Goal: Transaction & Acquisition: Book appointment/travel/reservation

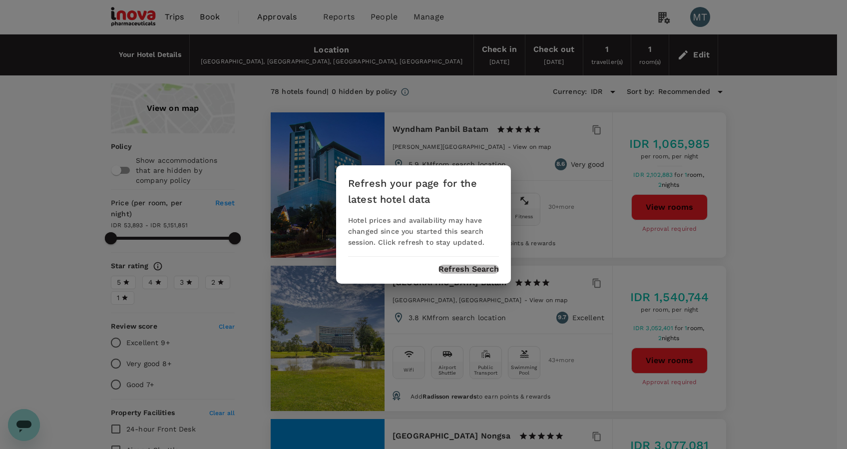
click at [470, 273] on button "Refresh Search" at bounding box center [469, 269] width 60 height 9
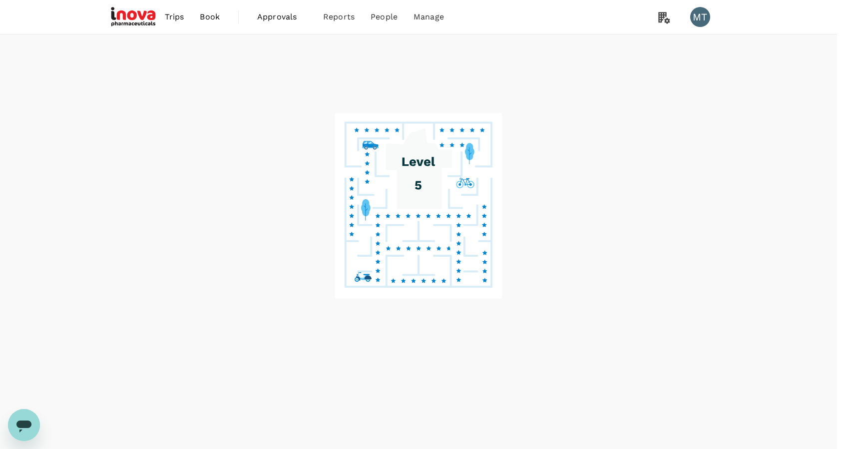
click at [450, 268] on button "Refresh Search" at bounding box center [469, 269] width 60 height 9
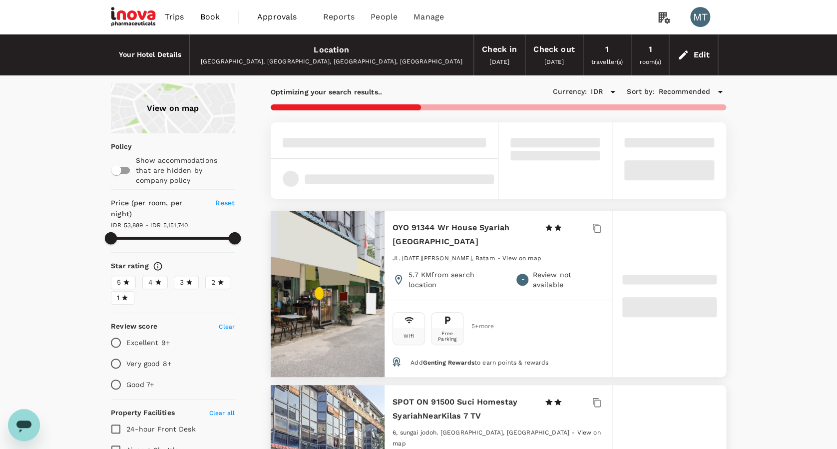
type input "5151740.12"
click at [202, 15] on span "Book" at bounding box center [210, 17] width 20 height 12
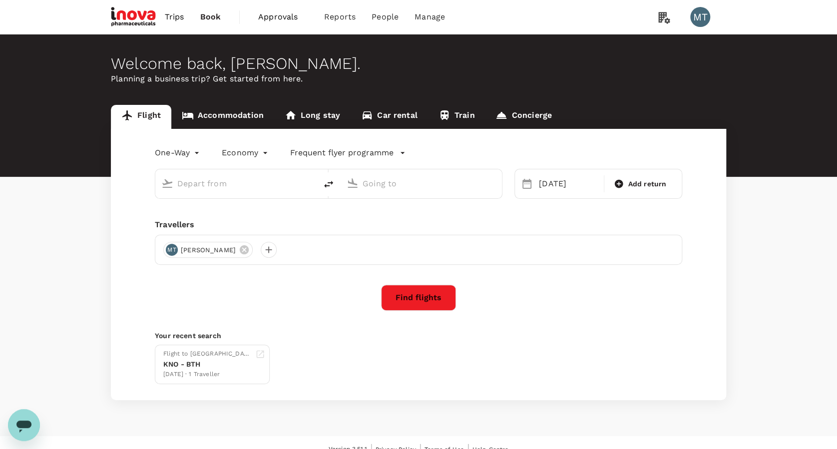
type input "Hang Nadim (BTH)"
type input "Kuala Namu Intl (KNO)"
type input "Hang Nadim (BTH)"
type input "Kuala Namu Intl (KNO)"
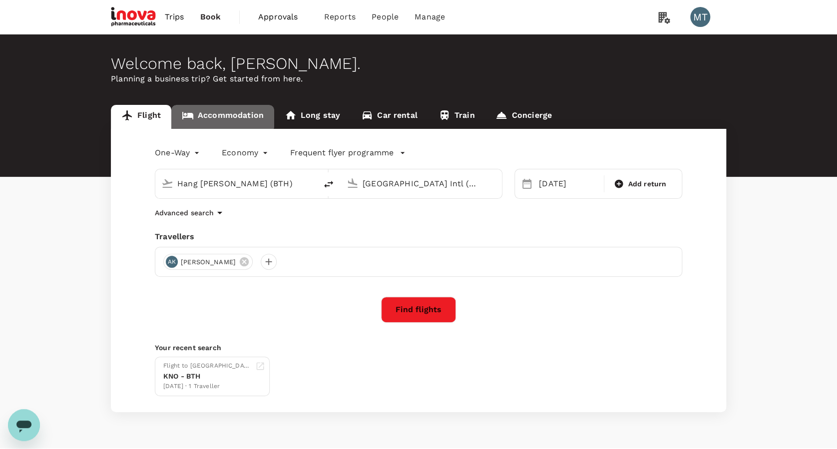
click at [219, 112] on link "Accommodation" at bounding box center [222, 117] width 103 height 24
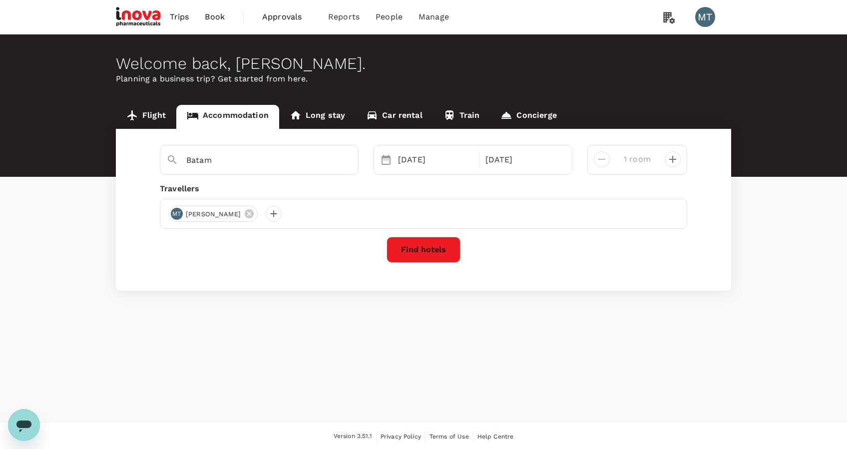
click at [156, 110] on link "Flight" at bounding box center [146, 117] width 60 height 24
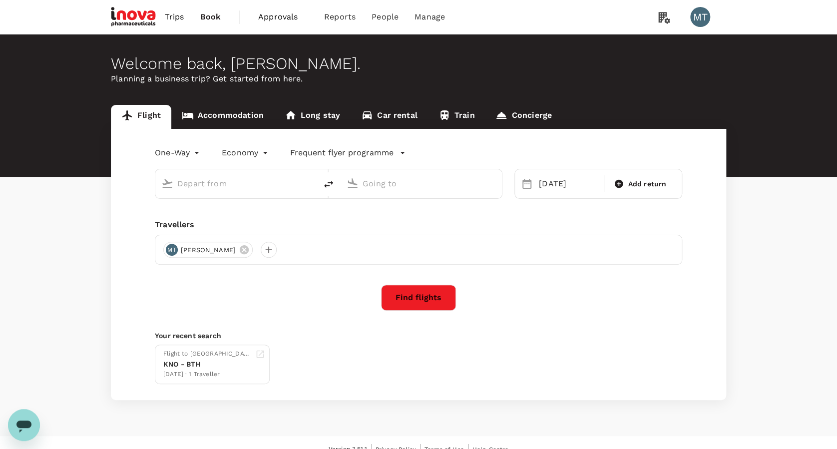
type input "Hang Nadim (BTH)"
type input "Kuala Namu Intl (KNO)"
click at [332, 186] on icon "delete" at bounding box center [329, 184] width 12 height 12
type input "Hang Nadim (BTH)"
type input "Kuala Namu Intl (KNO)"
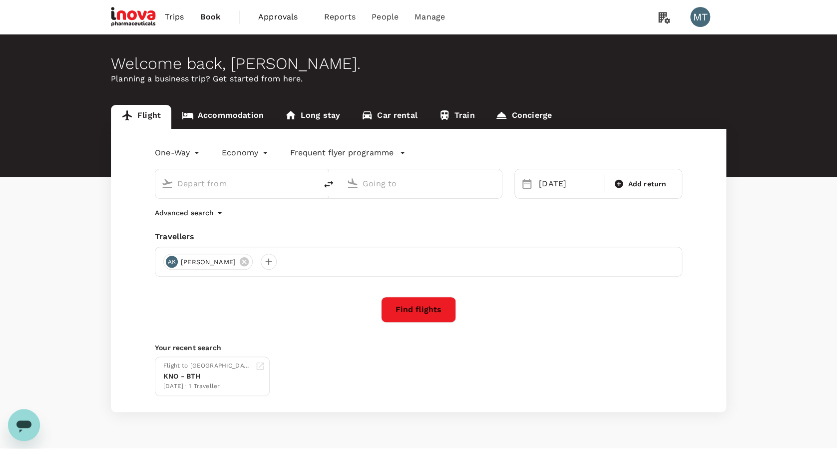
type input "Hang Nadim (BTH)"
type input "Kuala Namu Intl (KNO)"
click at [331, 184] on icon "delete" at bounding box center [329, 184] width 12 height 12
type input "Kuala Namu Intl (KNO)"
type input "Hang Nadim (BTH)"
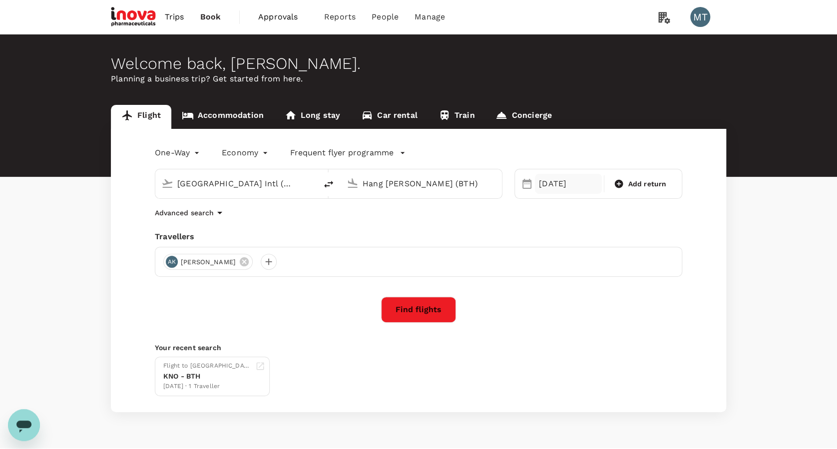
click at [563, 190] on div "12 Sep" at bounding box center [568, 184] width 67 height 20
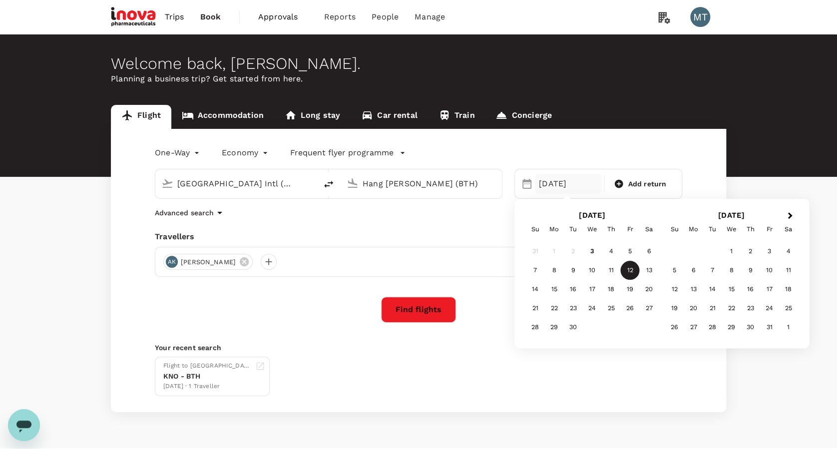
click at [592, 271] on div "10" at bounding box center [592, 270] width 19 height 19
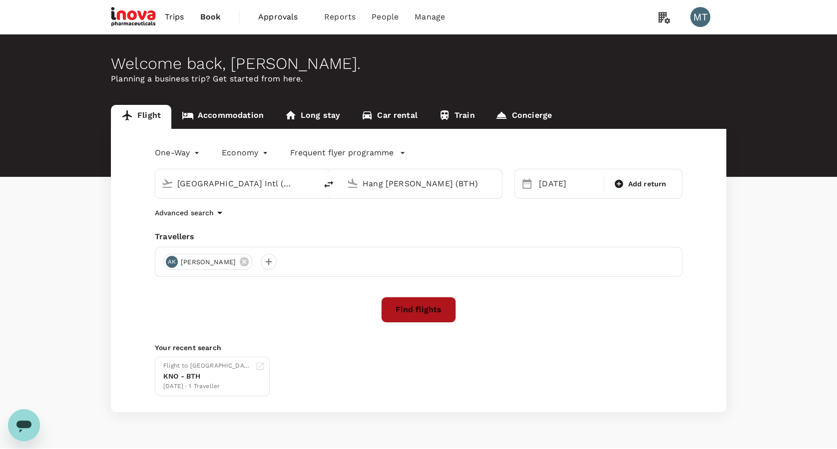
click at [412, 309] on button "Find flights" at bounding box center [418, 310] width 75 height 26
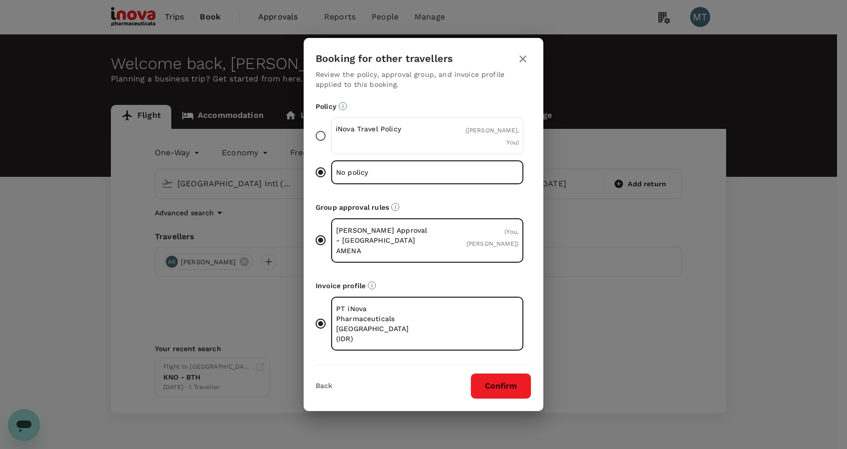
click at [440, 144] on div "iNova Travel Policy ( Ardy Priam Kusuma, You )" at bounding box center [427, 135] width 192 height 37
click at [331, 144] on input "iNova Travel Policy ( Ardy Priam Kusuma, You )" at bounding box center [320, 135] width 21 height 21
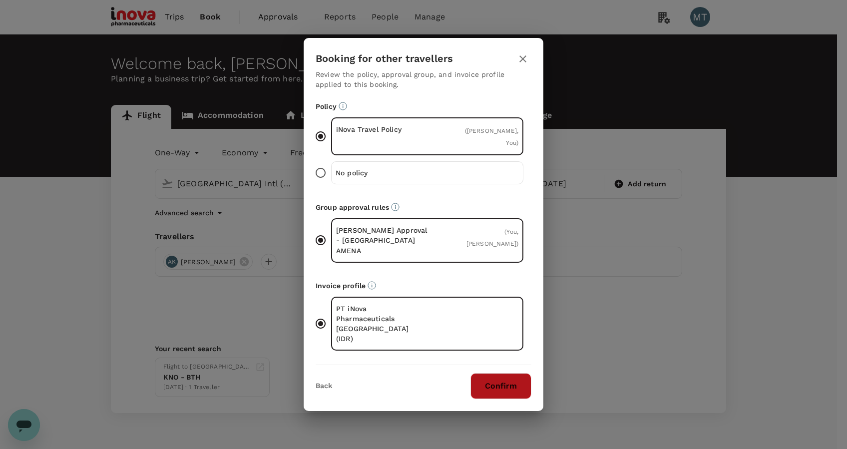
click at [504, 376] on button "Confirm" at bounding box center [501, 386] width 61 height 26
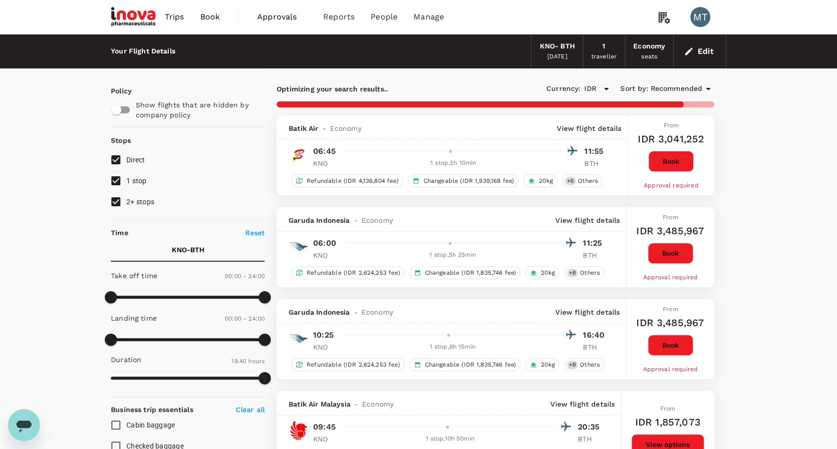
type input "1670"
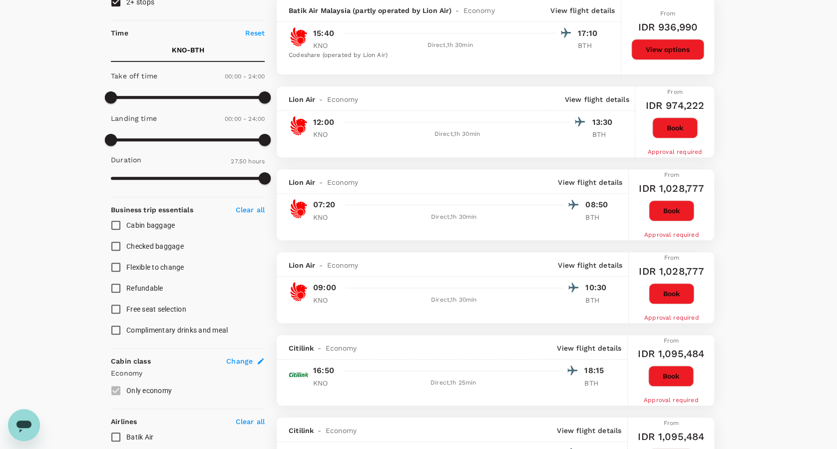
scroll to position [333, 0]
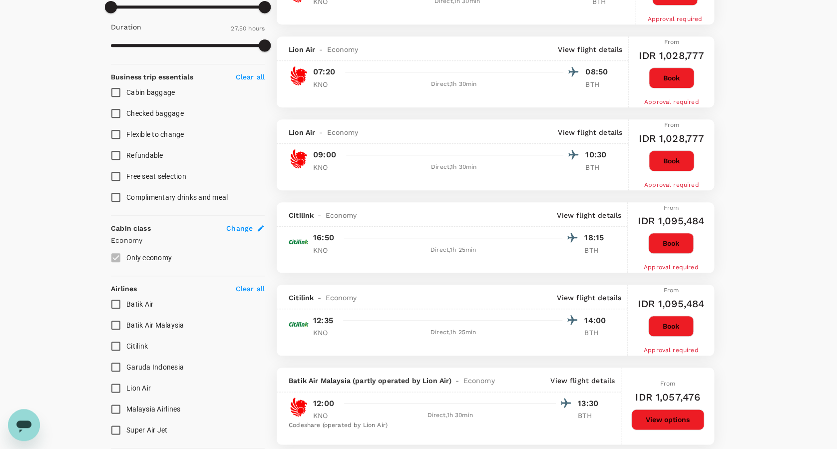
click at [673, 317] on button "Book" at bounding box center [671, 326] width 45 height 21
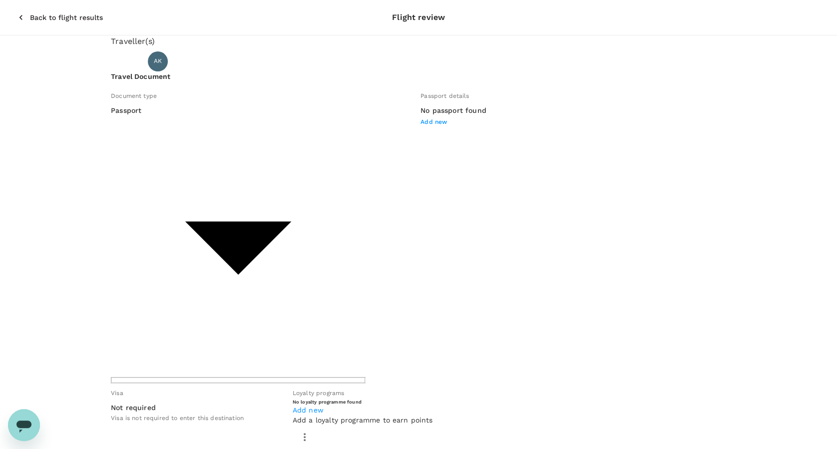
click at [271, 141] on body "Back to flight results Flight review Traveller(s) Traveller 1 : AK Ardy Priam K…" at bounding box center [418, 413] width 837 height 826
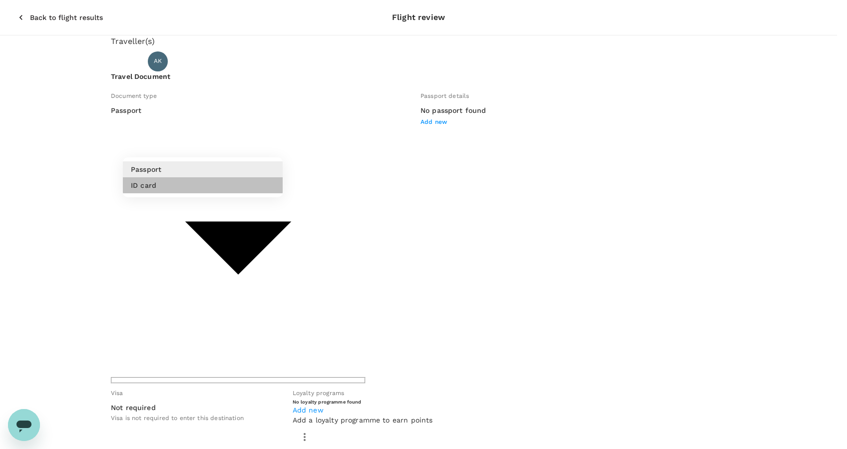
click at [253, 188] on li "ID card" at bounding box center [203, 185] width 160 height 16
type input "Id card"
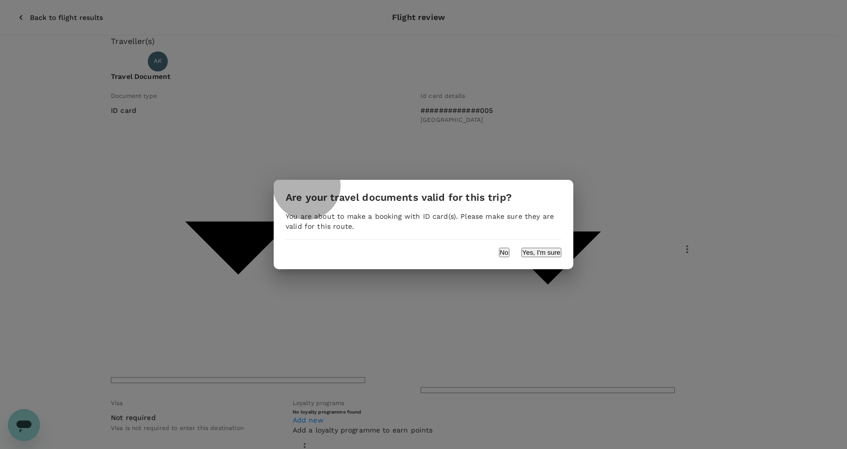
click at [552, 255] on button "Yes, I'm sure" at bounding box center [542, 252] width 40 height 9
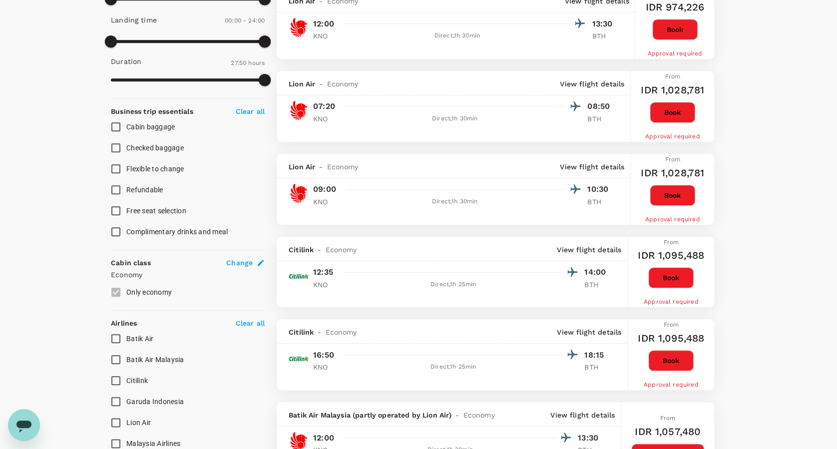
scroll to position [466, 0]
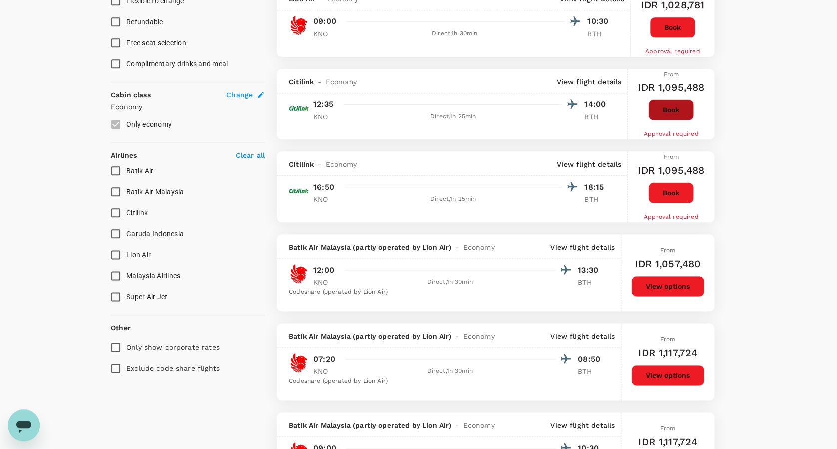
click at [681, 99] on button "Book" at bounding box center [671, 109] width 45 height 21
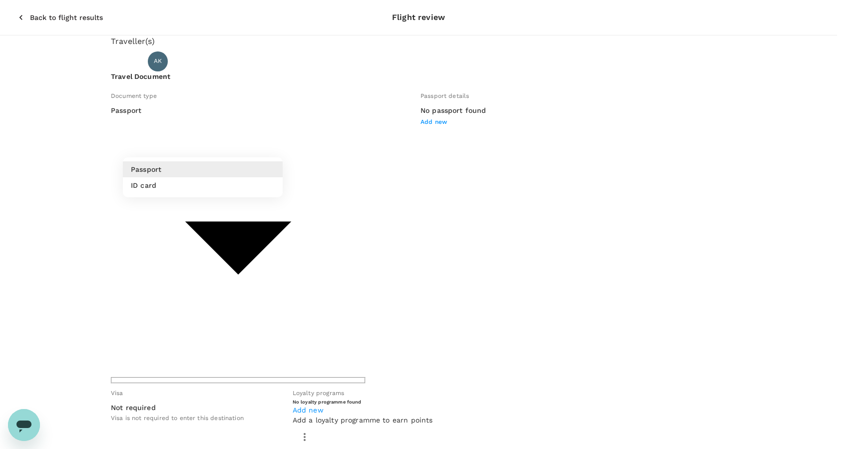
click at [248, 182] on li "ID card" at bounding box center [203, 185] width 160 height 16
type input "Id card"
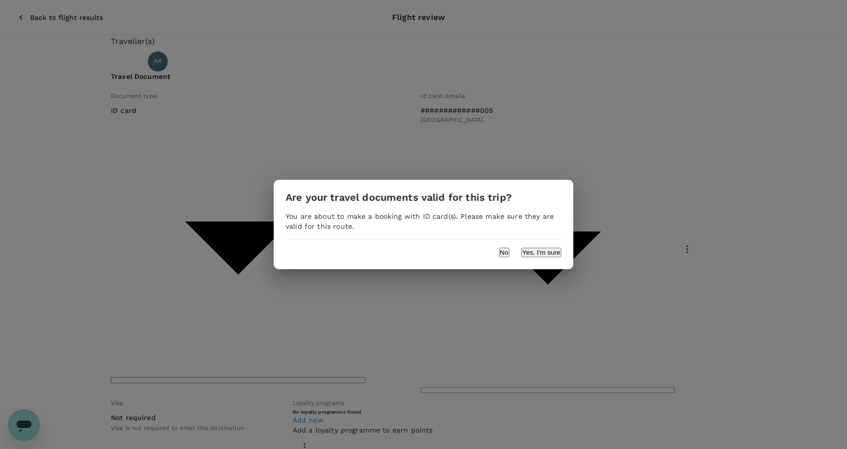
click at [532, 249] on button "Yes, I'm sure" at bounding box center [542, 252] width 40 height 9
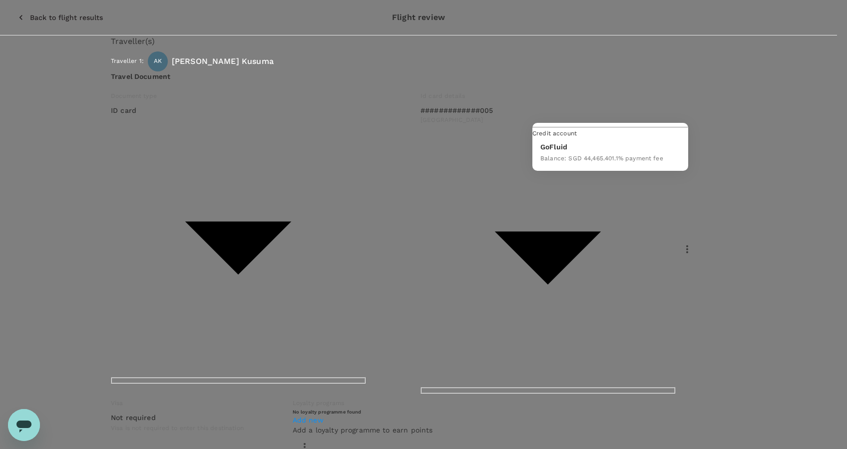
click at [601, 162] on span "Balance : SGD 44,465.40" at bounding box center [576, 158] width 71 height 7
type input "9d87fe9b-f599-4813-91a8-6354e0e2f257"
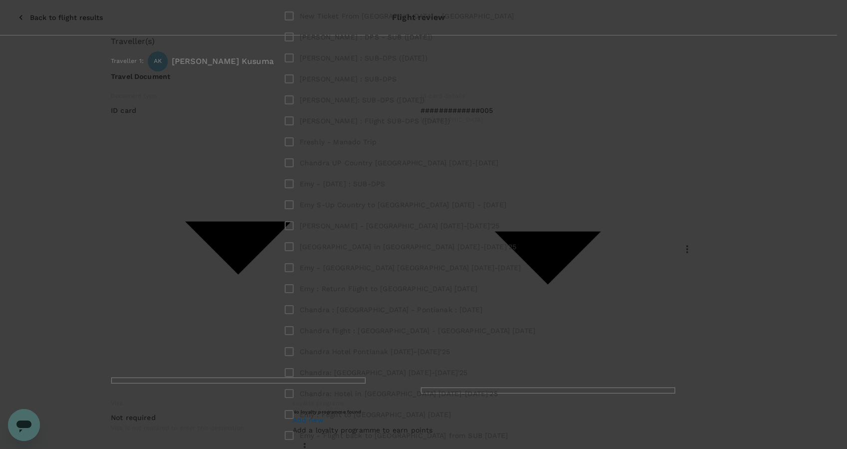
type input "ArdyK - B"
click at [414, 247] on button "Create new label" at bounding box center [379, 246] width 70 height 13
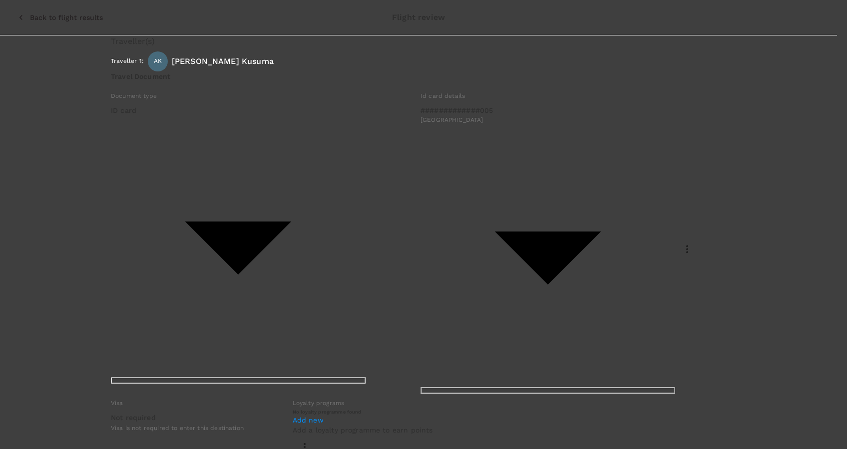
type input "[PERSON_NAME] K - Flight [GEOGRAPHIC_DATA] - [GEOGRAPHIC_DATA] [DATE]"
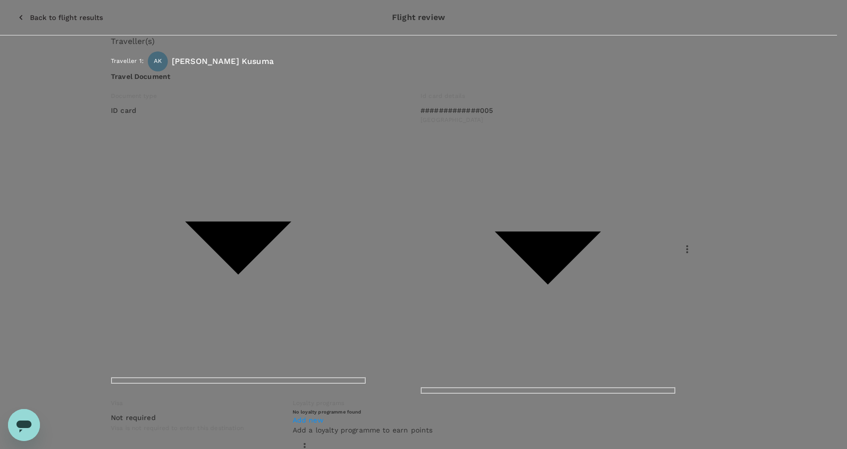
type textarea "F"
type textarea "Ardy K flight Medan - Batam : 10/9/25"
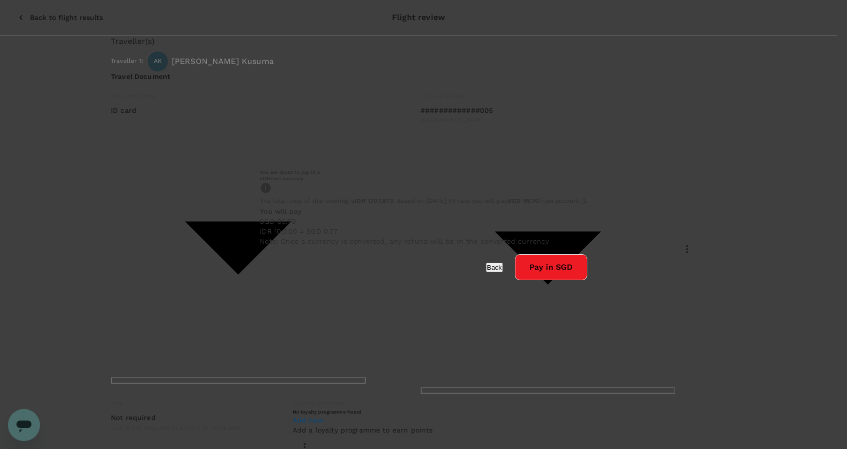
click at [515, 280] on button "Pay in SGD" at bounding box center [551, 267] width 72 height 26
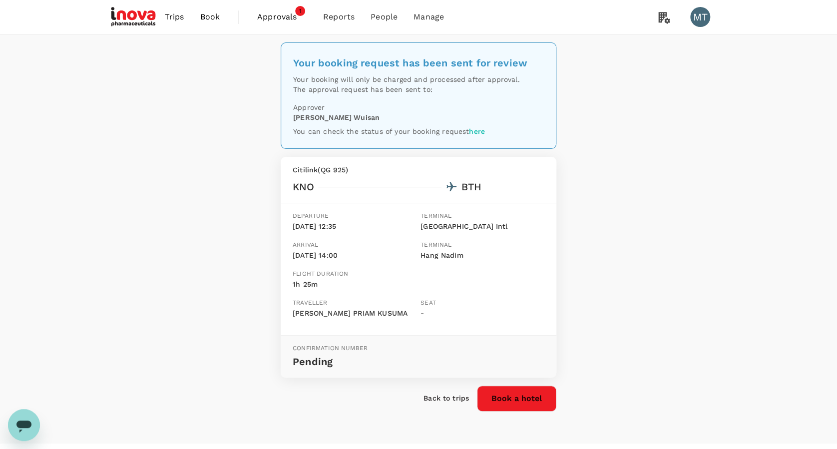
click at [284, 17] on span "Approvals" at bounding box center [282, 17] width 50 height 12
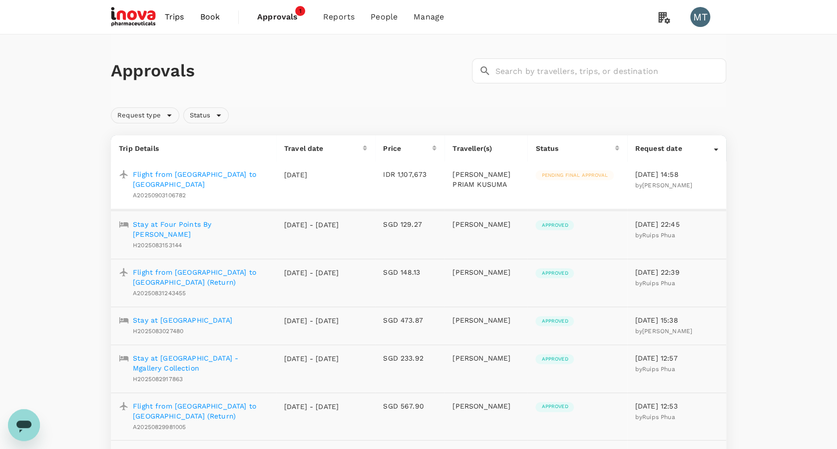
click at [202, 15] on span "Book" at bounding box center [210, 17] width 20 height 12
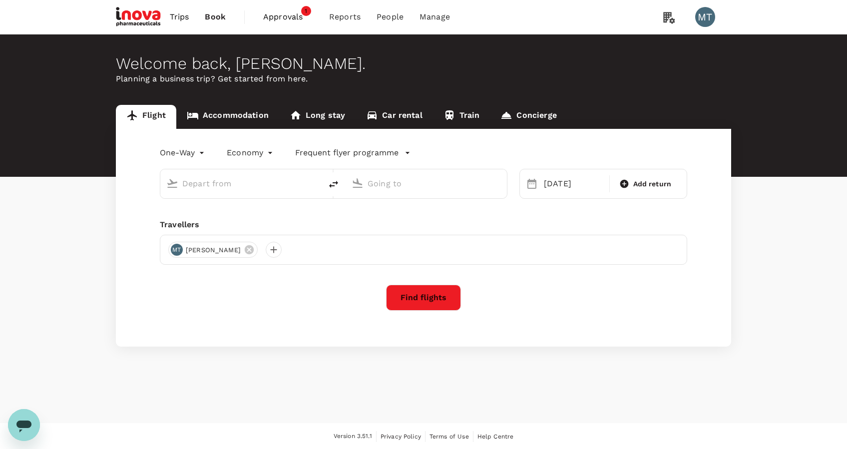
type input "Kuala Namu Intl (KNO)"
type input "Hang Nadim (BTH)"
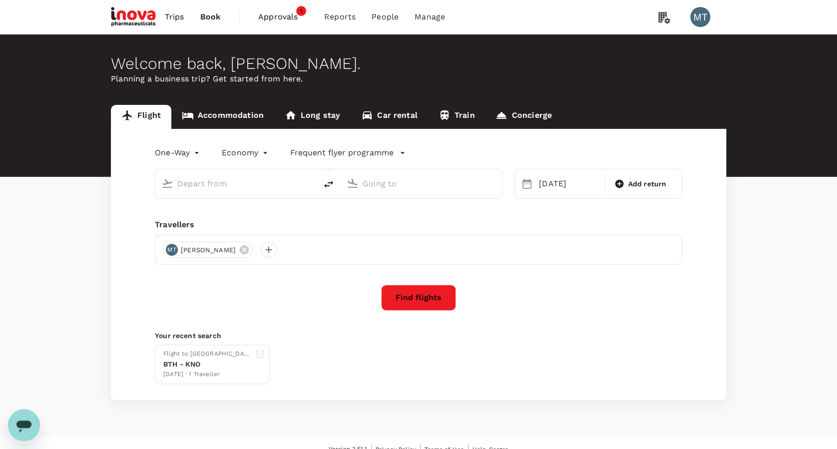
type input "Kuala Namu Intl (KNO)"
type input "Hang Nadim (BTH)"
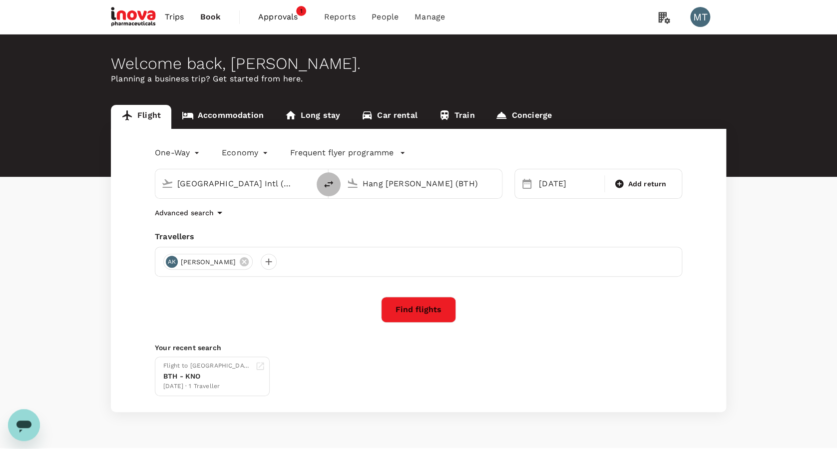
click at [327, 186] on icon "delete" at bounding box center [329, 184] width 12 height 12
type input "Hang Nadim (BTH)"
type input "Kuala Namu Intl (KNO)"
click at [577, 188] on div "10 Sep" at bounding box center [568, 184] width 67 height 20
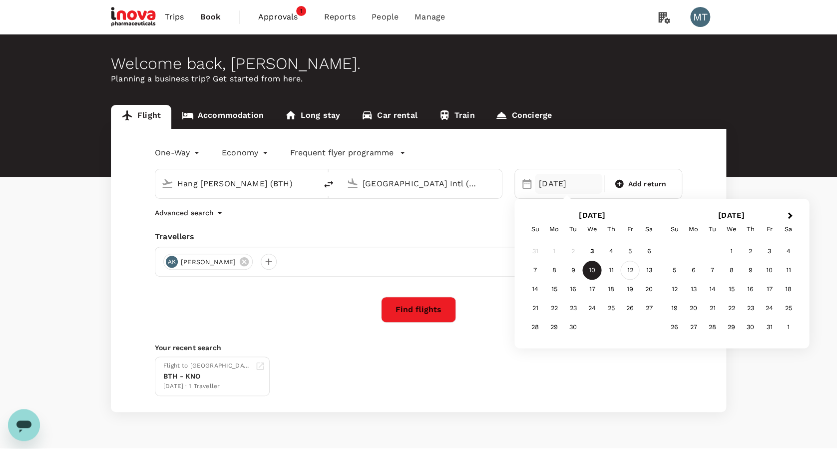
click at [629, 268] on div "12" at bounding box center [630, 270] width 19 height 19
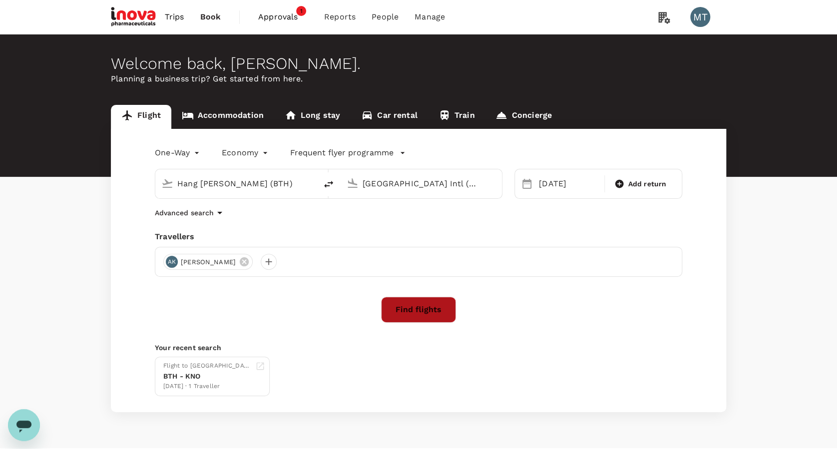
click at [424, 310] on button "Find flights" at bounding box center [418, 310] width 75 height 26
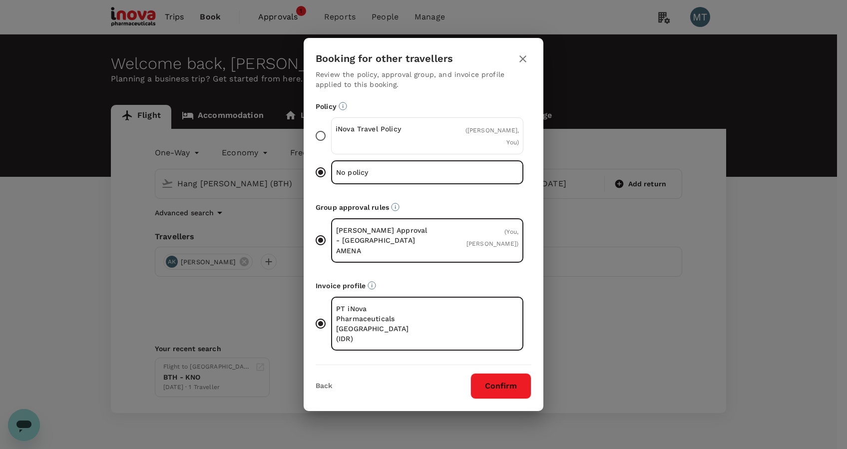
click at [361, 134] on p "iNova Travel Policy" at bounding box center [382, 129] width 92 height 10
click at [331, 146] on input "iNova Travel Policy ( Ardy Priam Kusuma, You )" at bounding box center [320, 135] width 21 height 21
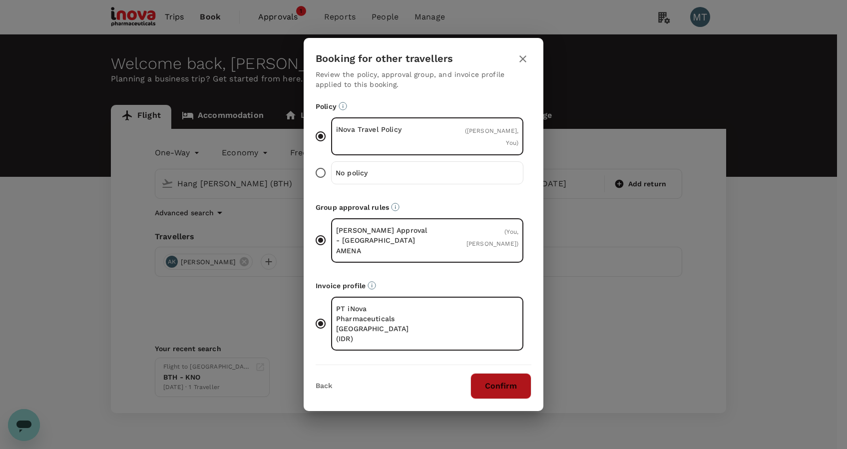
click at [488, 373] on button "Confirm" at bounding box center [501, 386] width 61 height 26
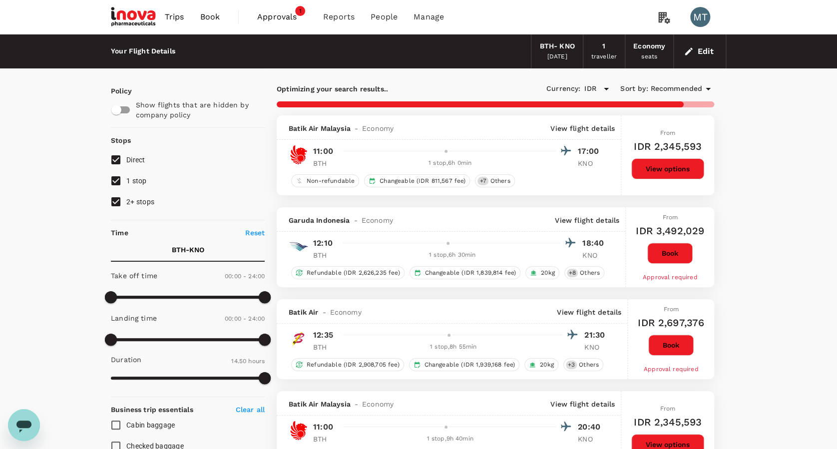
type input "1430"
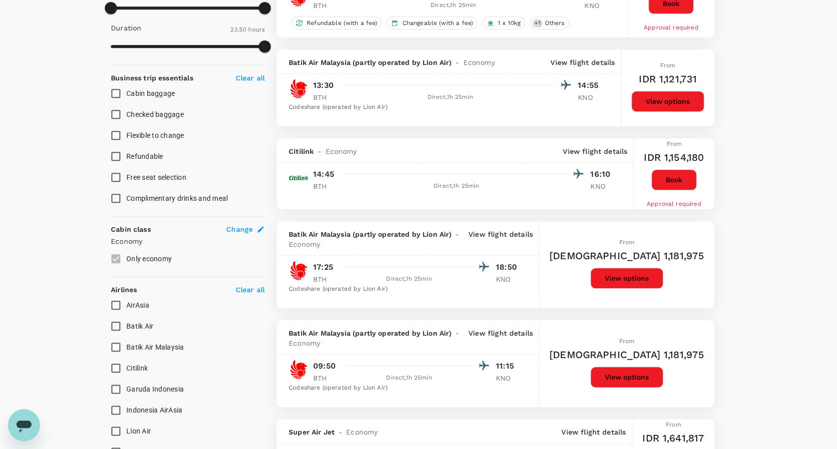
scroll to position [333, 0]
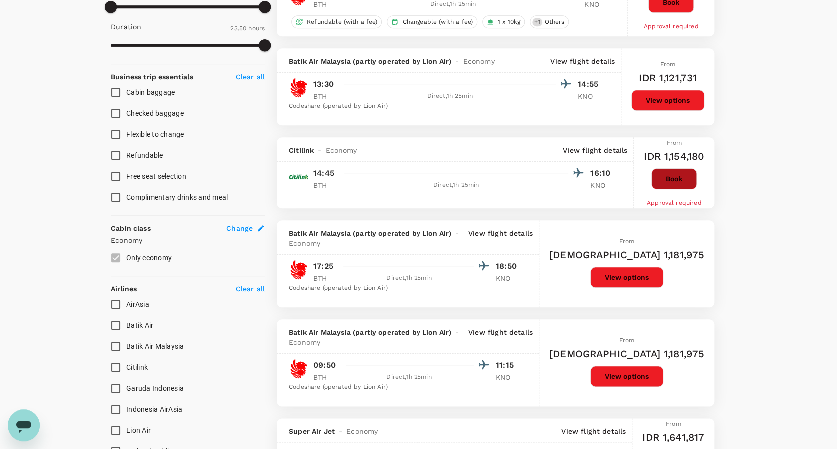
click at [692, 178] on button "Book" at bounding box center [674, 178] width 45 height 21
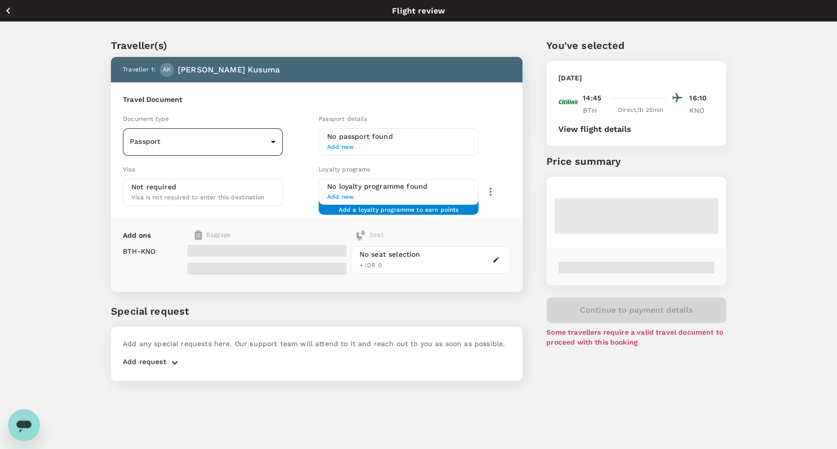
click at [273, 141] on body "Back to flight results Flight review Traveller(s) Traveller 1 : AK Ardy Priam K…" at bounding box center [418, 238] width 837 height 476
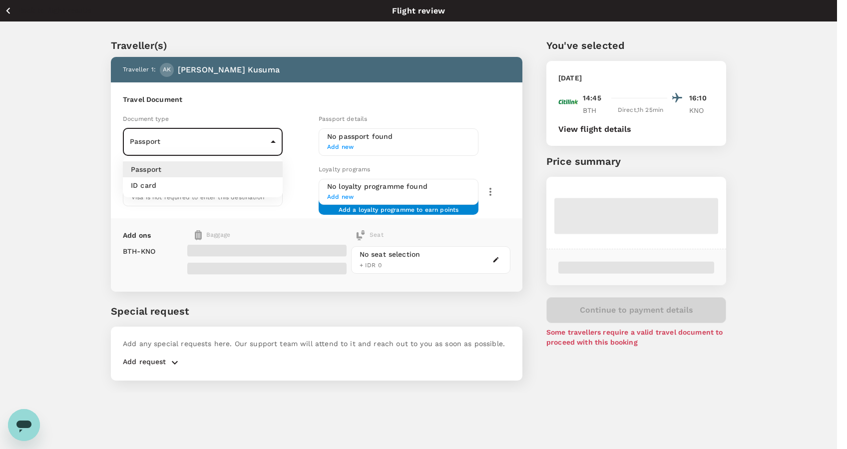
click at [253, 185] on li "ID card" at bounding box center [203, 185] width 160 height 16
type input "Id card"
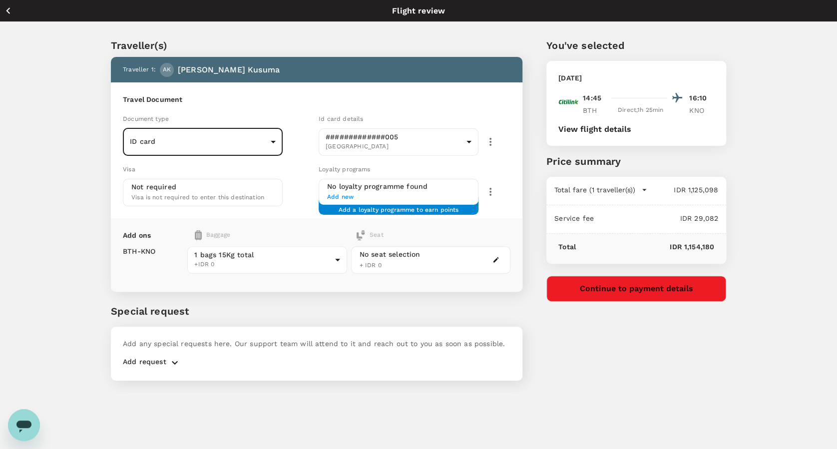
click at [628, 281] on button "Continue to payment details" at bounding box center [637, 289] width 180 height 26
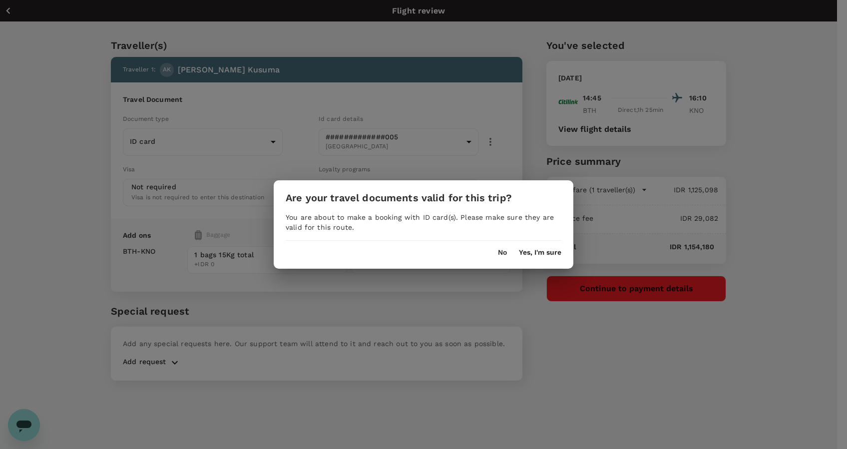
click at [541, 254] on button "Yes, I'm sure" at bounding box center [540, 253] width 42 height 8
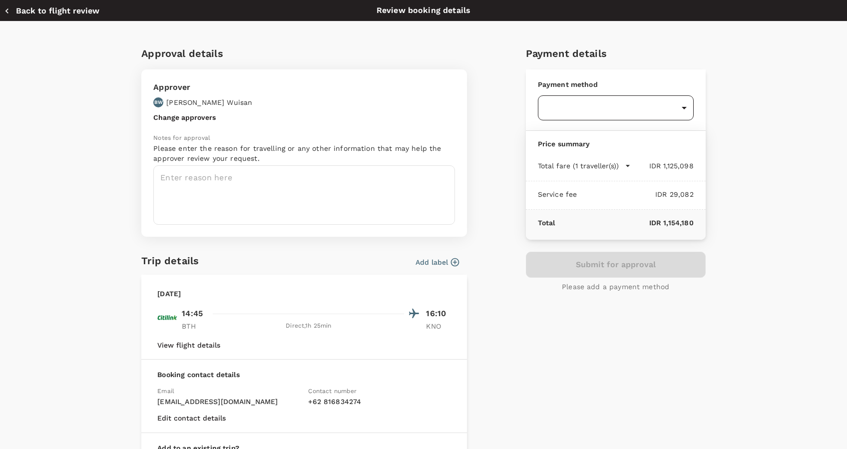
click at [682, 104] on body "Back to flight results Flight review Traveller(s) Traveller 1 : AK Ardy Priam K…" at bounding box center [423, 238] width 847 height 476
click at [669, 156] on p "GoFluid" at bounding box center [611, 158] width 140 height 10
type input "9d87fe9b-f599-4813-91a8-6354e0e2f257"
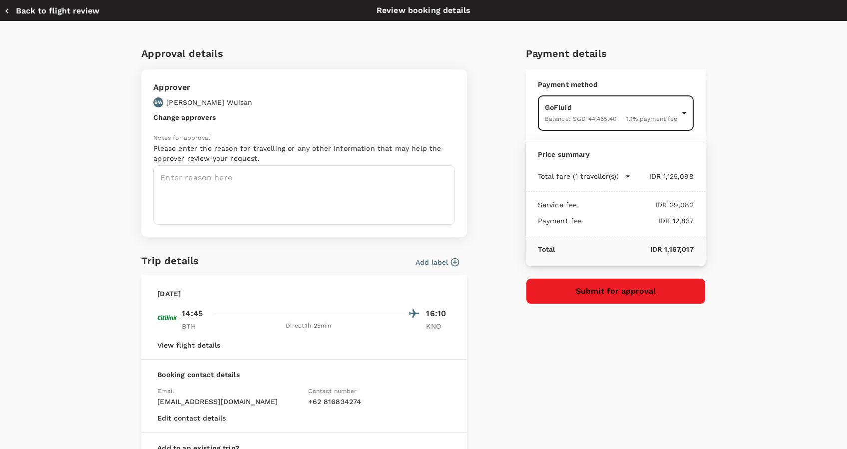
click at [428, 267] on button "Add label" at bounding box center [437, 262] width 43 height 10
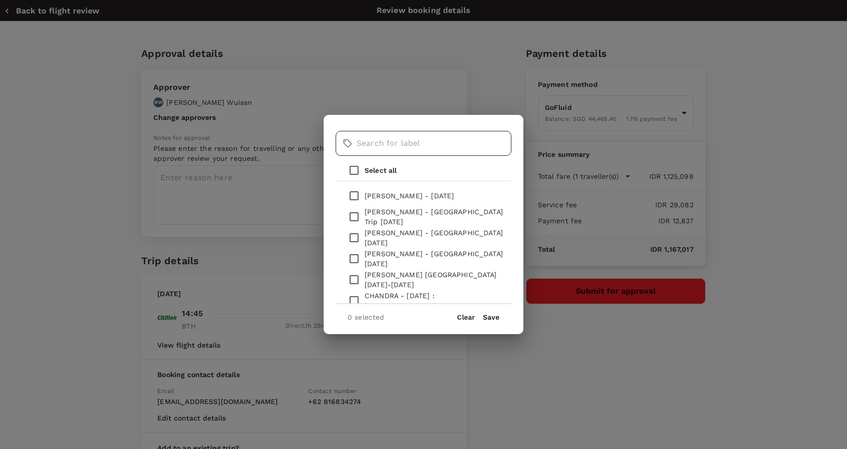
click at [386, 142] on input "text" at bounding box center [434, 143] width 155 height 25
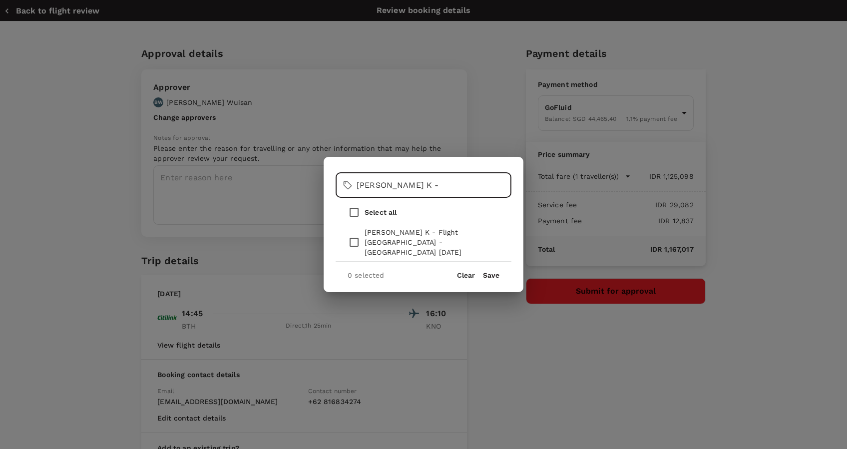
type input "Ardy K -"
click at [492, 275] on div "0 selected Clear Save" at bounding box center [424, 271] width 176 height 18
click at [492, 271] on button "Save" at bounding box center [491, 275] width 16 height 8
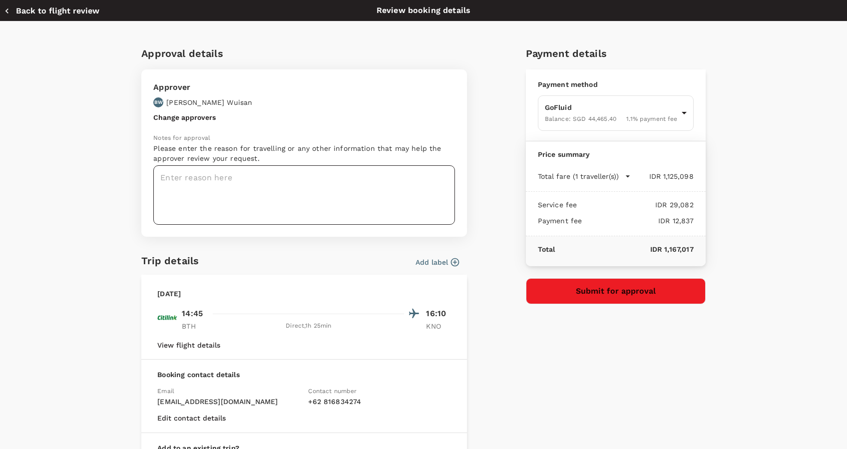
click at [406, 177] on textarea at bounding box center [304, 194] width 302 height 59
click at [450, 263] on icon "button" at bounding box center [455, 262] width 10 height 10
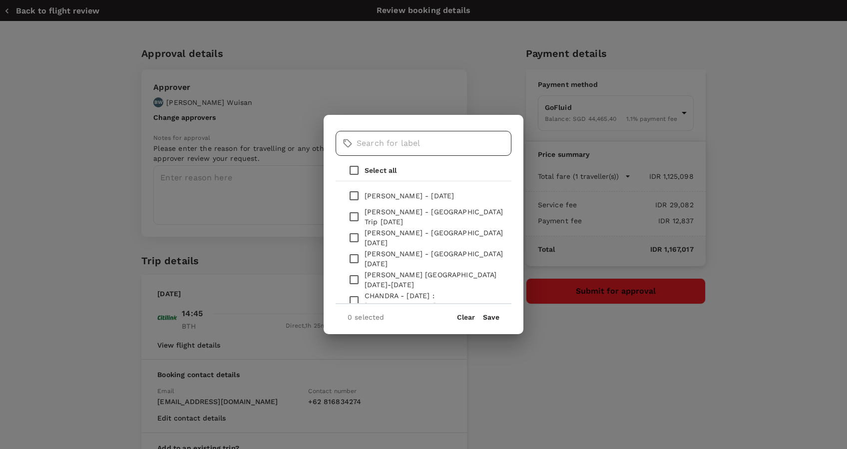
click at [428, 151] on input "text" at bounding box center [434, 143] width 155 height 25
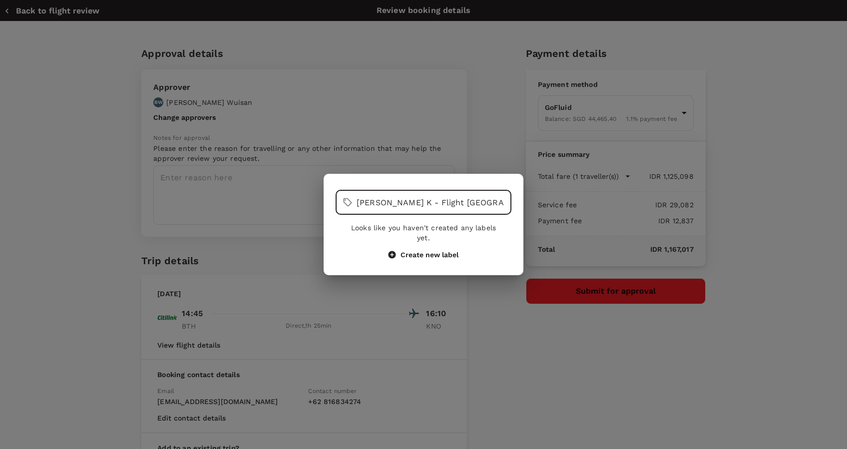
type input "Ardy K - Flight Batam-Medan 12/9/25"
click at [450, 250] on button "Create new label" at bounding box center [424, 254] width 70 height 9
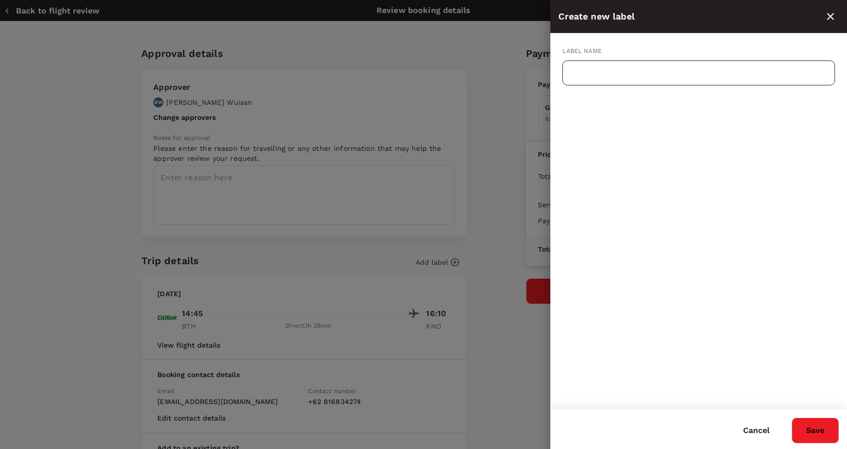
click at [640, 68] on input "text" at bounding box center [699, 72] width 273 height 25
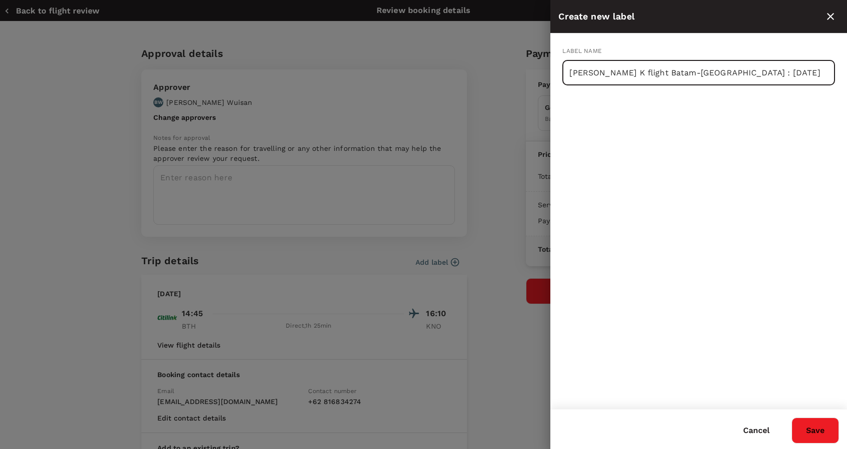
type input "[PERSON_NAME] K flight Batam-[GEOGRAPHIC_DATA] : [DATE]"
click at [822, 432] on button "Save" at bounding box center [815, 431] width 47 height 26
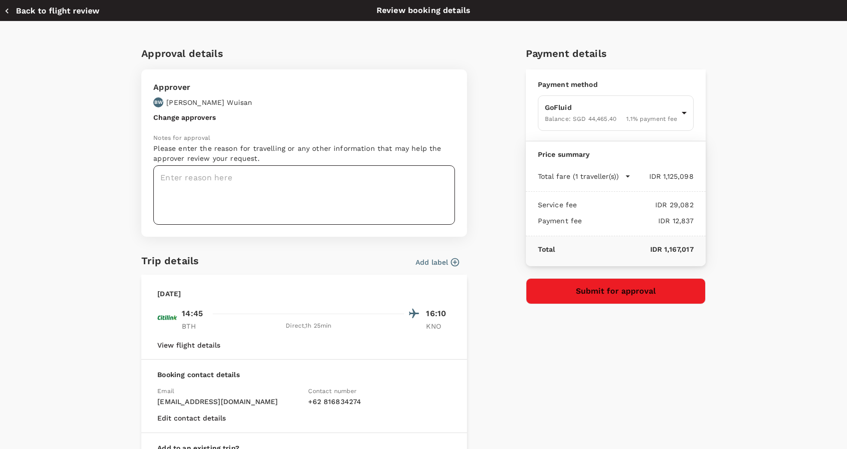
click at [387, 180] on textarea at bounding box center [304, 194] width 302 height 59
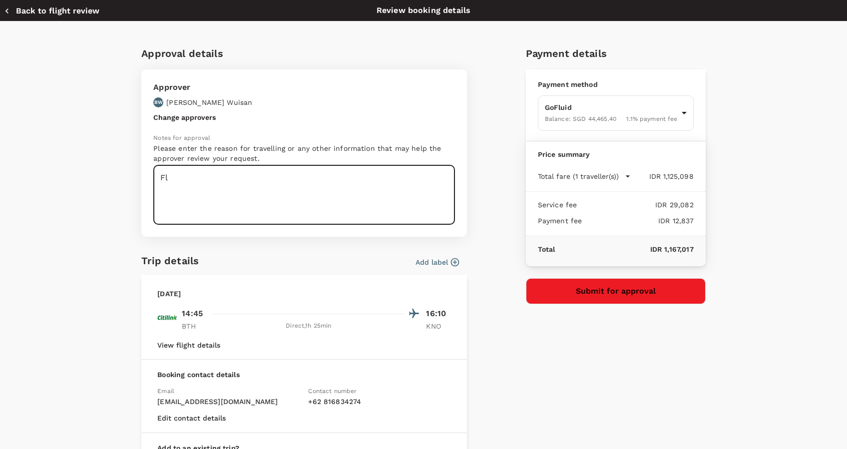
type textarea "F"
type textarea "Ardy flight back to Medan from Batam"
click at [576, 289] on button "Submit for approval" at bounding box center [616, 291] width 180 height 26
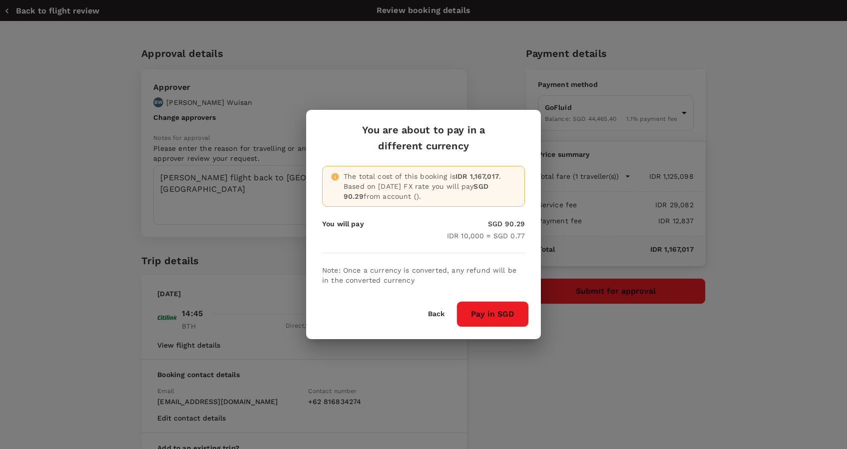
click at [487, 308] on button "Pay in SGD" at bounding box center [493, 314] width 72 height 26
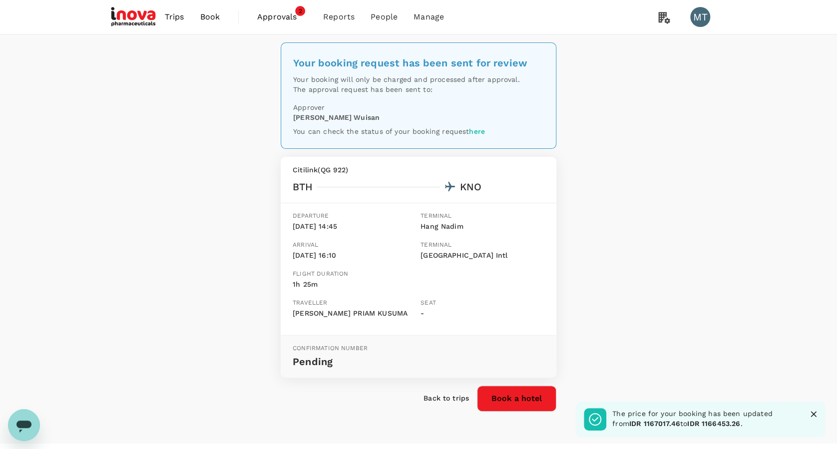
click at [503, 390] on button "Book a hotel" at bounding box center [516, 399] width 79 height 26
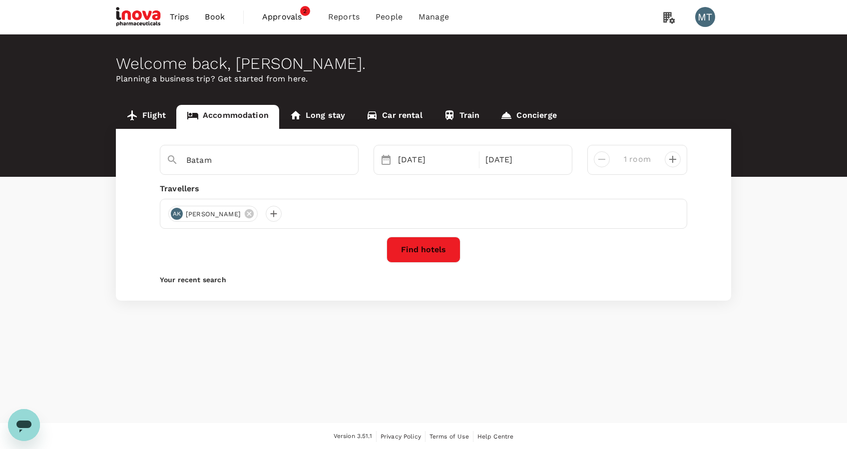
click at [397, 252] on button "Find hotels" at bounding box center [424, 250] width 74 height 26
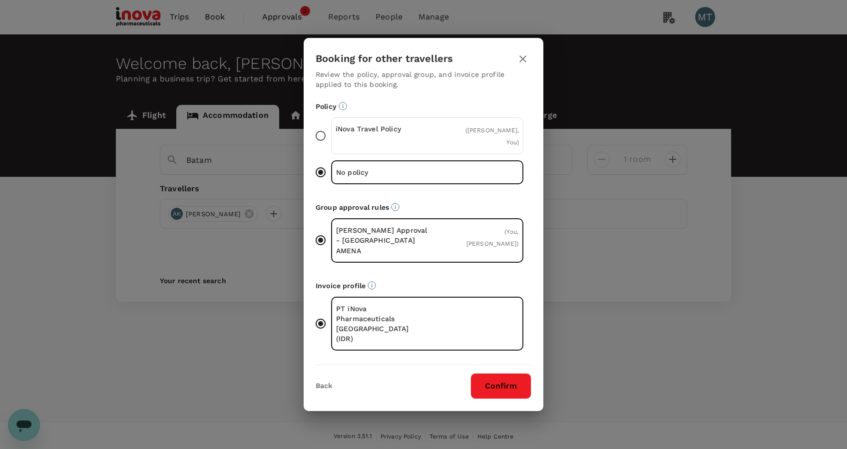
click at [406, 134] on p "iNova Travel Policy" at bounding box center [382, 129] width 92 height 10
click at [331, 141] on input "iNova Travel Policy ( Ardy Priam Kusuma, You )" at bounding box center [320, 135] width 21 height 21
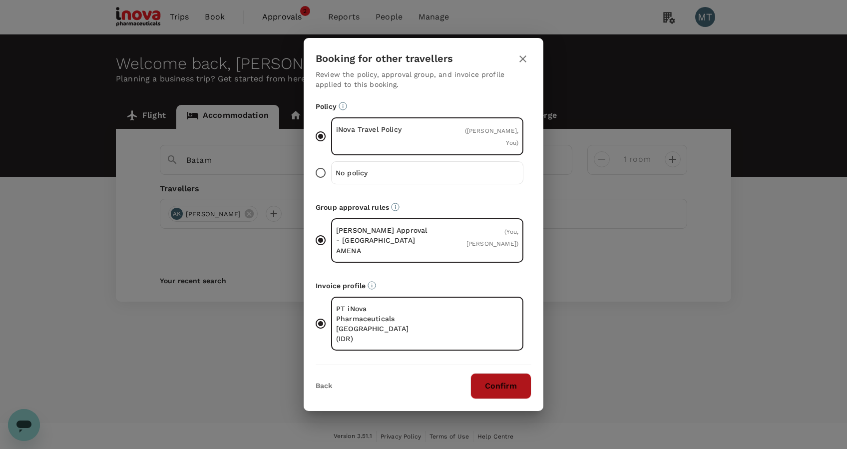
click at [493, 373] on button "Confirm" at bounding box center [501, 386] width 61 height 26
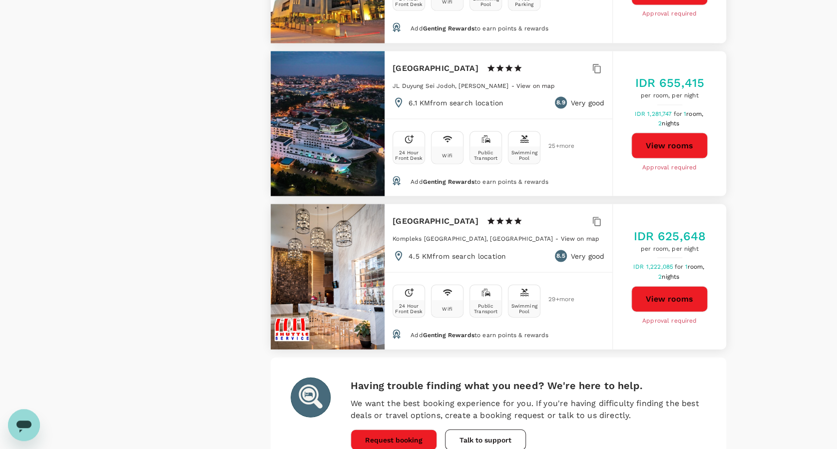
scroll to position [2857, 0]
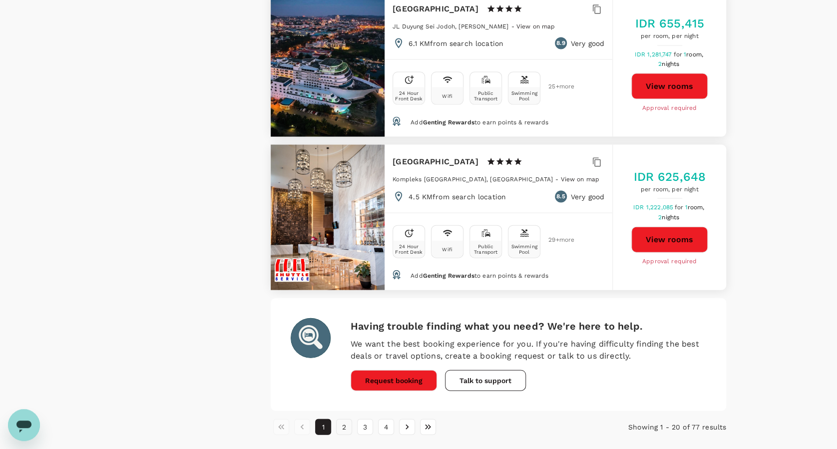
click at [346, 419] on button "2" at bounding box center [344, 427] width 16 height 16
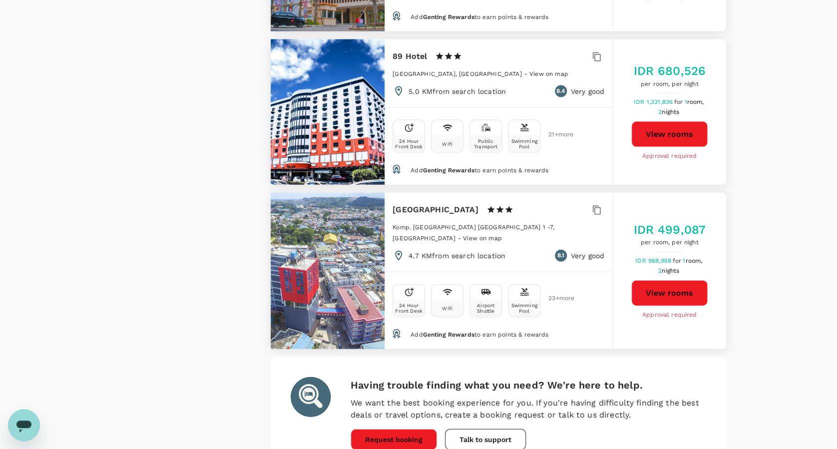
scroll to position [2943, 0]
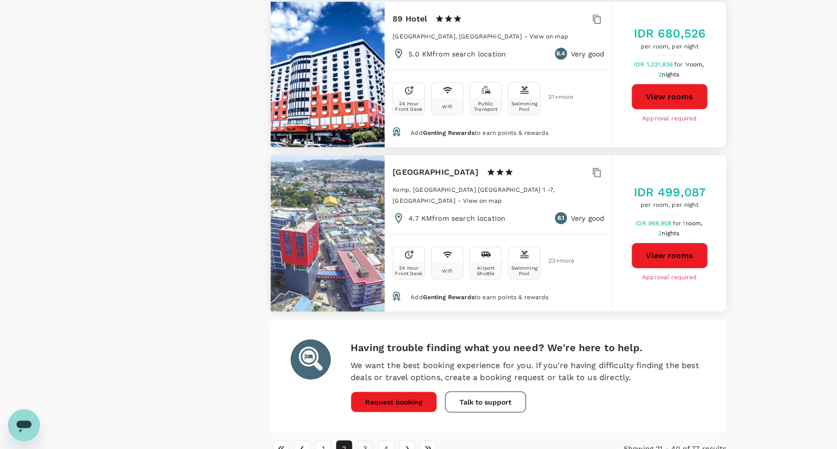
click at [370, 441] on button "3" at bounding box center [365, 449] width 16 height 16
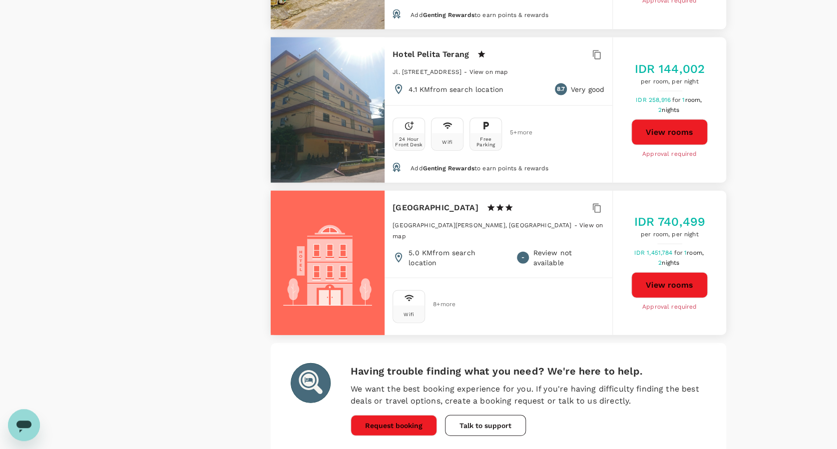
scroll to position [2916, 0]
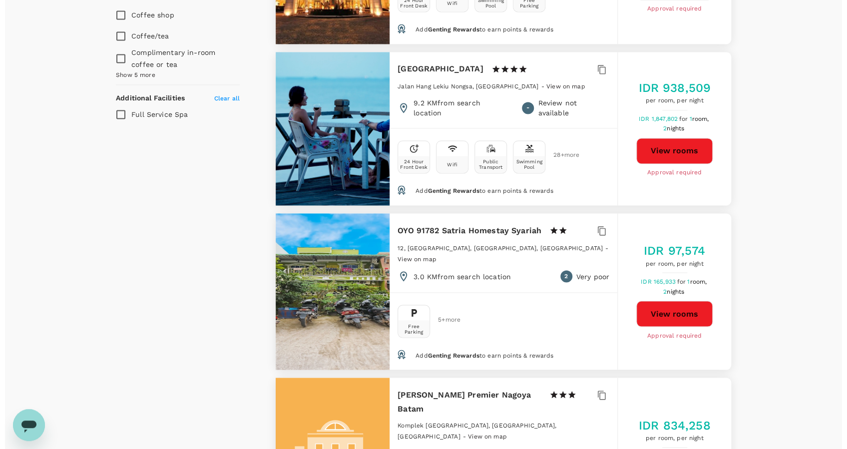
scroll to position [799, 0]
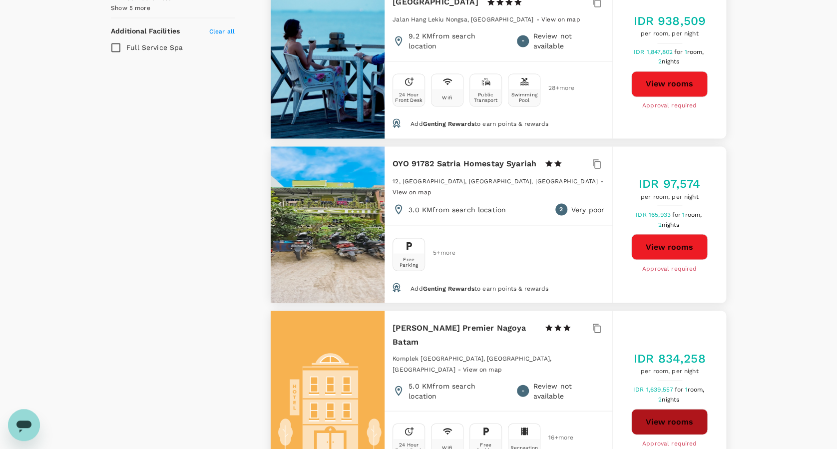
click at [662, 409] on button "View rooms" at bounding box center [670, 422] width 76 height 26
type input "5151734.86"
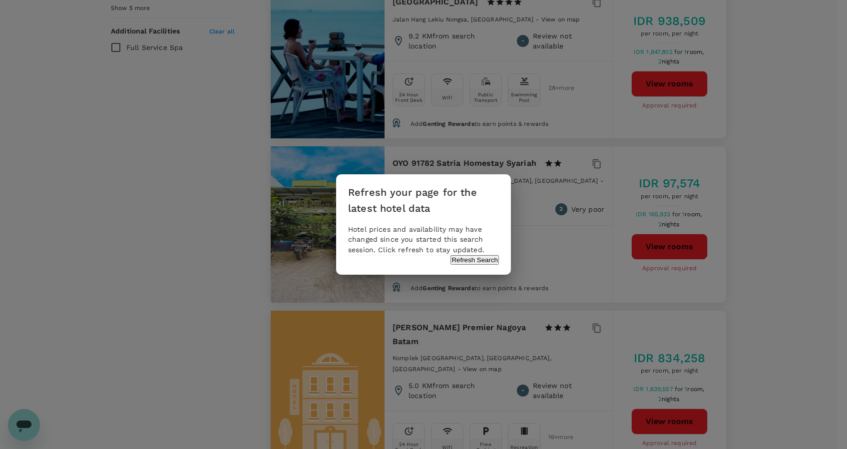
click at [479, 274] on div "Refresh your page for the latest hotel data Hotel prices and availability may h…" at bounding box center [423, 224] width 175 height 100
click at [463, 265] on button "Refresh Search" at bounding box center [475, 259] width 48 height 9
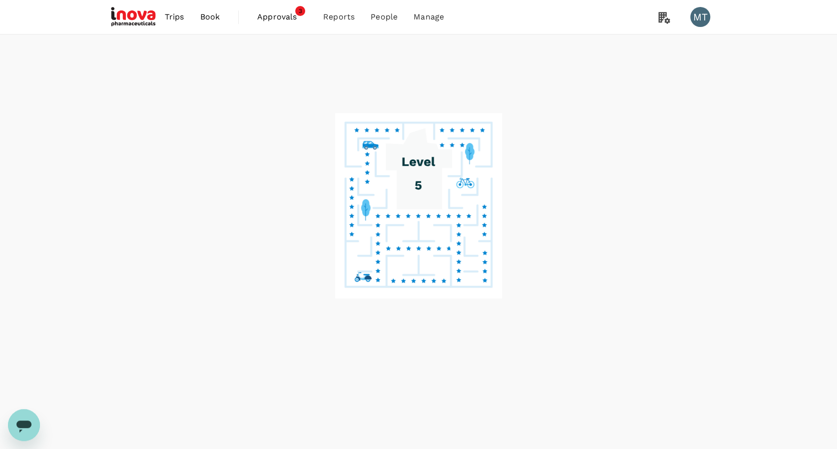
click at [207, 20] on span "Book" at bounding box center [210, 17] width 20 height 12
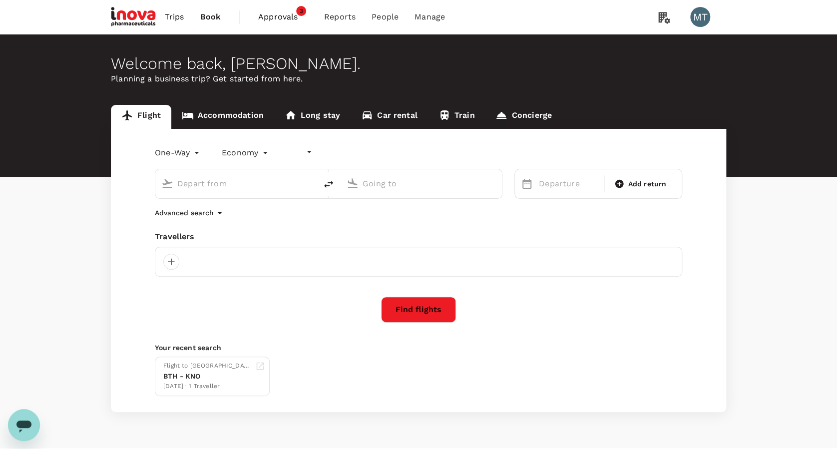
type input "undefined, undefined (any)"
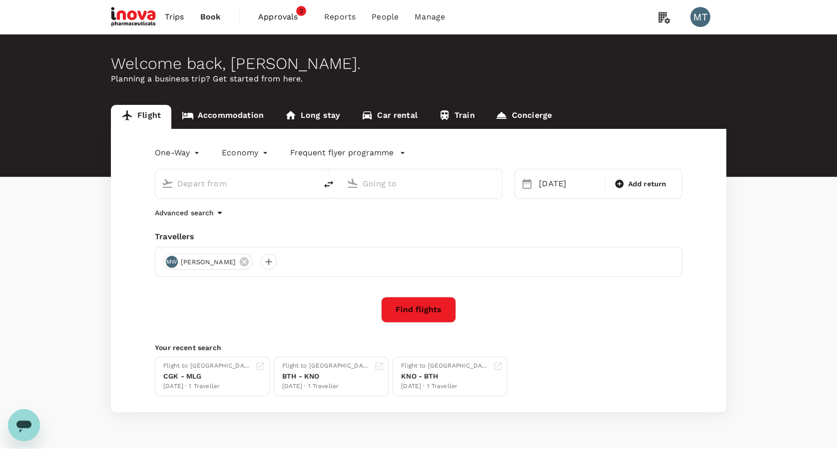
type input "Abdul Rachman Saleh (MLG)"
type input "Soekarno-Hatta Intl (CGK)"
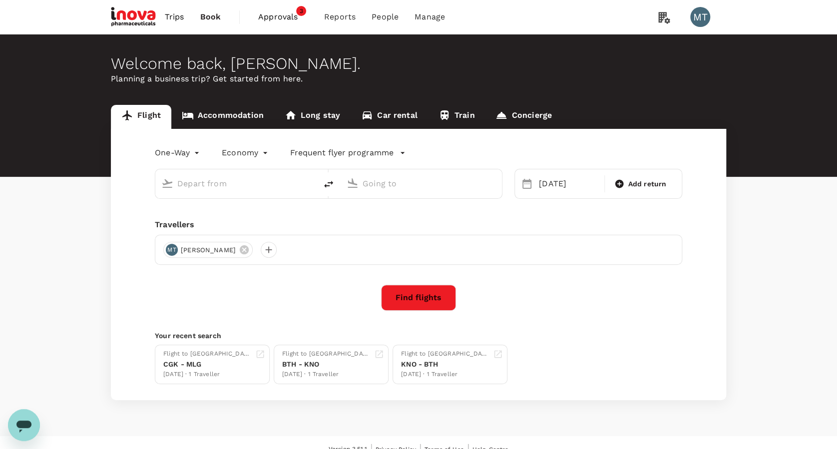
type input "Abdul Rachman Saleh (MLG)"
type input "Soekarno-Hatta Intl (CGK)"
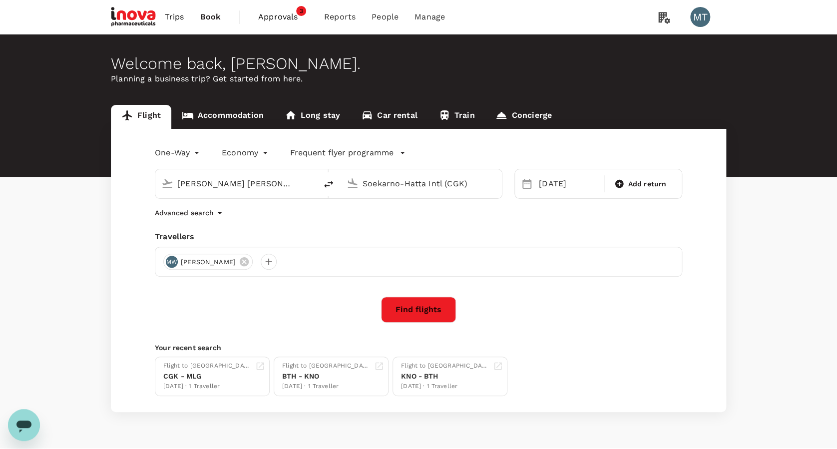
click at [228, 116] on link "Accommodation" at bounding box center [222, 117] width 103 height 24
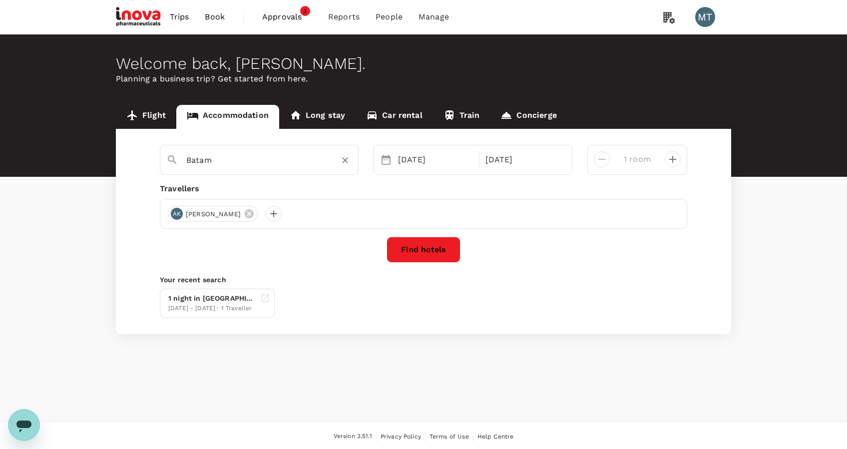
click at [342, 161] on icon "Clear" at bounding box center [345, 160] width 10 height 10
click at [536, 168] on div "12 Sep" at bounding box center [523, 160] width 83 height 20
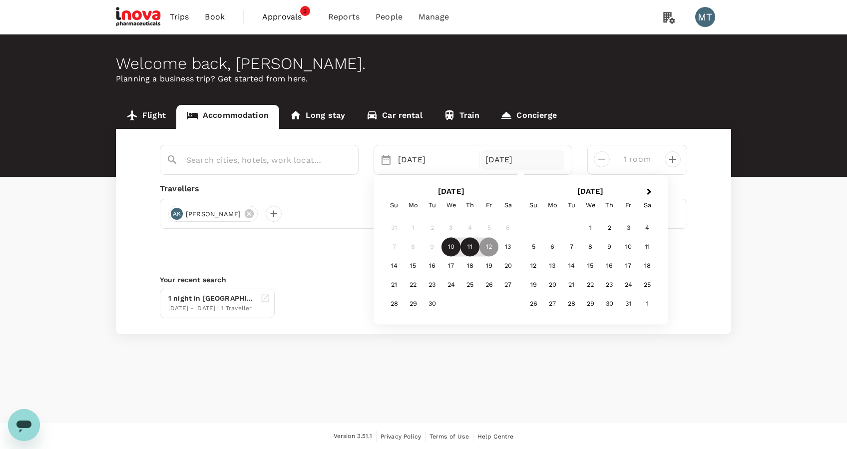
click at [476, 247] on div "11" at bounding box center [470, 246] width 19 height 19
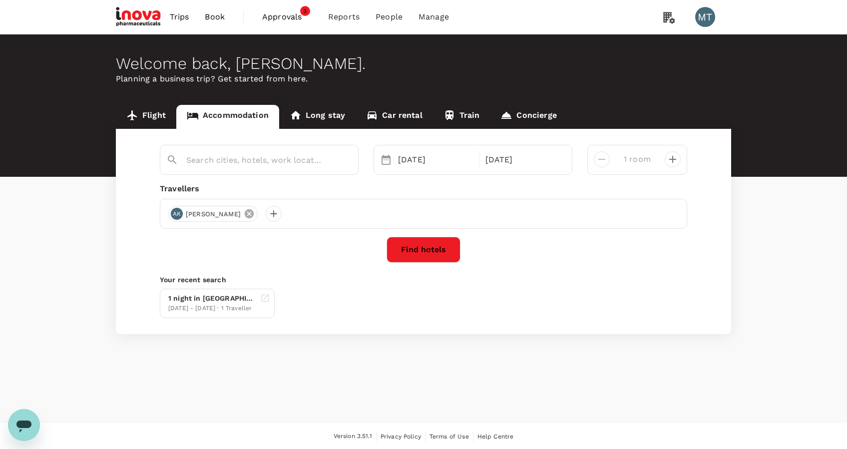
click at [254, 214] on icon at bounding box center [249, 213] width 9 height 9
click at [175, 214] on div at bounding box center [176, 214] width 16 height 16
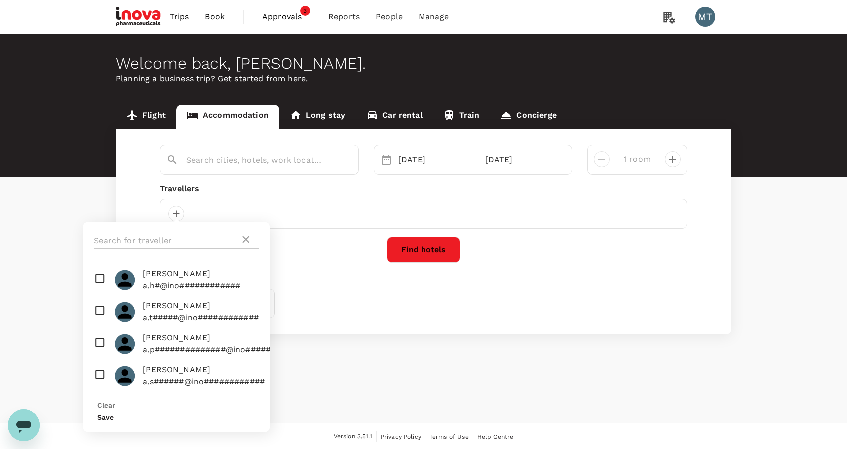
click at [207, 233] on input "text" at bounding box center [167, 241] width 146 height 16
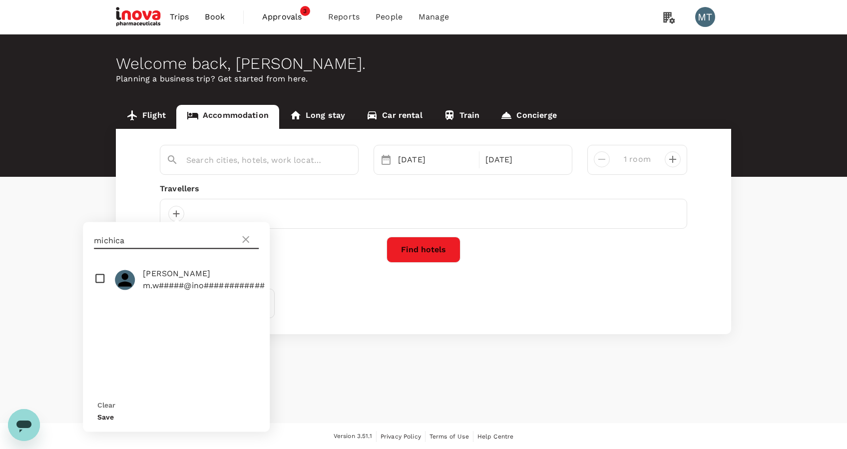
type input "michica"
click at [96, 283] on input "checkbox" at bounding box center [176, 280] width 187 height 32
checkbox input "true"
click at [114, 413] on button "Save" at bounding box center [105, 417] width 16 height 8
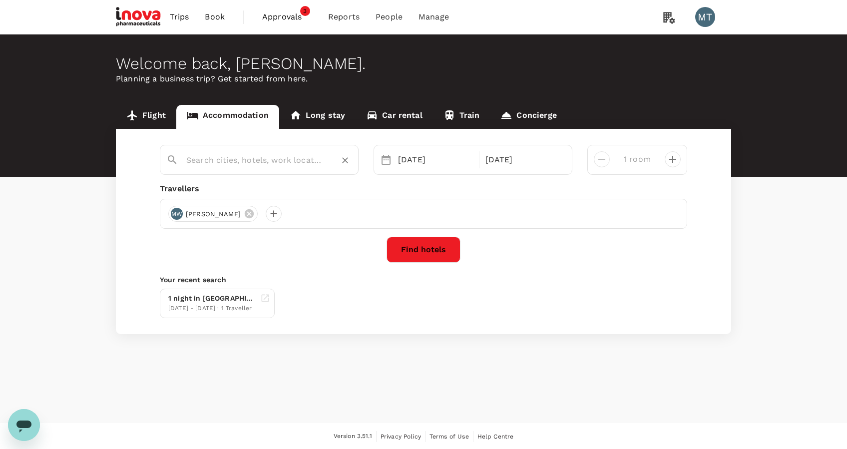
click at [213, 165] on input "text" at bounding box center [255, 159] width 138 height 15
click at [209, 163] on input "text" at bounding box center [255, 159] width 138 height 15
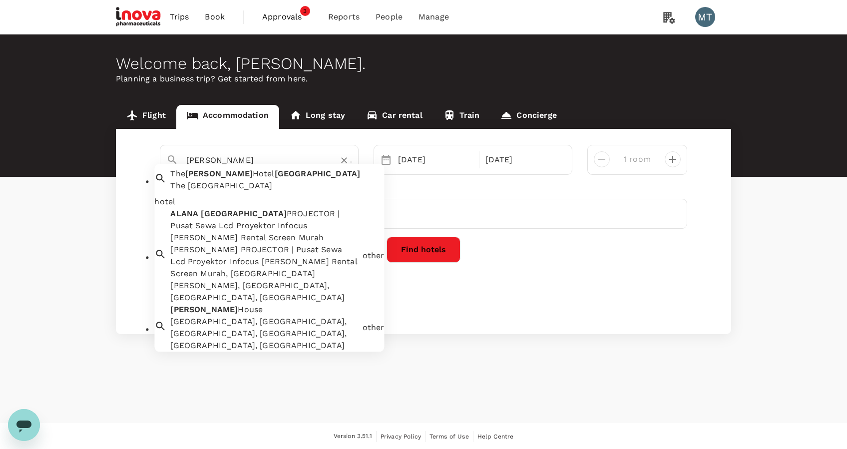
click at [250, 187] on div "The Alana Hotel Malang" at bounding box center [277, 186] width 214 height 12
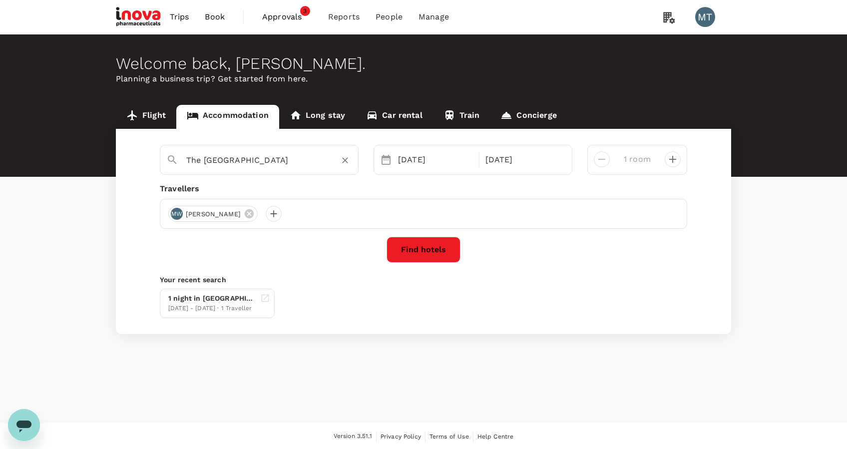
type input "The Alana Hotel Malang"
click at [438, 254] on button "Find hotels" at bounding box center [424, 250] width 74 height 26
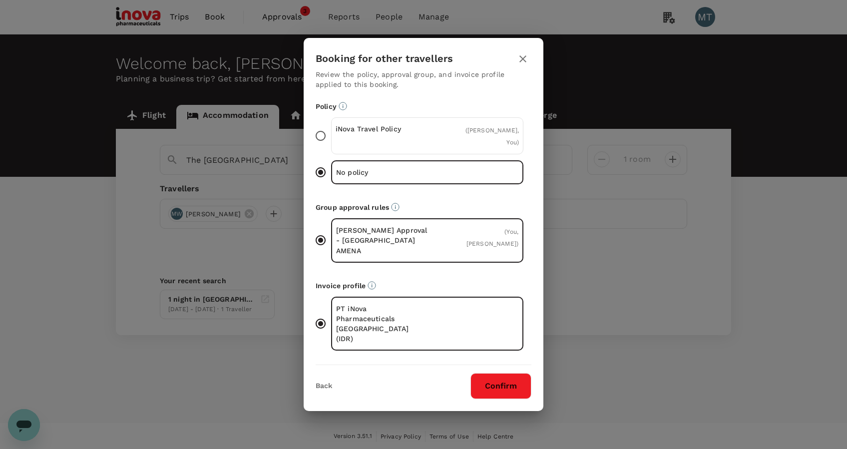
click at [463, 148] on div "( Michica Wijaya, You )" at bounding box center [488, 136] width 61 height 24
click at [331, 146] on input "iNova Travel Policy ( Michica Wijaya, You )" at bounding box center [320, 135] width 21 height 21
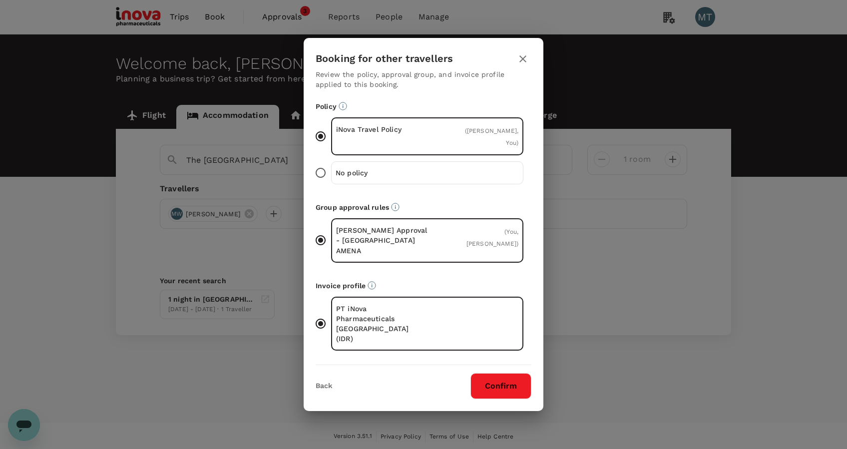
click at [510, 373] on button "Confirm" at bounding box center [501, 386] width 61 height 26
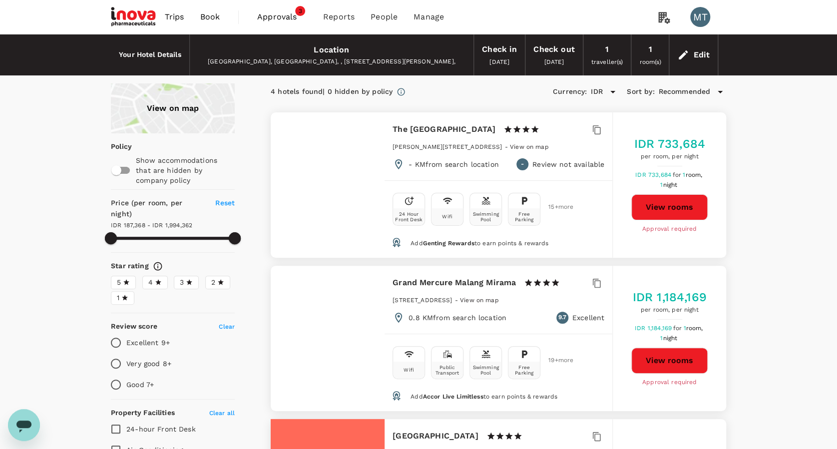
click at [687, 209] on button "View rooms" at bounding box center [670, 207] width 76 height 26
type input "1994361.66"
click at [206, 20] on span "Book" at bounding box center [210, 17] width 20 height 12
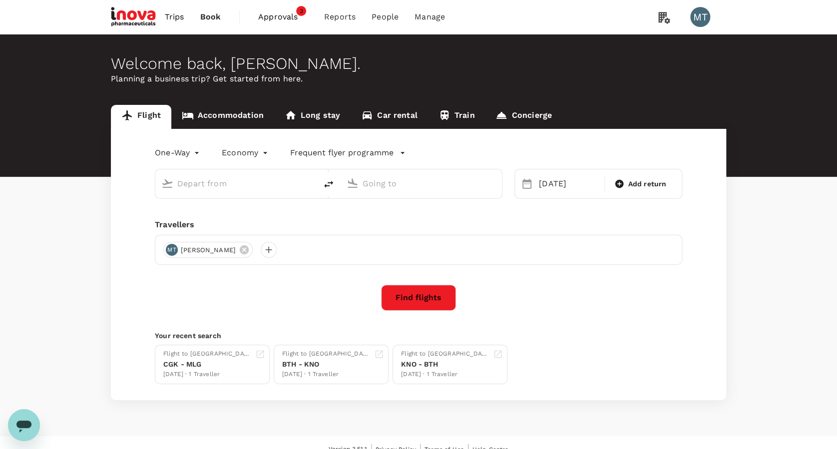
click at [242, 111] on link "Accommodation" at bounding box center [222, 117] width 103 height 24
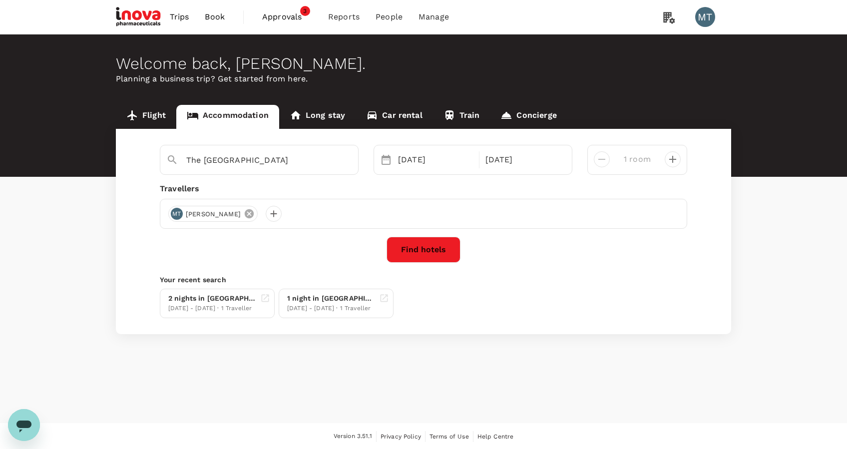
click at [246, 216] on icon at bounding box center [249, 213] width 11 height 11
click at [417, 248] on button "Find hotels" at bounding box center [424, 250] width 74 height 26
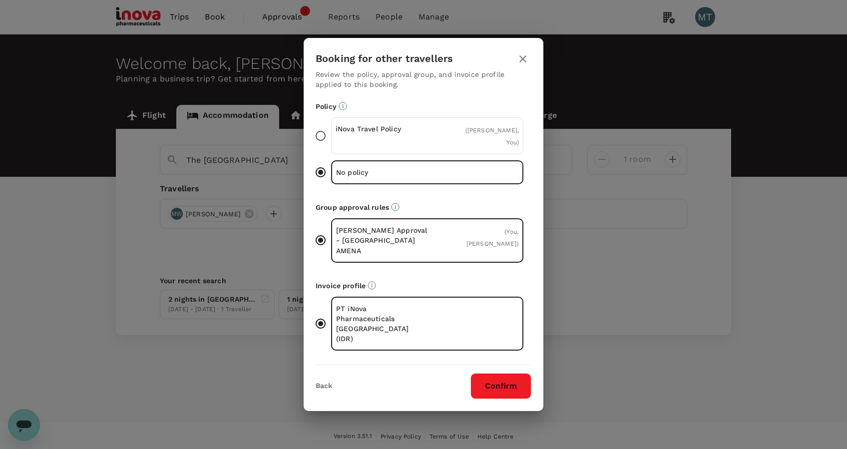
click at [416, 148] on div "iNova Travel Policy" at bounding box center [382, 136] width 92 height 24
click at [331, 146] on input "iNova Travel Policy ( Michica Wijaya, You )" at bounding box center [320, 135] width 21 height 21
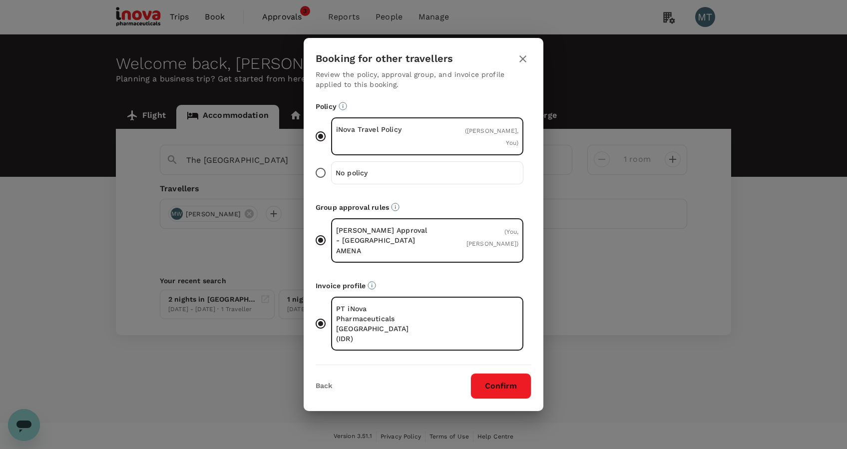
click at [492, 373] on button "Confirm" at bounding box center [501, 386] width 61 height 26
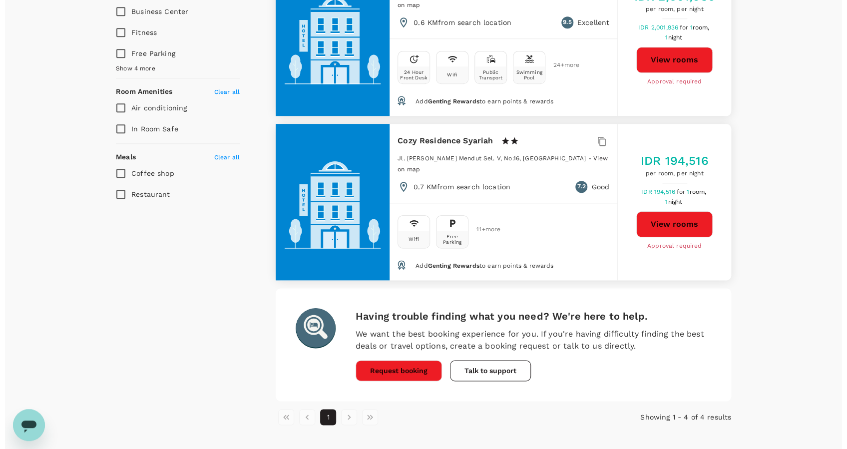
scroll to position [193, 0]
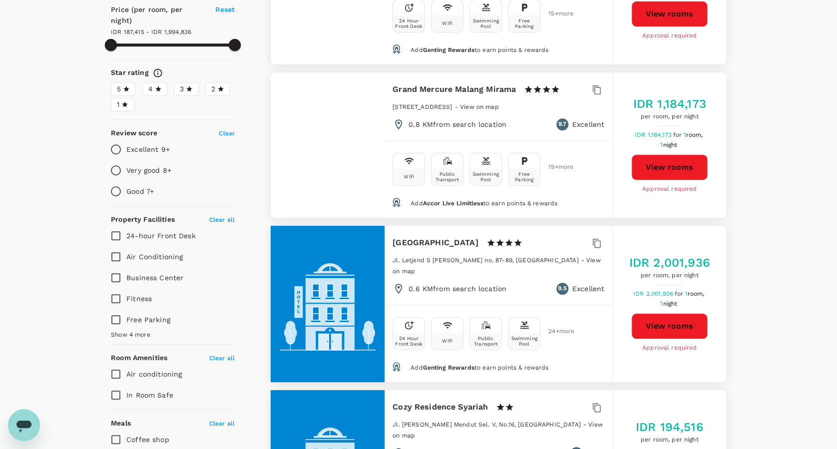
type input "1994835.43"
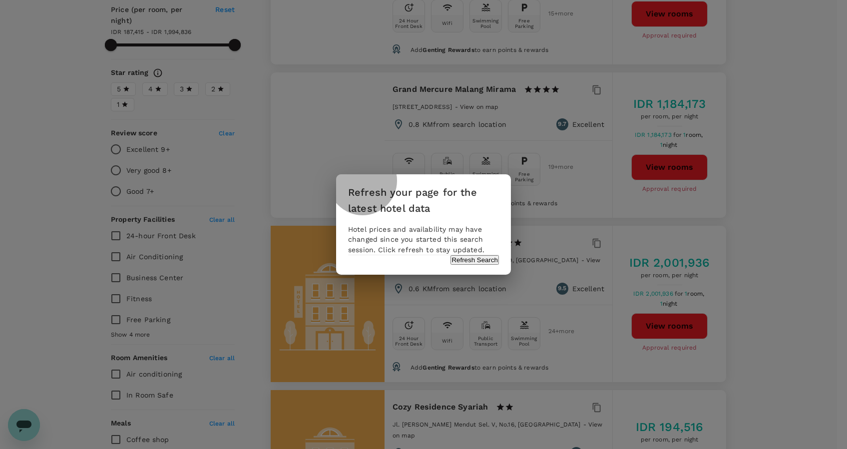
click at [466, 265] on button "Refresh Search" at bounding box center [475, 259] width 48 height 9
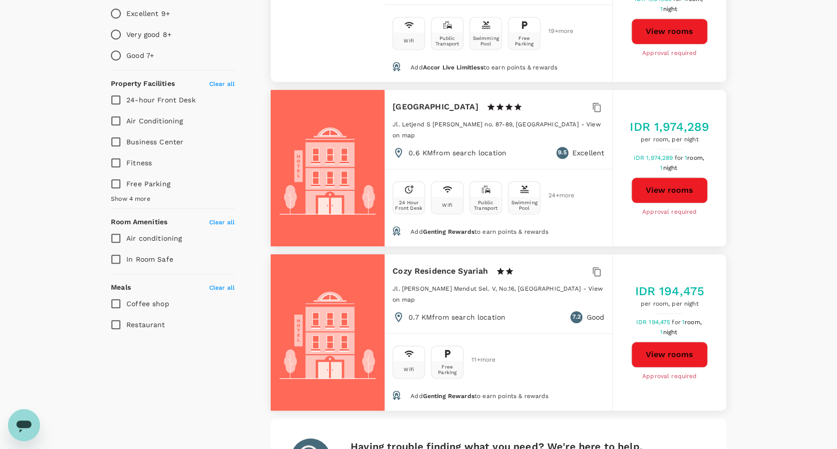
type input "1967184.82"
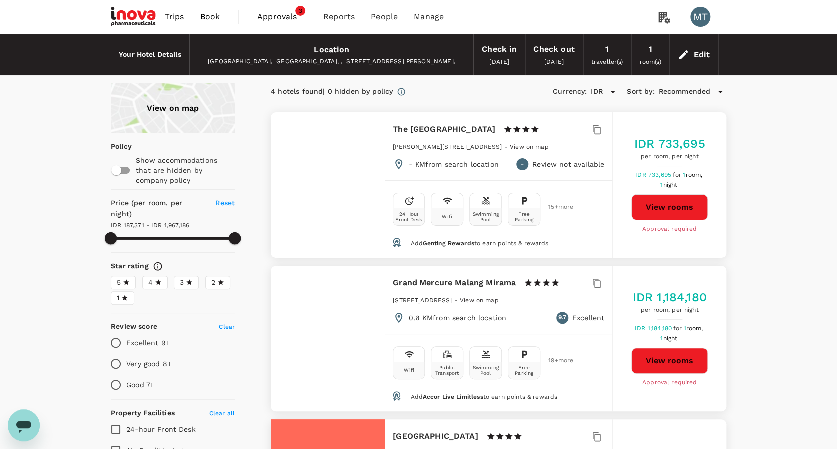
click at [686, 196] on button "View rooms" at bounding box center [670, 207] width 76 height 26
click at [202, 16] on span "Book" at bounding box center [210, 17] width 20 height 12
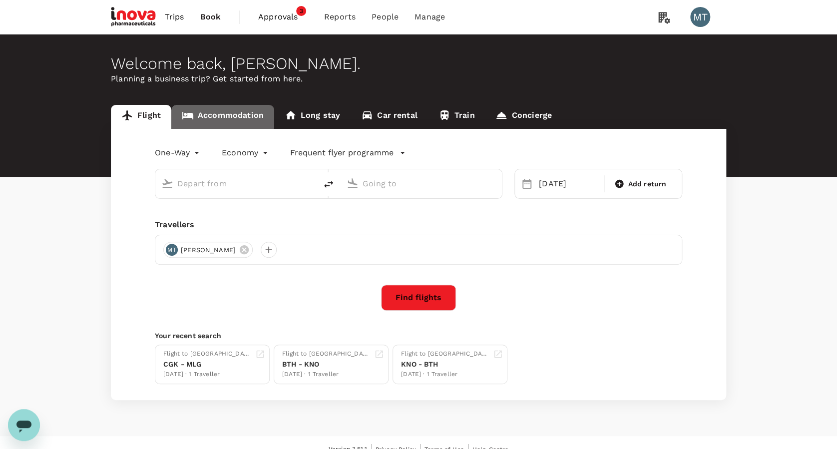
click at [219, 116] on link "Accommodation" at bounding box center [222, 117] width 103 height 24
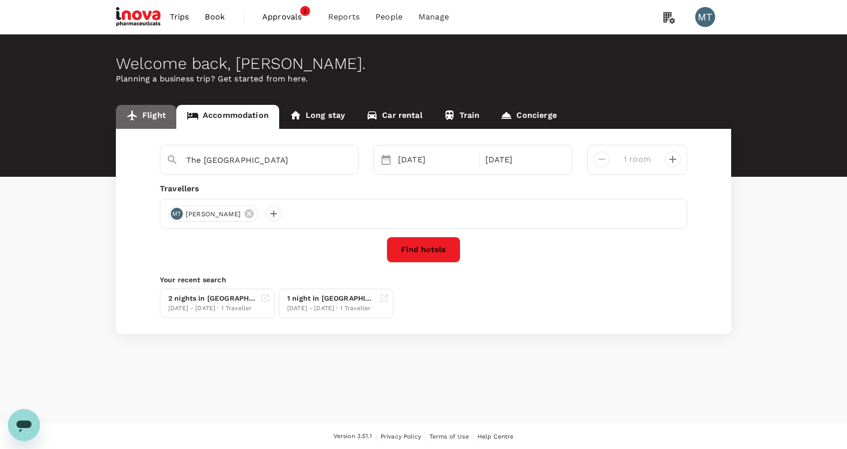
click at [140, 112] on link "Flight" at bounding box center [146, 117] width 60 height 24
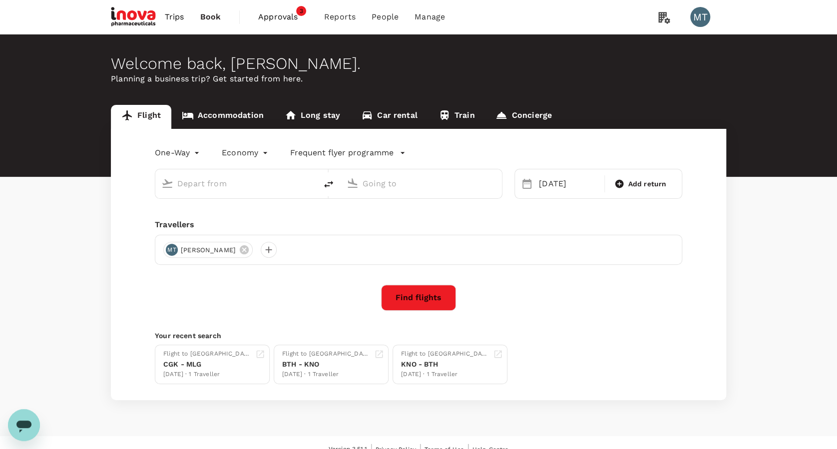
type input "Abdul Rachman Saleh (MLG)"
type input "Soekarno-Hatta Intl (CGK)"
type input "Abdul Rachman Saleh (MLG)"
type input "Soekarno-Hatta Intl (CGK)"
type input "Abdul Rachman Saleh (MLG)"
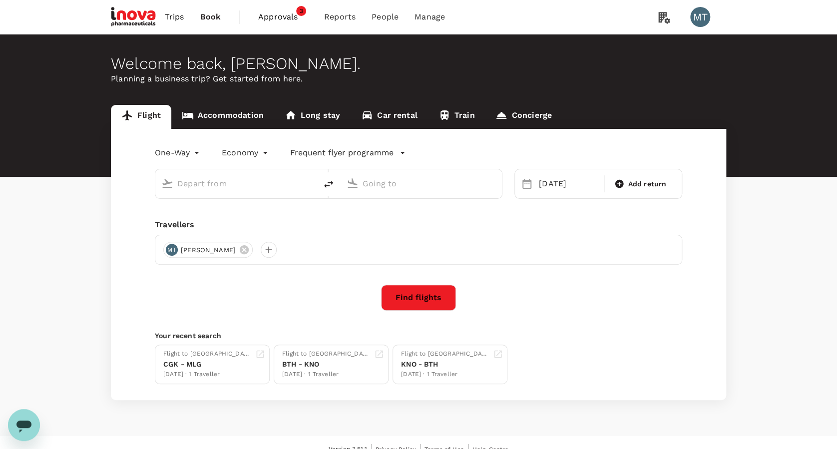
type input "Soekarno-Hatta Intl (CGK)"
type input "Abdul Rachman Saleh (MLG)"
type input "Soekarno-Hatta Intl (CGK)"
click at [304, 184] on div "Abdul Rachman Saleh (MLG)" at bounding box center [243, 184] width 133 height 16
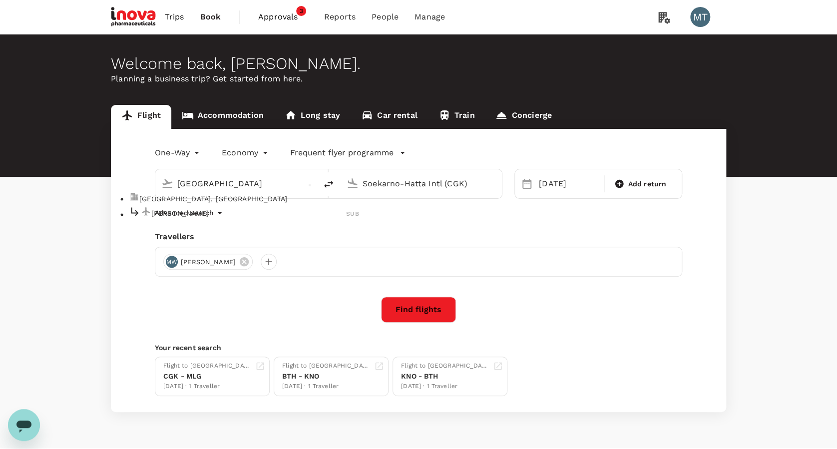
click at [238, 213] on li "Juanda Intl SUB" at bounding box center [244, 213] width 230 height 15
type input "Juanda Intl (SUB)"
click at [398, 185] on input "Soekarno-Hatta Intl (CGK)" at bounding box center [422, 183] width 118 height 15
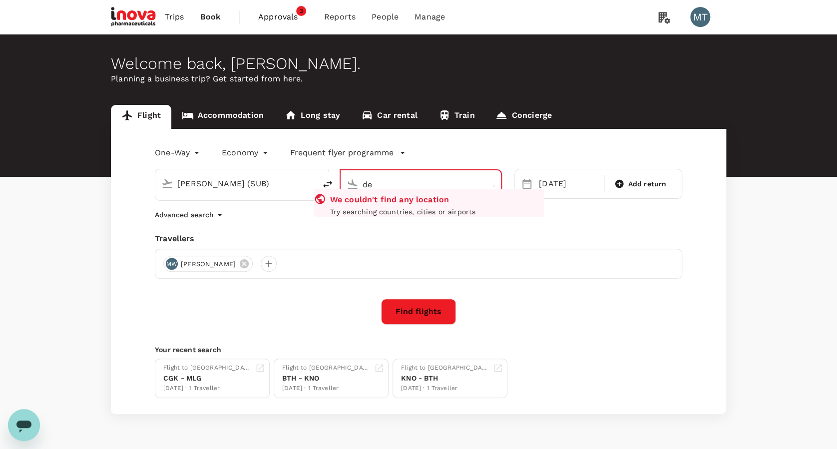
type input "d"
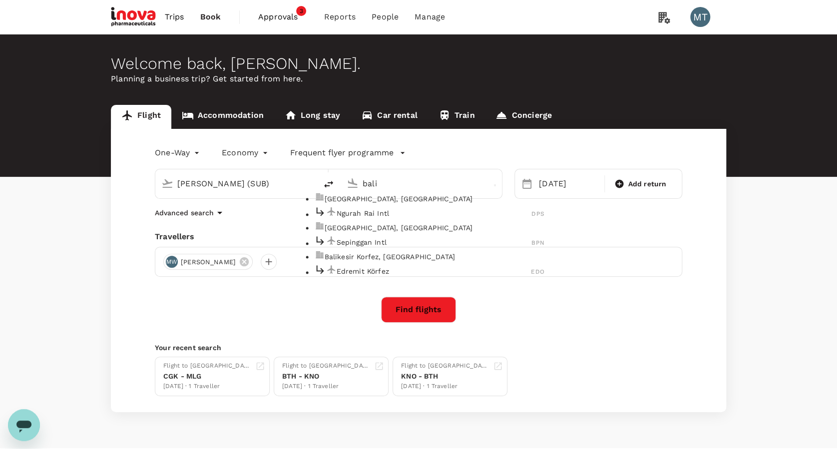
click at [420, 218] on p "Ngurah Rai Intl" at bounding box center [434, 213] width 195 height 10
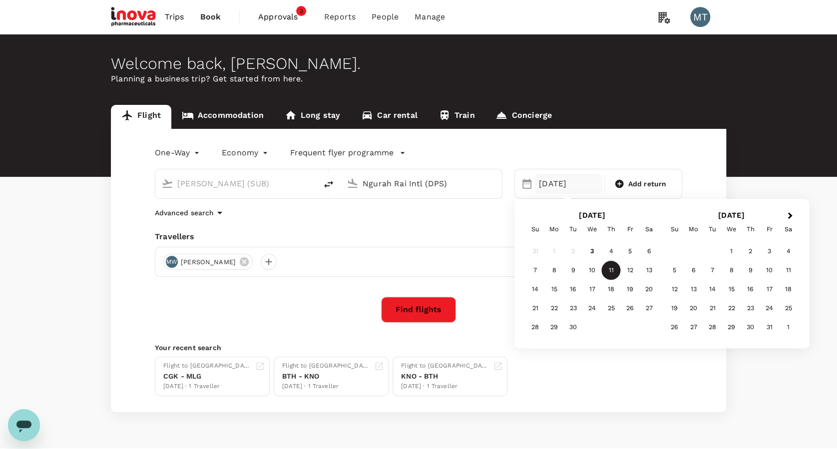
type input "Ngurah Rai Intl (DPS)"
click at [556, 303] on div "22" at bounding box center [554, 308] width 19 height 19
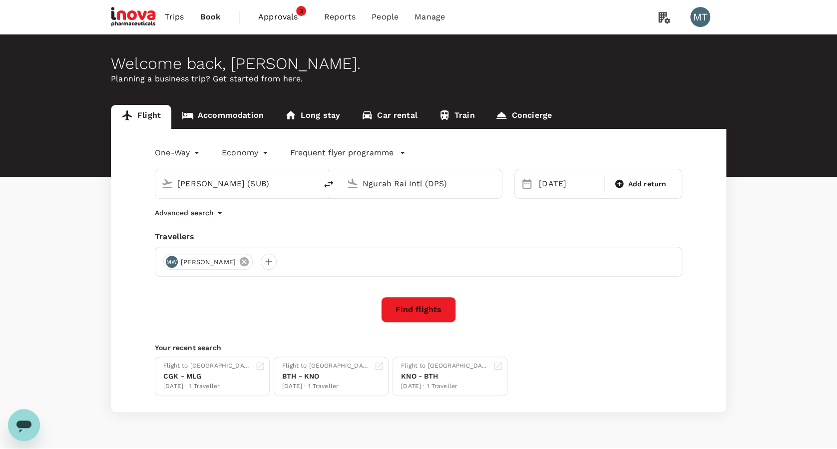
click at [240, 260] on icon at bounding box center [244, 261] width 9 height 9
click at [174, 265] on div at bounding box center [171, 262] width 16 height 16
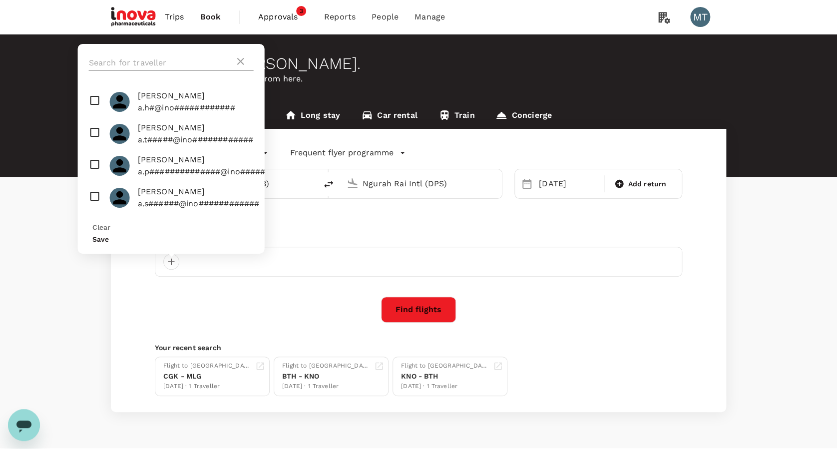
click at [160, 71] on input "text" at bounding box center [162, 63] width 146 height 16
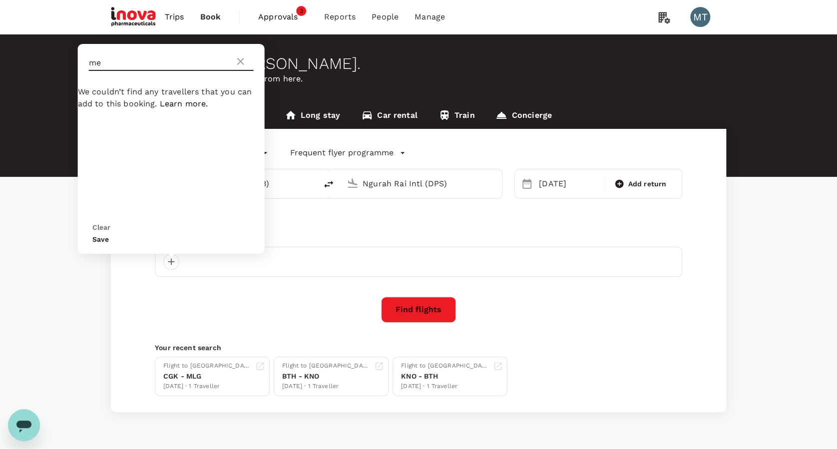
type input "m"
type input "emy"
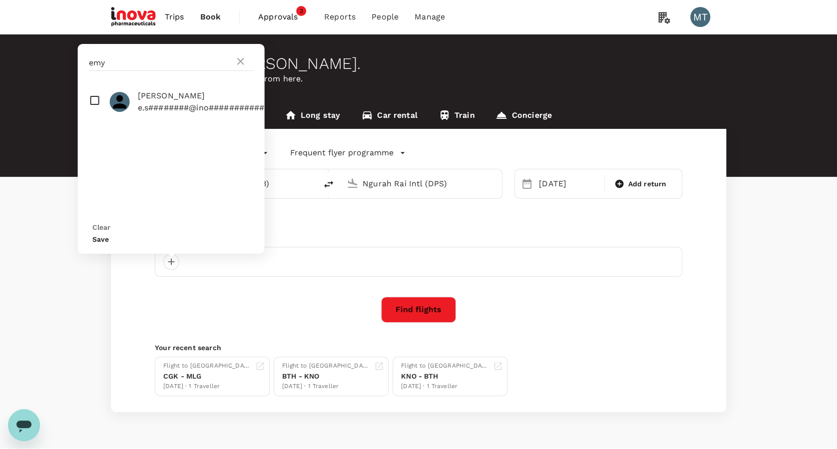
click at [98, 112] on input "checkbox" at bounding box center [171, 102] width 187 height 32
checkbox input "true"
click at [109, 236] on button "Save" at bounding box center [100, 239] width 16 height 8
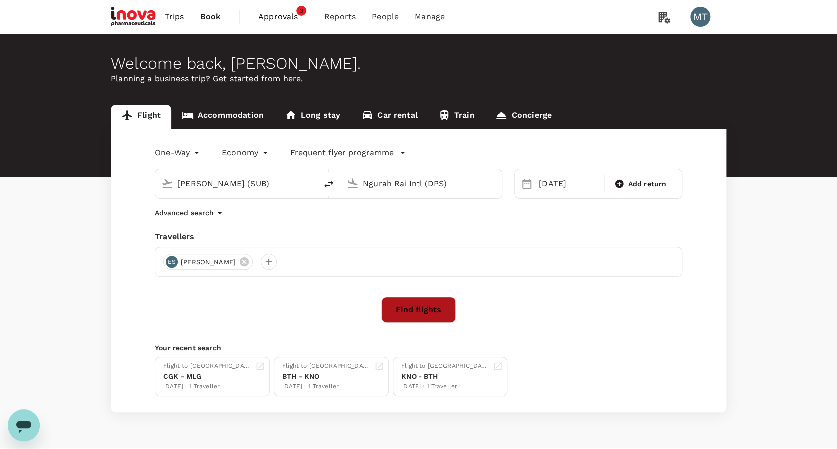
click at [416, 301] on button "Find flights" at bounding box center [418, 310] width 75 height 26
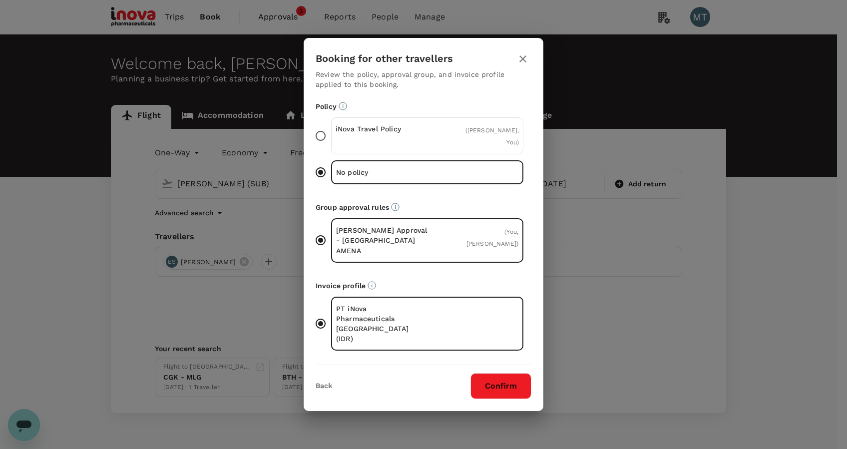
click at [425, 134] on p "iNova Travel Policy" at bounding box center [382, 129] width 92 height 10
click at [331, 143] on input "iNova Travel Policy ( Emy Setiawati, You )" at bounding box center [320, 135] width 21 height 21
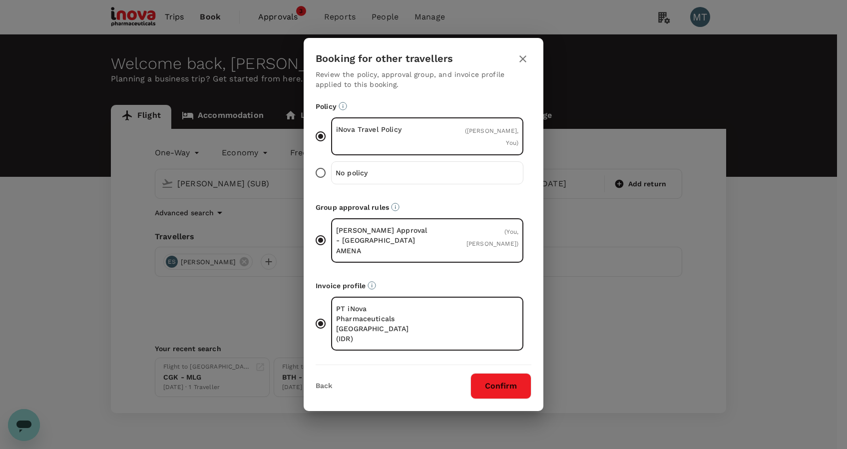
click at [520, 373] on button "Confirm" at bounding box center [501, 386] width 61 height 26
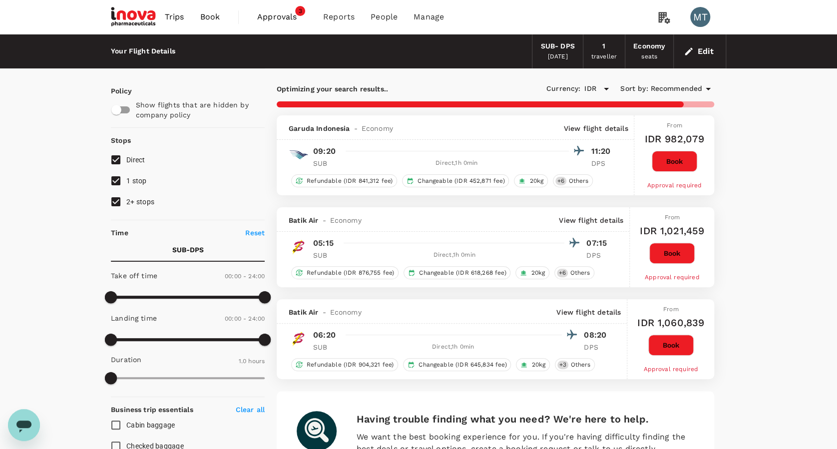
type input "825"
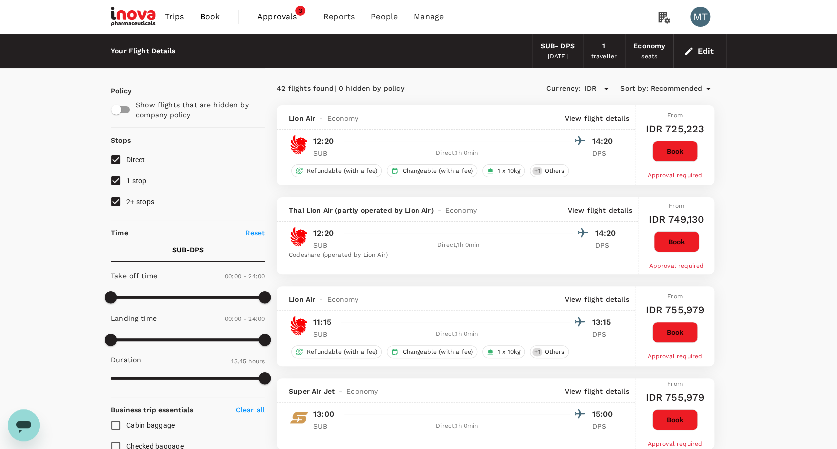
click at [205, 22] on span "Book" at bounding box center [210, 17] width 20 height 12
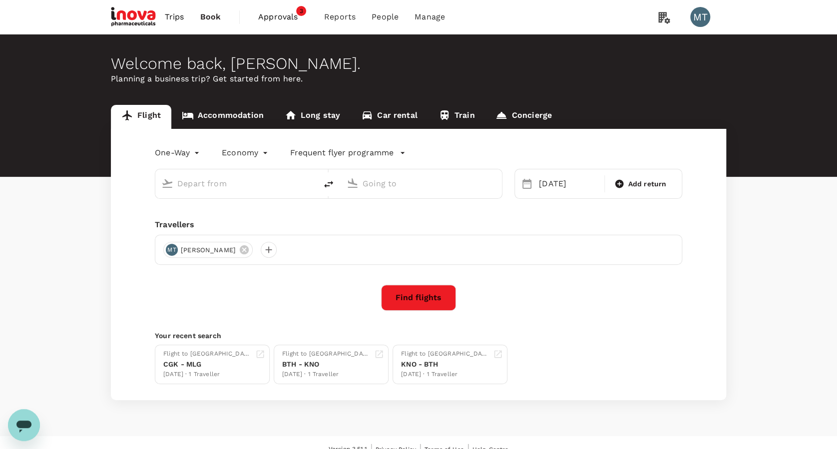
type input "Juanda Intl (SUB)"
type input "Ngurah Rai Intl (DPS)"
type input "Juanda Intl (SUB)"
type input "Ngurah Rai Intl (DPS)"
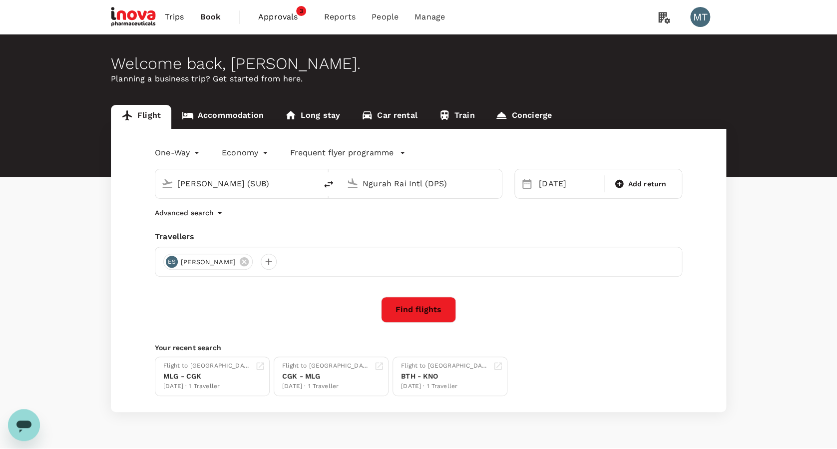
click at [328, 184] on icon "delete" at bounding box center [329, 184] width 12 height 12
type input "Ngurah Rai Intl (DPS)"
type input "Juanda Intl (SUB)"
click at [539, 191] on div "22 Sep" at bounding box center [568, 184] width 67 height 20
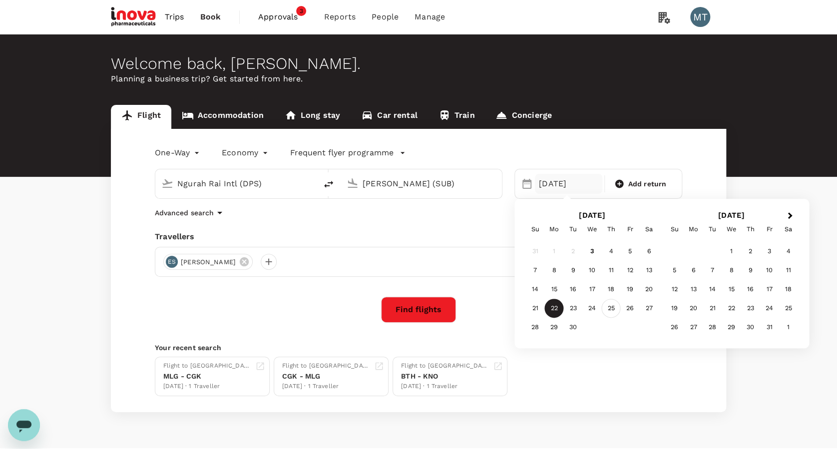
click at [608, 309] on div "25" at bounding box center [611, 308] width 19 height 19
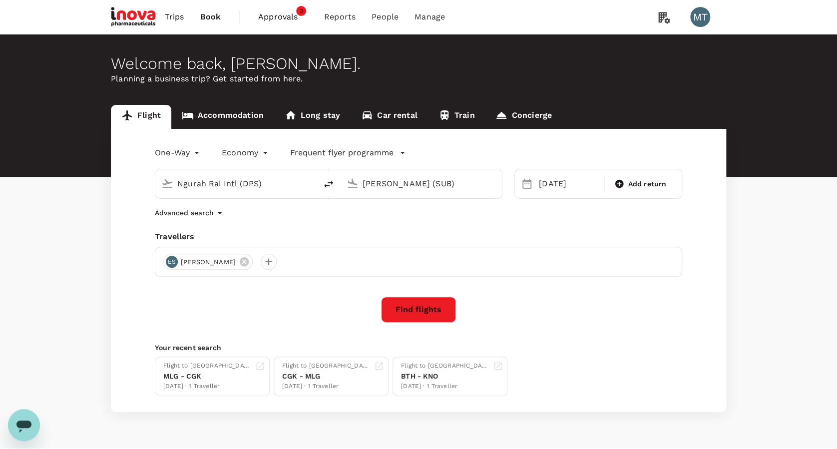
click at [420, 314] on button "Find flights" at bounding box center [418, 310] width 75 height 26
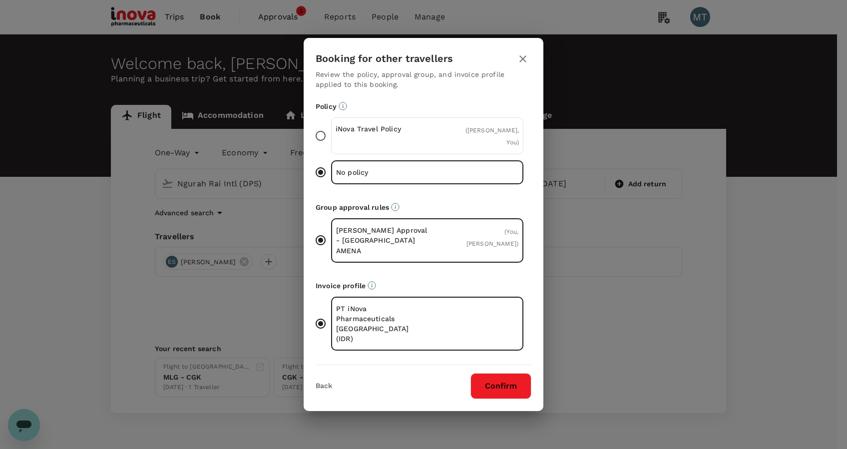
click at [373, 133] on div "Policy iNova Travel Policy ( Emy Setiawati, You ) No policy" at bounding box center [424, 145] width 216 height 89
click at [373, 138] on div "iNova Travel Policy ( Emy Setiawati, You )" at bounding box center [427, 135] width 192 height 37
click at [331, 138] on input "iNova Travel Policy ( Emy Setiawati, You )" at bounding box center [320, 135] width 21 height 21
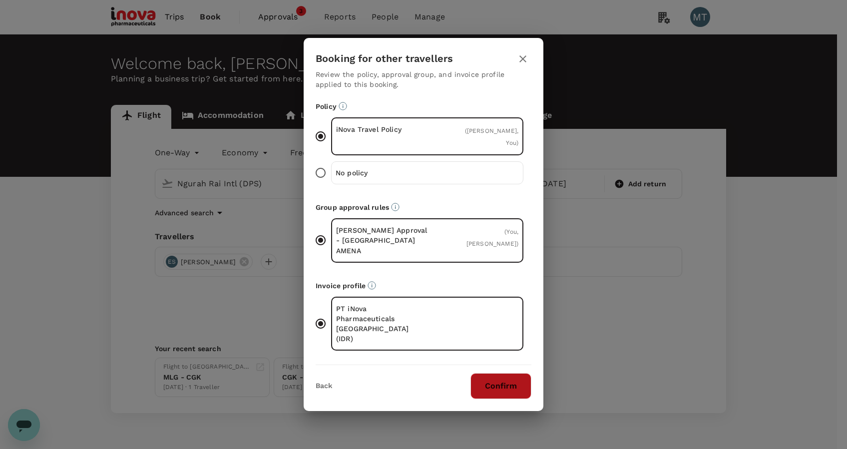
click at [492, 373] on button "Confirm" at bounding box center [501, 386] width 61 height 26
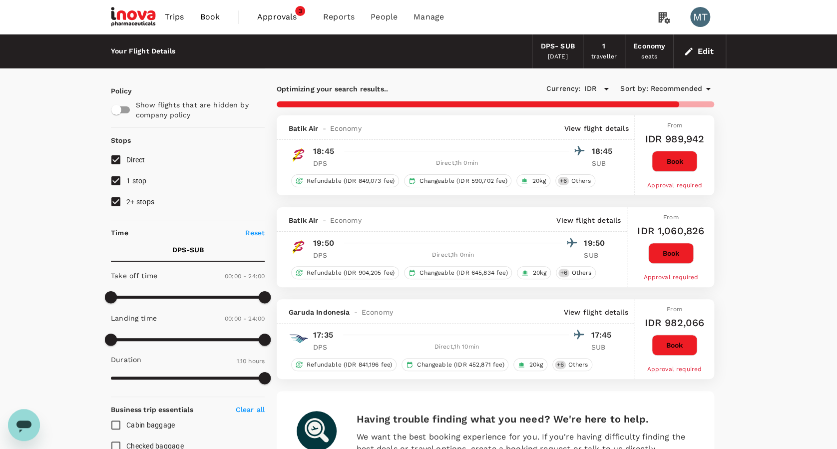
type input "795"
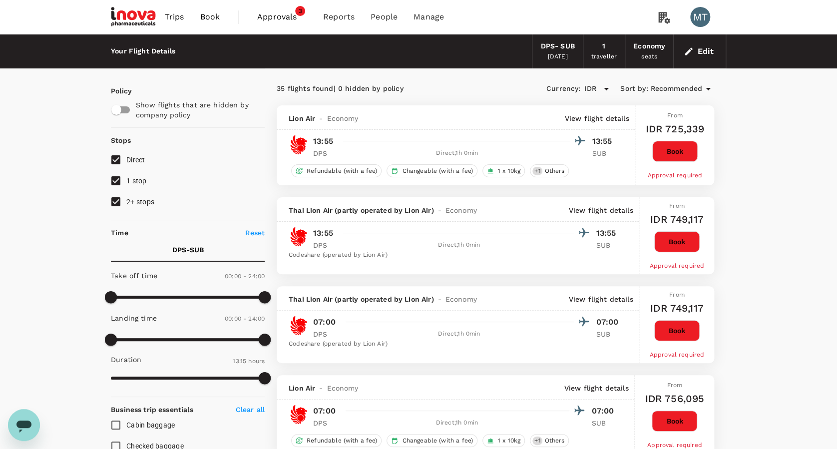
click at [216, 14] on span "Book" at bounding box center [210, 17] width 20 height 12
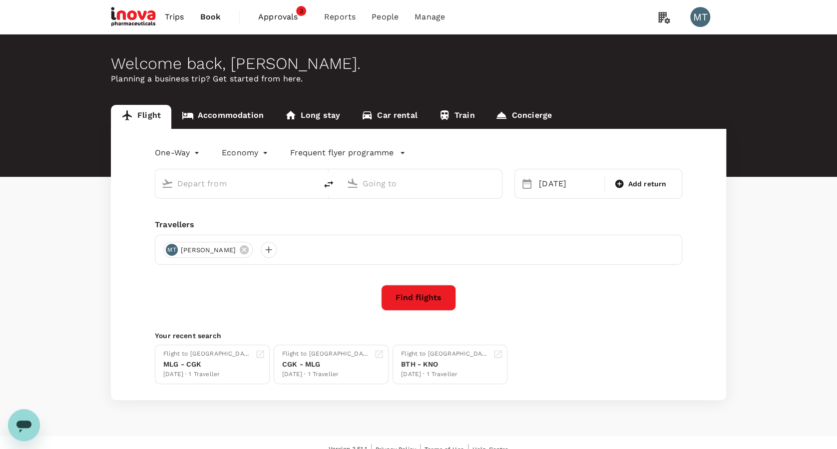
type input "Ngurah Rai Intl (DPS)"
type input "Juanda Intl (SUB)"
click at [224, 116] on link "Accommodation" at bounding box center [222, 117] width 103 height 24
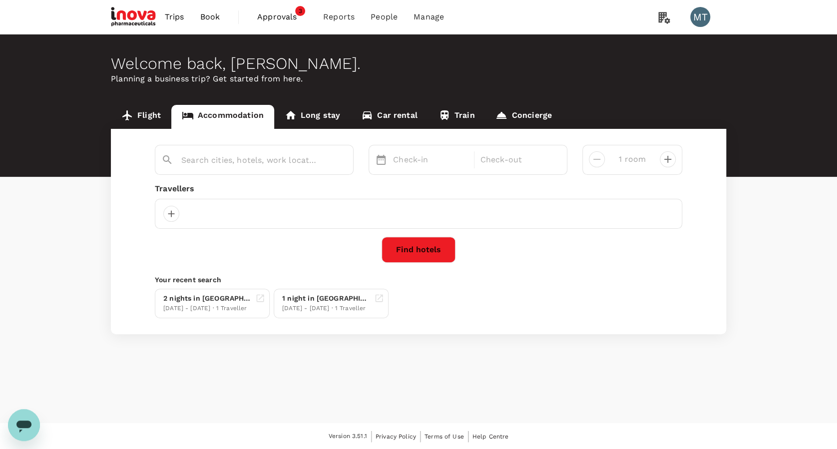
type input "The Alana Hotel Malang"
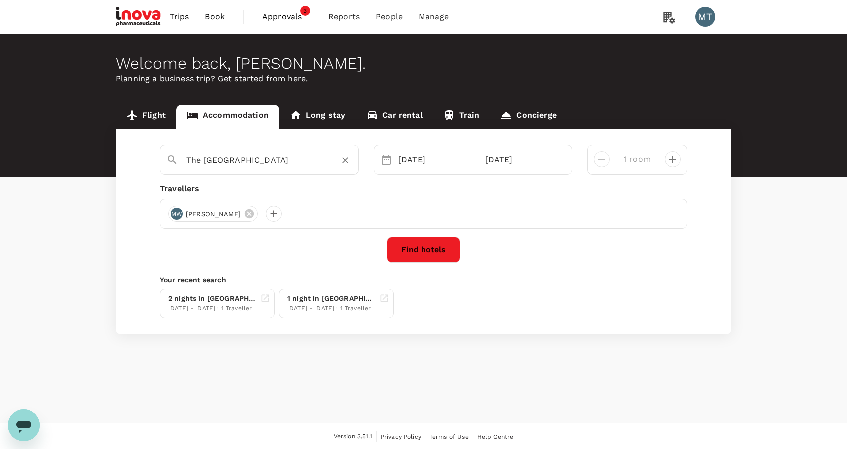
click at [343, 157] on icon "Clear" at bounding box center [345, 160] width 10 height 10
click at [282, 161] on input "text" at bounding box center [255, 159] width 138 height 15
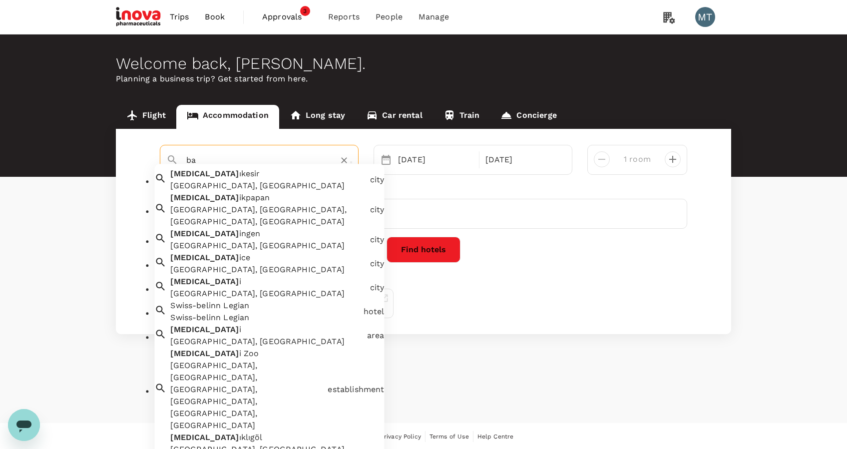
type input "b"
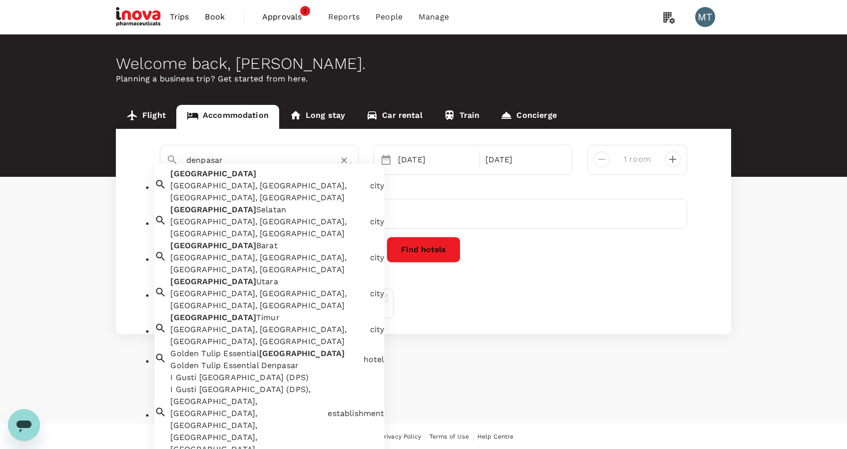
click at [280, 177] on div "Denpasar Denpasar, Denpasar City, Bali, Indonesia" at bounding box center [265, 184] width 199 height 40
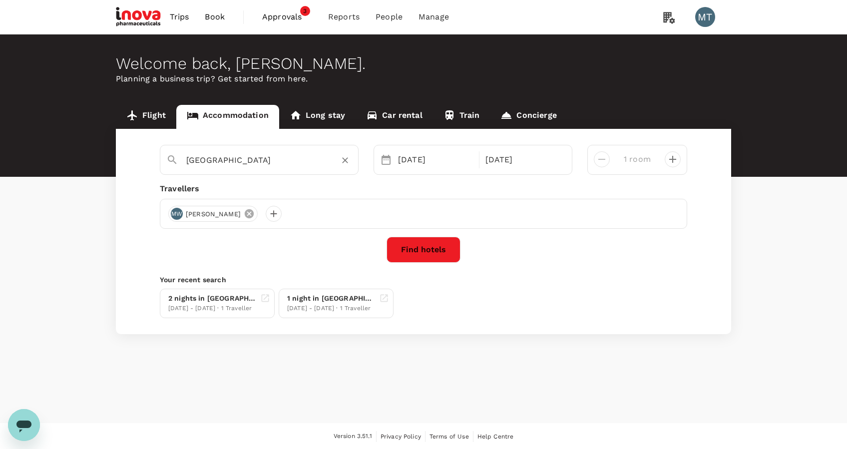
type input "Denpasar"
click at [245, 212] on icon at bounding box center [249, 213] width 9 height 9
click at [173, 212] on div at bounding box center [176, 214] width 16 height 16
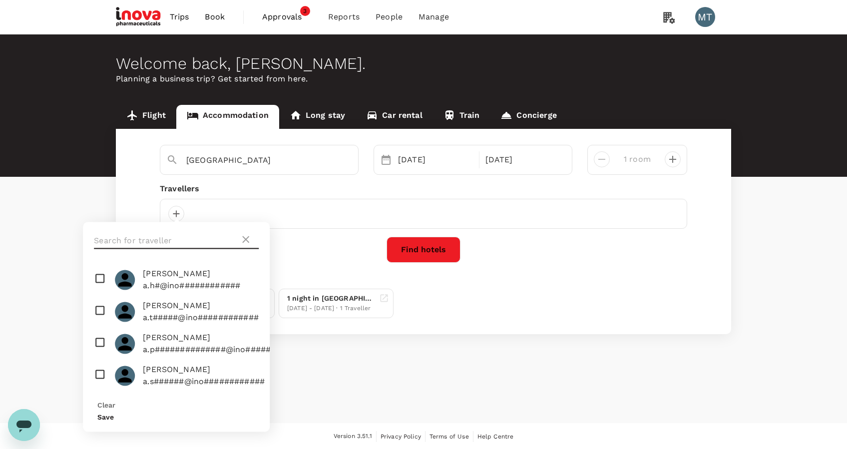
click at [188, 240] on input "text" at bounding box center [167, 241] width 146 height 16
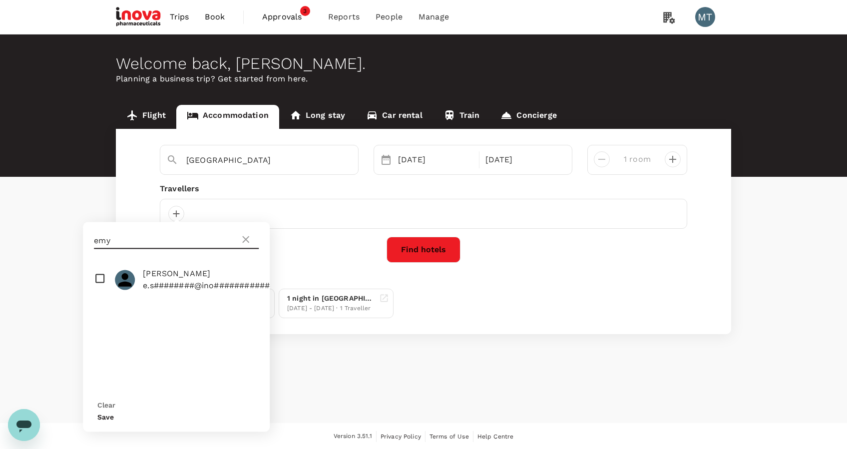
type input "emy"
click at [180, 277] on span "Emy Setiawati" at bounding box center [209, 274] width 132 height 12
checkbox input "true"
click at [114, 413] on button "Save" at bounding box center [105, 417] width 16 height 8
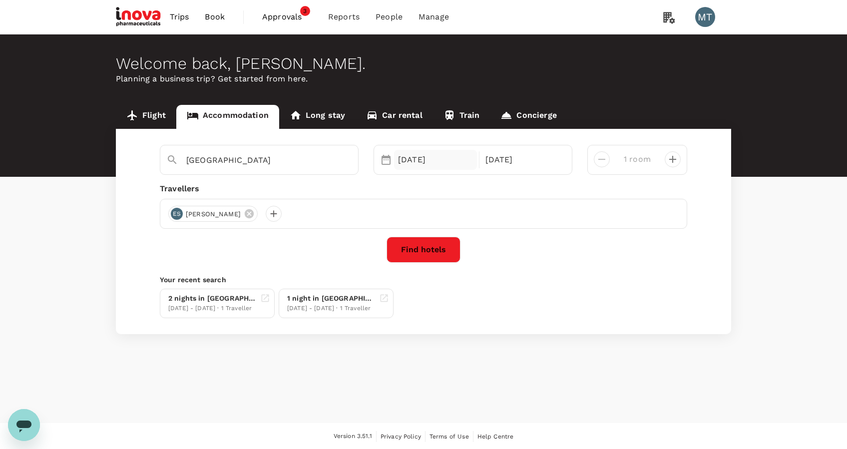
click at [437, 166] on div "10 Sep" at bounding box center [435, 160] width 83 height 20
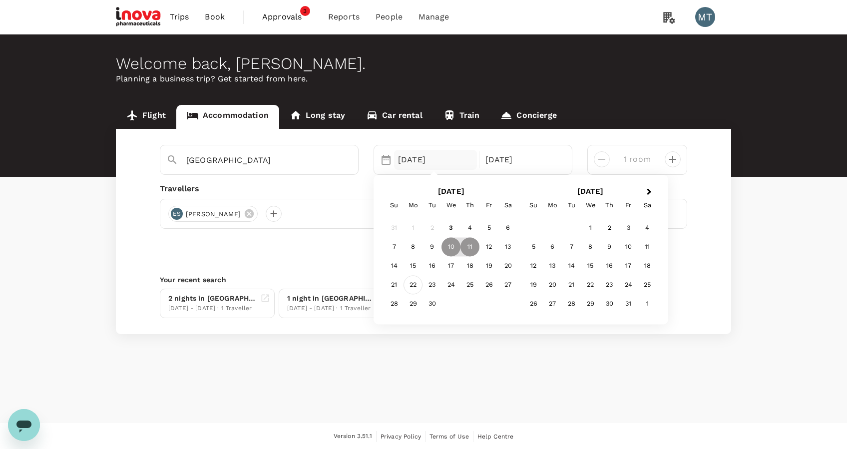
click at [417, 285] on div "22" at bounding box center [413, 284] width 19 height 19
click at [508, 156] on p "Check-out" at bounding box center [523, 160] width 75 height 12
click at [477, 286] on div "25" at bounding box center [470, 284] width 19 height 19
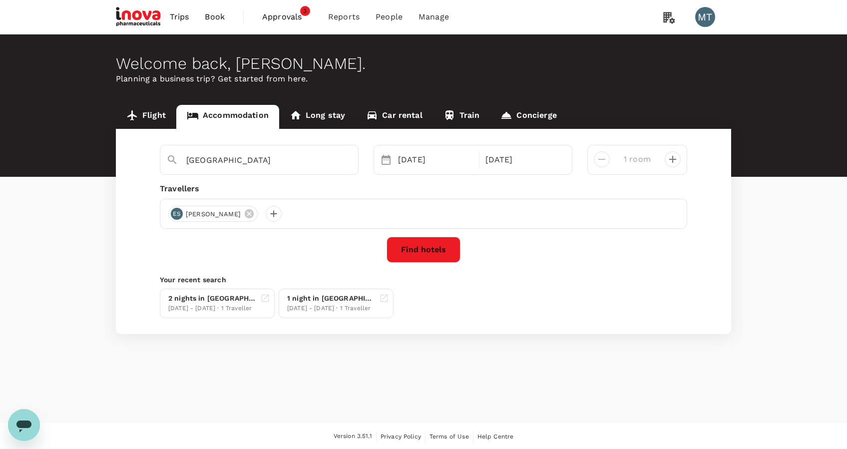
click at [448, 252] on button "Find hotels" at bounding box center [424, 250] width 74 height 26
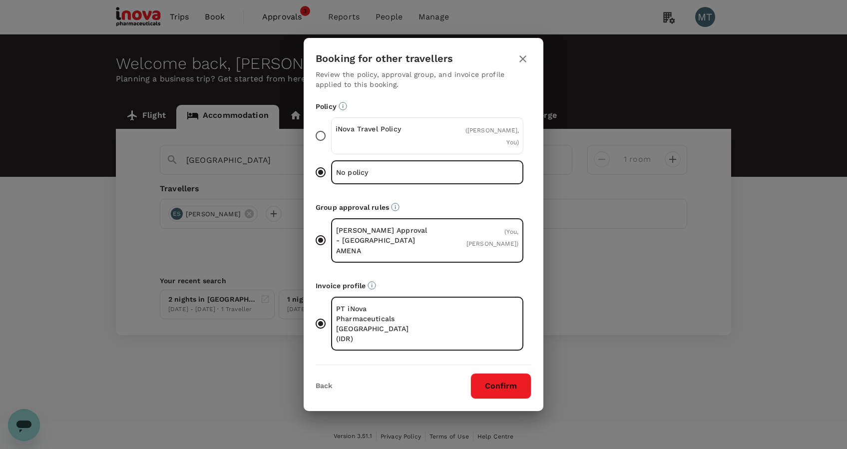
click at [324, 146] on input "iNova Travel Policy ( Emy Setiawati, You )" at bounding box center [320, 135] width 21 height 21
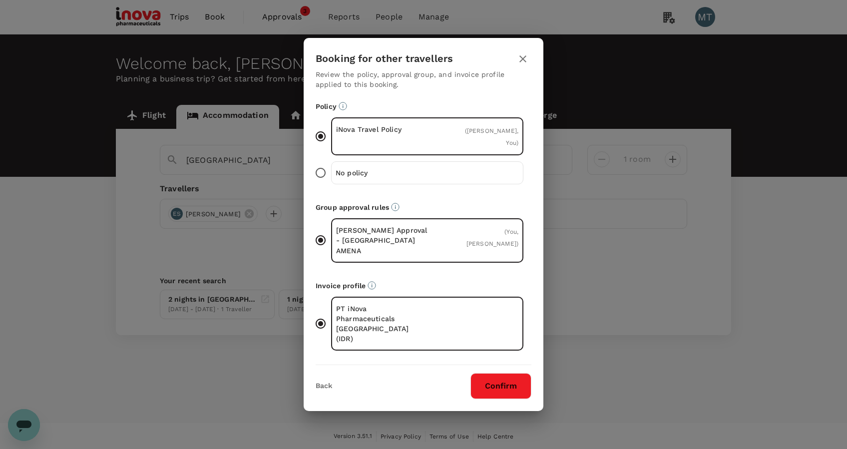
click at [511, 373] on button "Confirm" at bounding box center [501, 386] width 61 height 26
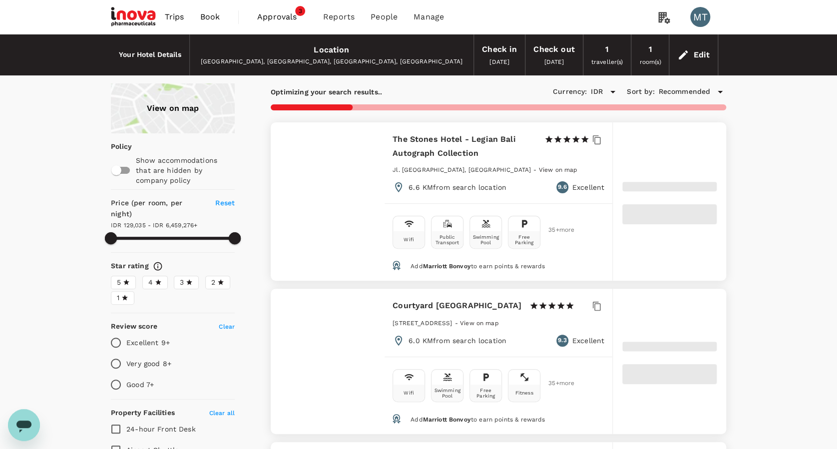
type input "6459275.59"
type input "121045.59"
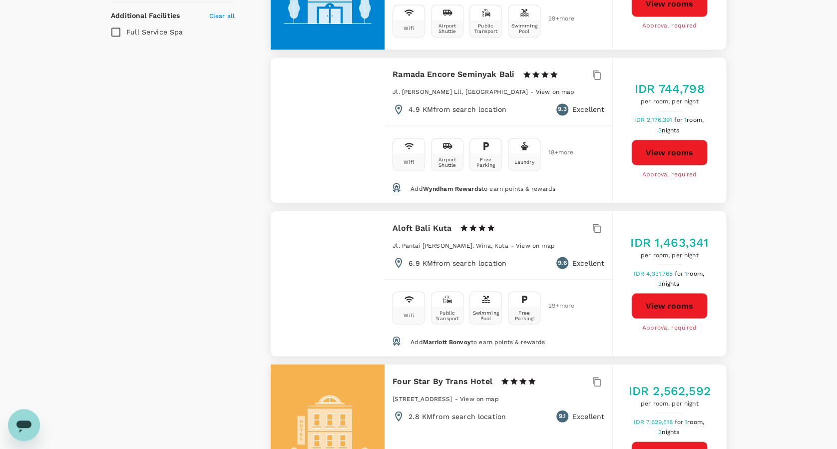
scroll to position [666, 0]
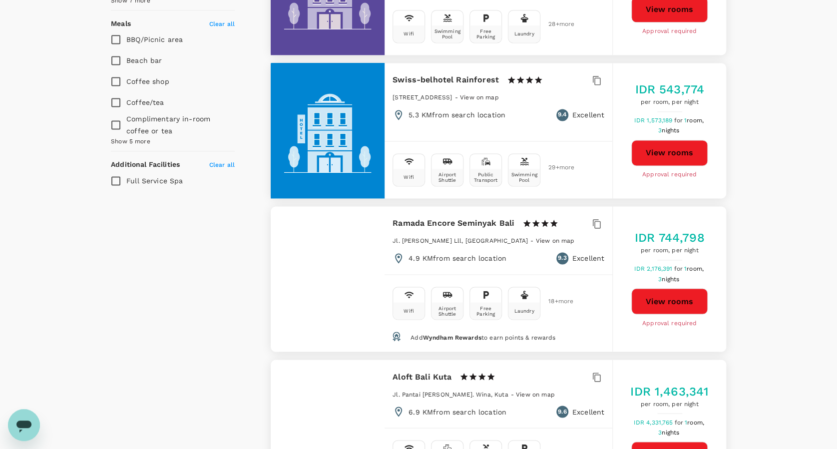
click at [677, 159] on button "View rooms" at bounding box center [670, 153] width 76 height 26
click at [685, 304] on button "View rooms" at bounding box center [670, 301] width 76 height 26
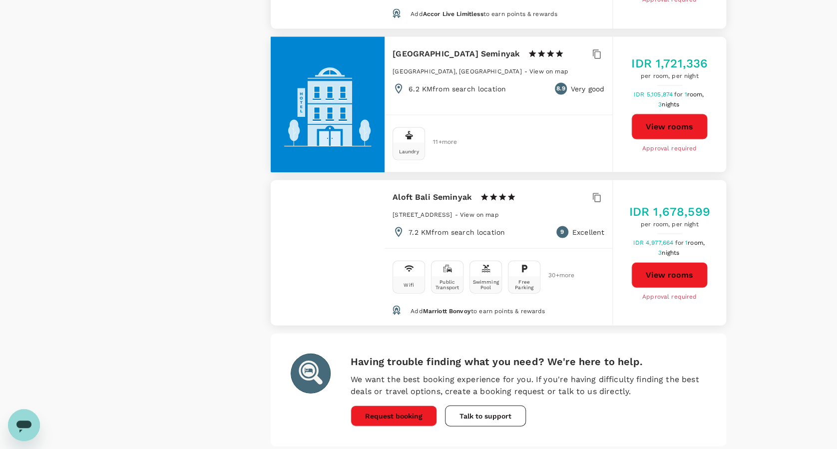
scroll to position [2846, 0]
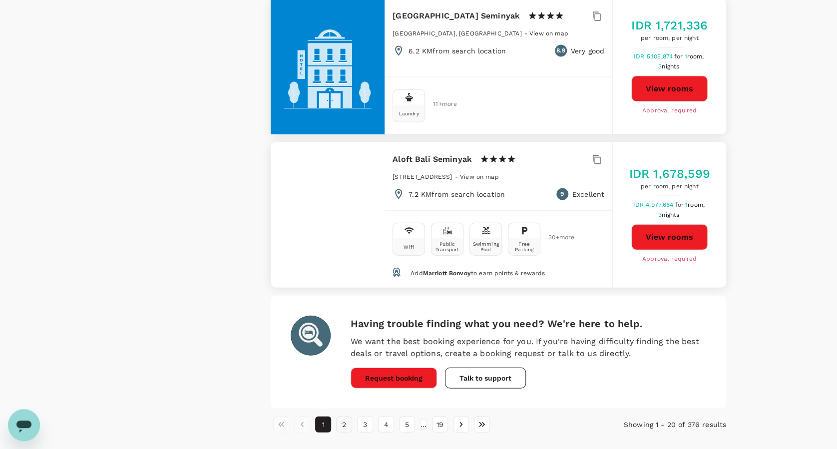
click at [343, 417] on button "2" at bounding box center [344, 425] width 16 height 16
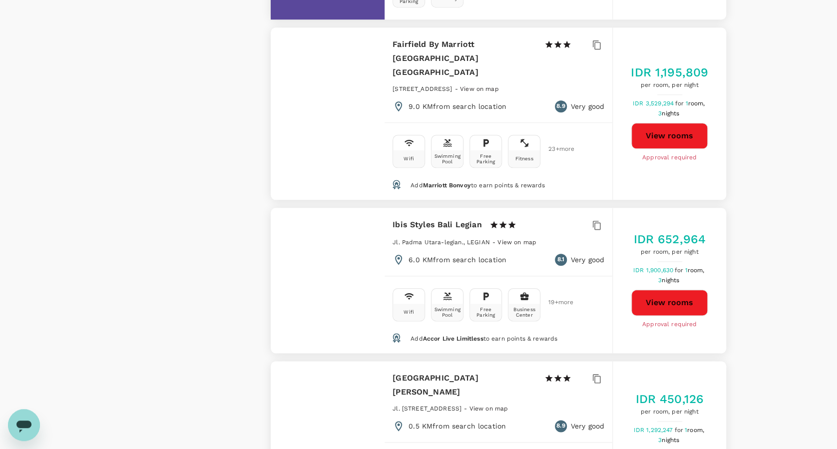
scroll to position [2331, 0]
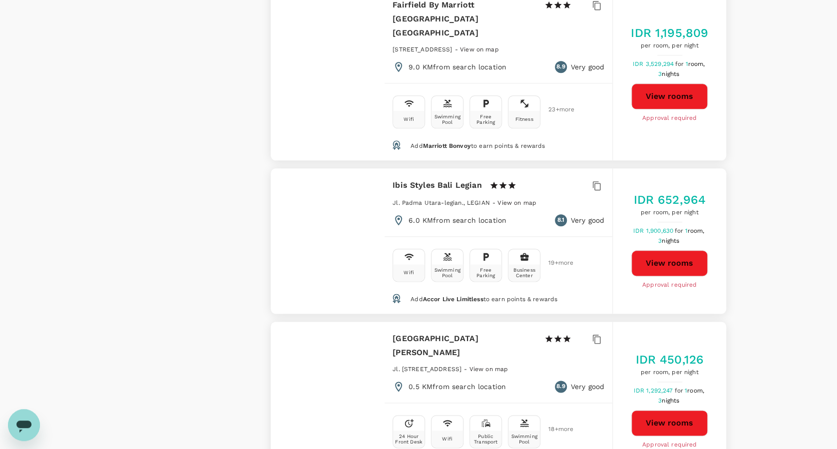
click at [663, 250] on button "View rooms" at bounding box center [670, 263] width 76 height 26
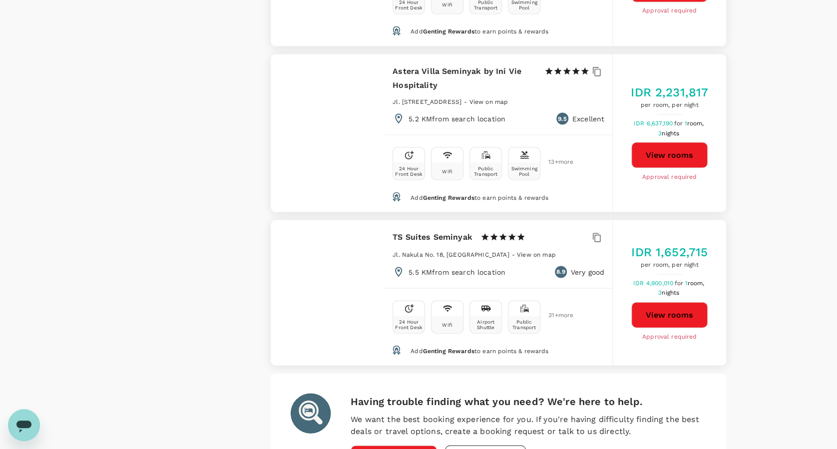
scroll to position [2831, 0]
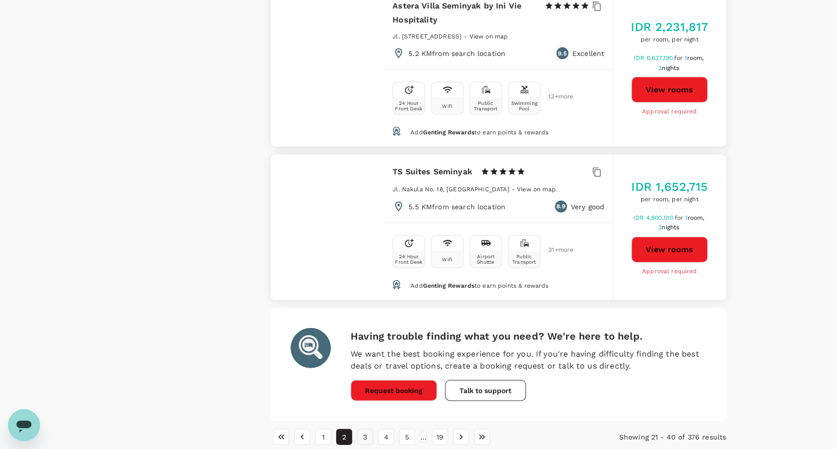
click at [364, 429] on button "3" at bounding box center [365, 437] width 16 height 16
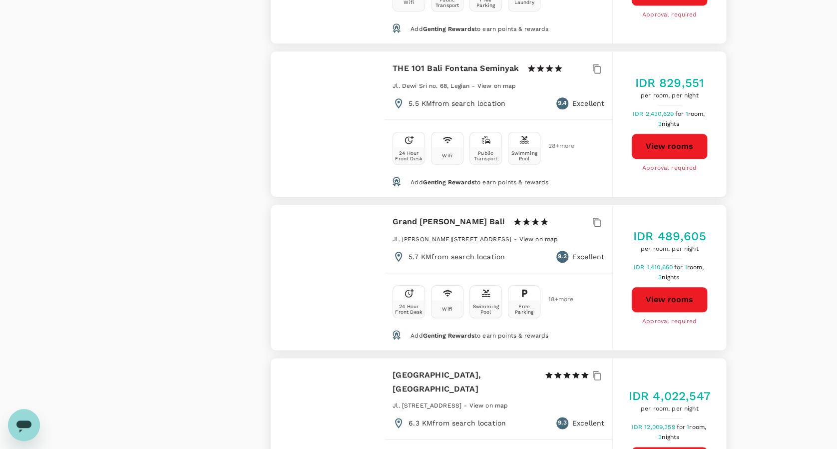
scroll to position [2265, 0]
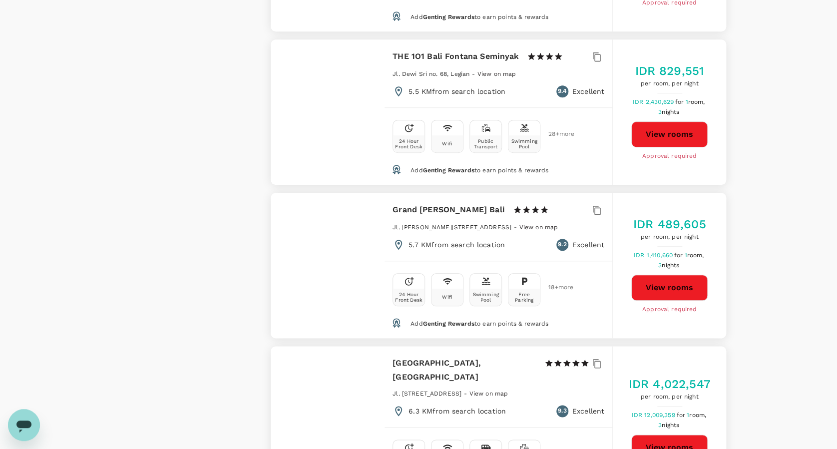
click at [679, 275] on button "View rooms" at bounding box center [670, 288] width 76 height 26
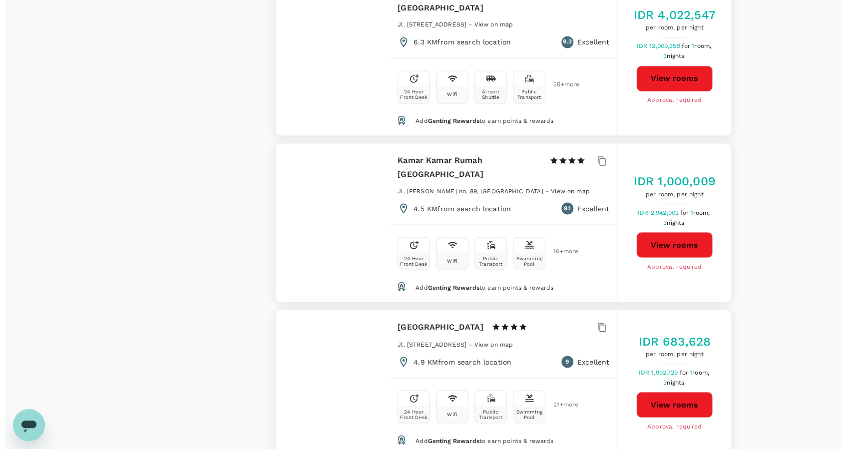
scroll to position [2665, 0]
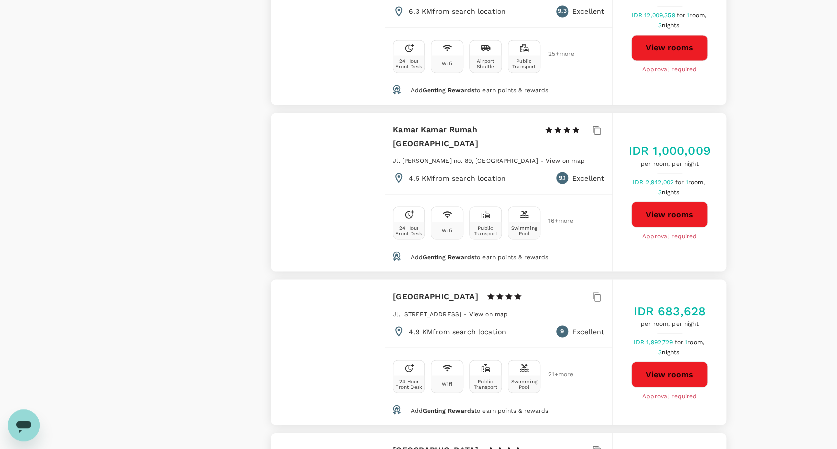
click at [671, 361] on button "View rooms" at bounding box center [670, 374] width 76 height 26
type input "6461507.59"
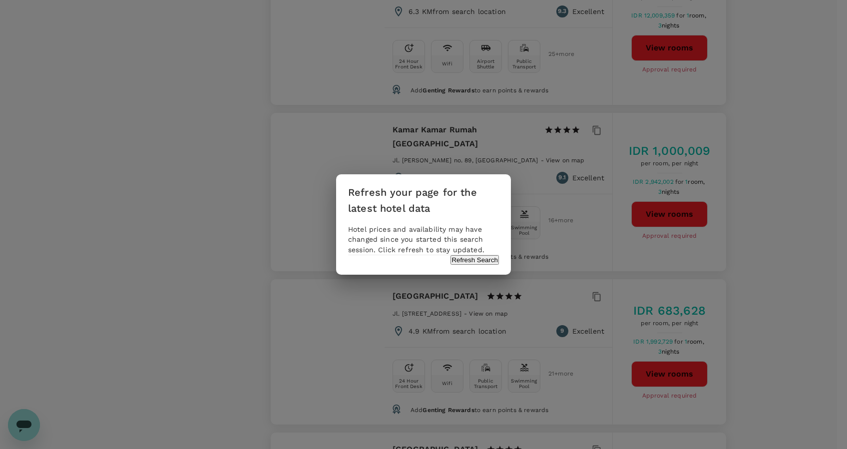
click at [482, 265] on button "Refresh Search" at bounding box center [475, 259] width 48 height 9
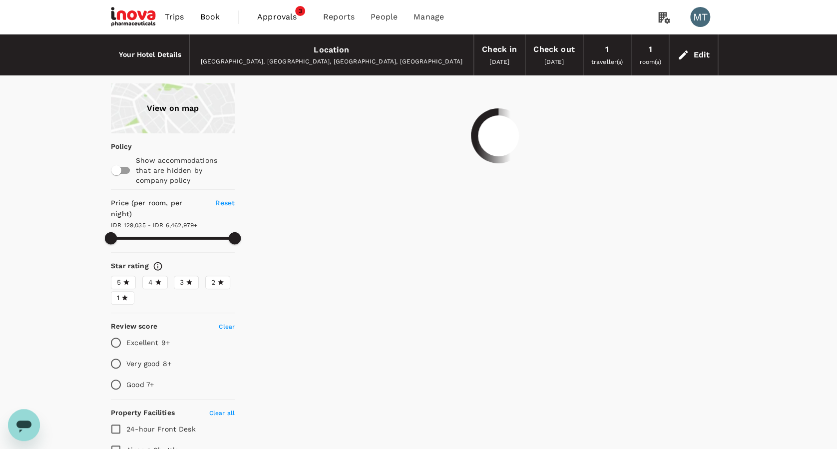
type input "6462978.59"
type input "121045.59"
type input "6462978.59"
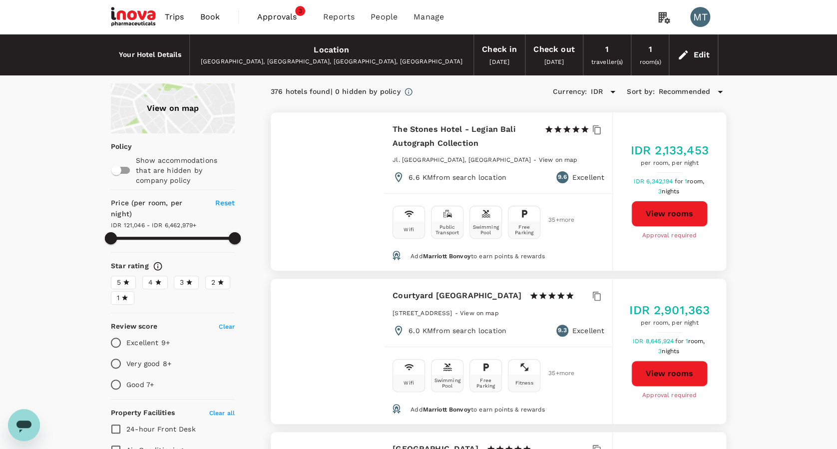
click at [203, 21] on span "Book" at bounding box center [210, 17] width 20 height 12
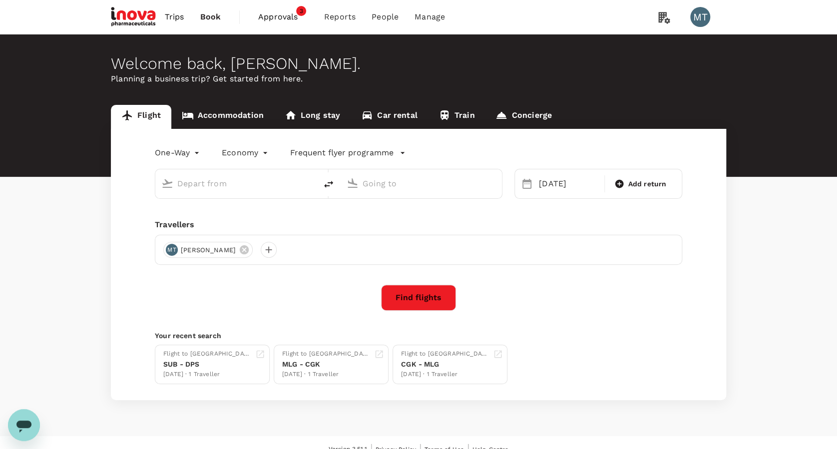
type input "Ngurah Rai Intl (DPS)"
type input "Juanda Intl (SUB)"
type input "Ngurah Rai Intl (DPS)"
type input "Juanda Intl (SUB)"
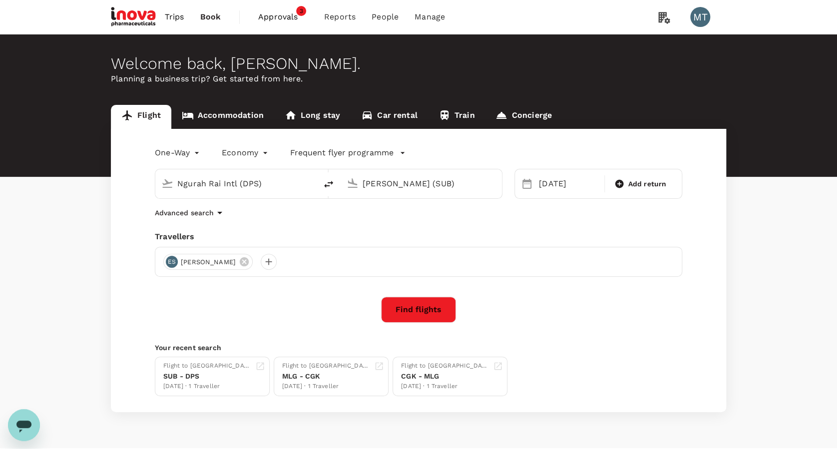
click at [331, 187] on icon "delete" at bounding box center [329, 184] width 12 height 12
type input "Juanda Intl (SUB)"
type input "Ngurah Rai Intl (DPS)"
click at [552, 169] on div "25 Sep Add return" at bounding box center [599, 184] width 168 height 30
click at [554, 187] on div "25 Sep" at bounding box center [568, 184] width 67 height 20
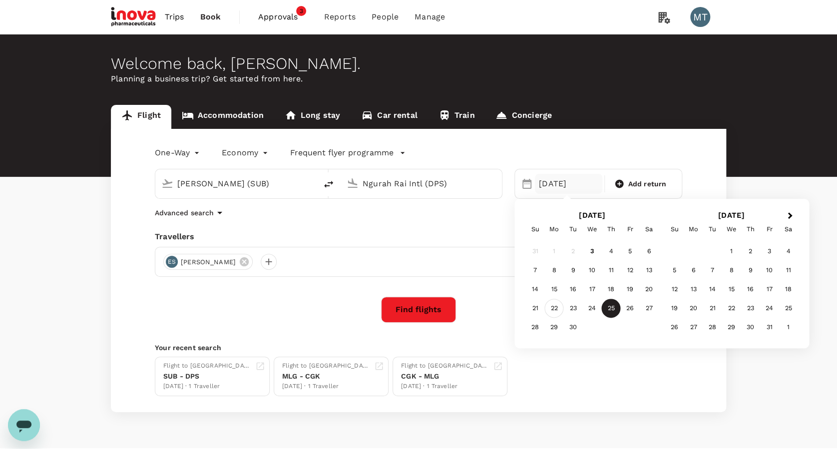
click at [559, 307] on div "22" at bounding box center [554, 308] width 19 height 19
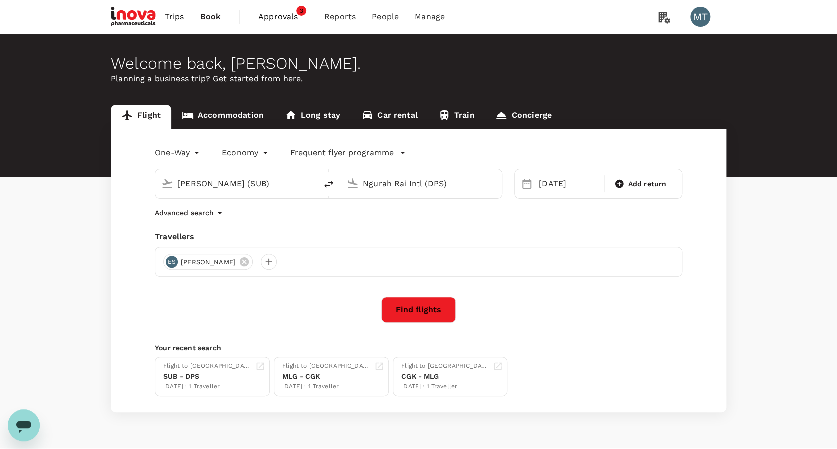
click at [424, 301] on button "Find flights" at bounding box center [418, 310] width 75 height 26
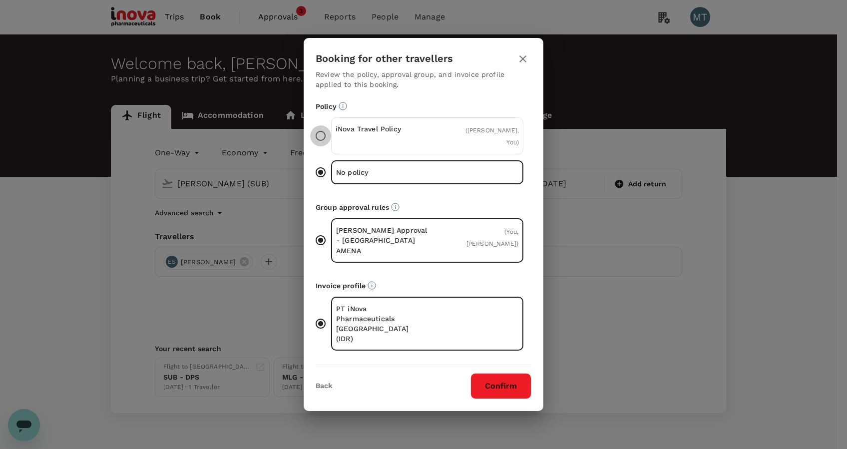
click at [328, 146] on input "iNova Travel Policy ( Emy Setiawati, You )" at bounding box center [320, 135] width 21 height 21
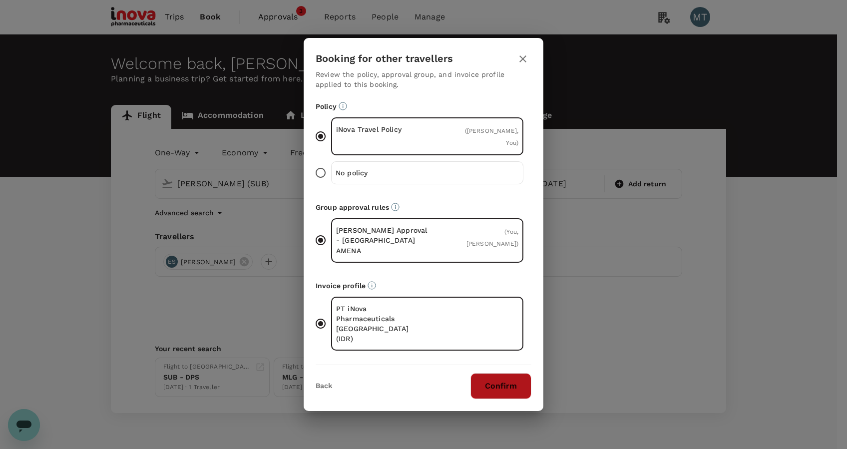
click at [494, 373] on button "Confirm" at bounding box center [501, 386] width 61 height 26
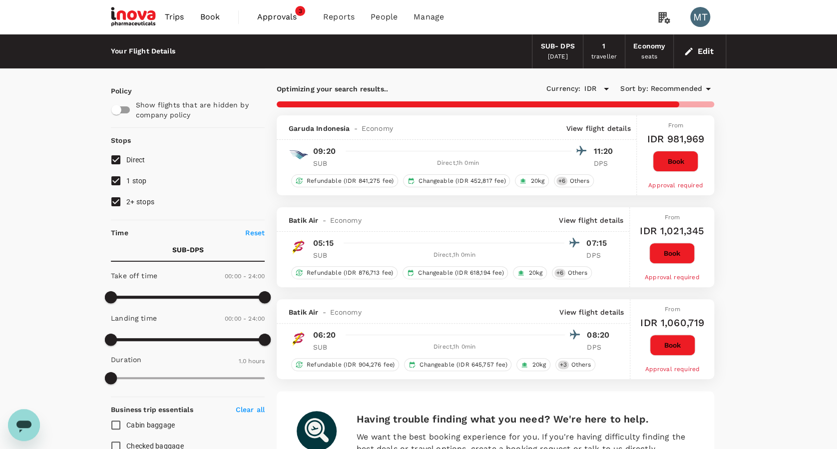
type input "825"
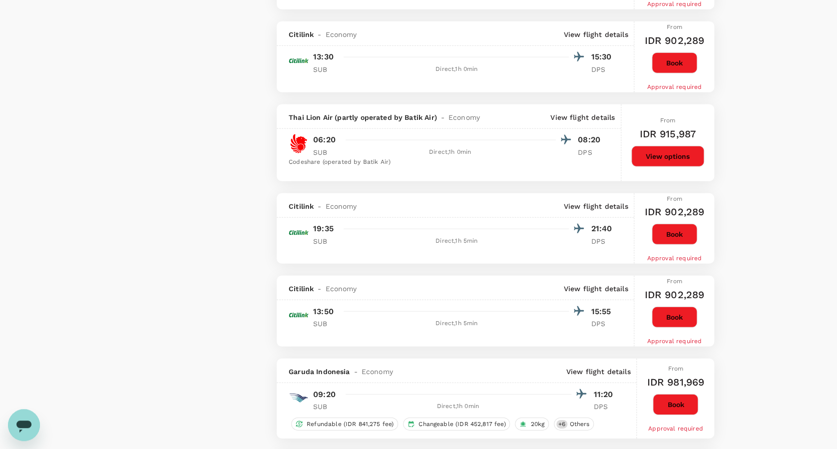
scroll to position [1332, 0]
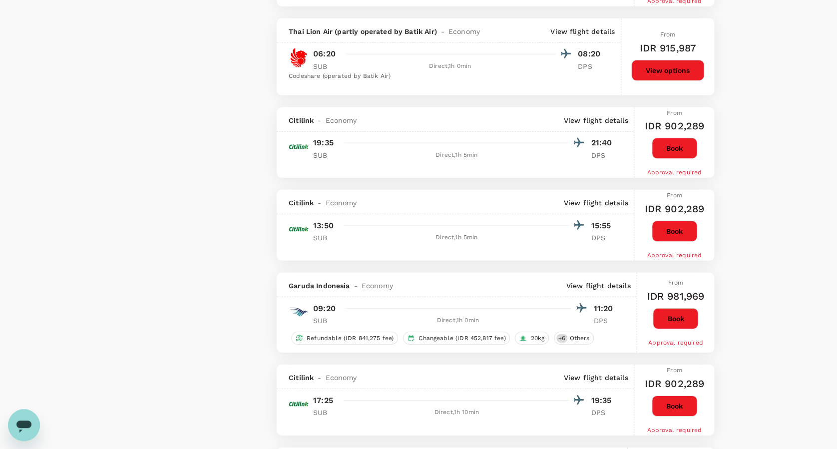
click at [666, 310] on button "Book" at bounding box center [675, 318] width 45 height 21
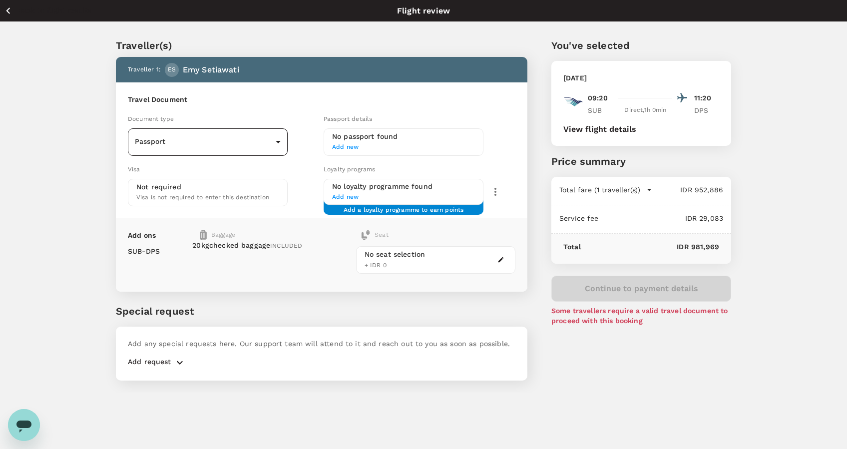
click at [274, 140] on body "Back to flight results Flight review Traveller(s) Traveller 1 : ES Emy Setiawat…" at bounding box center [423, 238] width 847 height 476
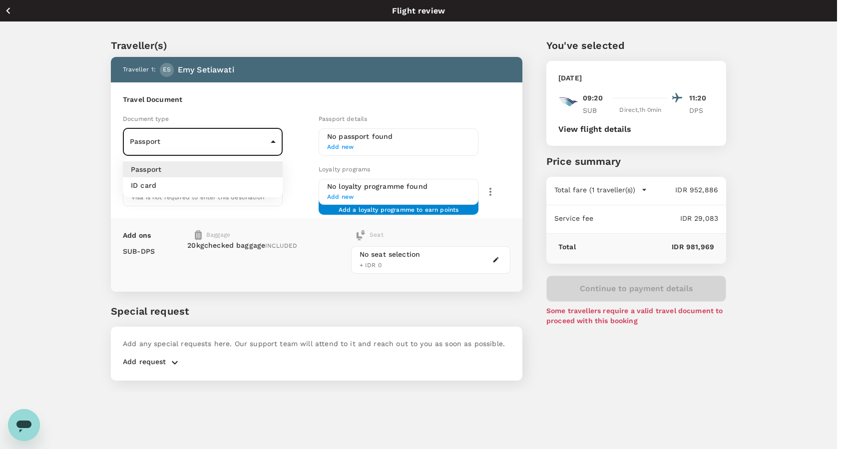
click at [243, 178] on li "ID card" at bounding box center [203, 185] width 160 height 16
type input "Id card"
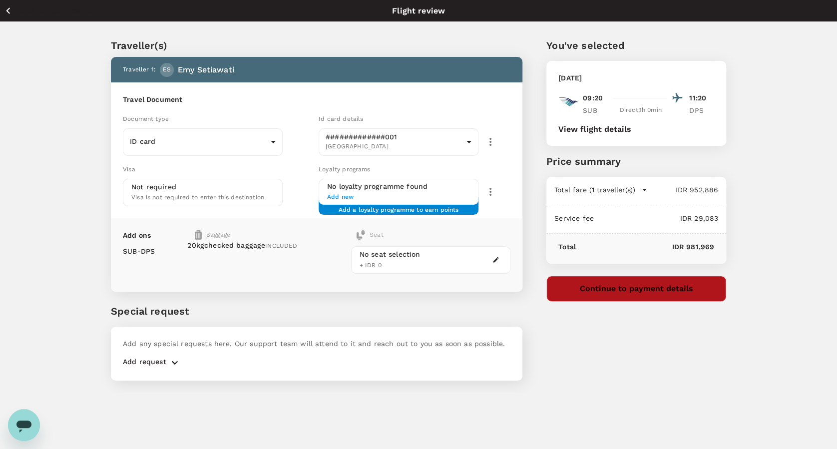
click at [655, 293] on button "Continue to payment details" at bounding box center [637, 289] width 180 height 26
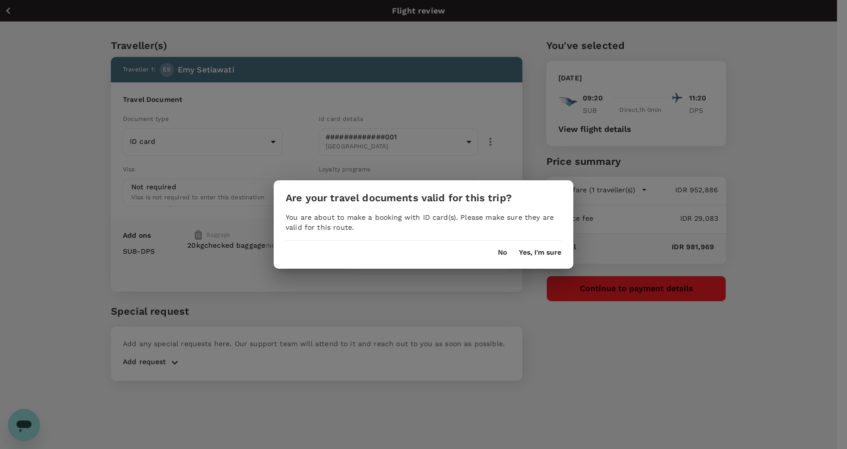
click at [537, 247] on div "No Yes, I'm sure" at bounding box center [424, 249] width 300 height 16
click at [536, 252] on button "Yes, I'm sure" at bounding box center [540, 253] width 42 height 8
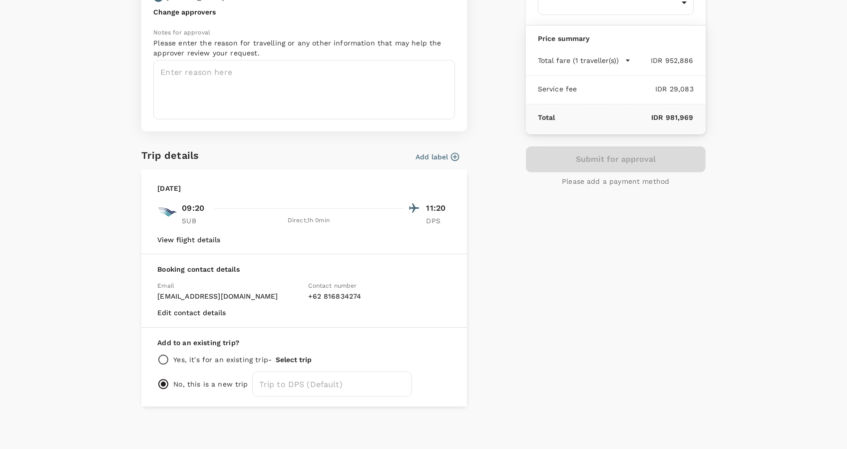
scroll to position [108, 0]
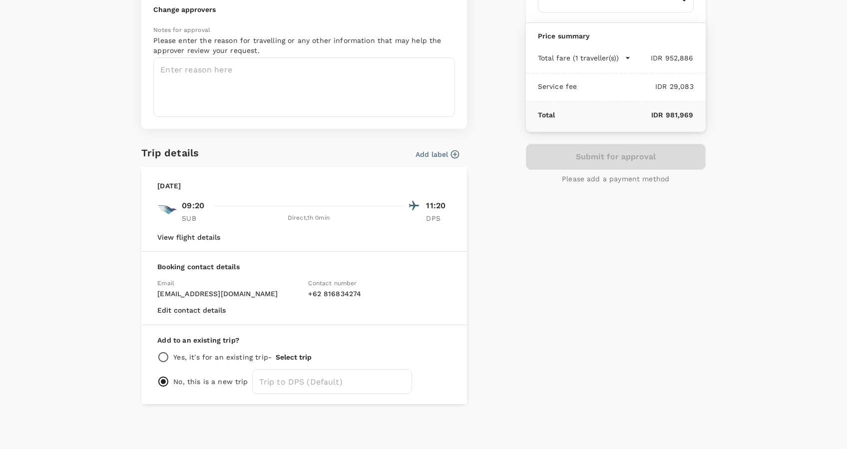
click at [434, 157] on button "Add label" at bounding box center [437, 154] width 43 height 10
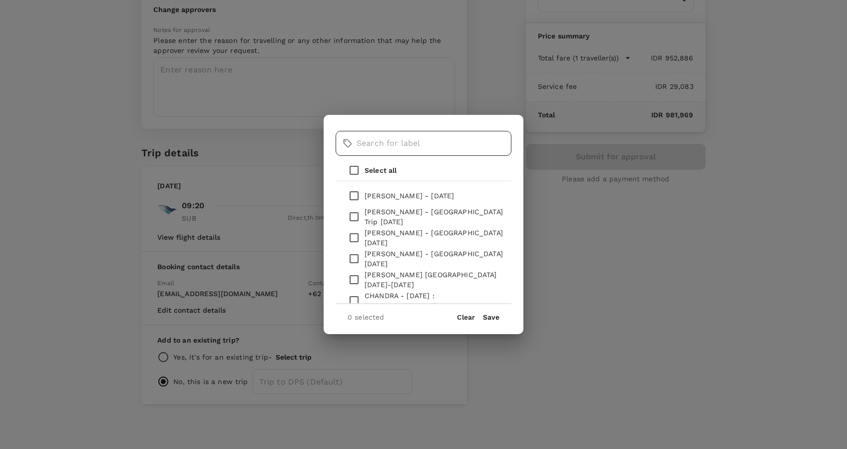
click at [400, 152] on input "text" at bounding box center [434, 143] width 155 height 25
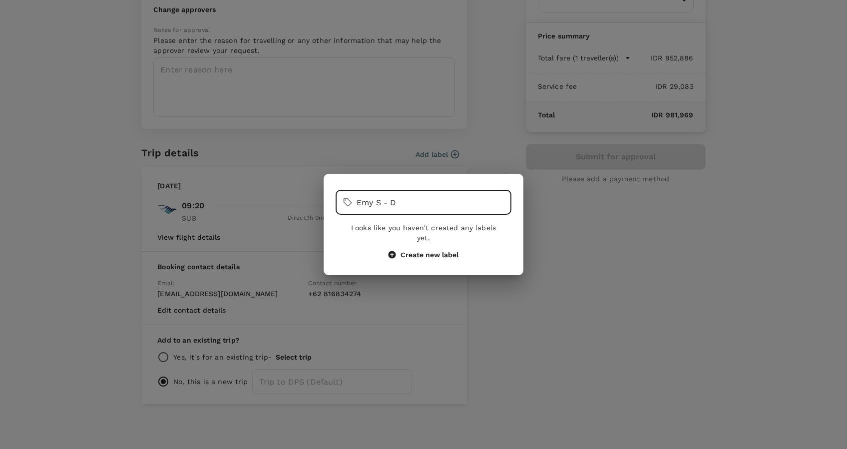
type input "Emy S - D"
click at [454, 250] on button "Create new label" at bounding box center [424, 254] width 70 height 9
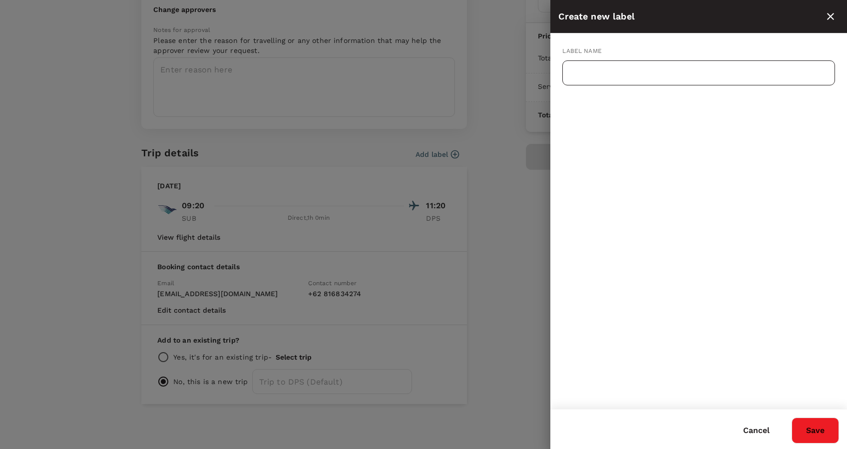
click at [669, 68] on input "text" at bounding box center [699, 72] width 273 height 25
type input "Emy S - SUB - DPS : [DATE]"
click at [814, 433] on button "Save" at bounding box center [815, 431] width 47 height 26
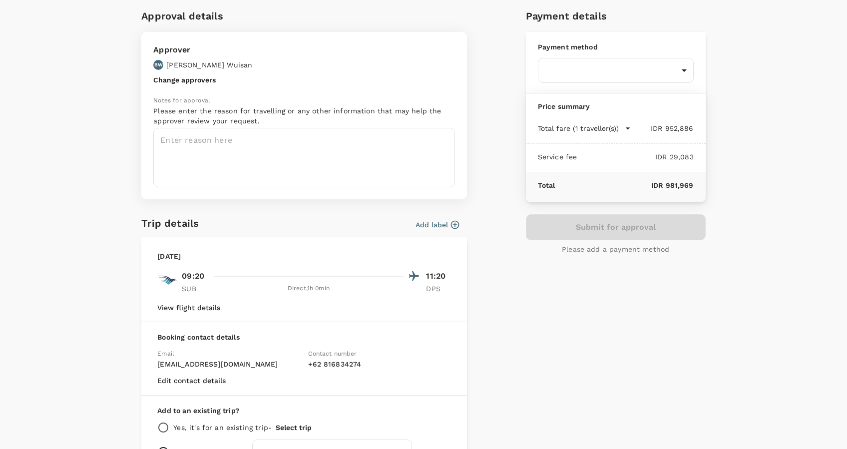
scroll to position [0, 0]
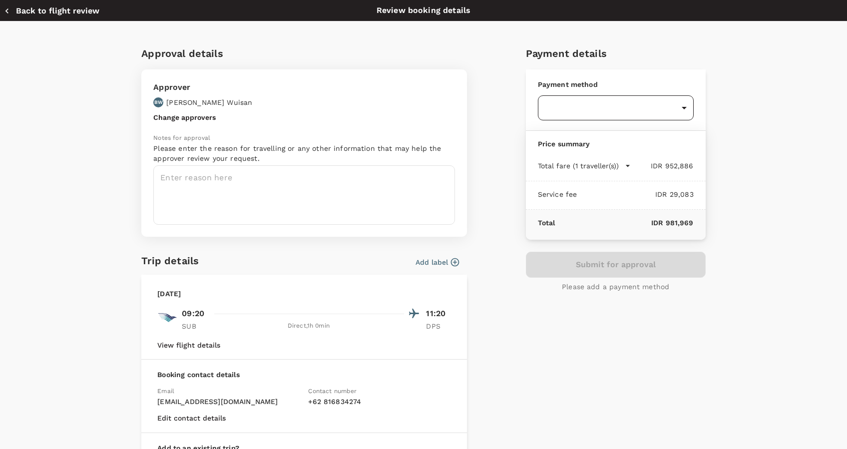
click at [604, 109] on body "Back to flight results Flight review Traveller(s) Traveller 1 : ES Emy Setiawat…" at bounding box center [423, 238] width 847 height 476
click at [603, 164] on div "Balance : SGD 44,465.40" at bounding box center [576, 169] width 71 height 12
type input "9d87fe9b-f599-4813-91a8-6354e0e2f257"
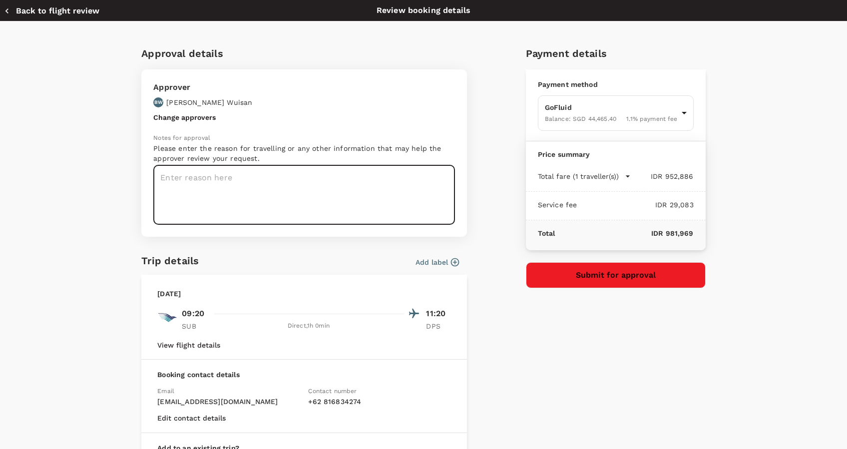
click at [394, 177] on textarea at bounding box center [304, 194] width 302 height 59
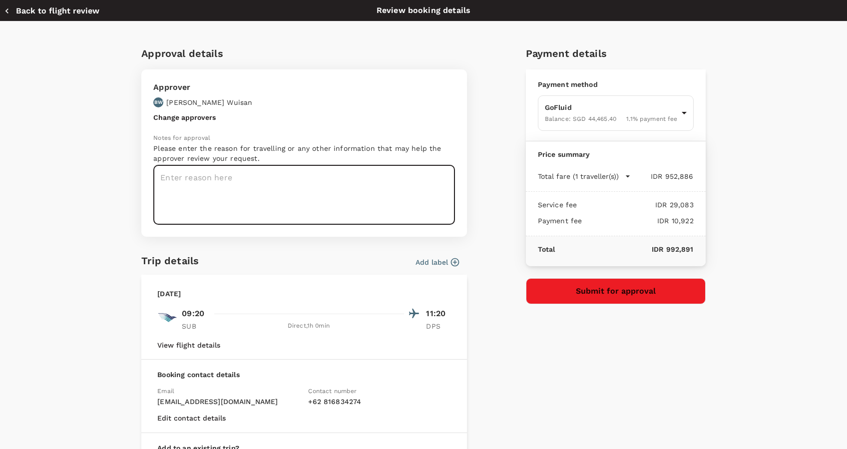
click at [393, 177] on textarea at bounding box center [304, 194] width 302 height 59
type textarea "Emy Flight to Denpasar : 22 Sept 2025"
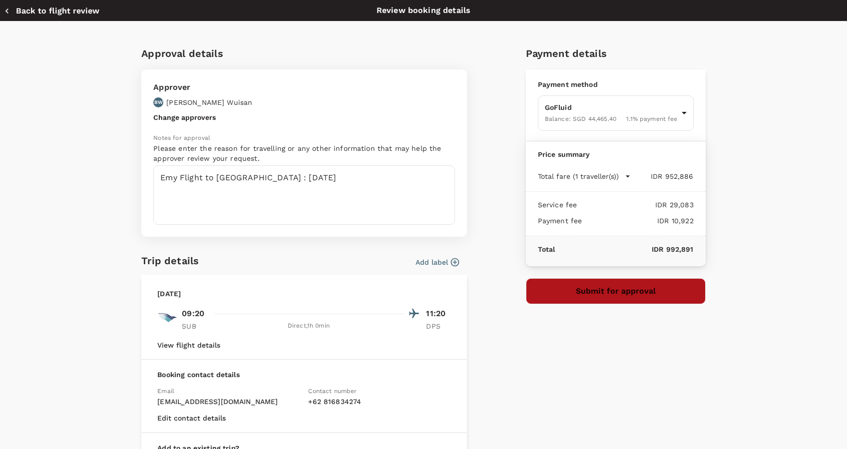
click at [558, 294] on button "Submit for approval" at bounding box center [616, 291] width 180 height 26
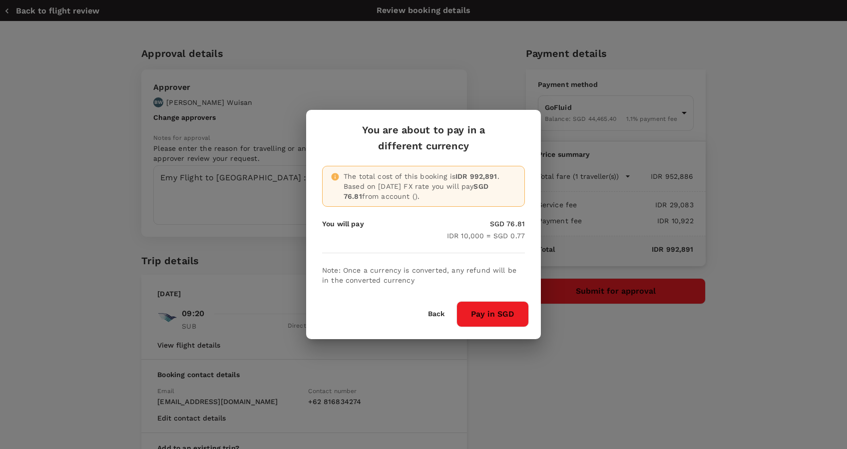
click at [519, 315] on button "Pay in SGD" at bounding box center [493, 314] width 72 height 26
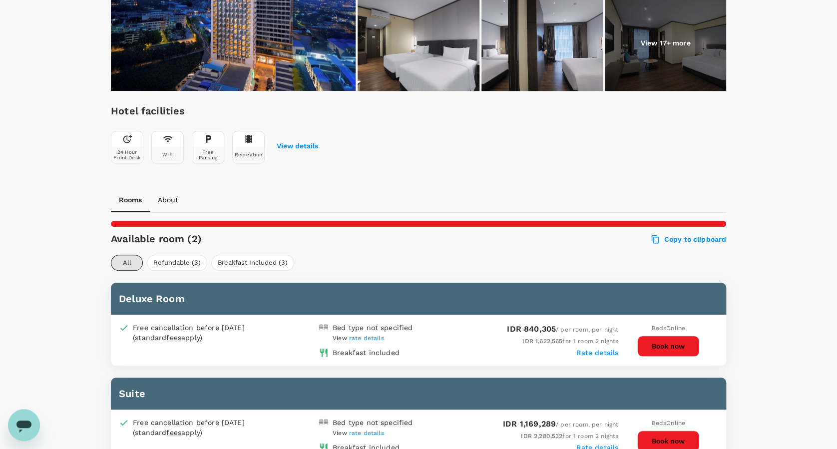
scroll to position [262, 0]
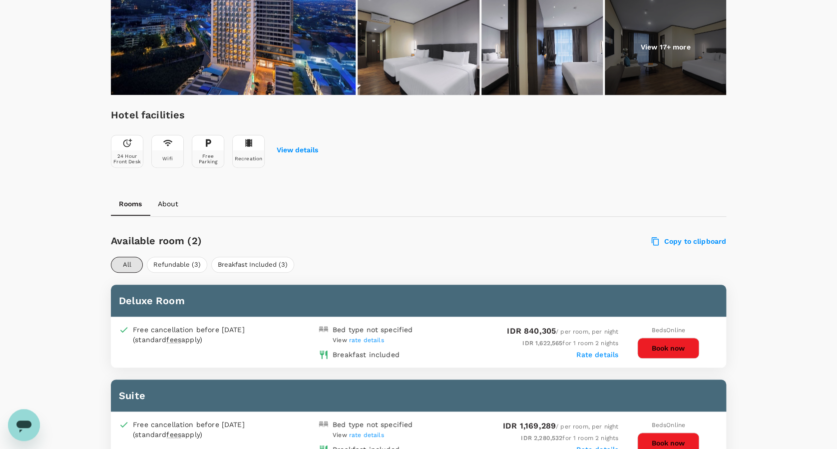
click at [655, 350] on button "Book now" at bounding box center [669, 348] width 62 height 21
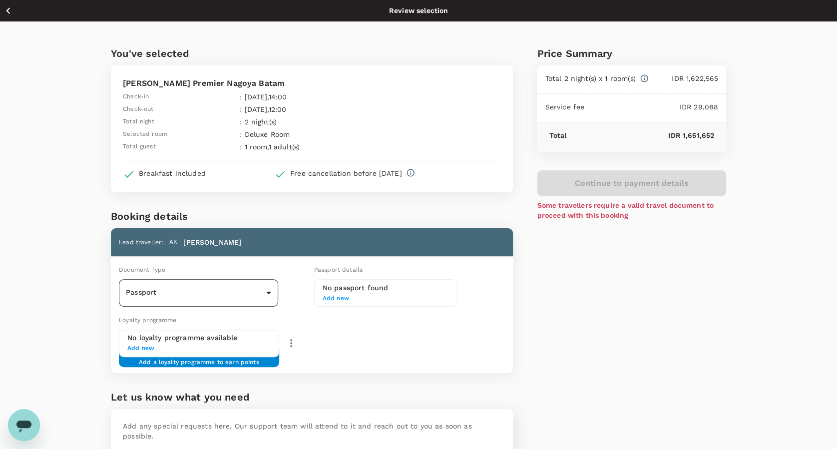
click at [271, 296] on body "Back to hotel details Review selection You've selected [PERSON_NAME] Premier Na…" at bounding box center [418, 270] width 837 height 541
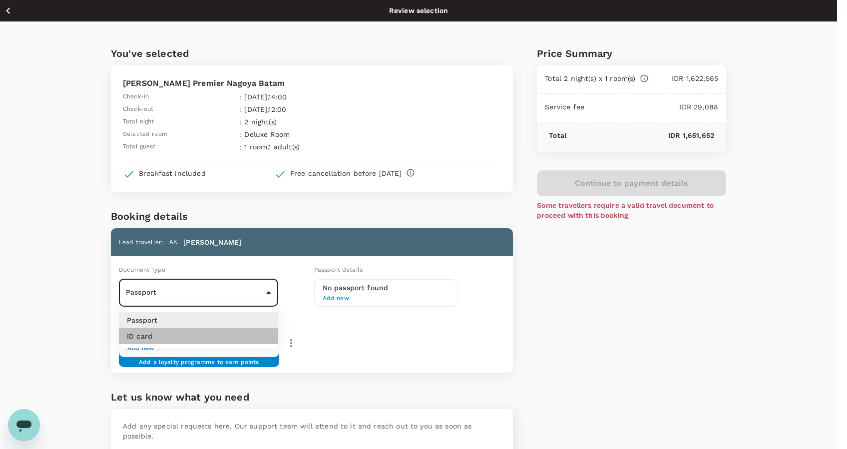
click at [259, 334] on li "ID card" at bounding box center [198, 336] width 159 height 16
type input "Id card"
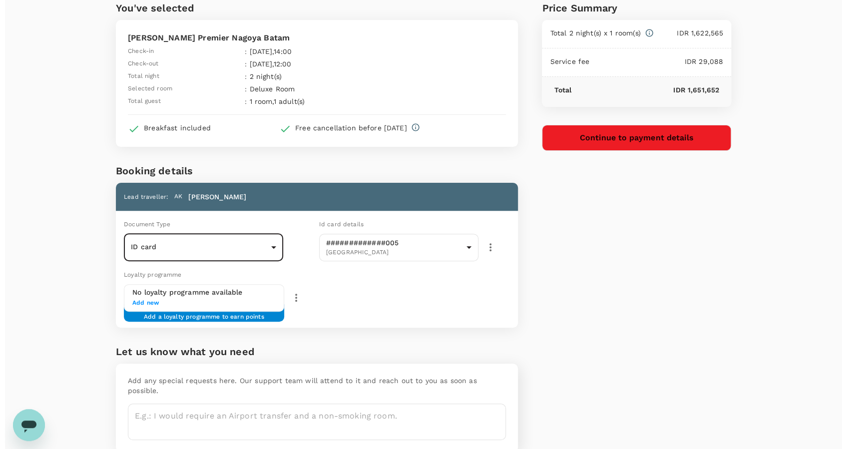
scroll to position [78, 0]
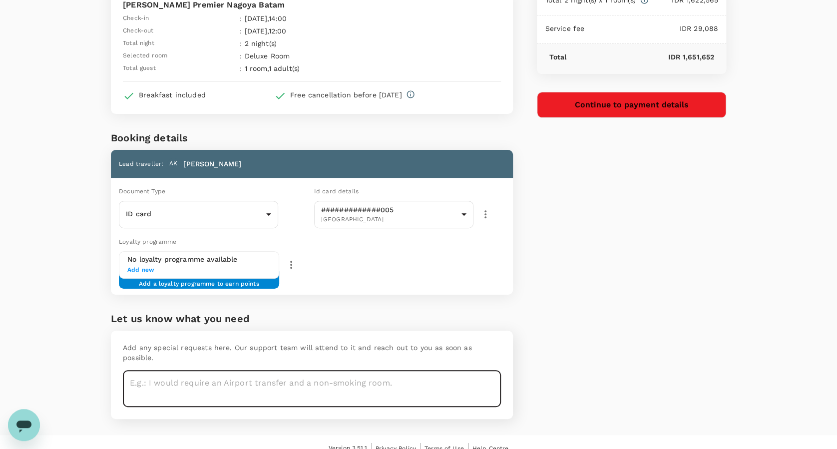
click at [266, 372] on textarea at bounding box center [312, 389] width 378 height 36
type textarea "1 King bed"
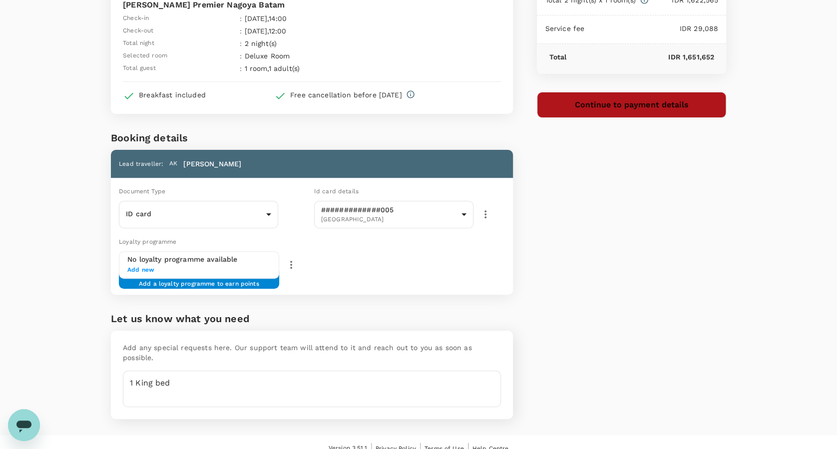
click at [544, 105] on button "Continue to payment details" at bounding box center [631, 105] width 189 height 26
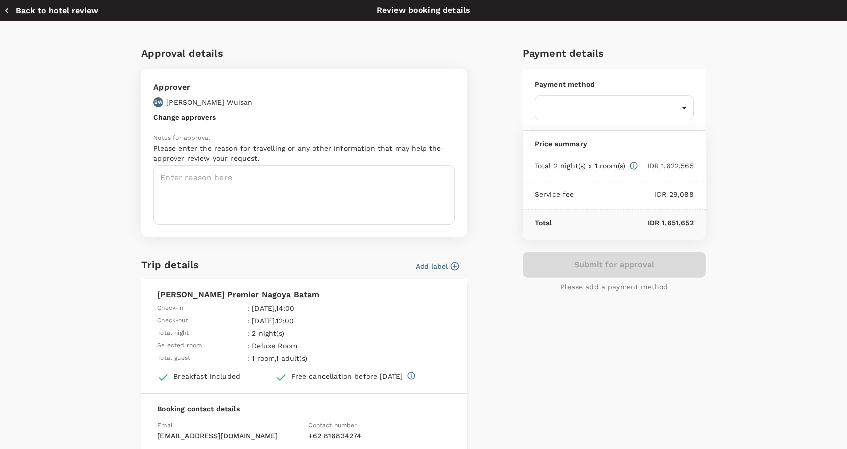
click at [442, 266] on button "Add label" at bounding box center [437, 266] width 43 height 10
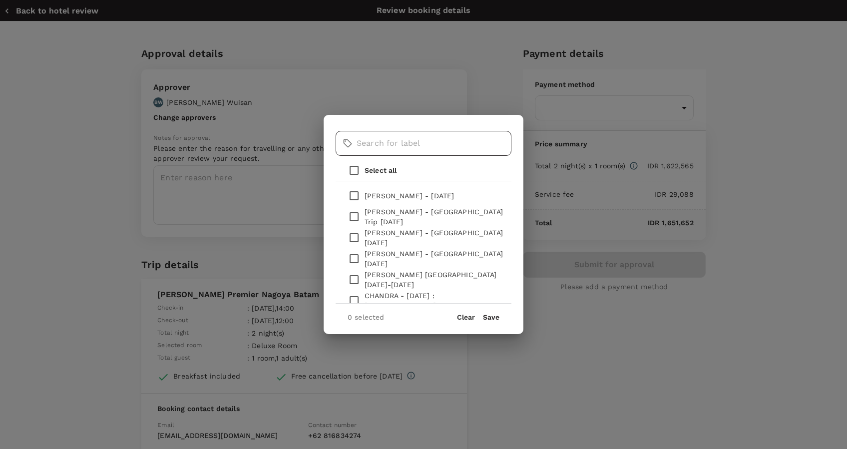
click at [403, 148] on input "text" at bounding box center [434, 143] width 155 height 25
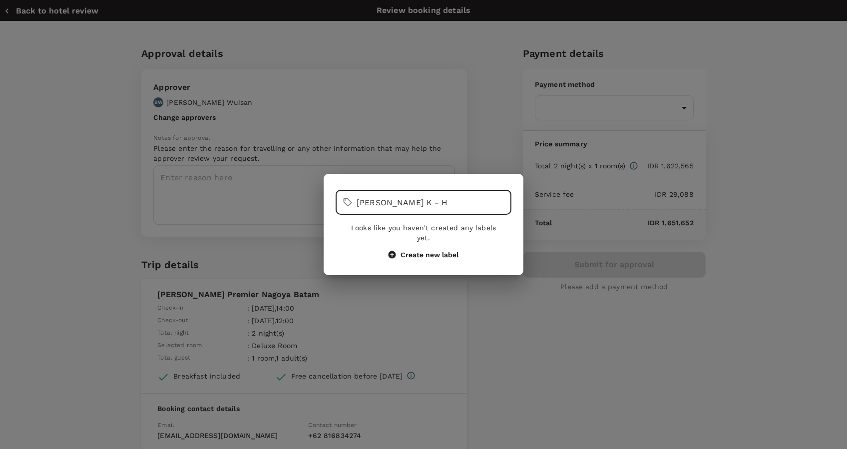
type input "Ardy K - H"
click at [451, 250] on button "Create new label" at bounding box center [424, 254] width 70 height 9
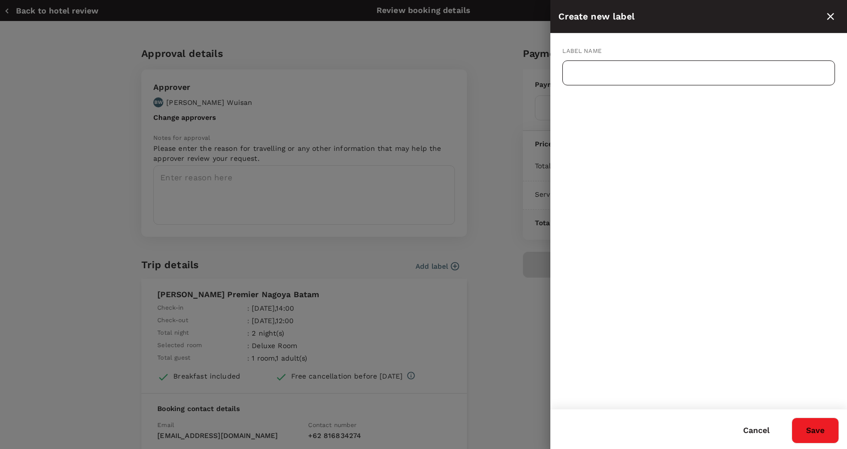
click at [638, 75] on input "text" at bounding box center [699, 72] width 273 height 25
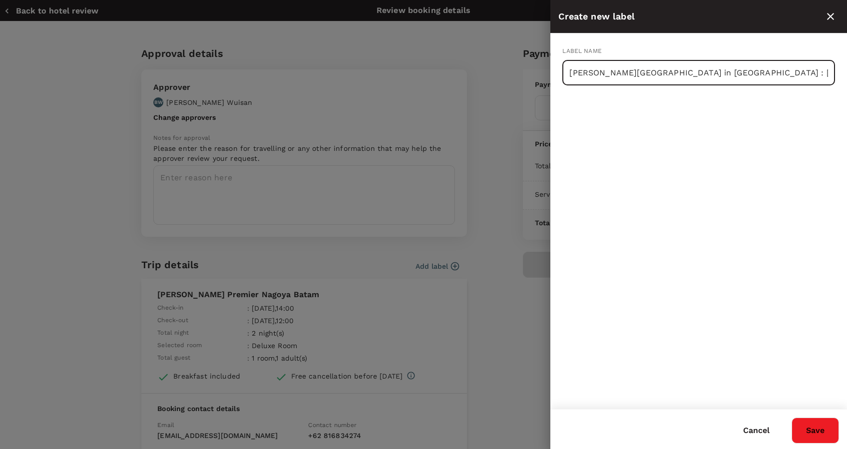
type input "[PERSON_NAME][GEOGRAPHIC_DATA] in [GEOGRAPHIC_DATA] : [DATE]-[DATE]"
click at [812, 420] on button "Save" at bounding box center [815, 431] width 47 height 26
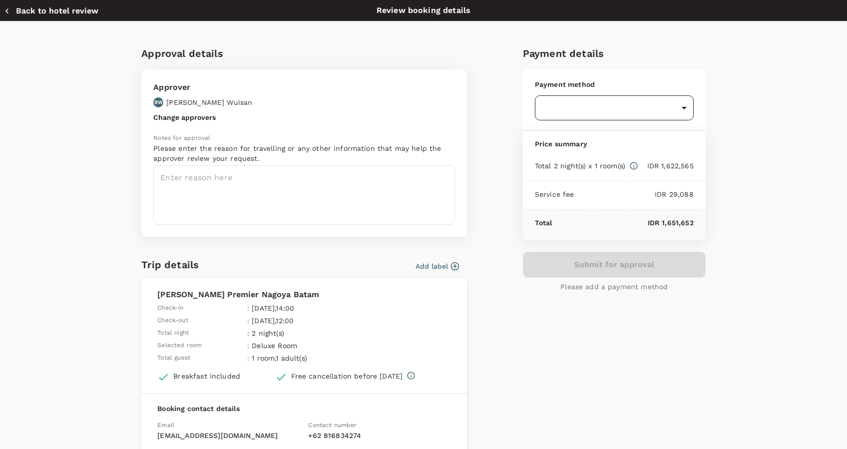
click at [685, 105] on body "Back to hotel details Review selection You've selected Harper Premier Nagoya Ba…" at bounding box center [423, 192] width 847 height 541
click at [643, 166] on span "1.1 % payment fee" at bounding box center [655, 169] width 51 height 7
type input "9d87fe9b-f599-4813-91a8-6354e0e2f257"
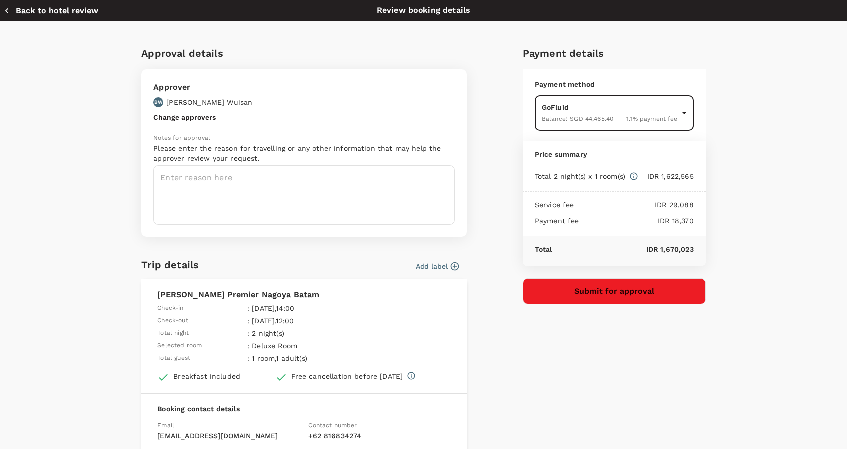
click at [262, 175] on textarea at bounding box center [304, 194] width 302 height 59
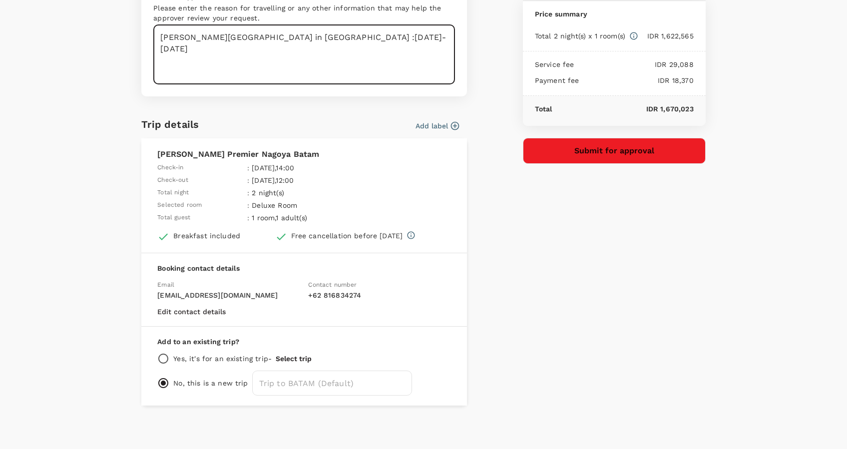
scroll to position [141, 0]
type textarea "Ardy Hotel in Batam :10-12 Sept 25"
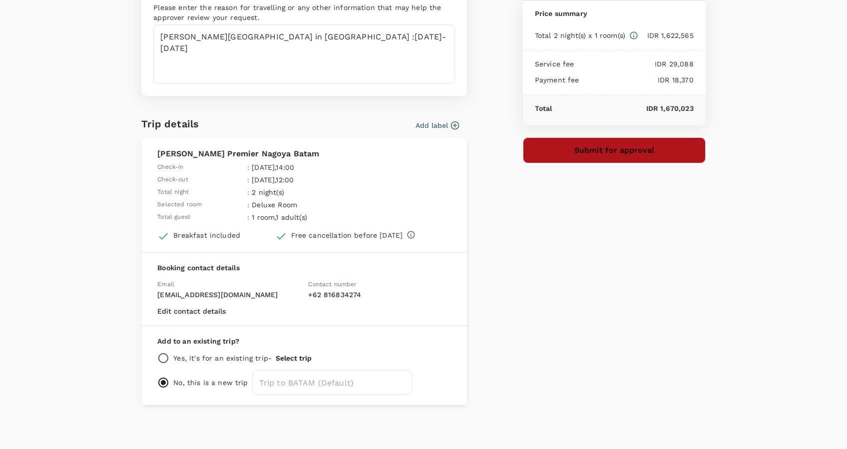
click at [554, 156] on button "Submit for approval" at bounding box center [614, 150] width 183 height 26
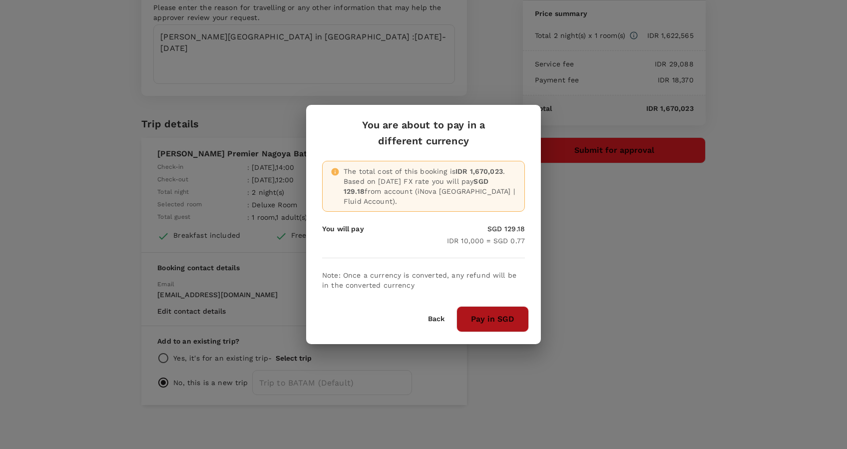
click at [497, 318] on button "Pay in SGD" at bounding box center [493, 319] width 72 height 26
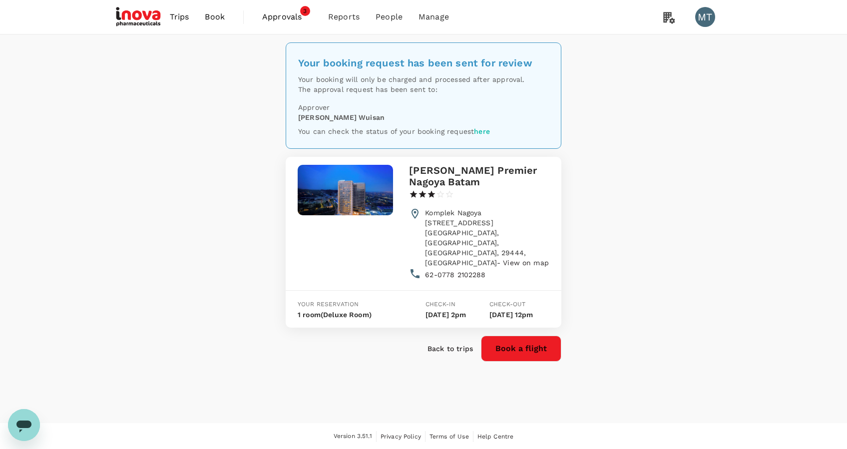
click at [289, 16] on span "Approvals" at bounding box center [287, 17] width 50 height 12
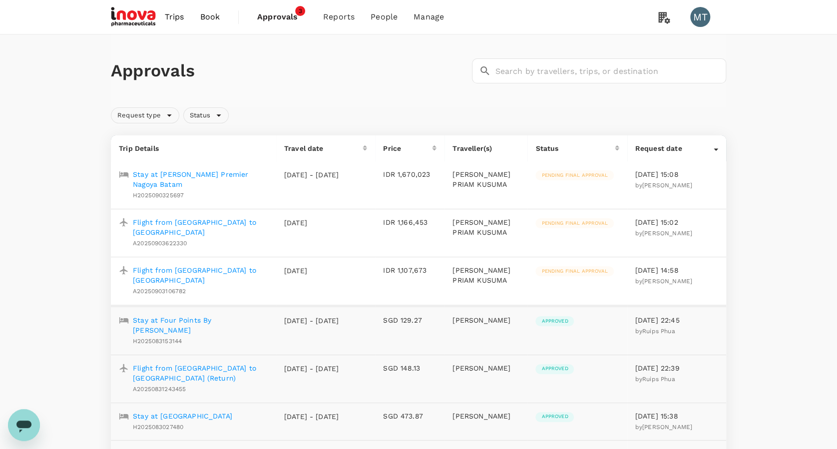
click at [203, 20] on span "Book" at bounding box center [210, 17] width 20 height 12
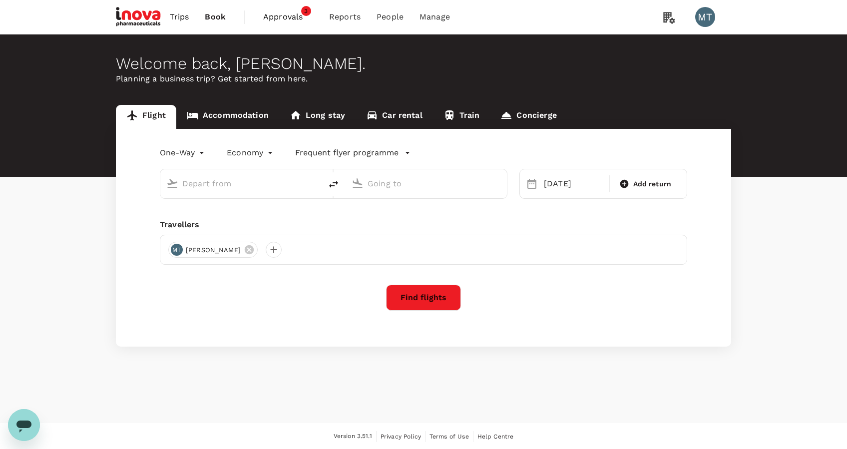
type input "Hang [PERSON_NAME] (BTH)"
type input "[GEOGRAPHIC_DATA] Intl (KNO)"
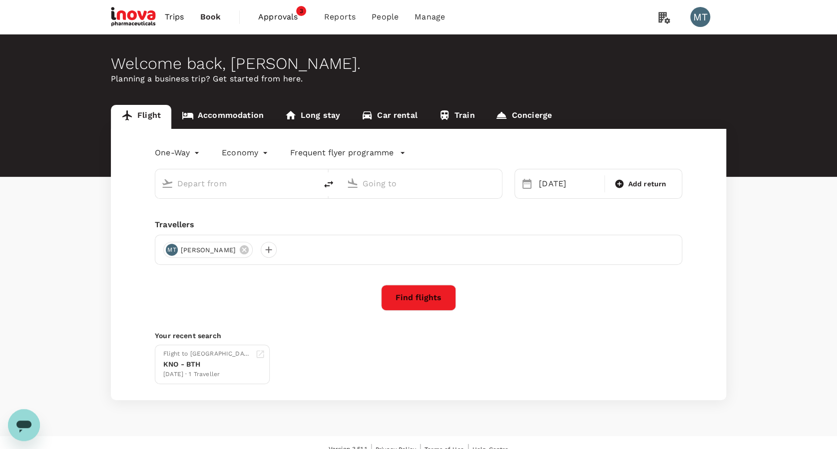
type input "Hang [PERSON_NAME] (BTH)"
type input "[GEOGRAPHIC_DATA] Intl (KNO)"
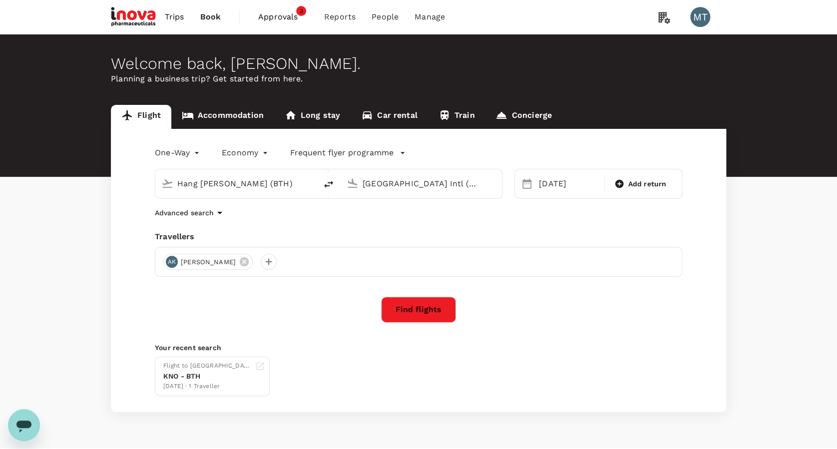
click at [250, 267] on icon at bounding box center [244, 261] width 11 height 11
click at [300, 187] on div "Hang Nadim (BTH)" at bounding box center [243, 184] width 133 height 16
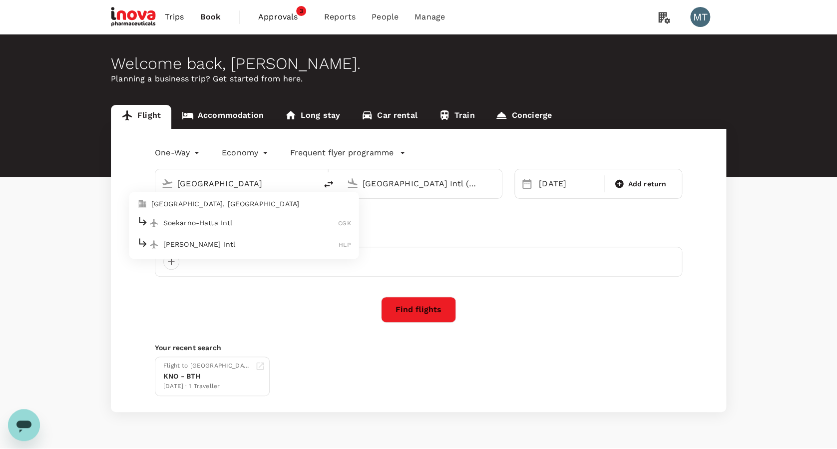
click at [285, 218] on p "Soekarno-Hatta Intl" at bounding box center [250, 223] width 175 height 10
type input "Soekarno-Hatta Intl (CGK)"
click at [379, 186] on input "Kuala Namu Intl (KNO)" at bounding box center [422, 183] width 118 height 15
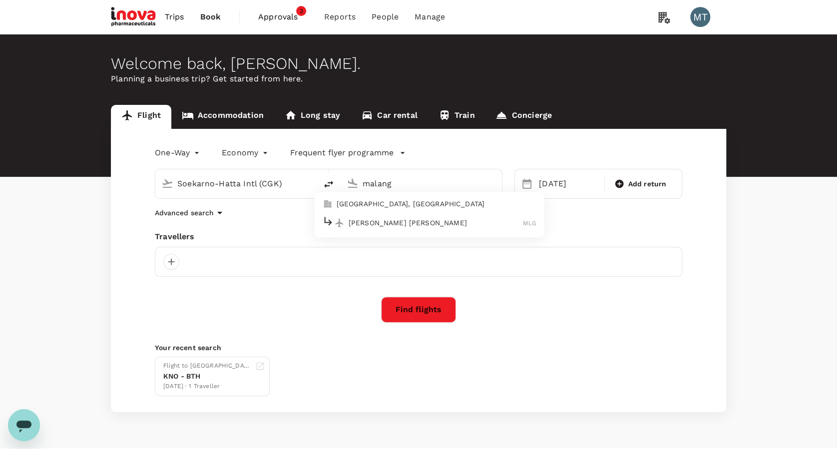
click at [408, 205] on p "Malang, Indonesia" at bounding box center [437, 204] width 200 height 10
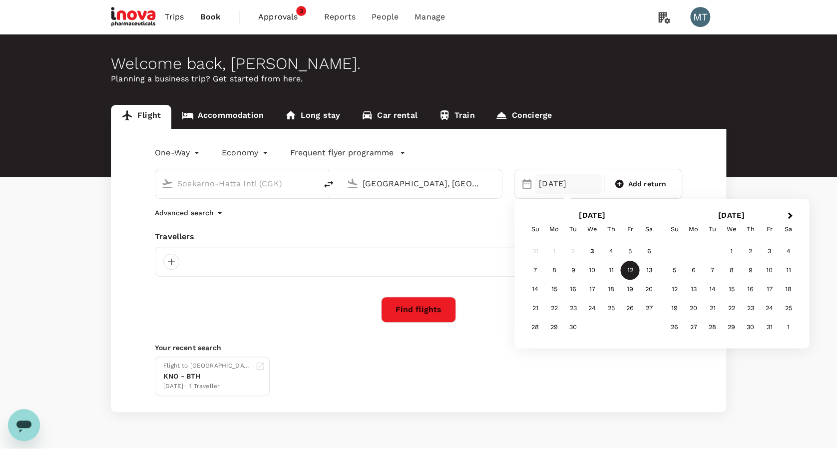
type input "Malang, Indonesia (any)"
click at [481, 352] on div "Your recent search Flight to Batam KNO - BTH 10 Sep · 1 Traveller" at bounding box center [419, 369] width 528 height 53
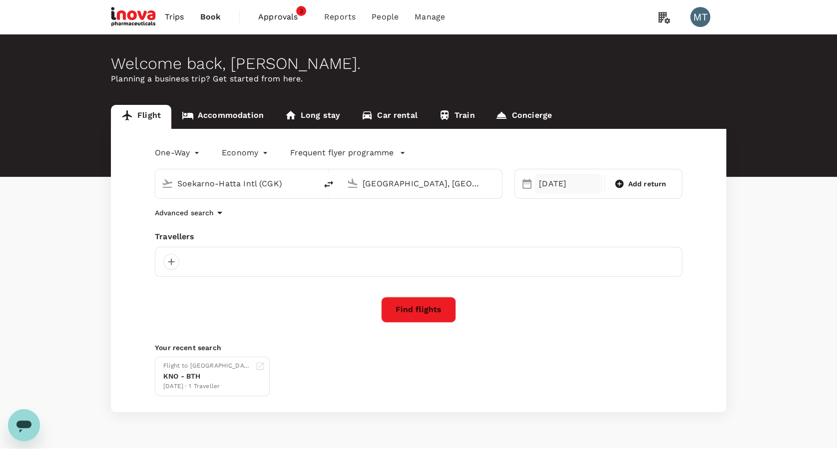
click at [543, 184] on div "12 Sep" at bounding box center [568, 184] width 67 height 20
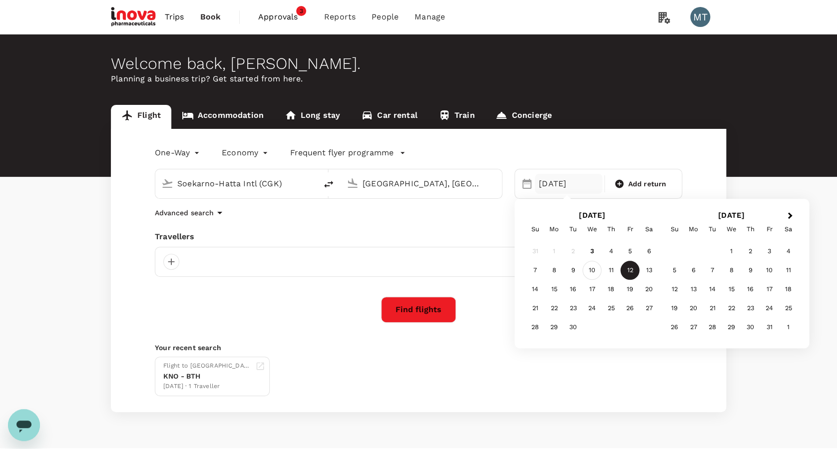
click at [595, 270] on div "10" at bounding box center [592, 270] width 19 height 19
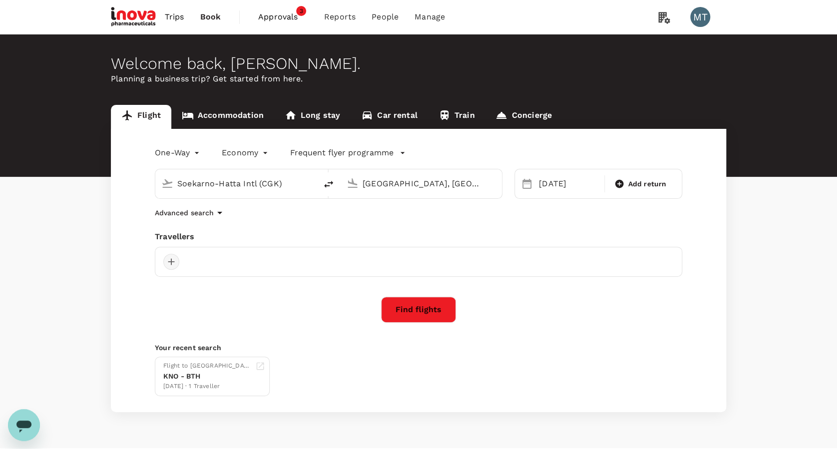
click at [168, 264] on div at bounding box center [171, 262] width 16 height 16
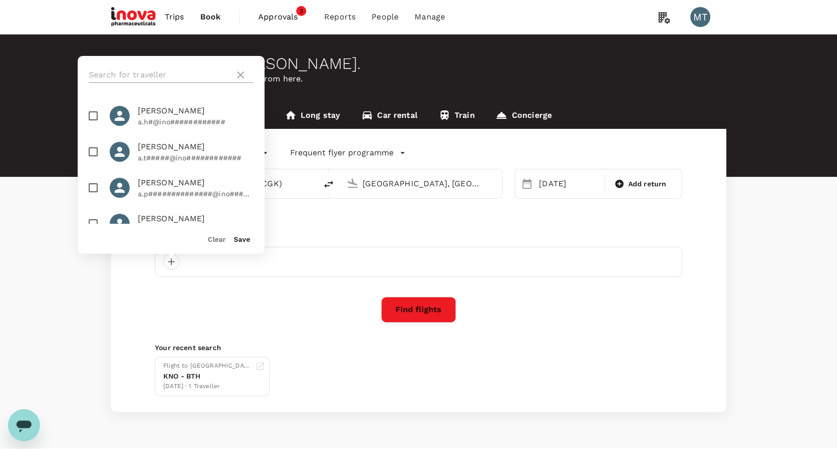
click at [151, 74] on input "text" at bounding box center [160, 75] width 142 height 16
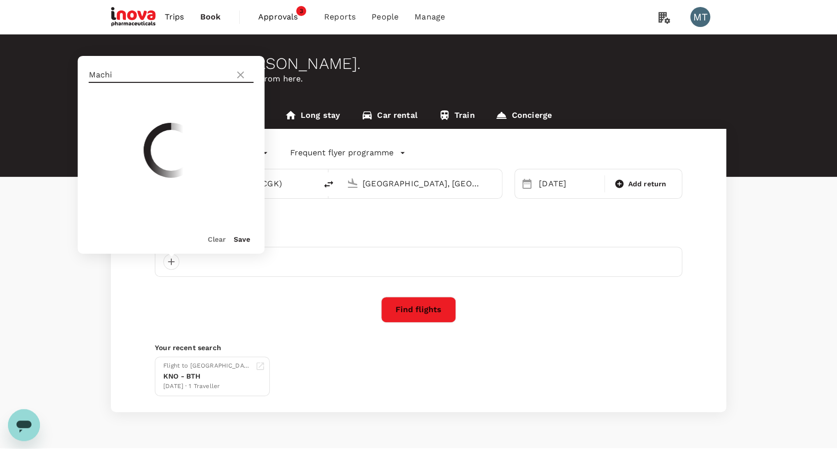
type input "Machi"
click at [238, 76] on icon at bounding box center [241, 75] width 12 height 12
click at [222, 69] on input "text" at bounding box center [160, 75] width 142 height 16
type input "Mich"
click at [703, 298] on div "One-Way oneway Economy economy Frequent flyer programme Soekarno-Hatta Intl (CG…" at bounding box center [419, 270] width 616 height 283
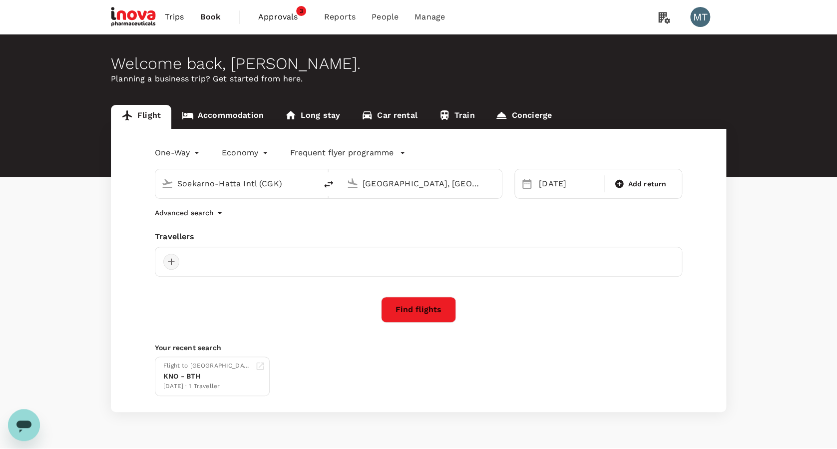
click at [172, 259] on div at bounding box center [171, 262] width 16 height 16
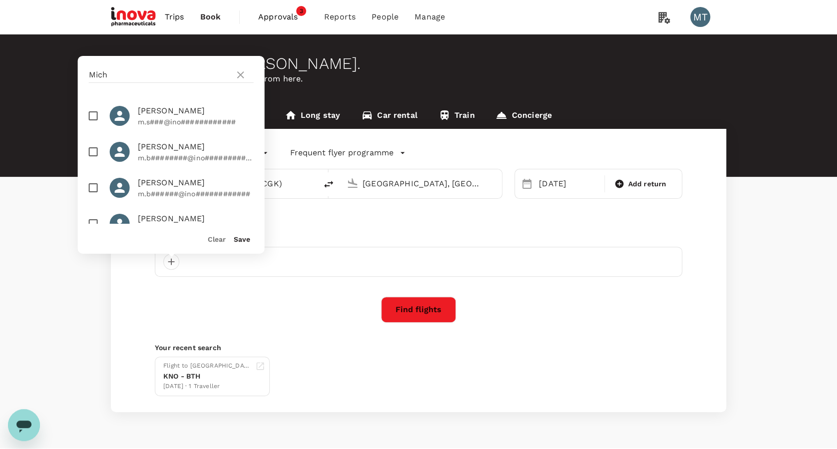
click at [763, 339] on div "Flight Accommodation Long stay Car rental Train Concierge One-Way oneway Econom…" at bounding box center [418, 258] width 837 height 307
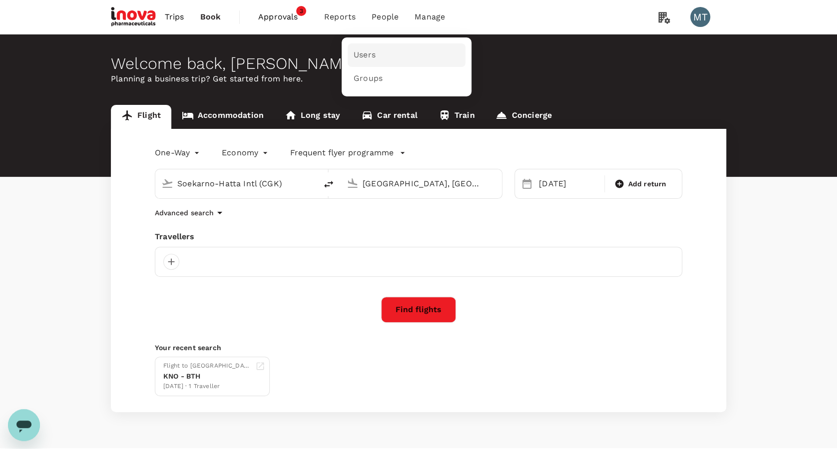
click at [373, 53] on span "Users" at bounding box center [365, 54] width 22 height 11
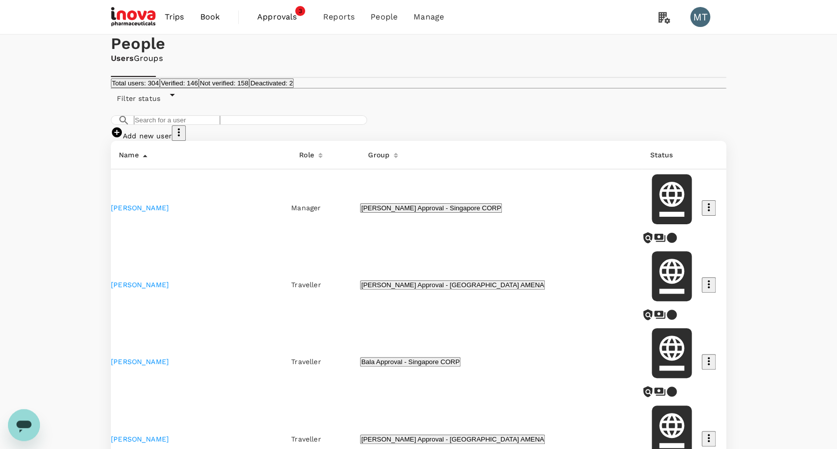
click at [172, 140] on link "Add new user" at bounding box center [141, 136] width 61 height 8
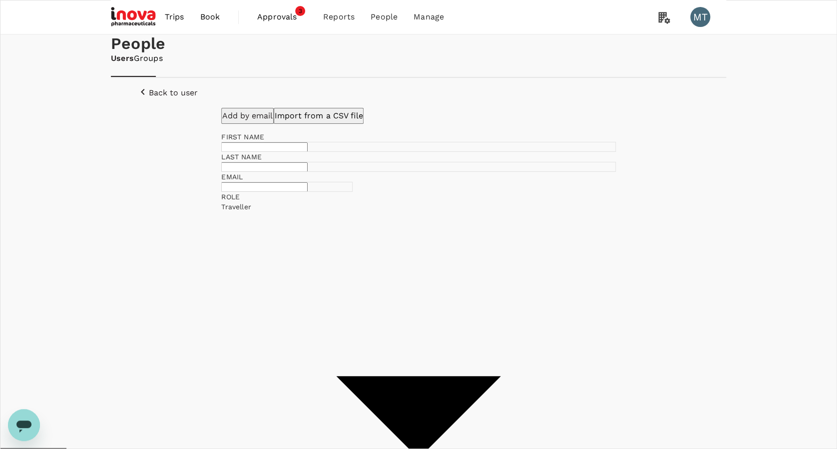
click at [308, 152] on input "text" at bounding box center [264, 146] width 86 height 9
type input "MICHICA"
click at [308, 172] on input "text" at bounding box center [264, 166] width 86 height 9
type input "WIJAYA"
click at [308, 192] on input "text" at bounding box center [264, 186] width 86 height 9
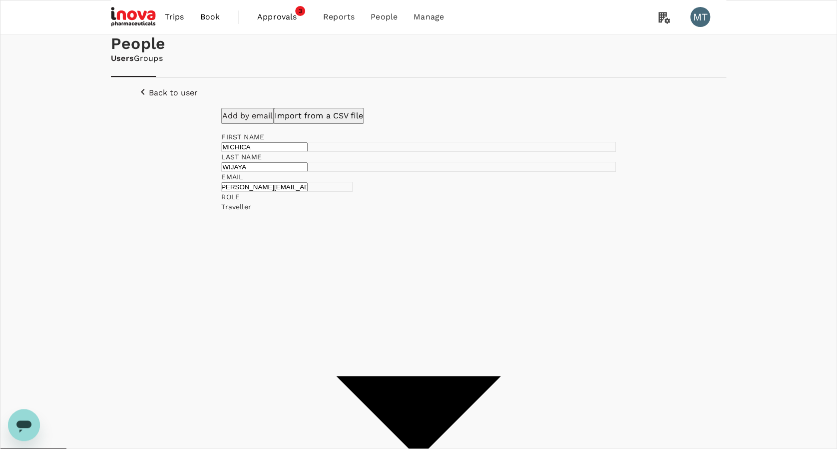
scroll to position [0, 10]
type input "m.wijaya@inovapharma.com"
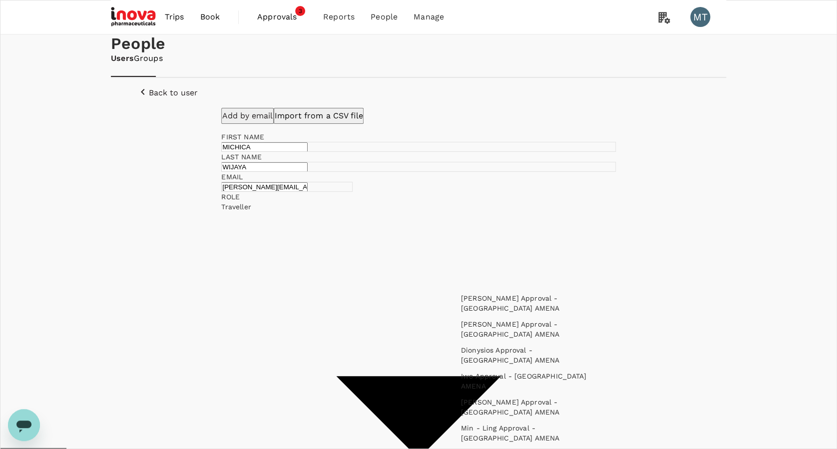
click at [511, 301] on li "Benjamin Approval - Indonesia AMENA" at bounding box center [525, 303] width 145 height 26
type input "Benjamin Approval - Indonesia AMENA"
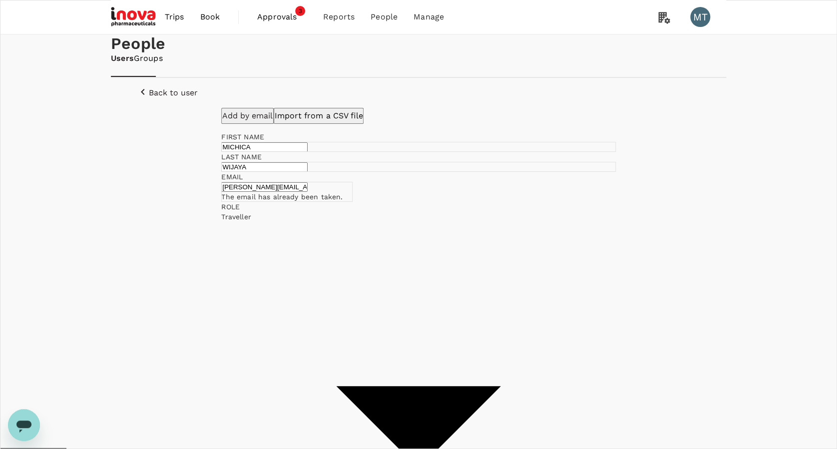
click at [637, 328] on div "Add by email Import from a CSV file FIRST NAME MICHICA ​ LAST NAME WIJAYA ​ EMA…" at bounding box center [419, 417] width 592 height 618
click at [377, 361] on input "checkbox" at bounding box center [418, 224] width 837 height 449
checkbox input "false"
click at [204, 15] on span "Book" at bounding box center [210, 17] width 20 height 12
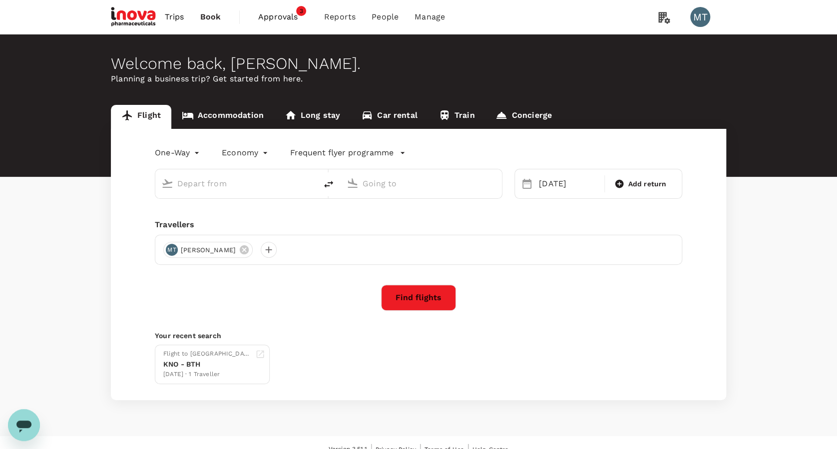
type input "Hang Nadim (BTH)"
type input "Kuala Namu Intl (KNO)"
type input "Hang Nadim (BTH)"
type input "Kuala Namu Intl (KNO)"
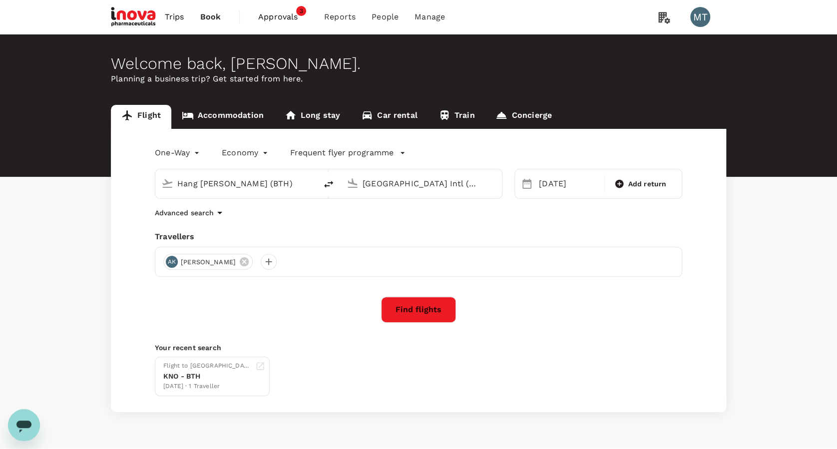
click at [230, 110] on link "Accommodation" at bounding box center [222, 117] width 103 height 24
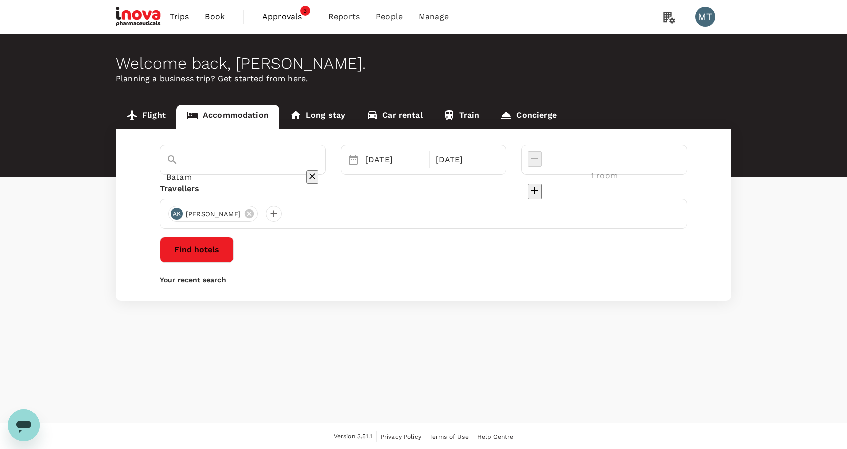
click at [149, 115] on link "Flight" at bounding box center [146, 117] width 60 height 24
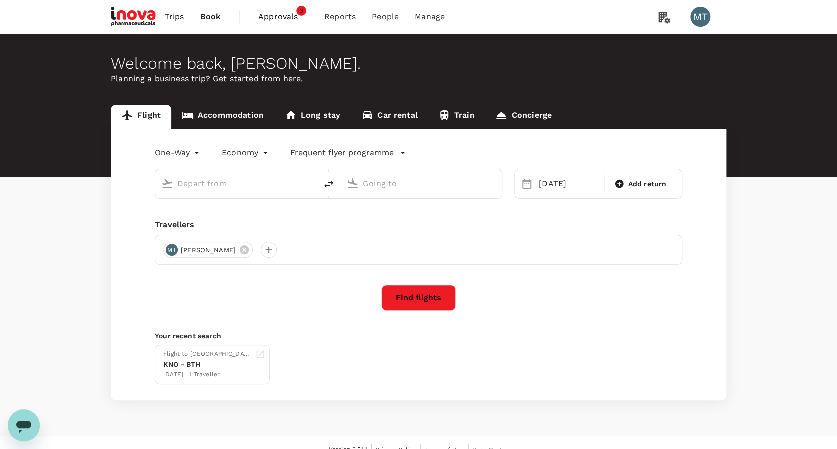
type input "Hang Nadim (BTH)"
type input "Kuala Namu Intl (KNO)"
type input "Hang Nadim (BTH)"
type input "Kuala Namu Intl (KNO)"
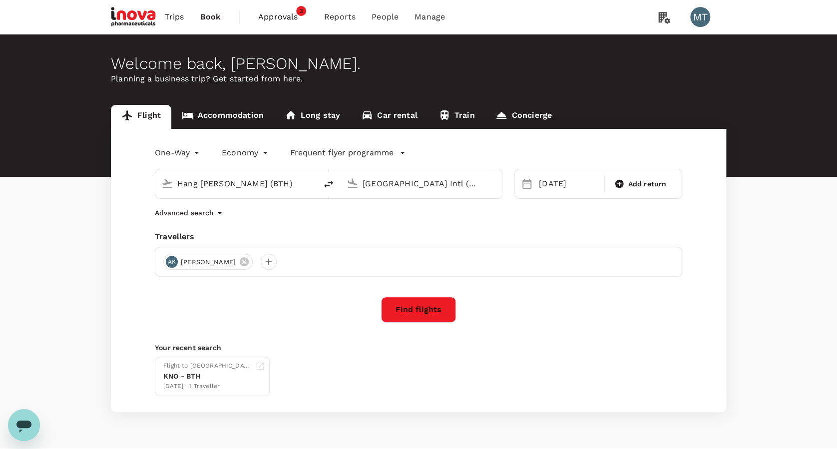
click at [242, 261] on span "Ardy Priam Kusuma" at bounding box center [208, 262] width 67 height 10
click at [249, 261] on icon at bounding box center [244, 261] width 9 height 9
click at [287, 194] on div "Hang Nadim (BTH)" at bounding box center [235, 183] width 161 height 29
click at [282, 182] on input "Hang Nadim (BTH)" at bounding box center [236, 183] width 118 height 15
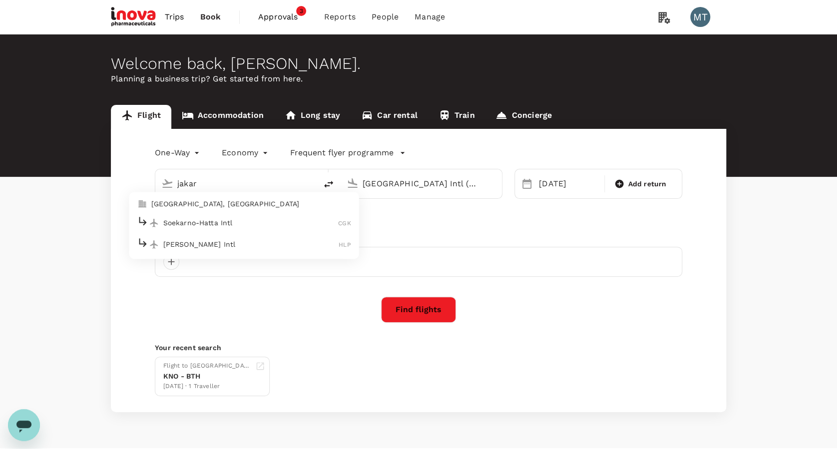
click at [261, 230] on li "Soekarno-Hatta Intl CGK" at bounding box center [244, 222] width 230 height 21
type input "Soekarno-Hatta Intl (CGK)"
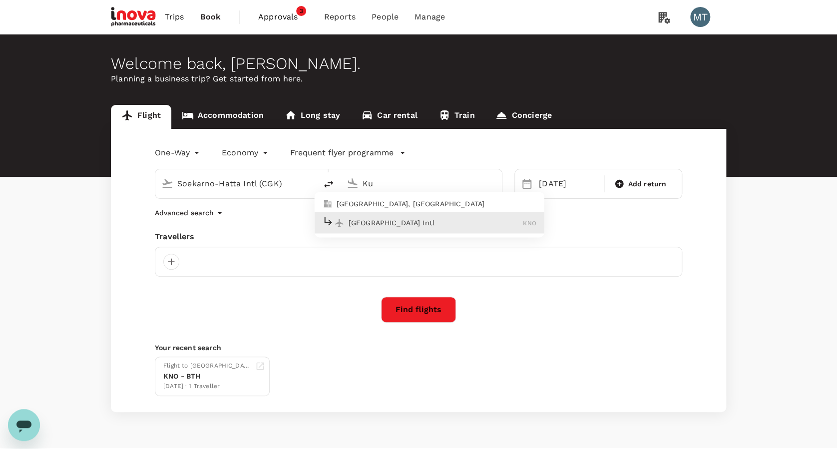
type input "K"
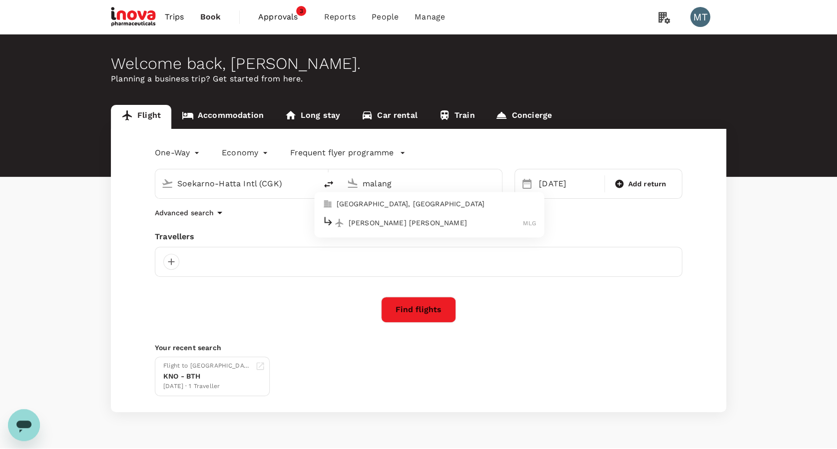
click at [428, 218] on p "Abdul Rachman Saleh" at bounding box center [436, 223] width 175 height 10
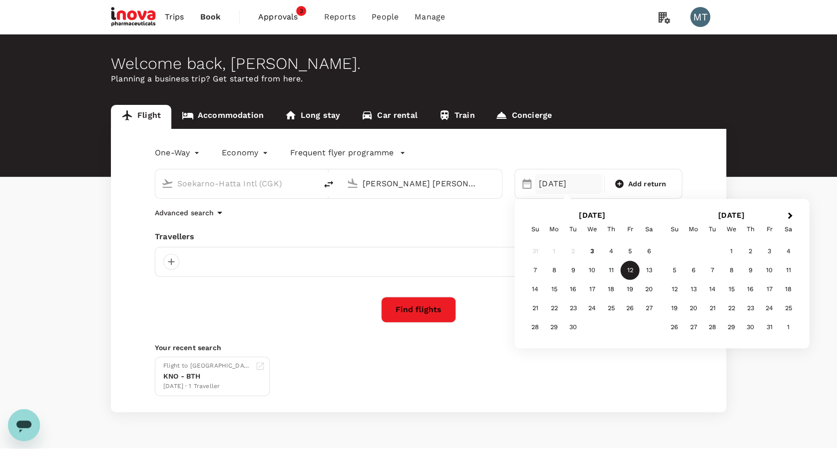
type input "Abdul Rachman Saleh (MLG)"
click at [569, 180] on div "12 Sep" at bounding box center [568, 184] width 67 height 20
click at [594, 271] on div "10" at bounding box center [592, 270] width 19 height 19
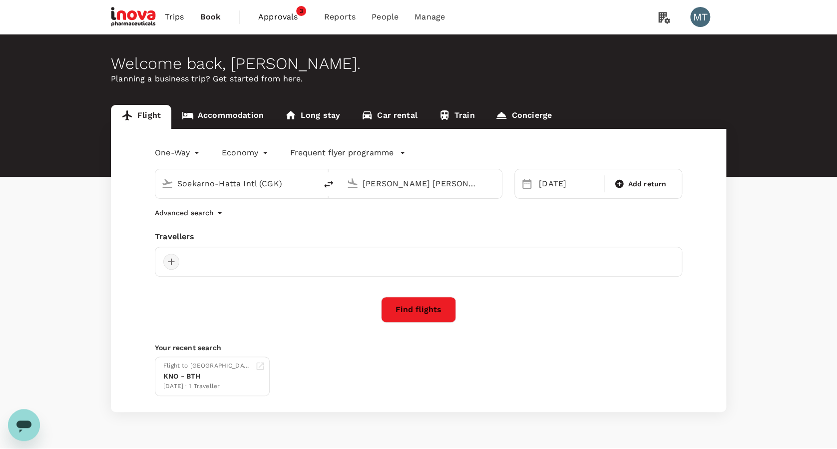
click at [172, 260] on div at bounding box center [171, 262] width 16 height 16
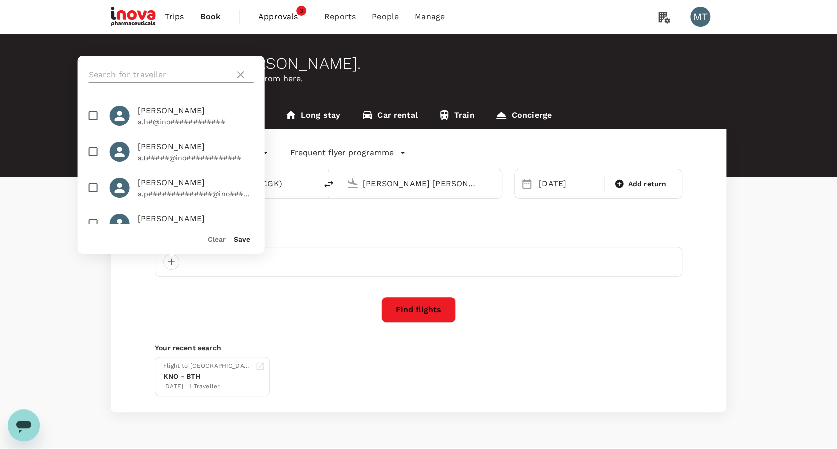
click at [115, 73] on input "text" at bounding box center [160, 75] width 142 height 16
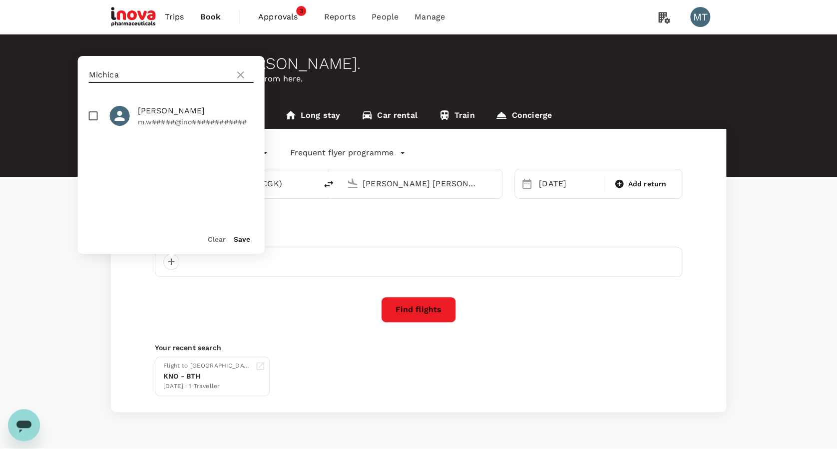
type input "Michica"
click at [92, 115] on input "checkbox" at bounding box center [93, 115] width 21 height 21
checkbox input "true"
click at [249, 239] on button "Save" at bounding box center [242, 239] width 16 height 8
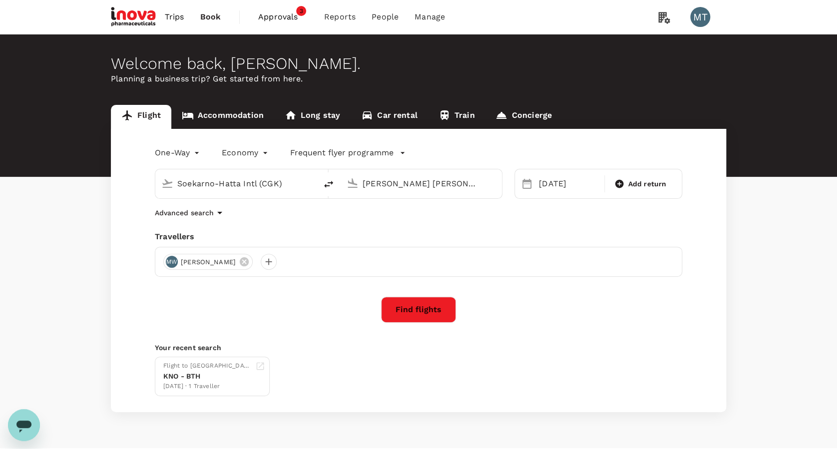
click at [409, 302] on button "Find flights" at bounding box center [418, 310] width 75 height 26
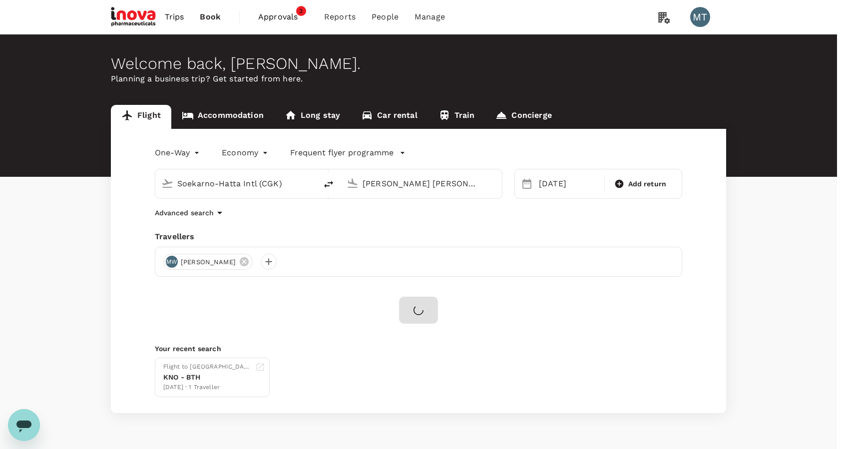
click at [462, 146] on input "iNova Travel Policy ( Michica Wijaya, You )" at bounding box center [423, 224] width 847 height 449
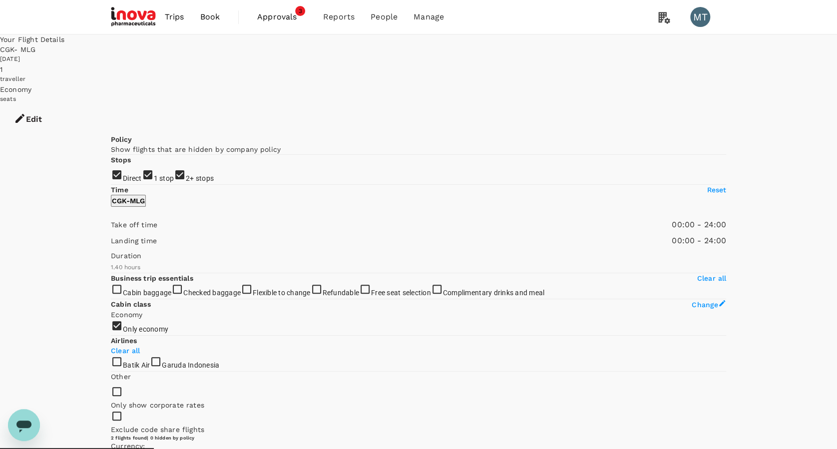
click at [212, 19] on span "Book" at bounding box center [210, 17] width 20 height 12
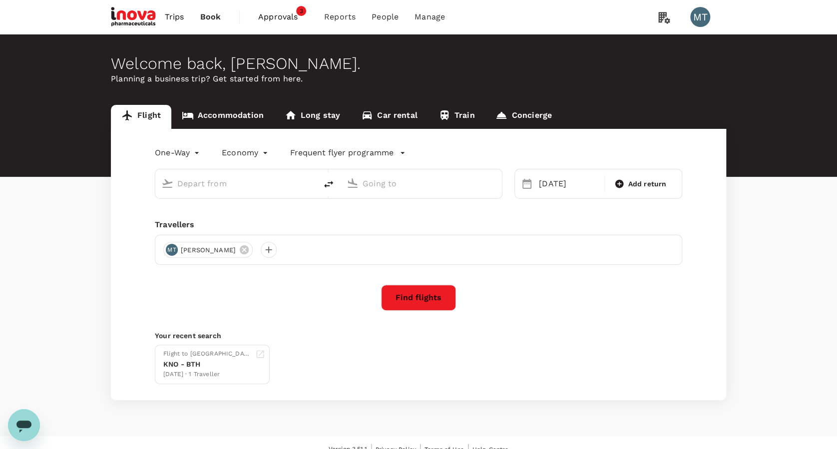
type input "Soekarno-Hatta Intl (CGK)"
type input "Abdul Rachman Saleh (MLG)"
type input "Soekarno-Hatta Intl (CGK)"
type input "Abdul Rachman Saleh (MLG)"
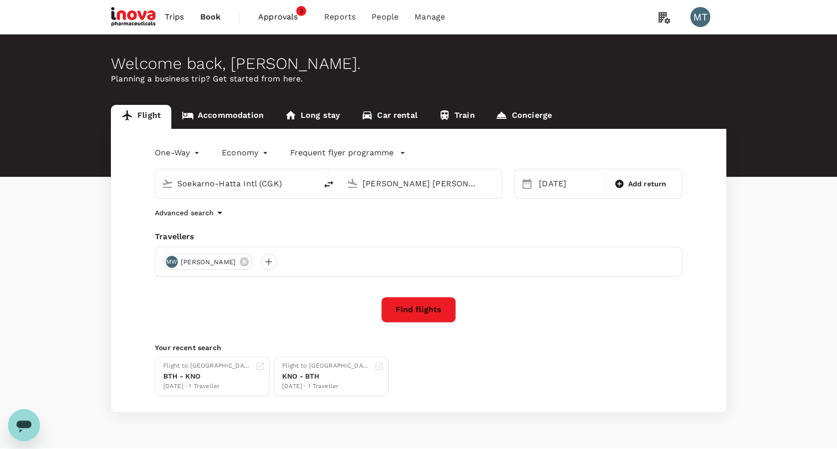
click at [329, 183] on icon "delete" at bounding box center [329, 184] width 12 height 12
type input "Abdul Rachman Saleh (MLG)"
type input "Soekarno-Hatta Intl (CGK)"
click at [547, 185] on div "10 Sep" at bounding box center [568, 184] width 67 height 20
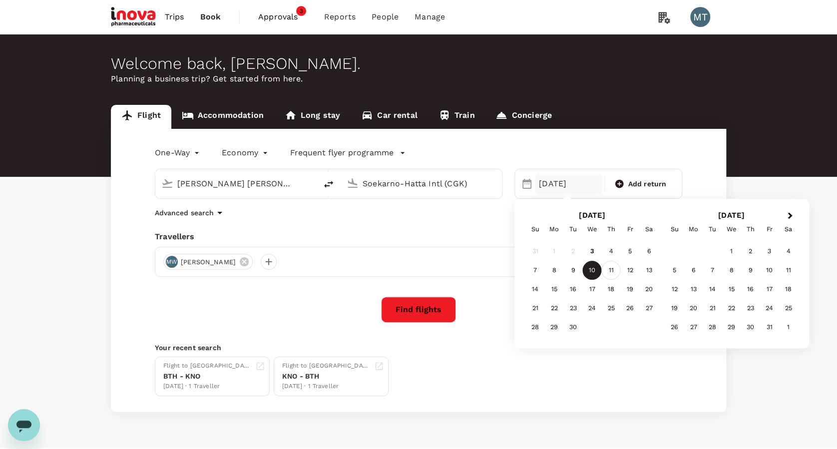
click at [609, 269] on div "11" at bounding box center [611, 270] width 19 height 19
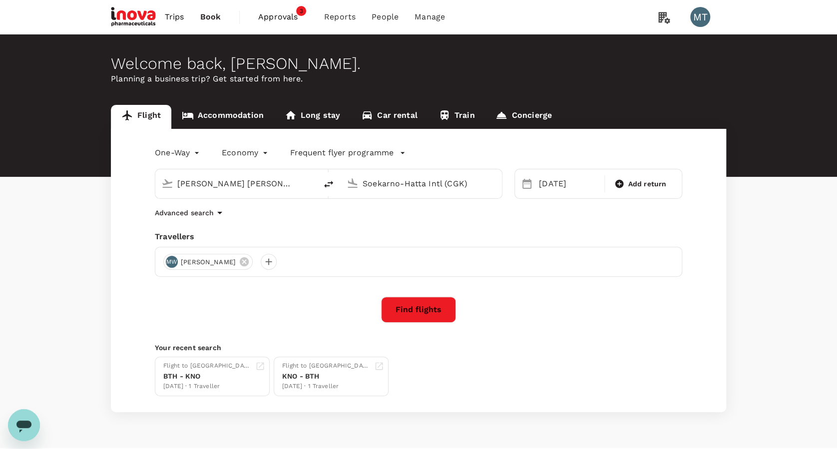
click at [438, 306] on button "Find flights" at bounding box center [418, 310] width 75 height 26
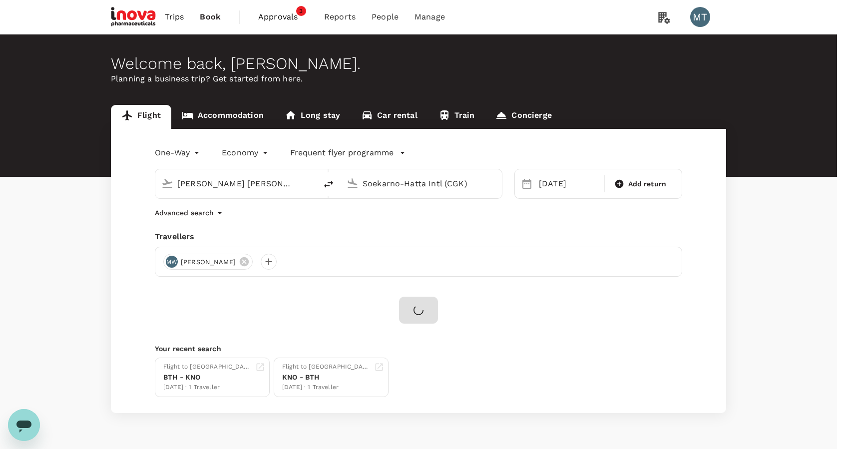
click at [465, 156] on input "iNova Travel Policy ( Michica Wijaya, You )" at bounding box center [423, 224] width 847 height 449
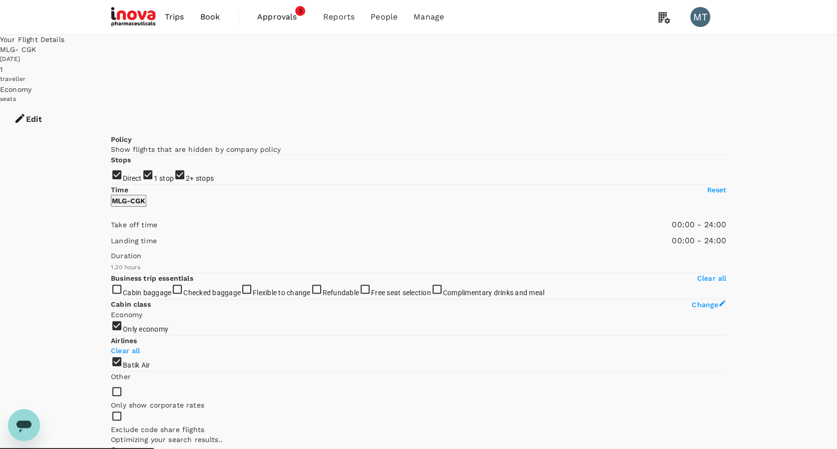
click at [213, 26] on link "Book" at bounding box center [210, 17] width 36 height 34
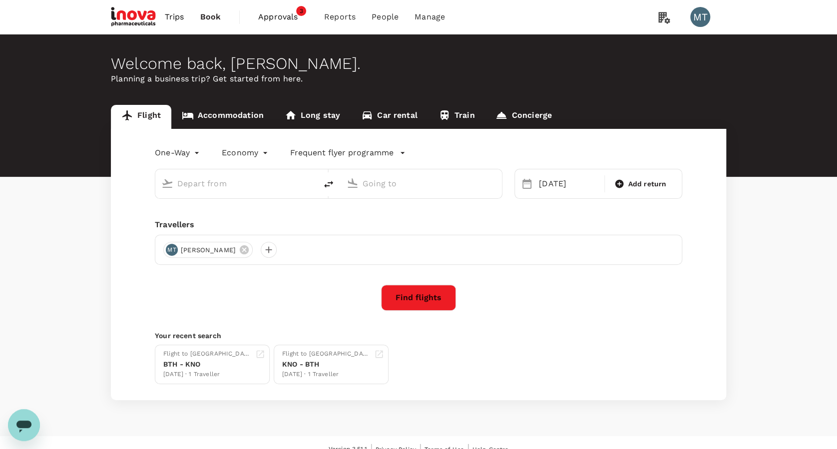
type input "Abdul Rachman Saleh (MLG)"
type input "Soekarno-Hatta Intl (CGK)"
type input "Abdul Rachman Saleh (MLG)"
type input "Soekarno-Hatta Intl (CGK)"
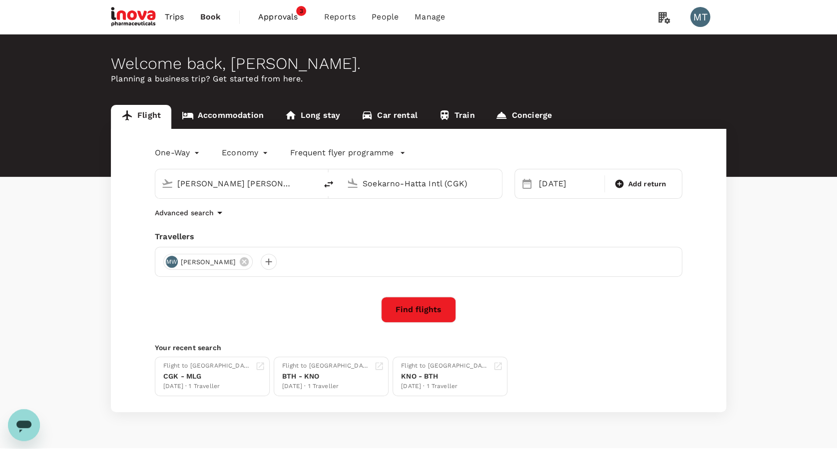
click at [201, 113] on link "Accommodation" at bounding box center [222, 117] width 103 height 24
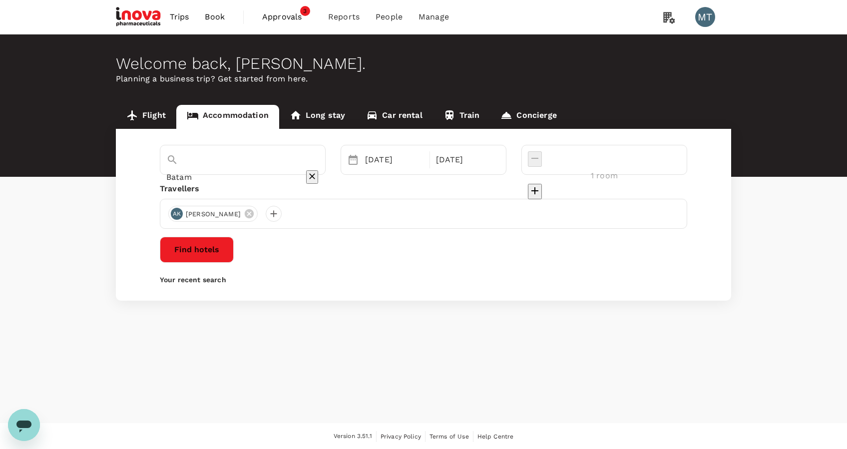
click at [291, 169] on input "Batam" at bounding box center [228, 176] width 125 height 15
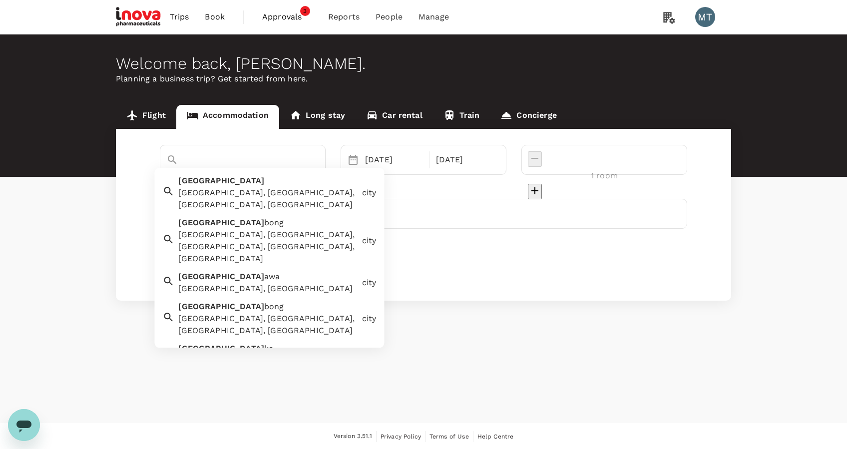
click at [276, 185] on div "Malang Malang, Malang City, East Java, Indonesia" at bounding box center [265, 191] width 183 height 40
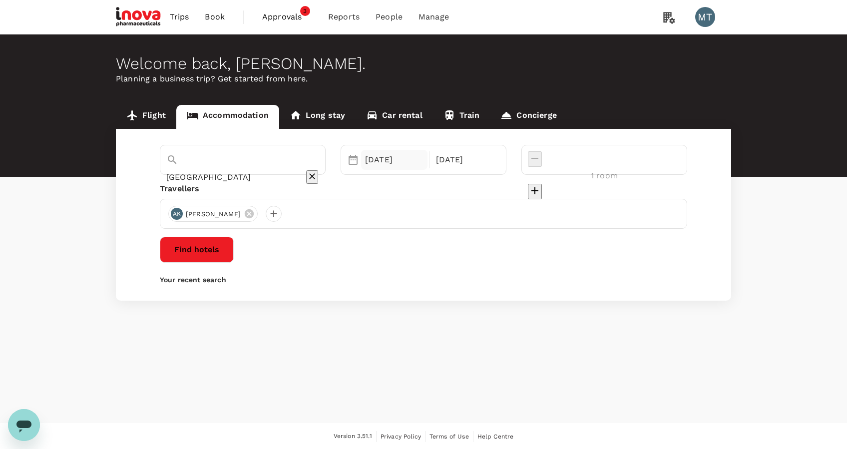
type input "Malang"
click at [424, 157] on div "10 Sep" at bounding box center [394, 160] width 66 height 20
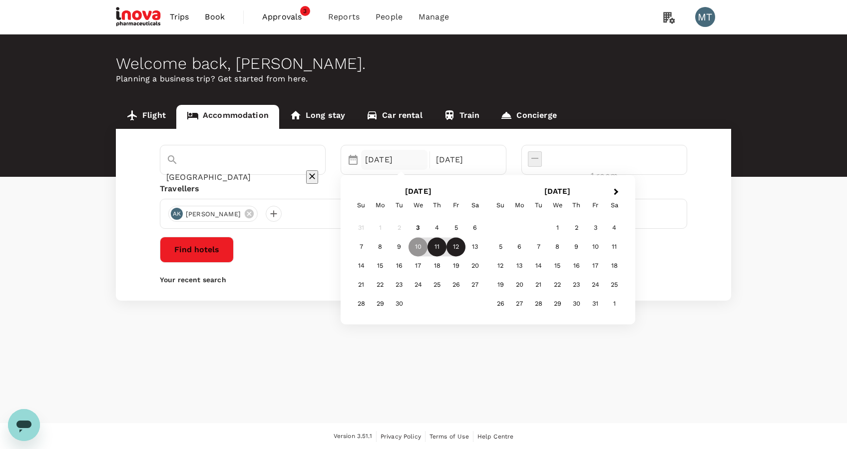
click at [447, 246] on div "11" at bounding box center [437, 246] width 19 height 19
click at [428, 245] on div "10" at bounding box center [418, 246] width 19 height 19
click at [428, 243] on div "10" at bounding box center [418, 246] width 19 height 19
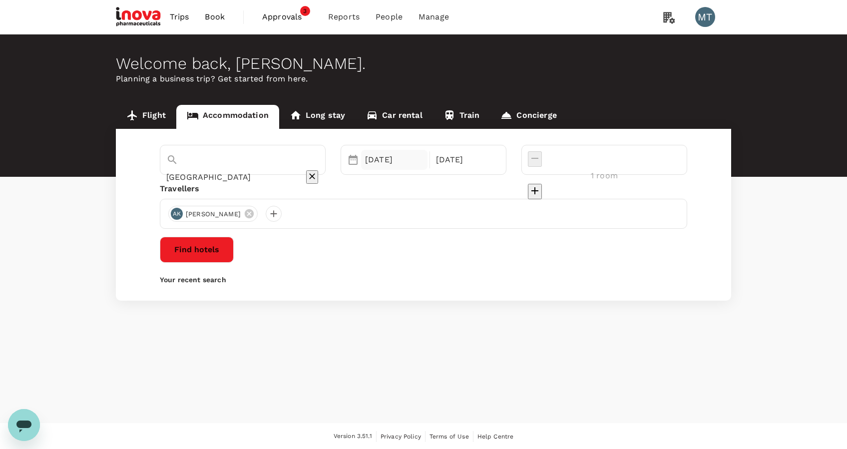
click at [394, 155] on div "11 Sep" at bounding box center [394, 160] width 66 height 20
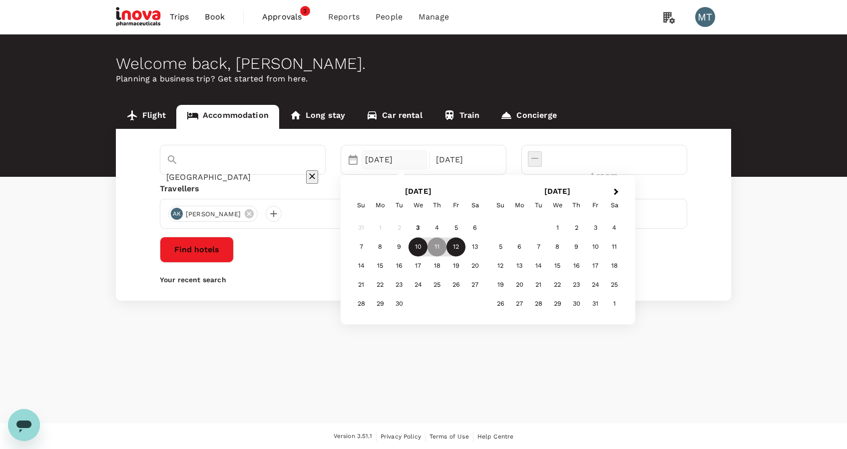
click at [428, 247] on div "10" at bounding box center [418, 246] width 19 height 19
click at [447, 243] on div "11" at bounding box center [437, 246] width 19 height 19
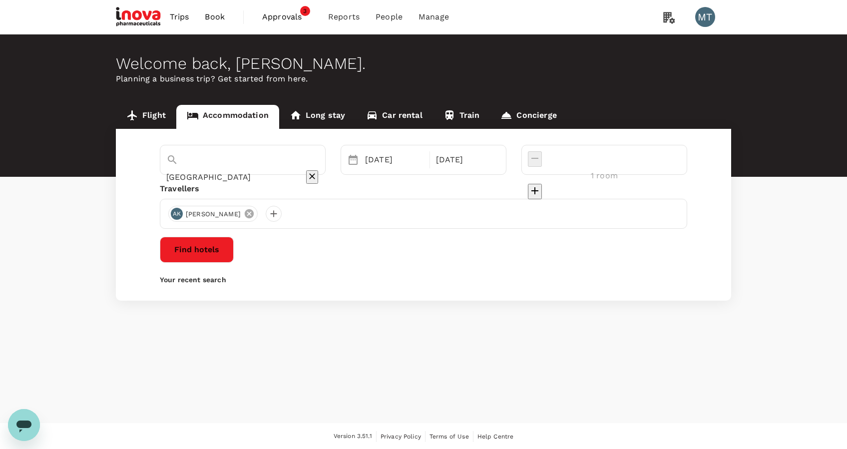
click at [255, 213] on icon at bounding box center [249, 213] width 11 height 11
click at [176, 212] on div at bounding box center [176, 214] width 16 height 16
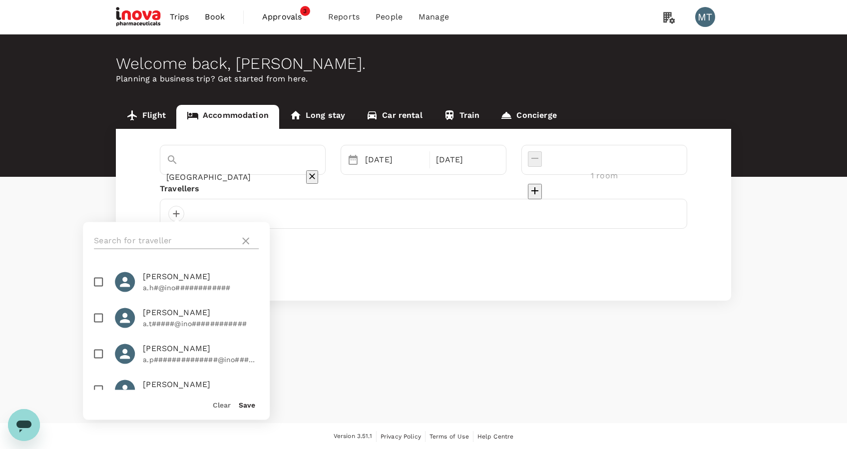
click at [177, 236] on input "text" at bounding box center [165, 241] width 142 height 16
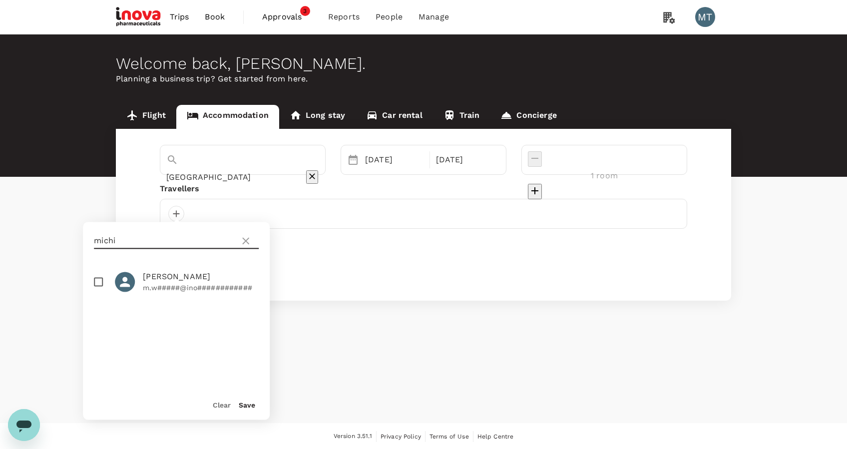
type input "michi"
click at [100, 282] on input "checkbox" at bounding box center [98, 281] width 21 height 21
checkbox input "true"
click at [243, 407] on button "Save" at bounding box center [247, 405] width 16 height 8
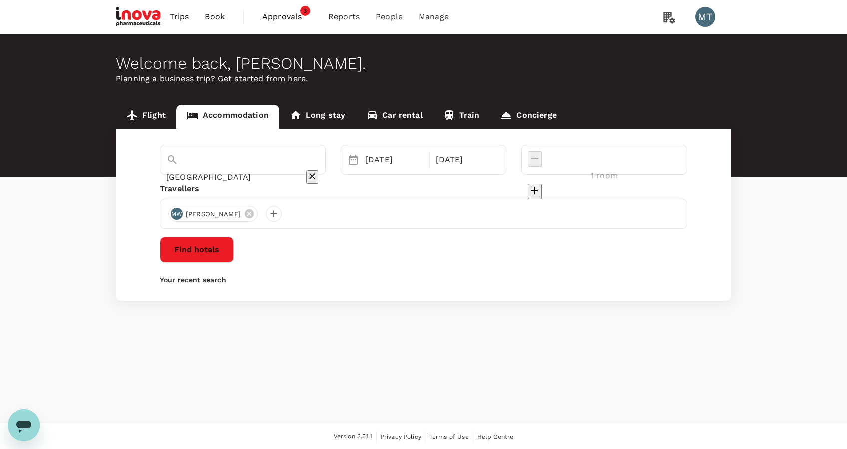
click at [234, 253] on button "Find hotels" at bounding box center [197, 250] width 74 height 26
click at [371, 155] on input "iNova Travel Policy ( Michica Wijaya, You )" at bounding box center [423, 224] width 847 height 449
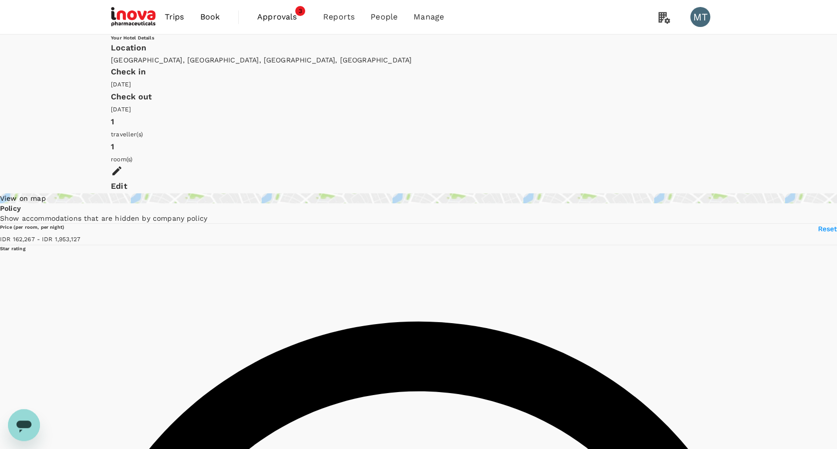
type input "1953126.91"
type input "99461.91"
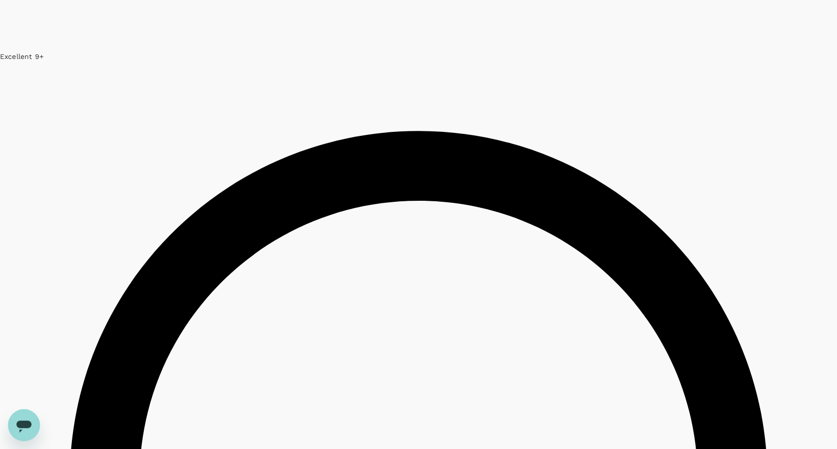
scroll to position [2902, 0]
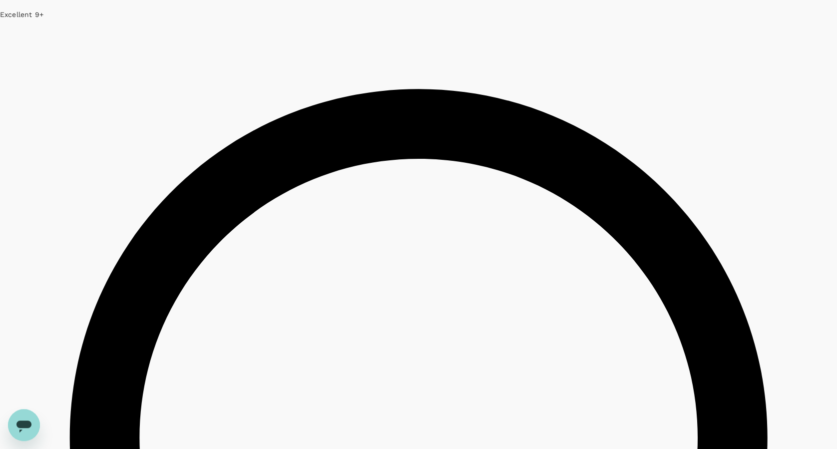
scroll to position [2966, 0]
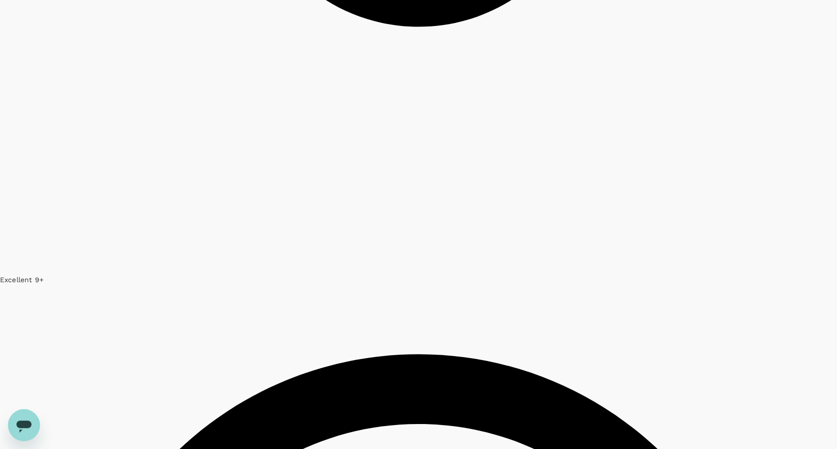
scroll to position [2979, 0]
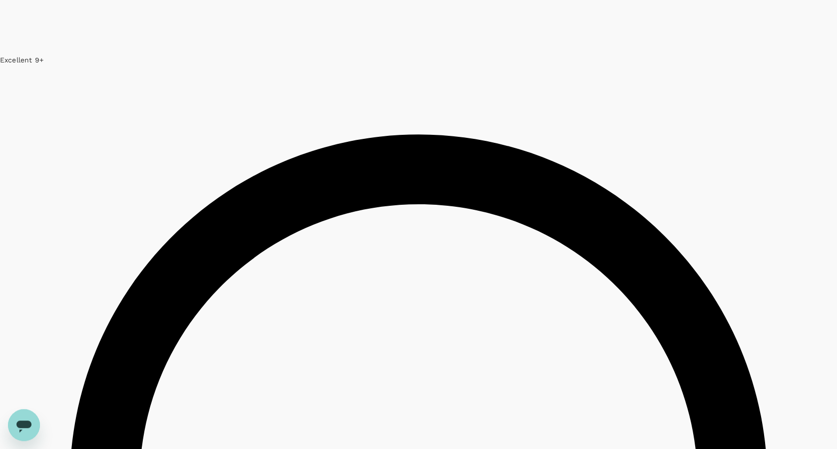
scroll to position [2902, 0]
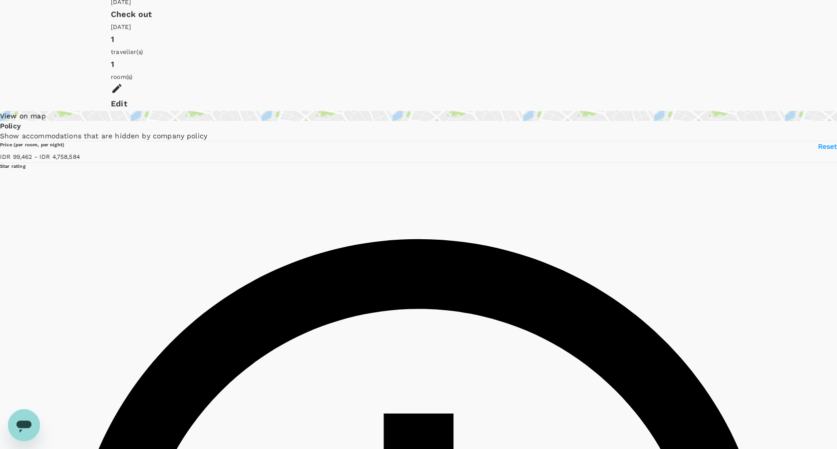
scroll to position [0, 0]
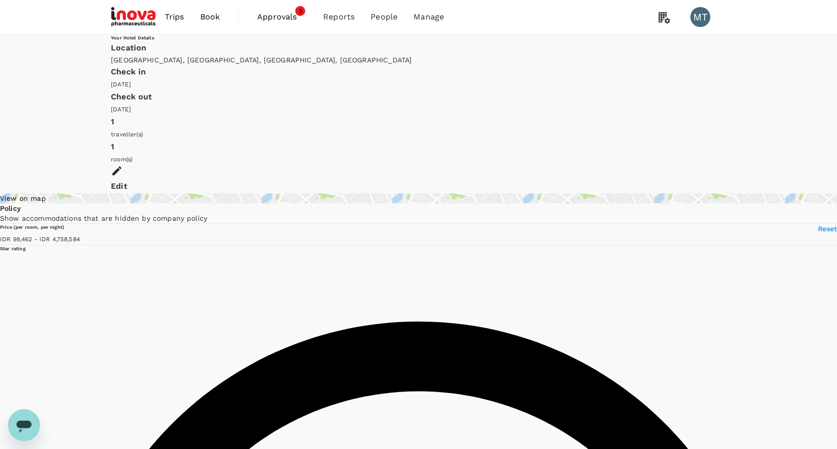
type input "4758582.91"
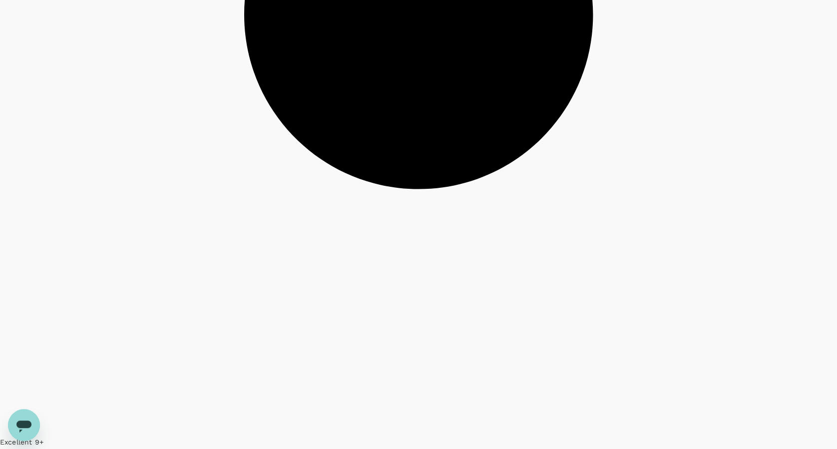
scroll to position [2731, 0]
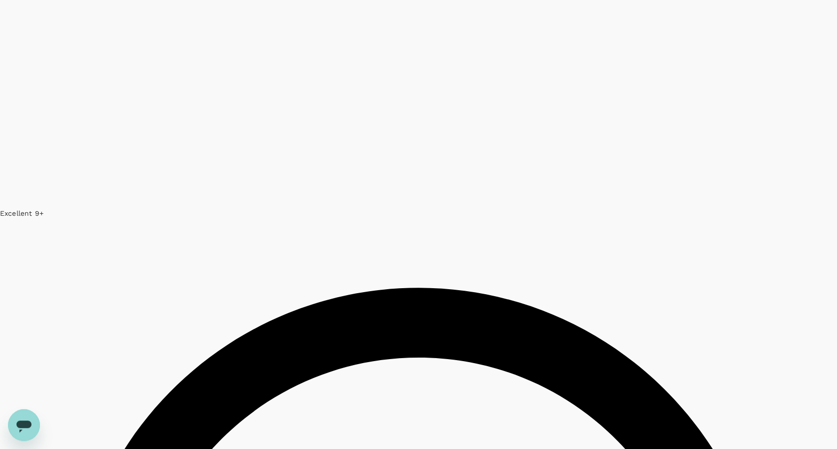
drag, startPoint x: 783, startPoint y: 293, endPoint x: 125, endPoint y: 207, distance: 663.7
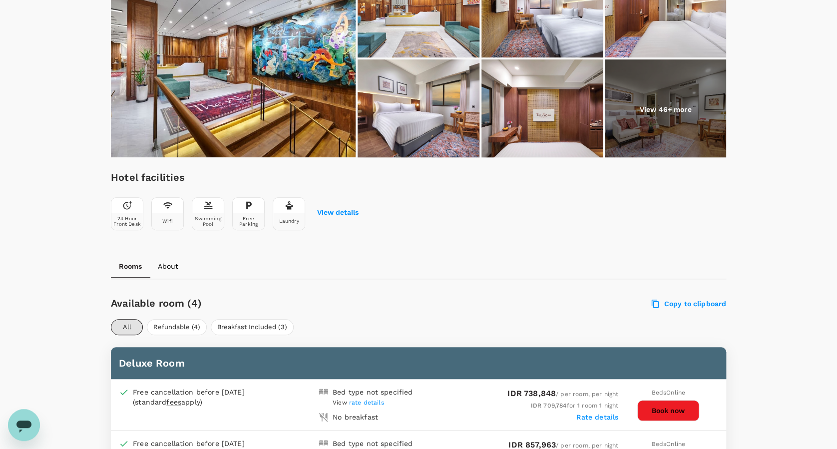
scroll to position [400, 0]
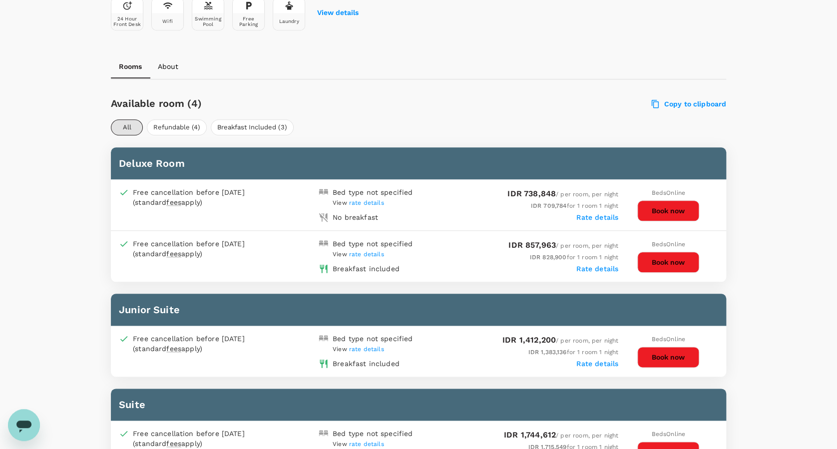
click at [5, 293] on div "Your Hotel Details Check in [DATE] Check out [DATE] 1 traveller(s) 1 room(s) Ed…" at bounding box center [418, 221] width 837 height 1173
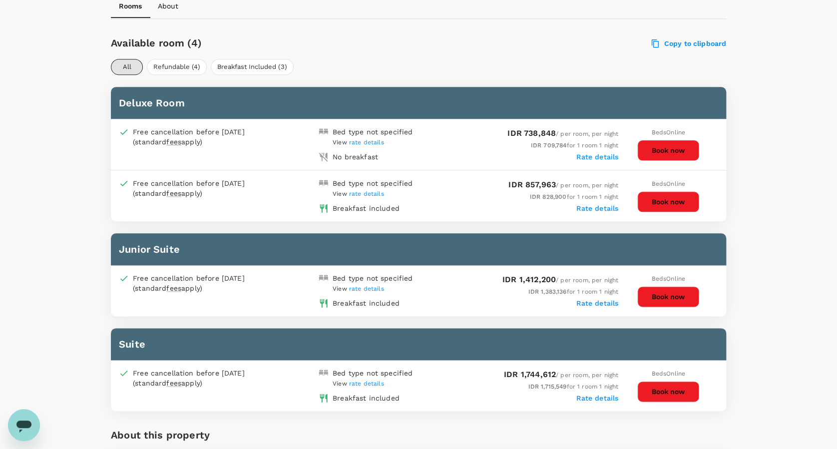
scroll to position [466, 0]
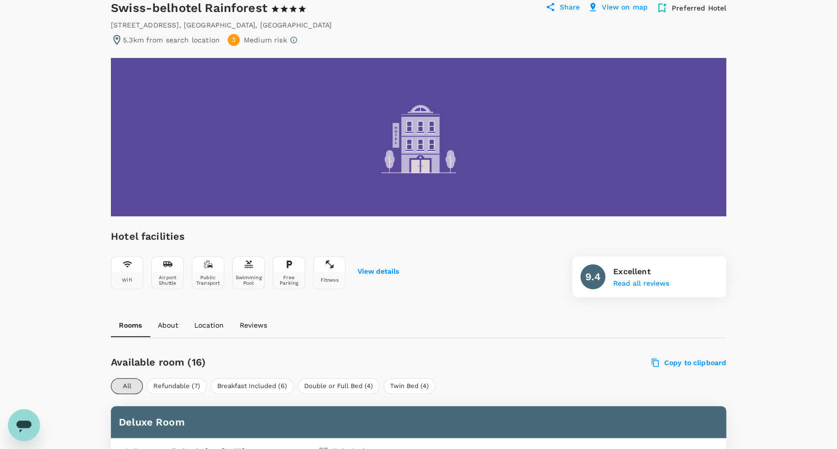
scroll to position [66, 0]
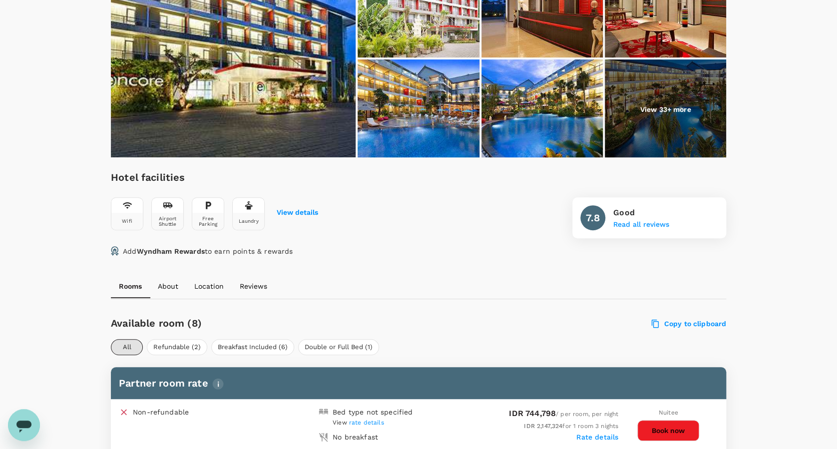
scroll to position [400, 0]
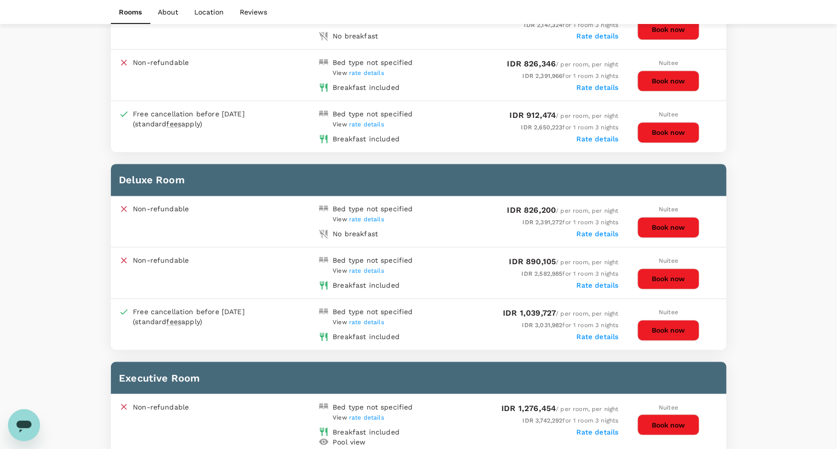
scroll to position [533, 0]
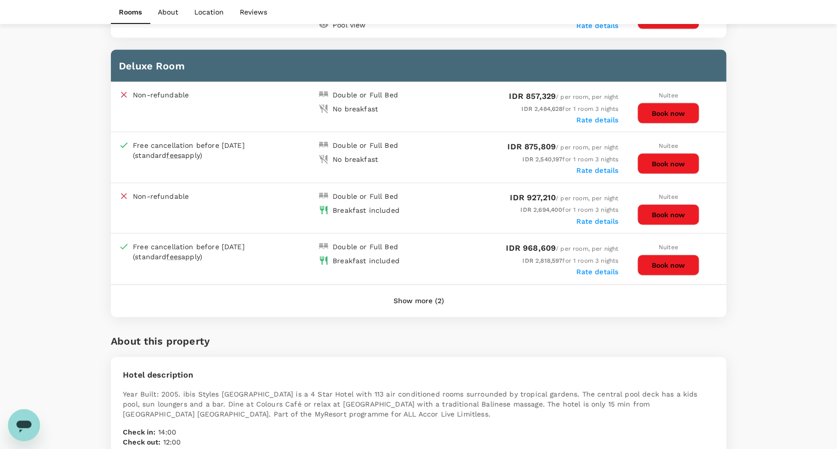
scroll to position [999, 0]
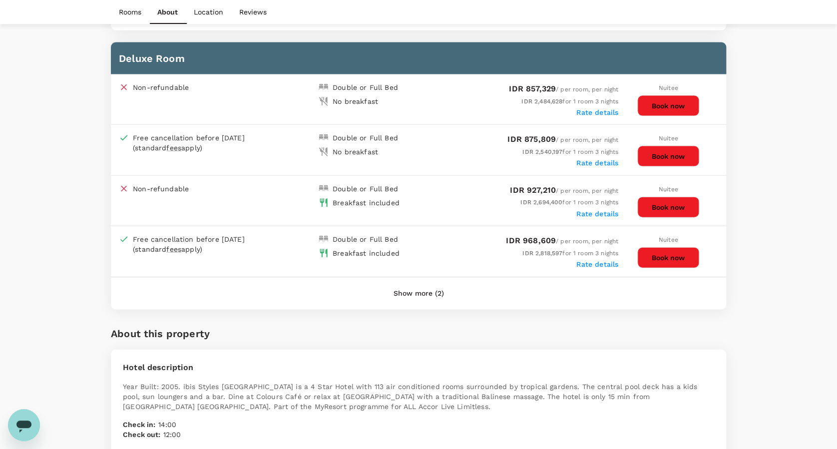
click at [419, 288] on button "Show more (2)" at bounding box center [419, 294] width 78 height 24
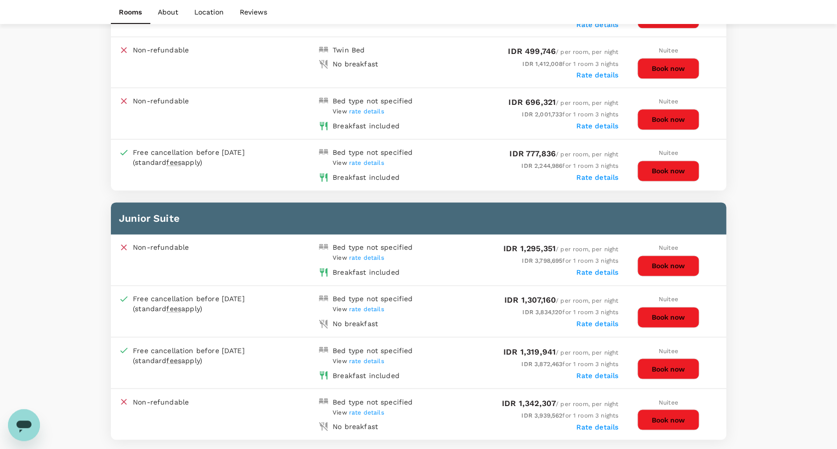
scroll to position [600, 0]
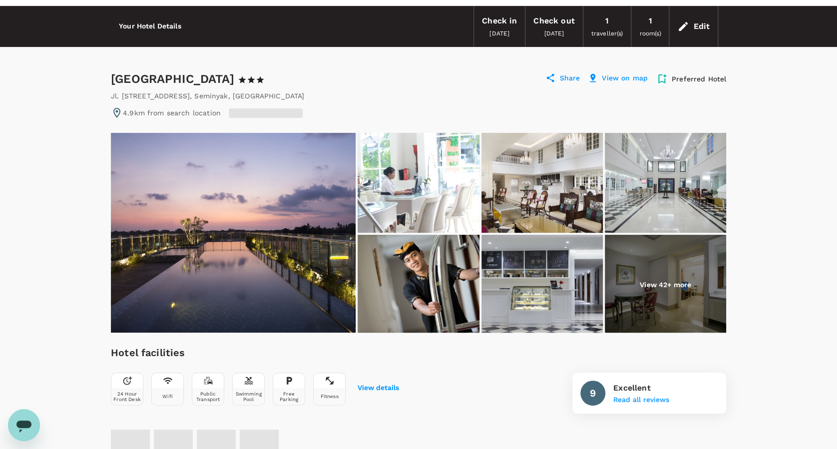
radio input "false"
radio input "true"
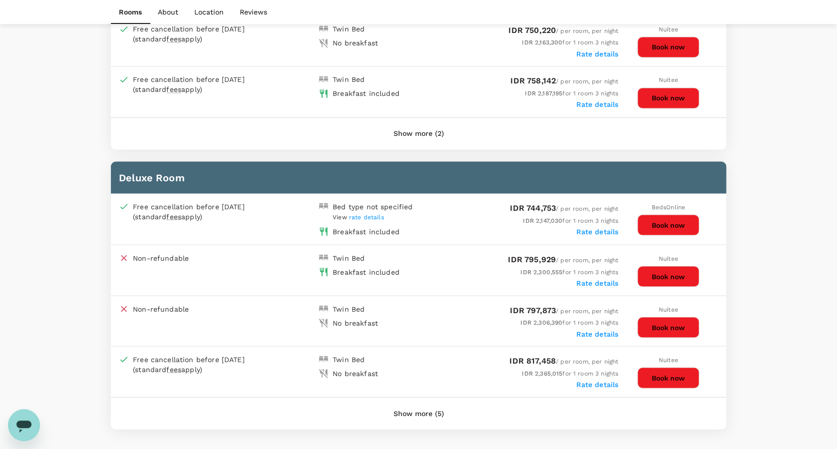
scroll to position [795, 0]
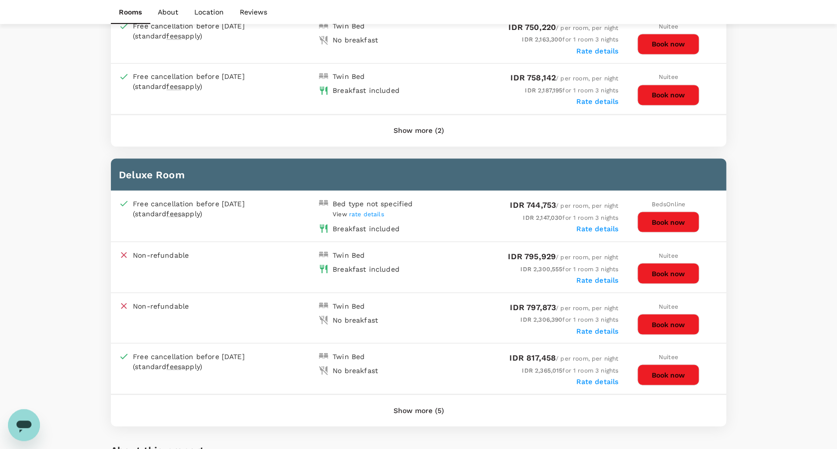
click at [402, 400] on button "Show more (5)" at bounding box center [419, 411] width 78 height 24
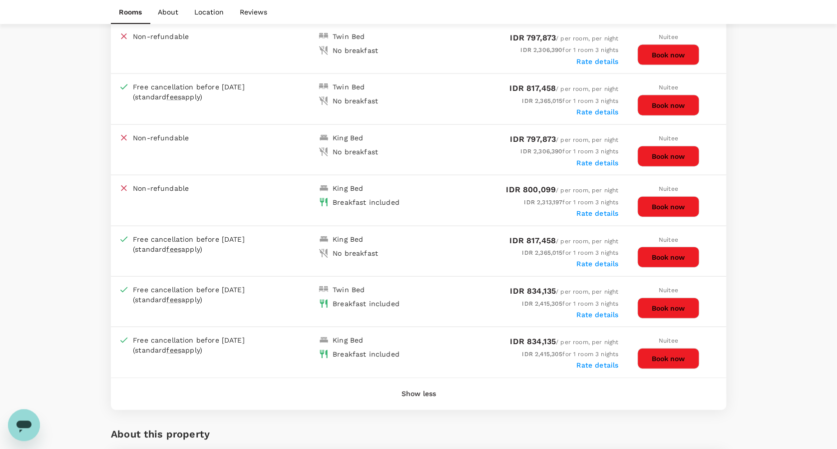
scroll to position [1066, 0]
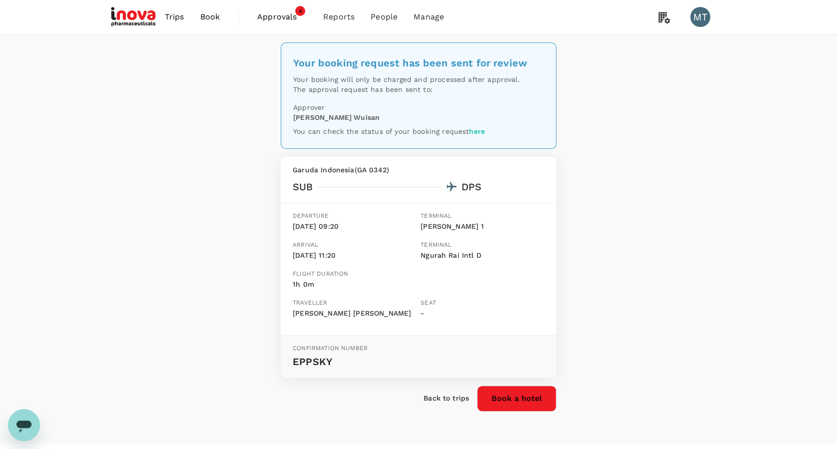
click at [283, 17] on span "Approvals" at bounding box center [282, 17] width 50 height 12
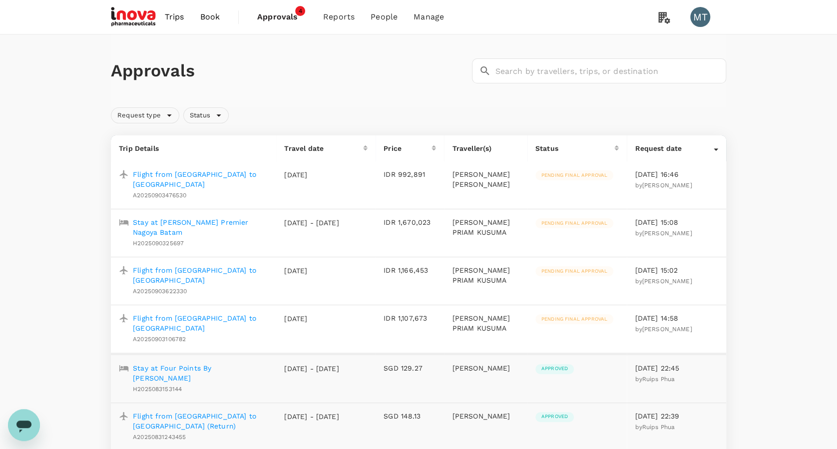
click at [212, 16] on span "Book" at bounding box center [210, 17] width 20 height 12
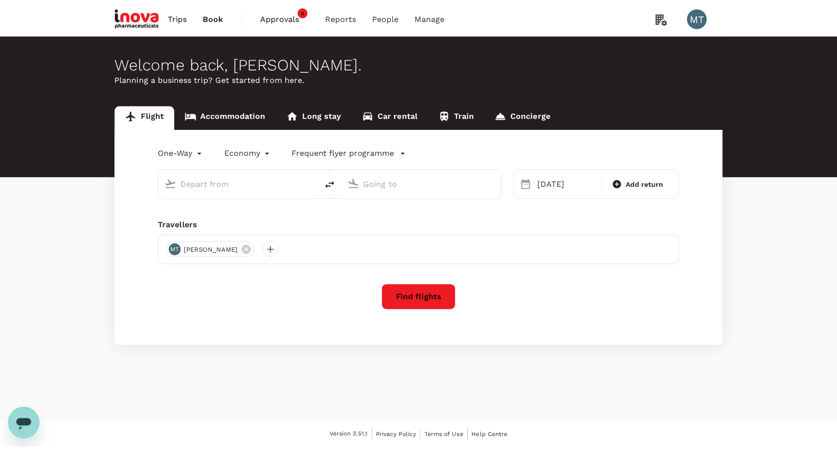
type input "[PERSON_NAME] (SUB)"
type input "Ngurah Rai Intl (DPS)"
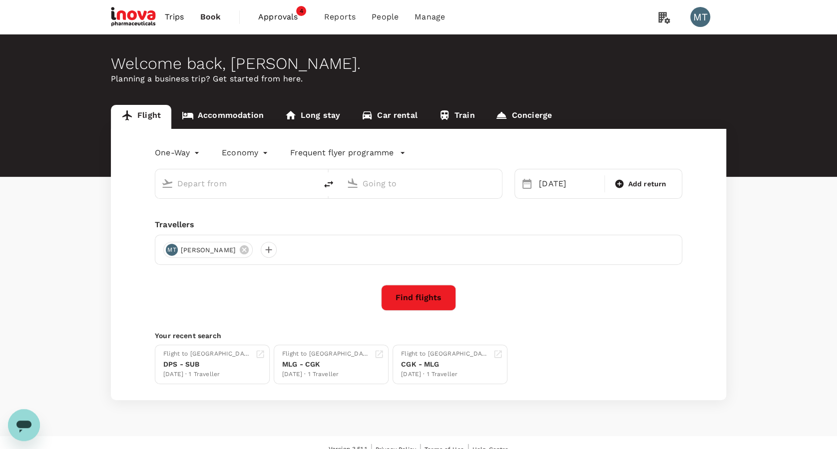
type input "[PERSON_NAME] (SUB)"
type input "Ngurah Rai Intl (DPS)"
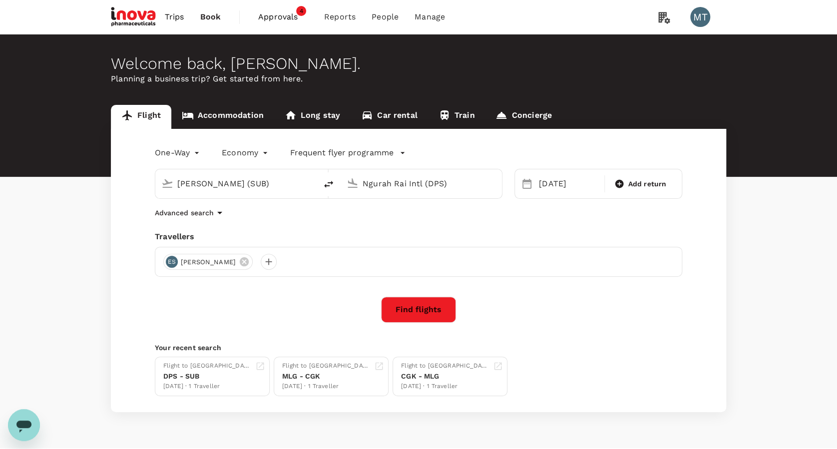
click at [326, 184] on icon "delete" at bounding box center [329, 184] width 12 height 12
type input "Ngurah Rai Intl (DPS)"
type input "[PERSON_NAME] (SUB)"
click at [552, 180] on div "[DATE]" at bounding box center [568, 184] width 67 height 20
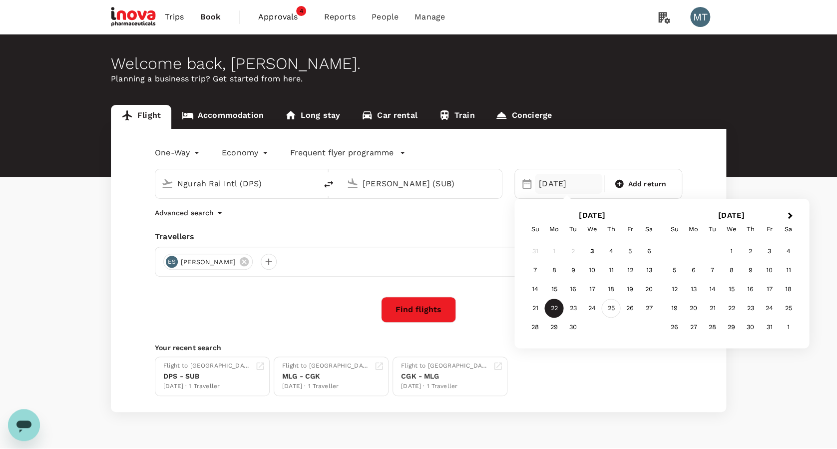
click at [612, 304] on div "25" at bounding box center [611, 308] width 19 height 19
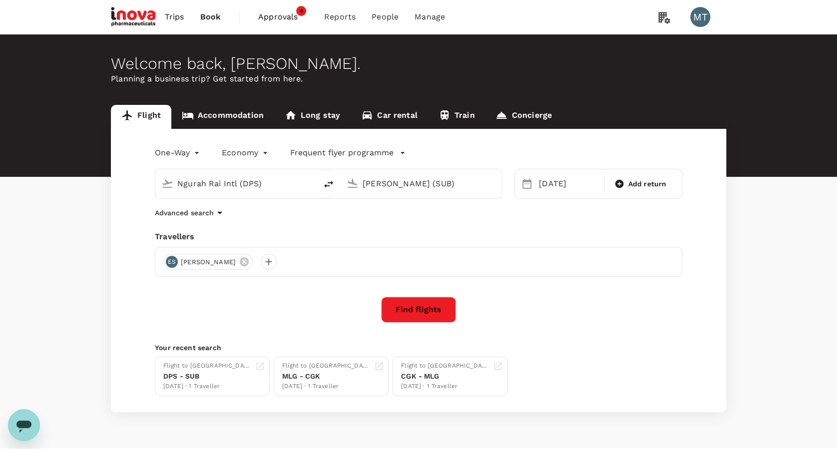
click at [441, 313] on button "Find flights" at bounding box center [418, 310] width 75 height 26
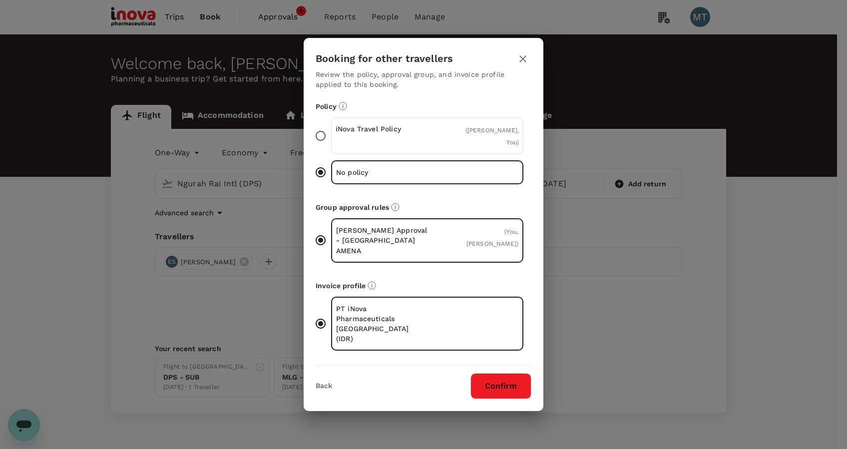
click at [466, 146] on span "( [PERSON_NAME], You )" at bounding box center [492, 136] width 53 height 19
click at [331, 146] on input "iNova Travel Policy ( [PERSON_NAME], You )" at bounding box center [320, 135] width 21 height 21
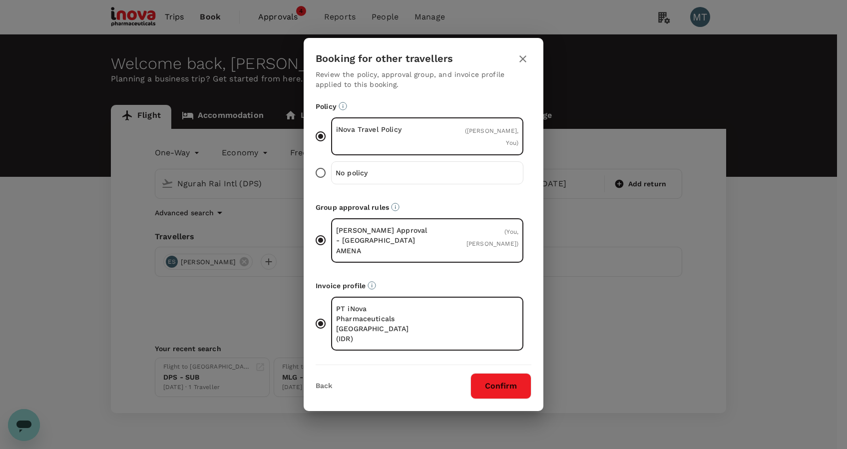
click at [487, 378] on button "Confirm" at bounding box center [501, 386] width 61 height 26
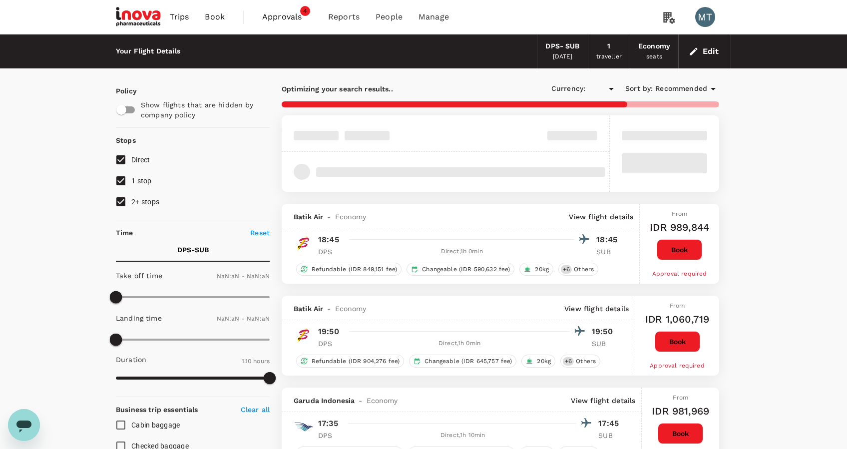
type input "IDR"
type input "1440"
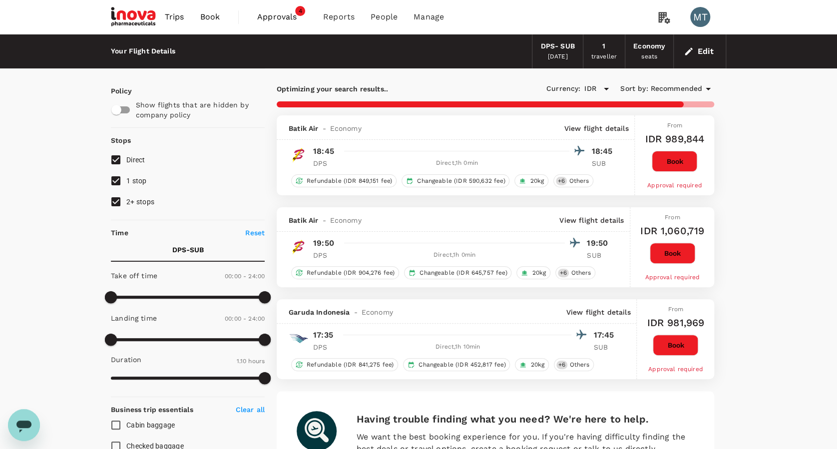
type input "795"
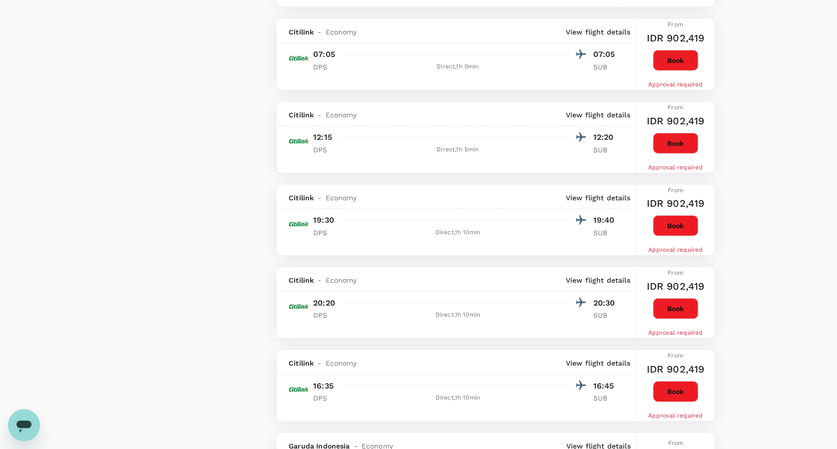
scroll to position [1332, 0]
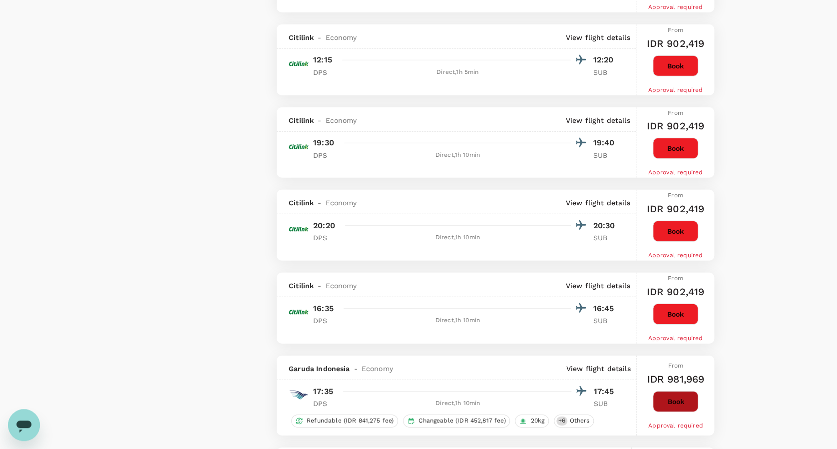
click at [670, 393] on button "Book" at bounding box center [675, 401] width 45 height 21
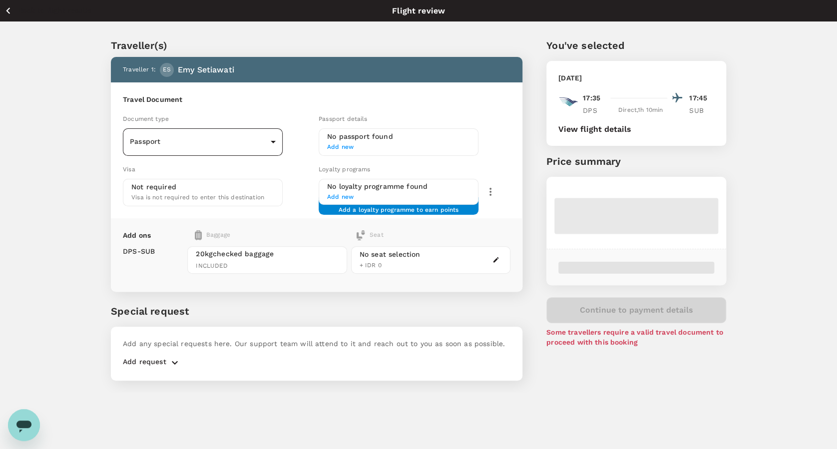
click at [273, 140] on body "Back to flight results Flight review Traveller(s) Traveller 1 : ES [PERSON_NAME…" at bounding box center [418, 238] width 837 height 476
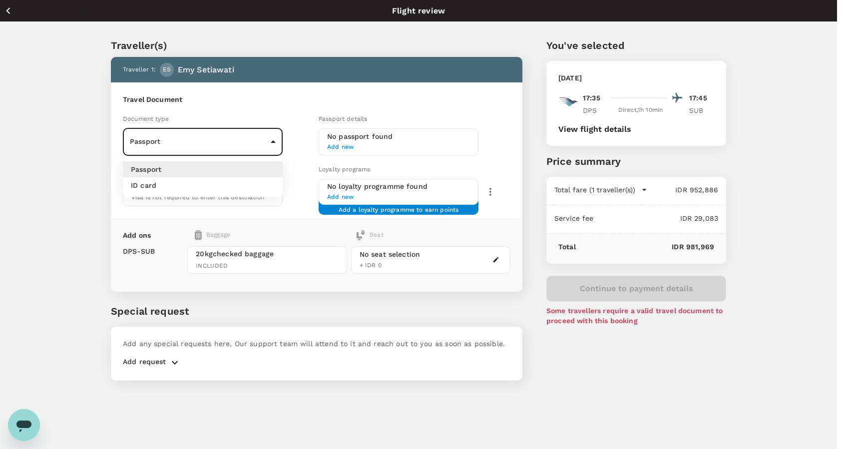
click at [259, 183] on li "ID card" at bounding box center [203, 185] width 160 height 16
type input "Id card"
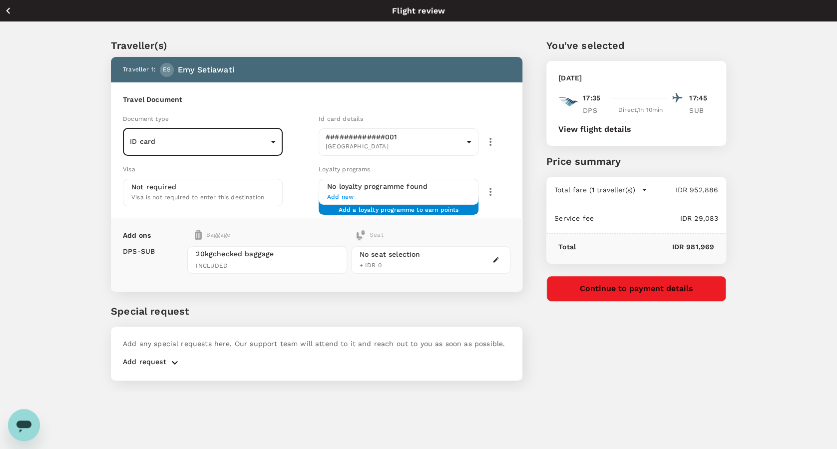
click at [615, 283] on button "Continue to payment details" at bounding box center [637, 289] width 180 height 26
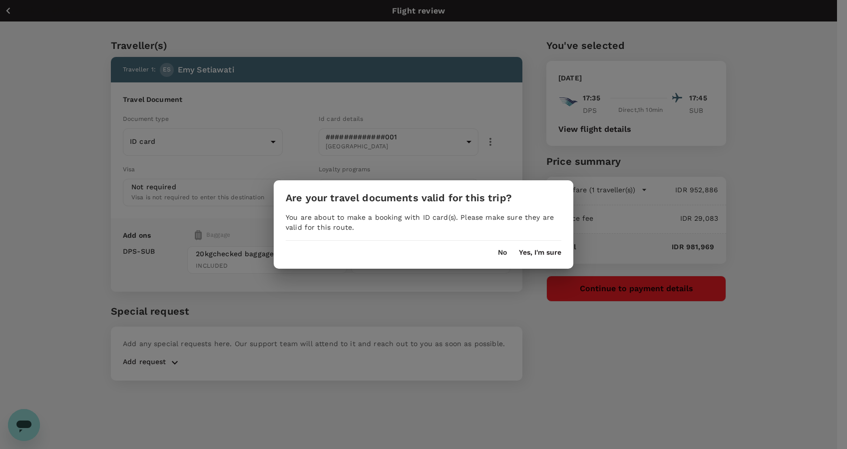
click at [536, 254] on button "Yes, I'm sure" at bounding box center [540, 253] width 42 height 8
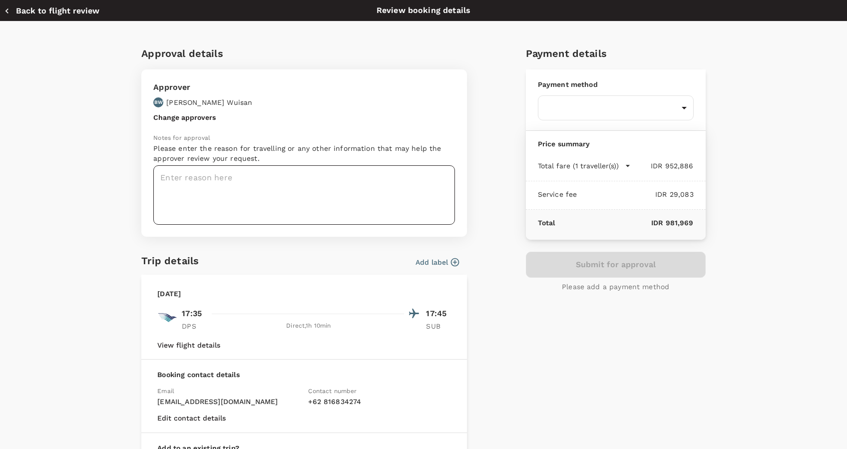
click at [351, 189] on textarea at bounding box center [304, 194] width 302 height 59
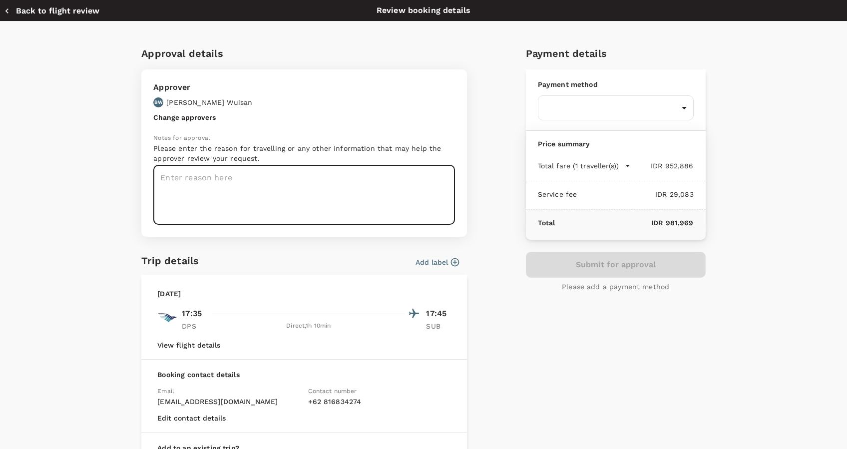
click at [436, 259] on button "Add label" at bounding box center [437, 262] width 43 height 10
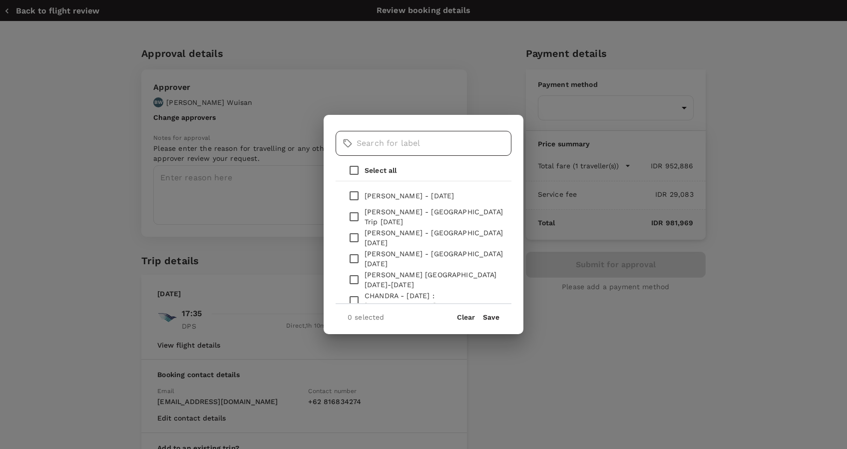
click at [419, 143] on input "text" at bounding box center [434, 143] width 155 height 25
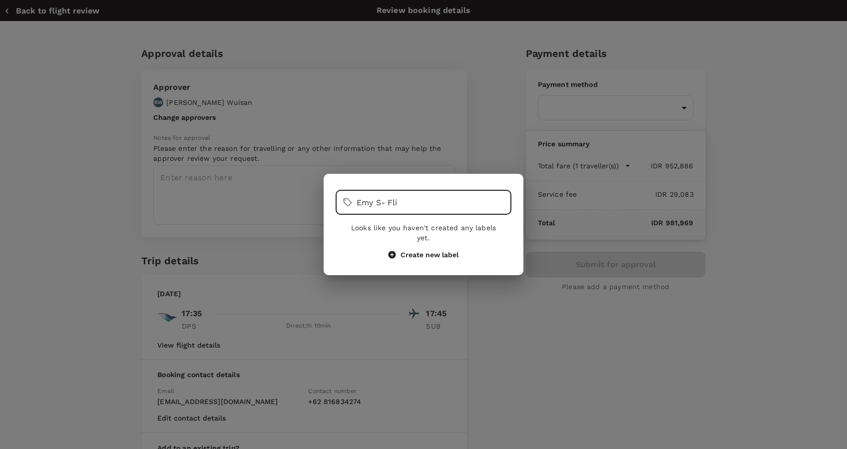
type input "Emy S- Fli"
click at [416, 252] on button "Create new label" at bounding box center [424, 254] width 70 height 9
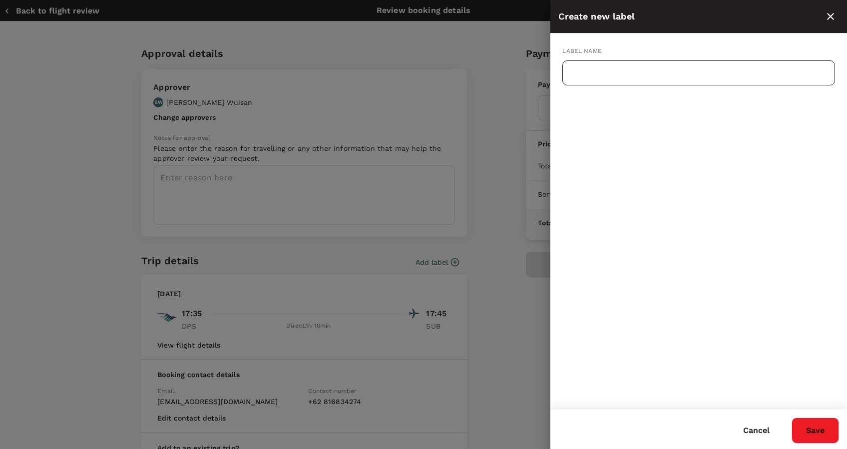
click at [603, 73] on input "text" at bounding box center [699, 72] width 273 height 25
click at [639, 69] on input "Emy S - Fligg" at bounding box center [699, 72] width 273 height 25
type input "Emy S - Flight DPS-SUB 25 Sept 2025"
click at [806, 420] on button "Save" at bounding box center [815, 431] width 47 height 26
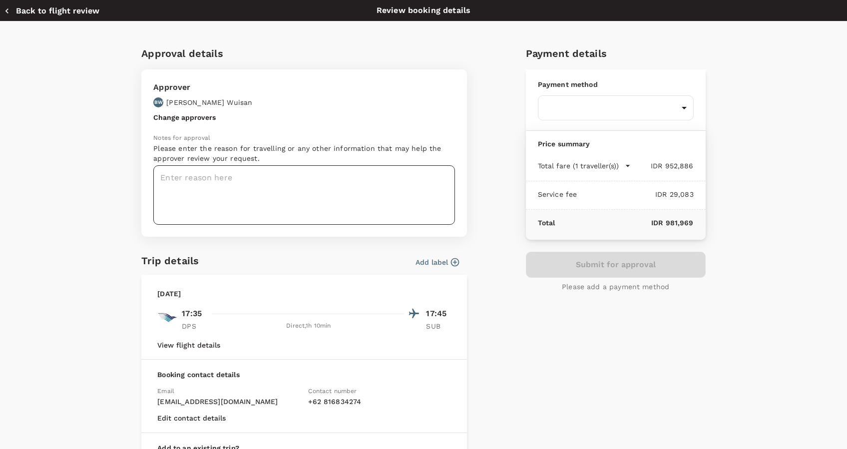
click at [275, 181] on textarea at bounding box center [304, 194] width 302 height 59
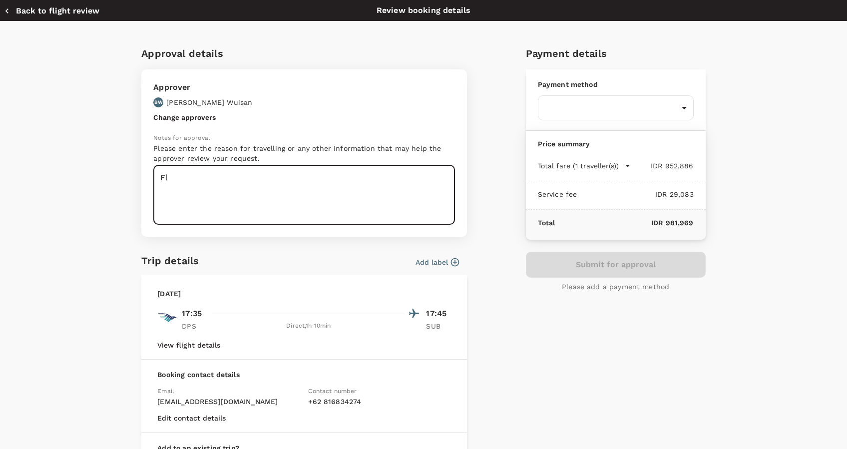
type textarea "F"
type textarea "Emy flight back to Surabaya 25 Sept 2025"
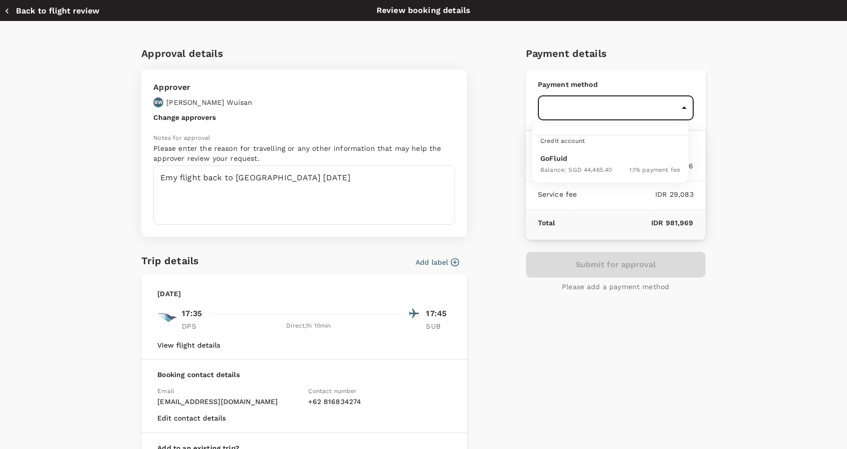
click at [568, 109] on body "Back to flight results Flight review Traveller(s) Traveller 1 : ES Emy Setiawat…" at bounding box center [423, 238] width 847 height 476
click at [576, 156] on p "GoFluid" at bounding box center [611, 158] width 140 height 10
type input "9d87fe9b-f599-4813-91a8-6354e0e2f257"
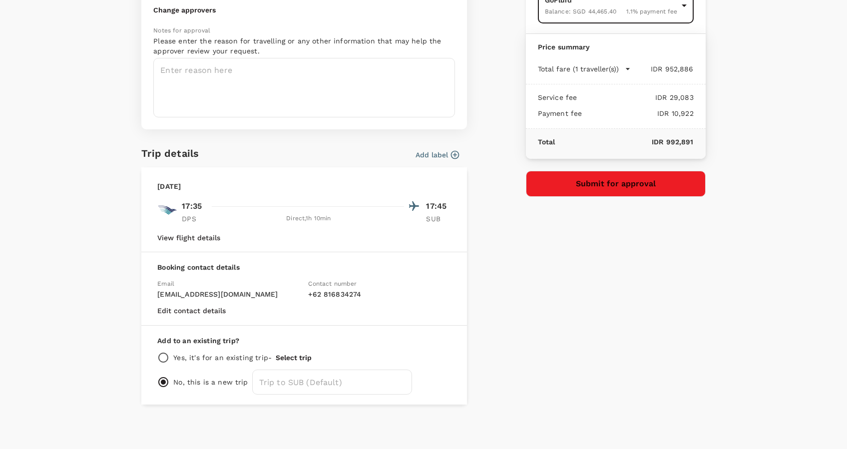
scroll to position [61, 0]
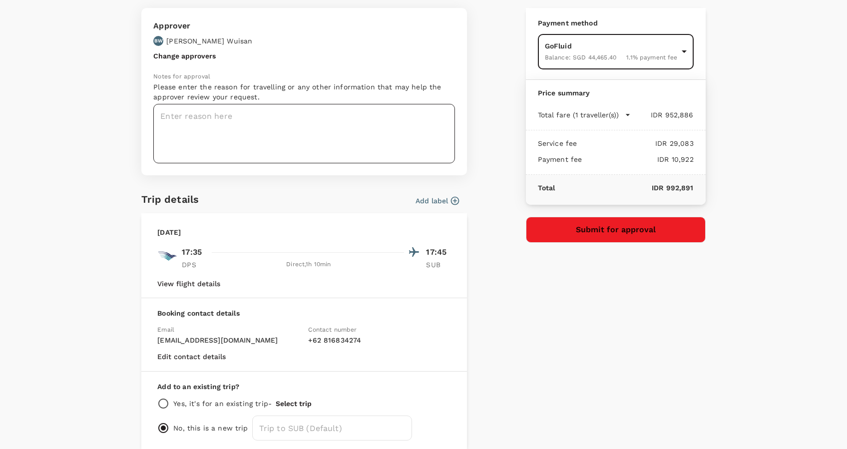
click at [307, 127] on textarea at bounding box center [304, 133] width 302 height 59
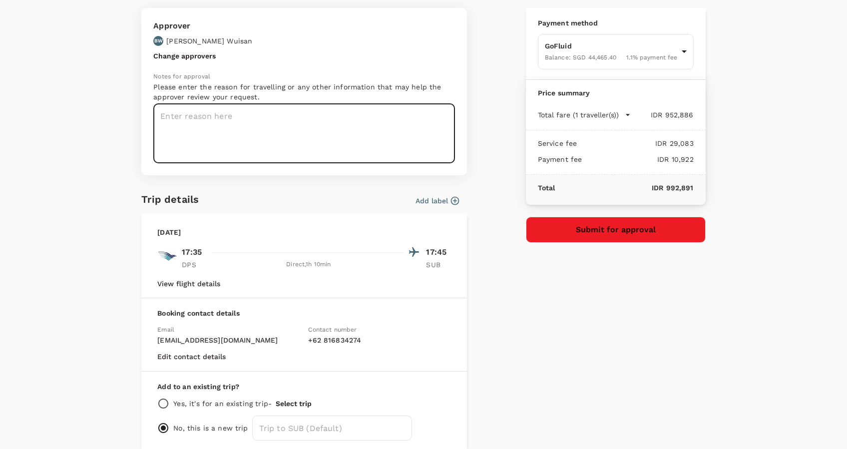
type textarea "e"
click at [285, 114] on textarea at bounding box center [304, 133] width 302 height 59
click at [384, 116] on textarea at bounding box center [304, 133] width 302 height 59
type textarea "f"
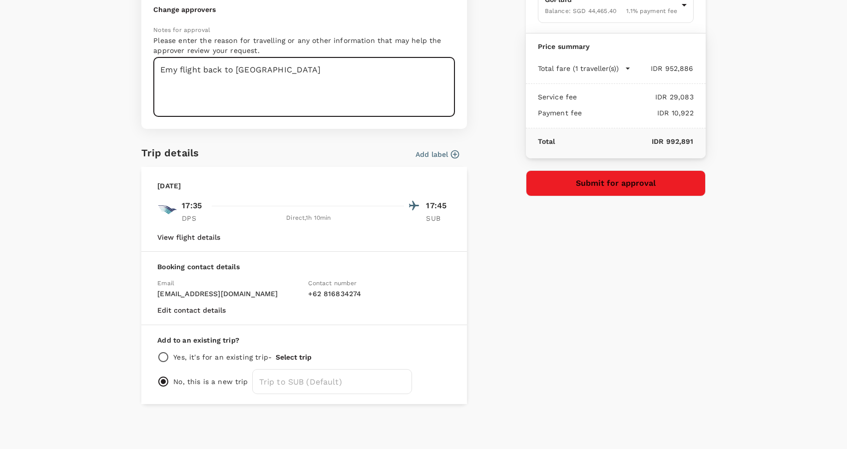
type textarea "Emy flight back to Surabaya"
click at [551, 187] on button "Submit for approval" at bounding box center [616, 183] width 180 height 26
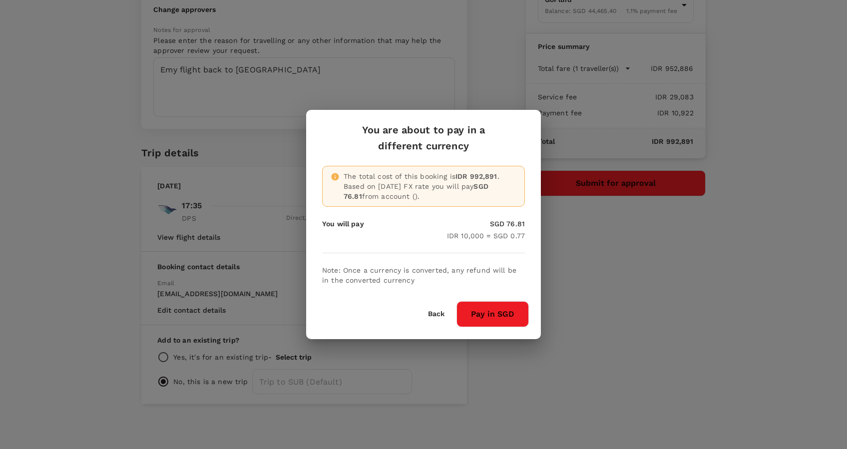
click at [504, 315] on button "Pay in SGD" at bounding box center [493, 314] width 72 height 26
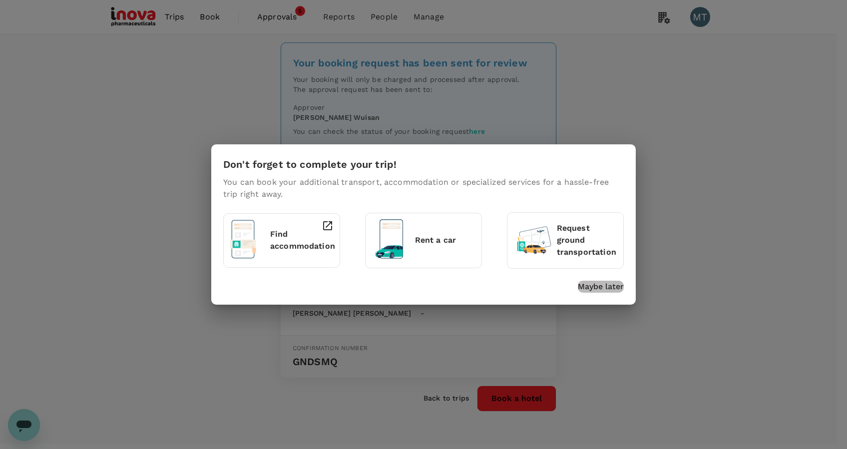
click at [612, 289] on p "Maybe later" at bounding box center [601, 287] width 46 height 12
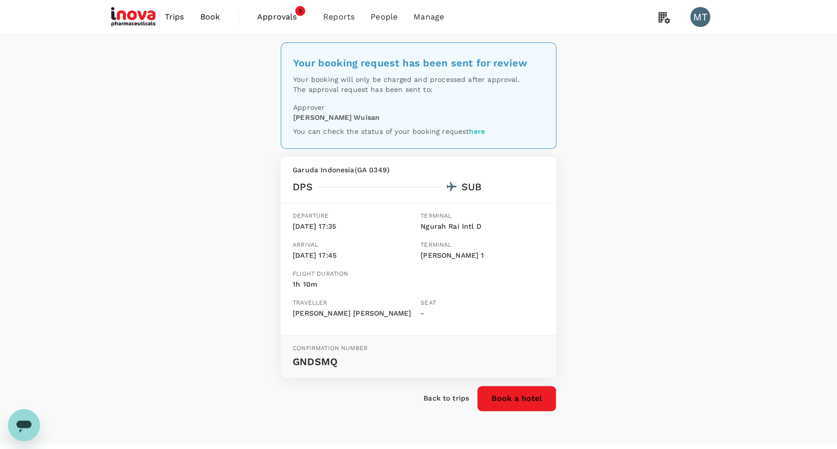
click at [268, 17] on span "Approvals" at bounding box center [282, 17] width 50 height 12
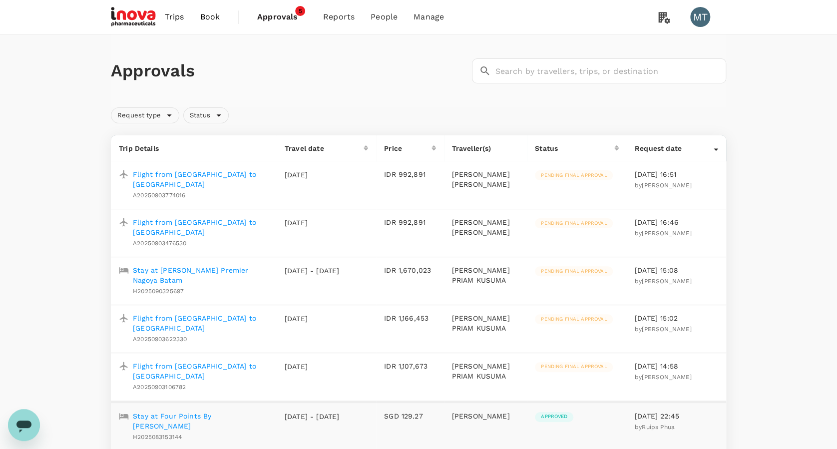
click at [217, 11] on span "Book" at bounding box center [210, 17] width 20 height 12
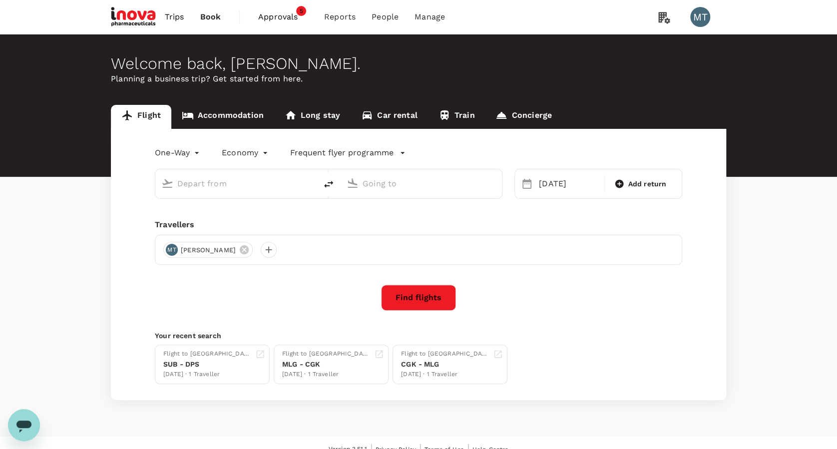
type input "Ngurah Rai Intl (DPS)"
type input "[PERSON_NAME] (SUB)"
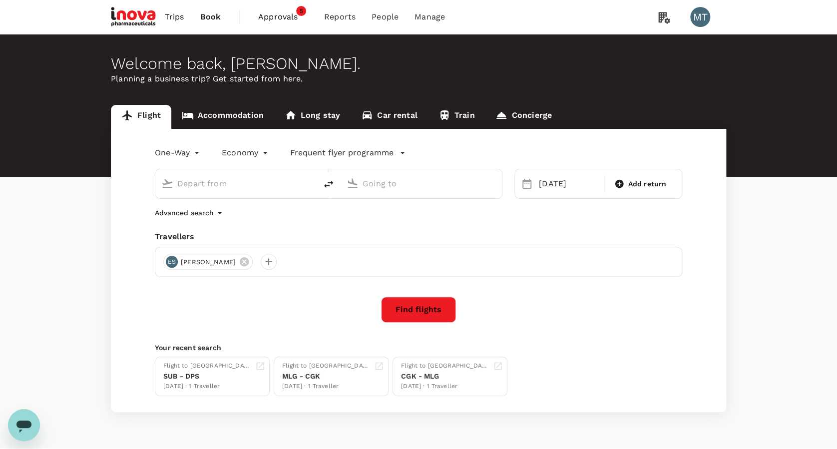
type input "Ngurah Rai Intl (DPS)"
type input "[PERSON_NAME] (SUB)"
click at [323, 189] on icon "delete" at bounding box center [329, 184] width 12 height 12
type input "[PERSON_NAME] (SUB)"
click at [373, 188] on input "Ngurah Rai Intl (DPS)" at bounding box center [422, 183] width 118 height 15
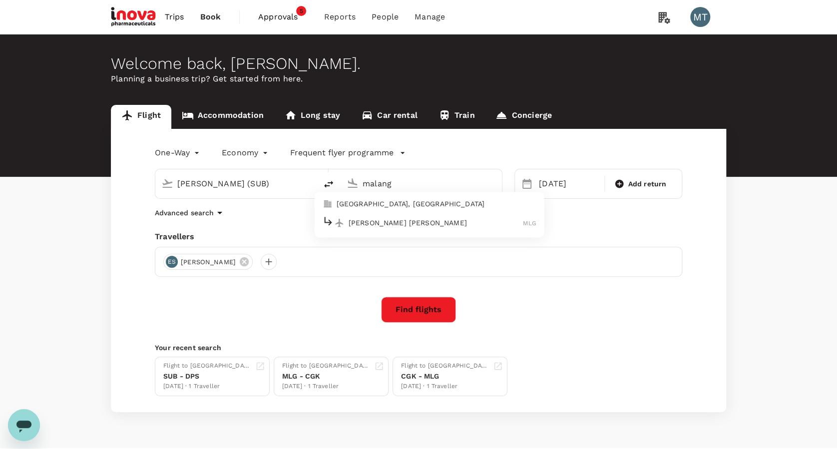
click at [410, 214] on li "[PERSON_NAME] [PERSON_NAME]" at bounding box center [430, 222] width 230 height 21
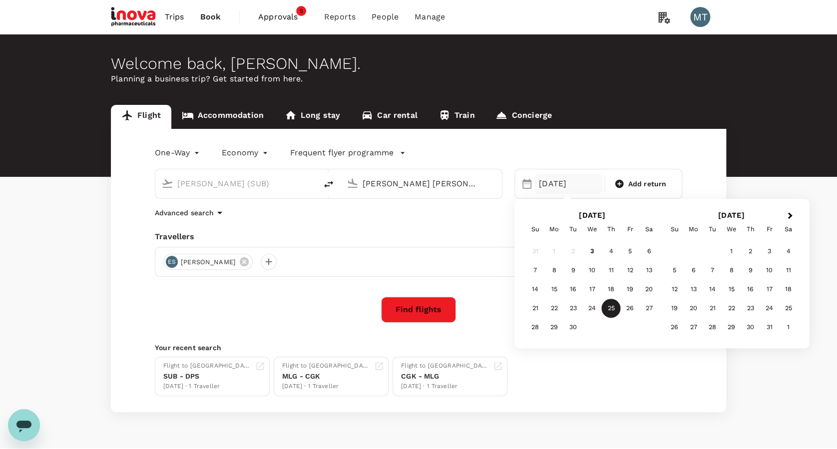
type input "[PERSON_NAME] [PERSON_NAME] (MLG)"
click at [565, 183] on div "[DATE]" at bounding box center [568, 184] width 67 height 20
click at [560, 306] on div "22" at bounding box center [554, 308] width 19 height 19
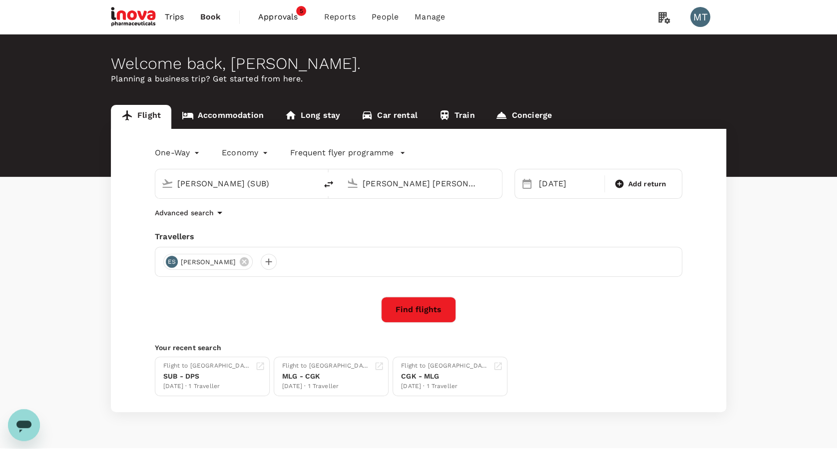
click at [433, 312] on button "Find flights" at bounding box center [418, 310] width 75 height 26
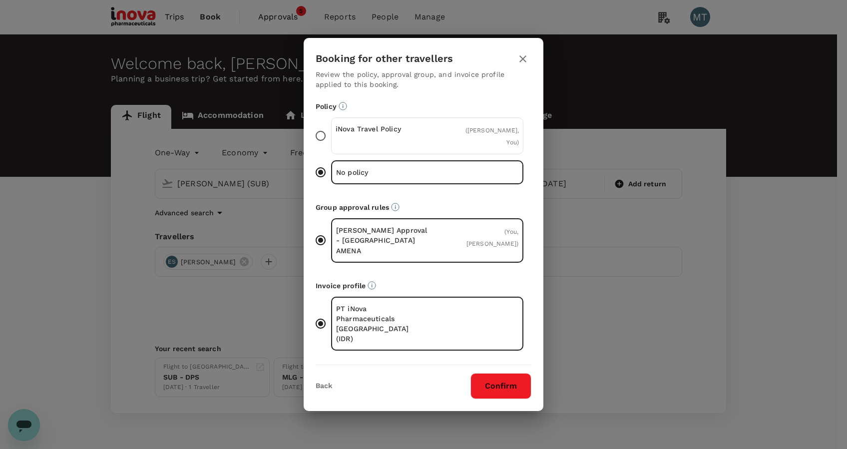
click at [436, 150] on div "iNova Travel Policy ( [PERSON_NAME], You )" at bounding box center [427, 135] width 192 height 37
click at [331, 146] on input "iNova Travel Policy ( [PERSON_NAME], You )" at bounding box center [320, 135] width 21 height 21
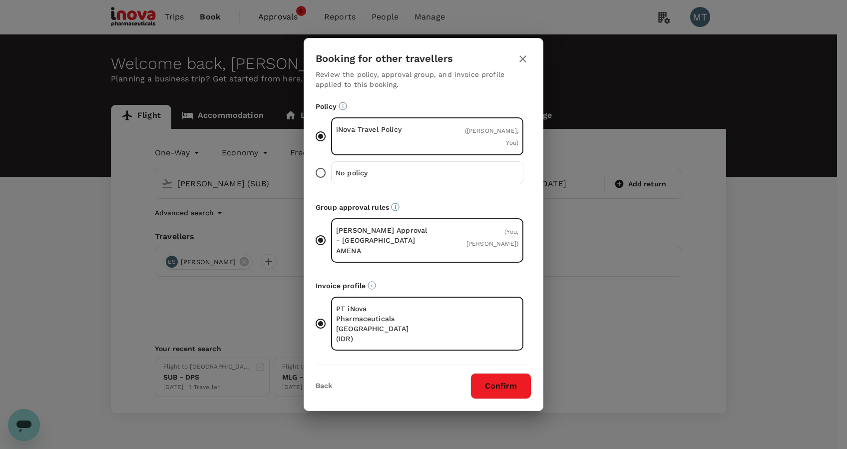
click at [497, 373] on button "Confirm" at bounding box center [501, 386] width 61 height 26
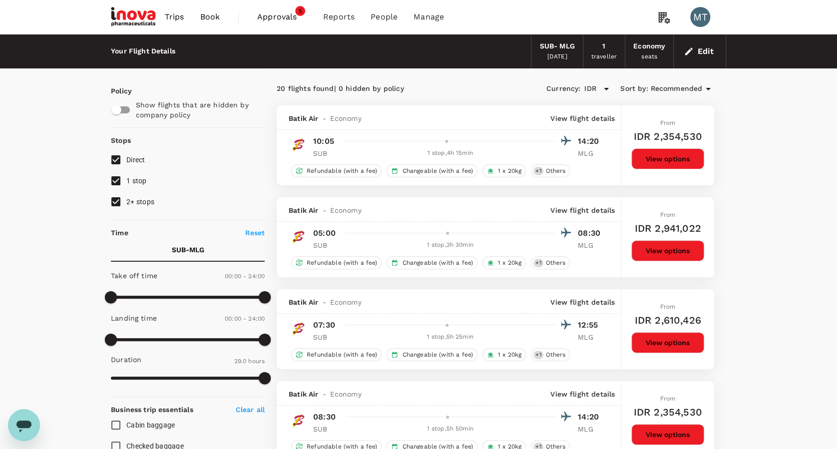
click at [206, 13] on span "Book" at bounding box center [210, 17] width 20 height 12
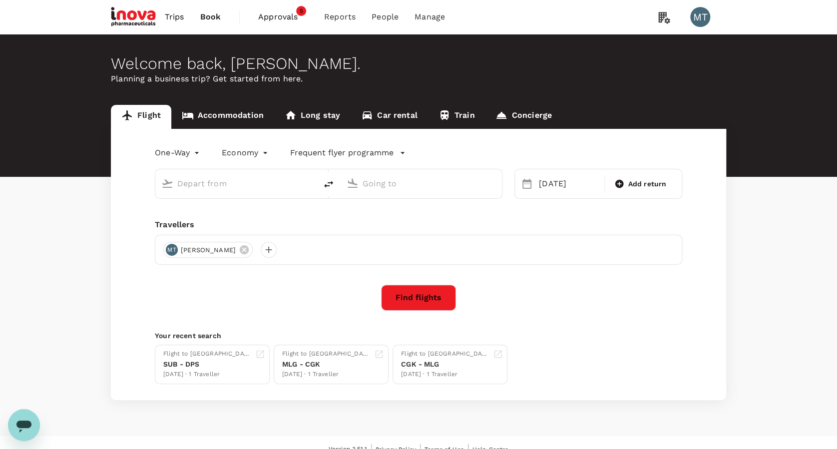
click at [241, 116] on link "Accommodation" at bounding box center [222, 117] width 103 height 24
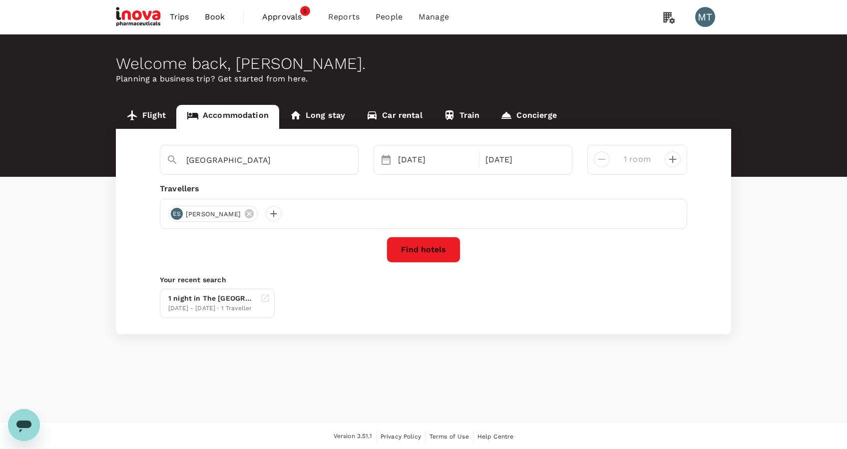
type input "[GEOGRAPHIC_DATA]"
click at [425, 251] on button "Find hotels" at bounding box center [424, 250] width 74 height 26
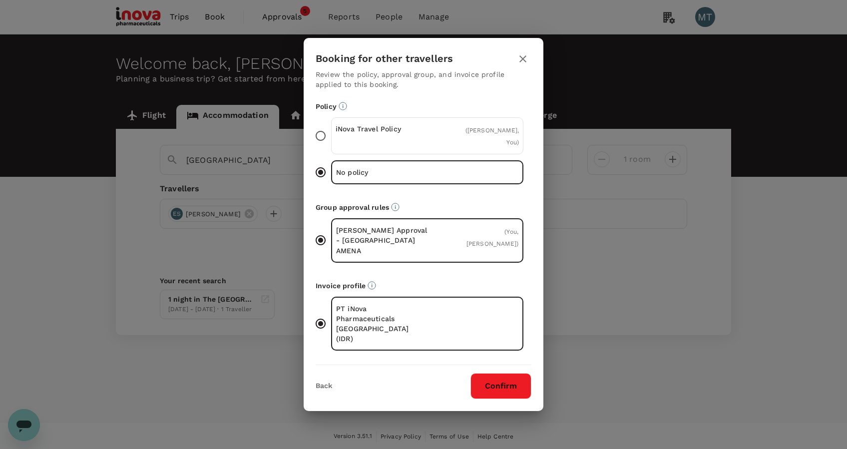
click at [492, 154] on div "iNova Travel Policy ( [PERSON_NAME], You )" at bounding box center [427, 135] width 192 height 37
click at [331, 146] on input "iNova Travel Policy ( [PERSON_NAME], You )" at bounding box center [320, 135] width 21 height 21
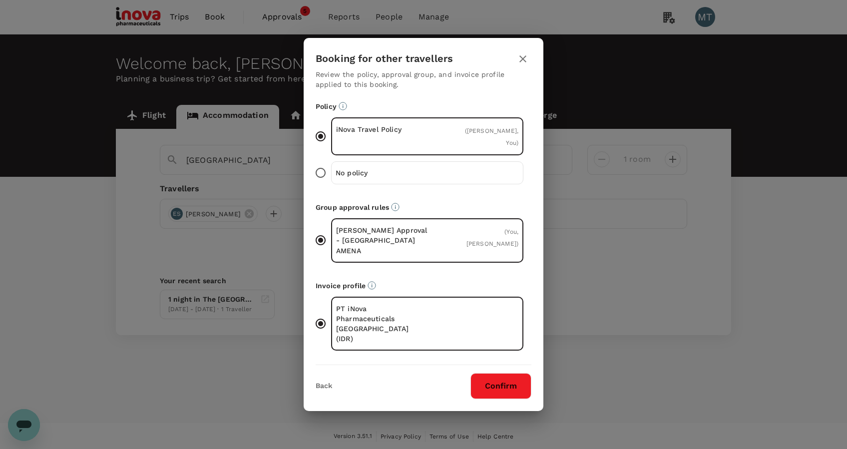
click at [490, 373] on button "Confirm" at bounding box center [501, 386] width 61 height 26
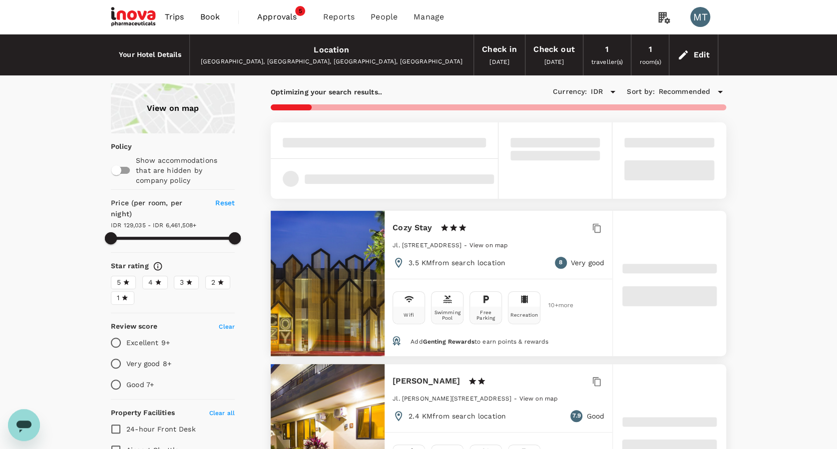
type input "6461508.09"
type input "121055.09"
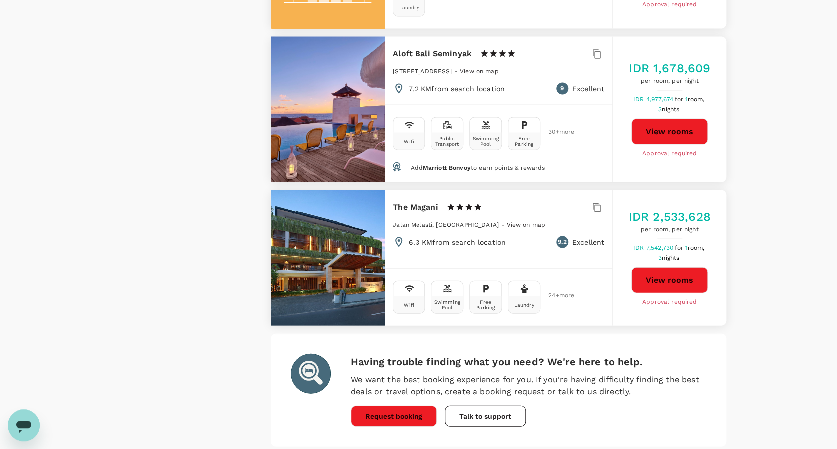
scroll to position [2846, 0]
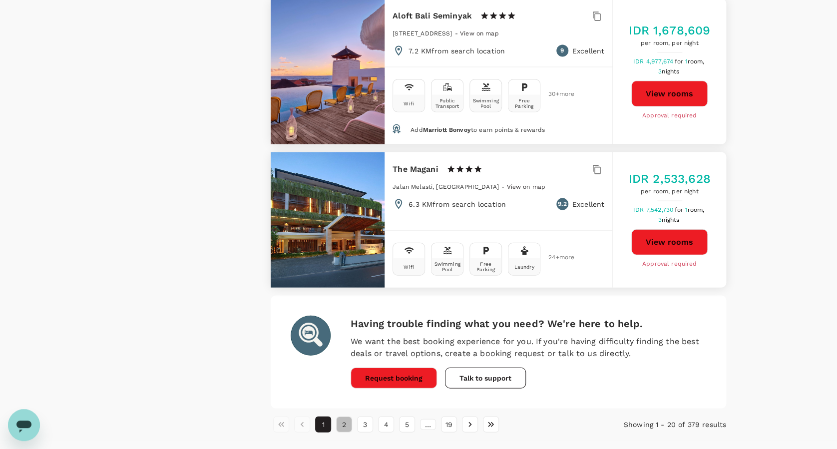
click at [344, 417] on button "2" at bounding box center [344, 425] width 16 height 16
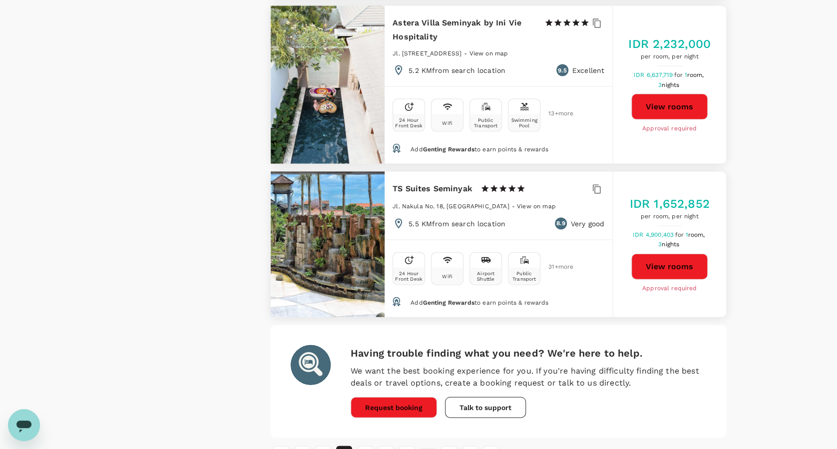
scroll to position [2831, 0]
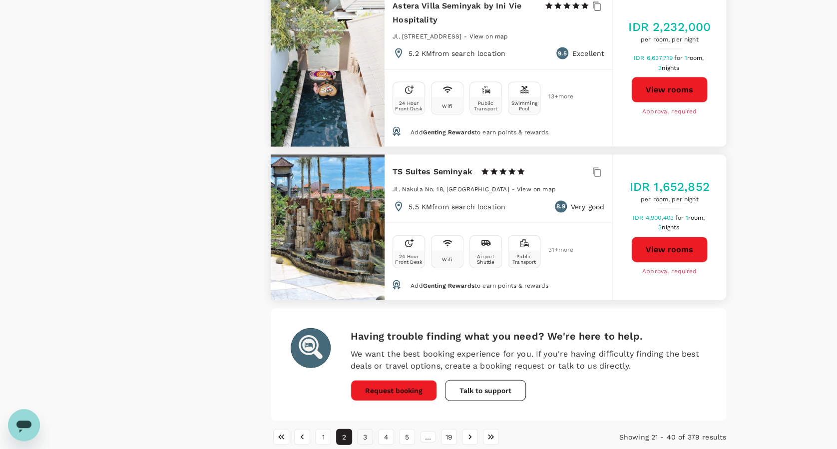
click at [366, 429] on button "3" at bounding box center [365, 437] width 16 height 16
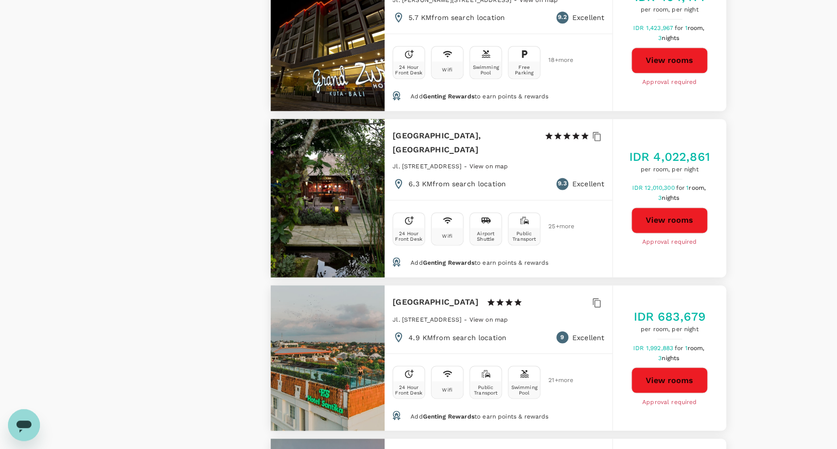
scroll to position [2598, 0]
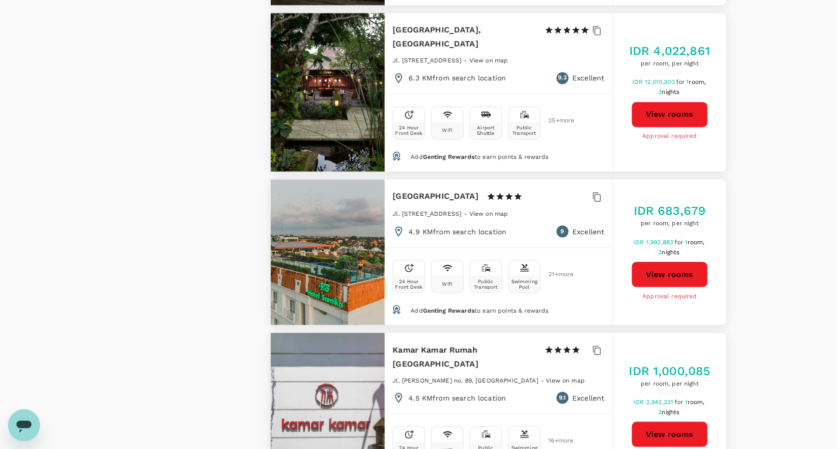
click at [663, 261] on button "View rooms" at bounding box center [670, 274] width 76 height 26
type input "6461508.09"
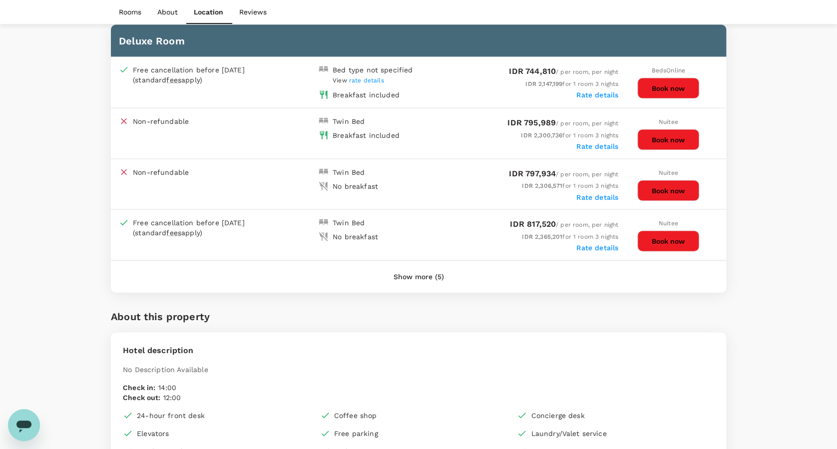
scroll to position [928, 0]
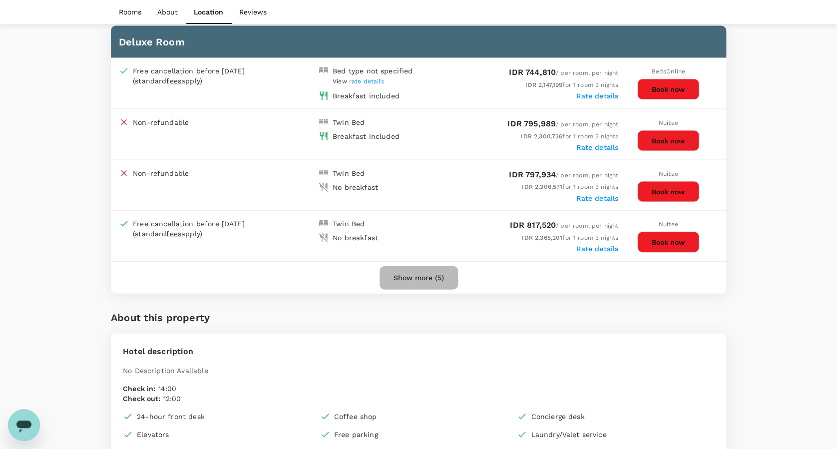
click at [419, 266] on button "Show more (5)" at bounding box center [419, 278] width 78 height 24
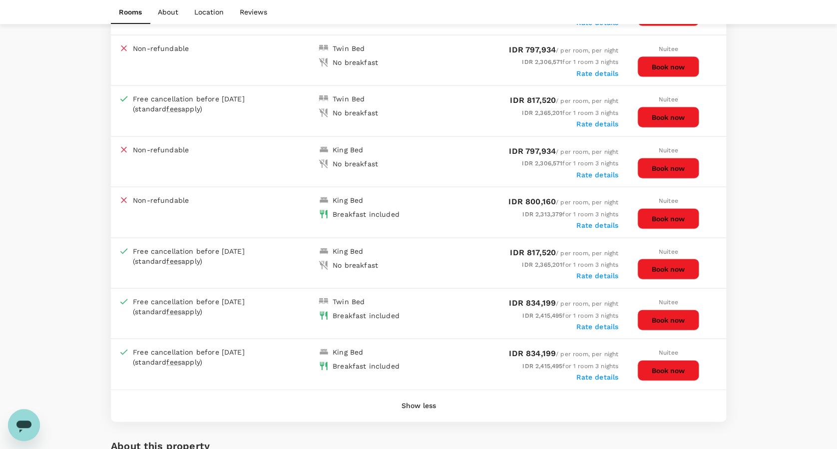
scroll to position [1062, 0]
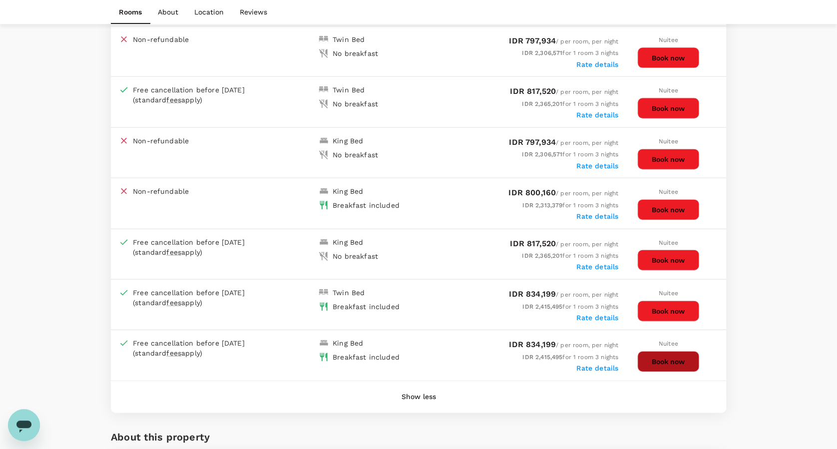
click at [669, 351] on button "Book now" at bounding box center [669, 361] width 62 height 21
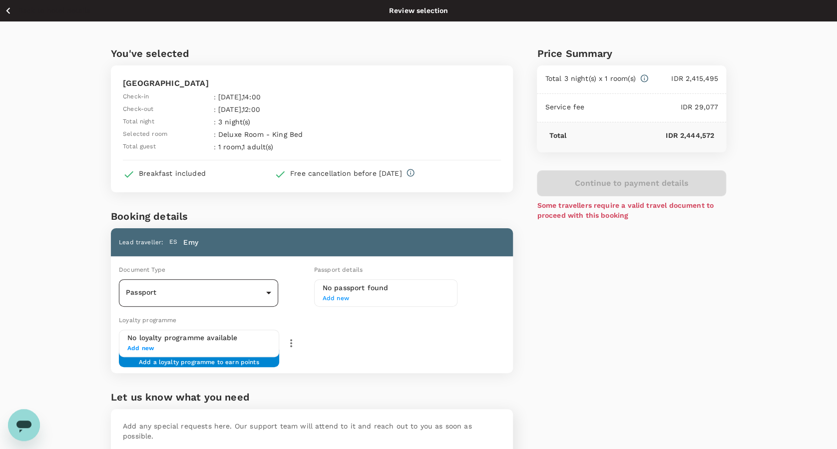
click at [265, 286] on body "Back to hotel details Review selection You've selected Hotel [PERSON_NAME] Chec…" at bounding box center [418, 270] width 837 height 541
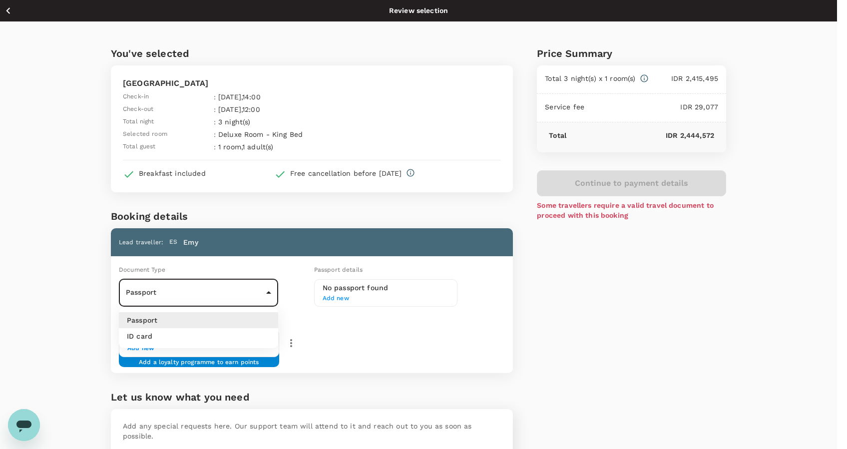
click at [236, 342] on li "ID card" at bounding box center [198, 336] width 159 height 16
type input "Id card"
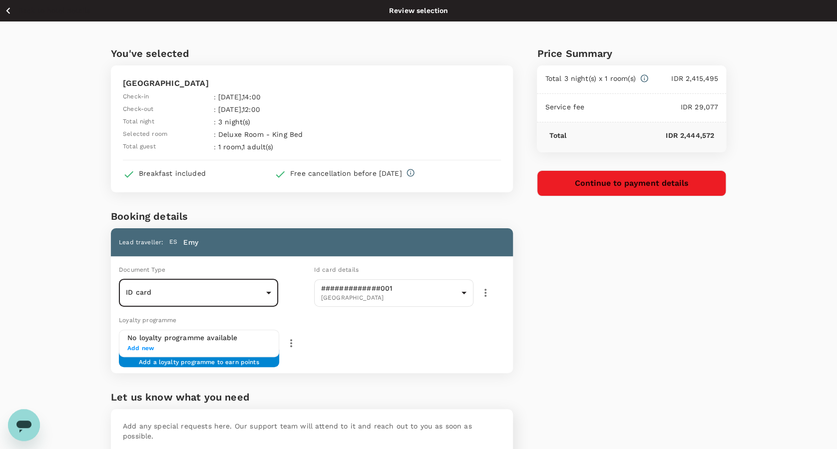
click at [667, 179] on button "Continue to payment details" at bounding box center [631, 183] width 189 height 26
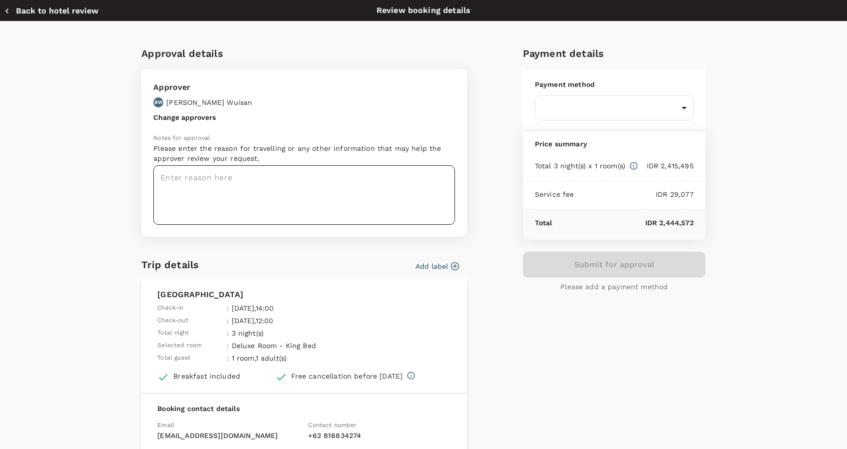
click at [220, 170] on textarea at bounding box center [304, 194] width 302 height 59
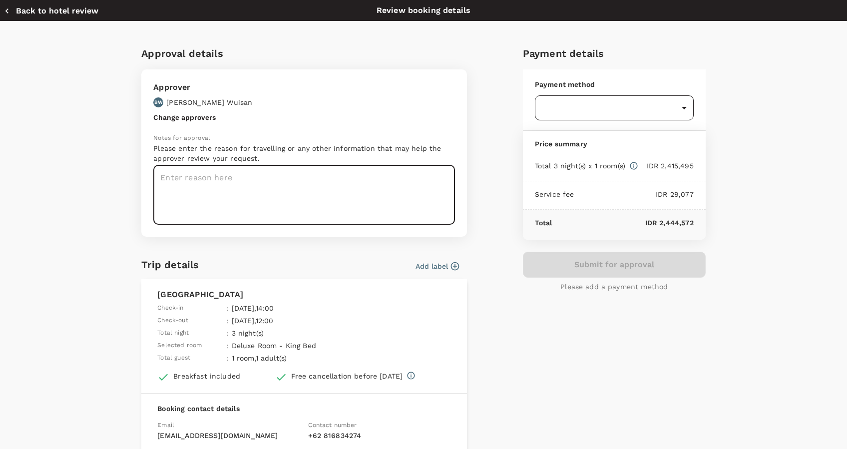
click at [585, 104] on body "Back to hotel details Review selection You've selected Hotel [PERSON_NAME] Chec…" at bounding box center [423, 270] width 847 height 541
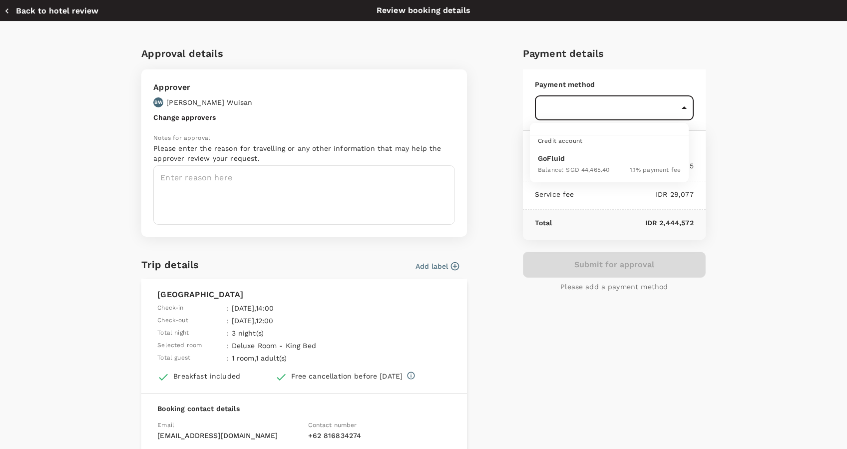
click at [577, 164] on div "Balance : SGD 44,465.40" at bounding box center [573, 169] width 71 height 12
type input "9d87fe9b-f599-4813-91a8-6354e0e2f257"
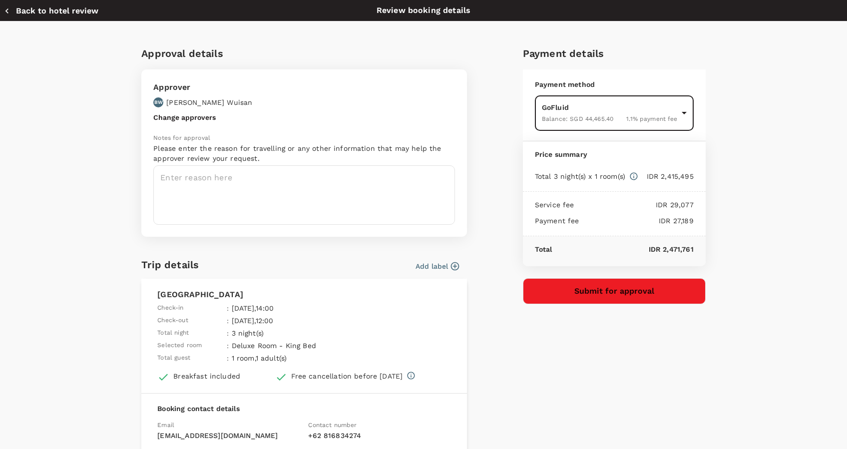
click at [451, 267] on icon "button" at bounding box center [455, 266] width 8 height 8
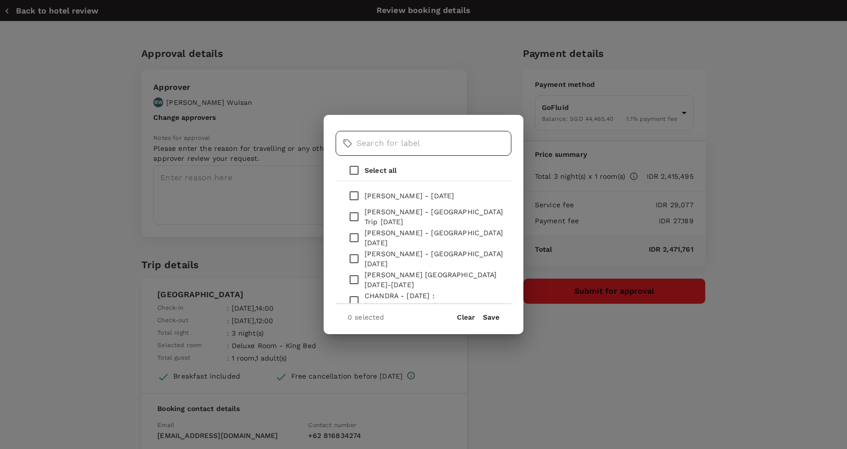
click at [441, 143] on input "text" at bounding box center [434, 143] width 155 height 25
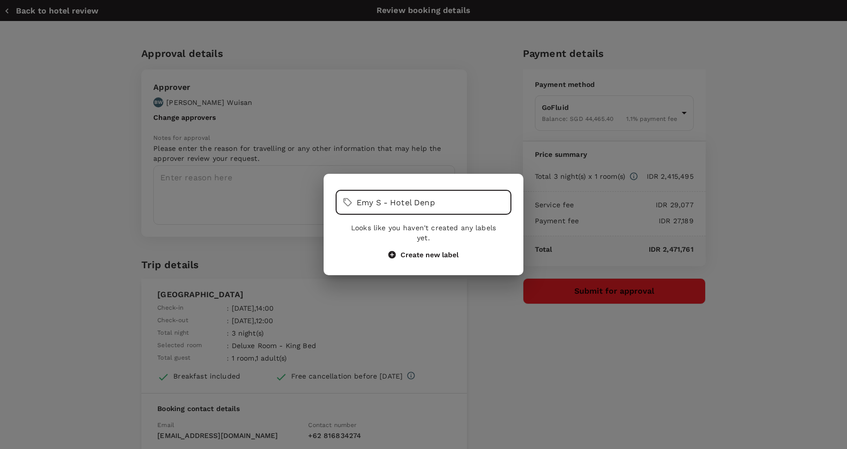
type input "Emy S - Hotel Denp"
click at [425, 250] on button "Create new label" at bounding box center [424, 254] width 70 height 9
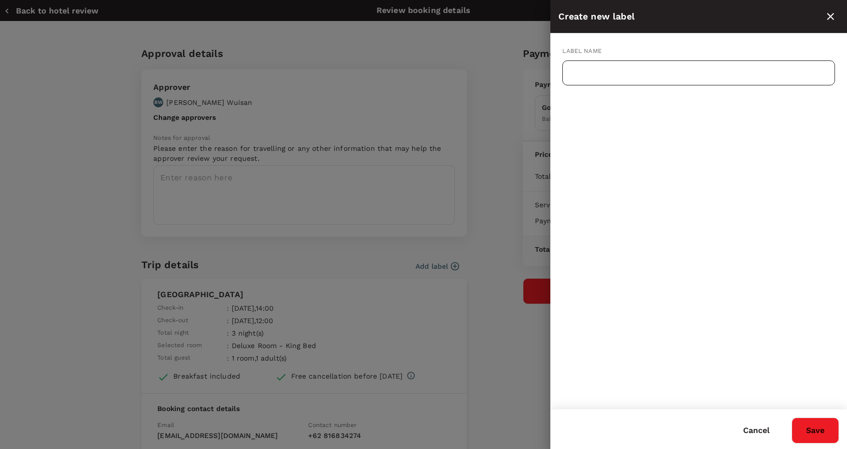
click at [586, 72] on input "text" at bounding box center [699, 72] width 273 height 25
type input "H"
type input "e"
type input "Emy - Hotel in DPS [DATE]-[DATE]"
click at [814, 429] on button "Save" at bounding box center [815, 431] width 47 height 26
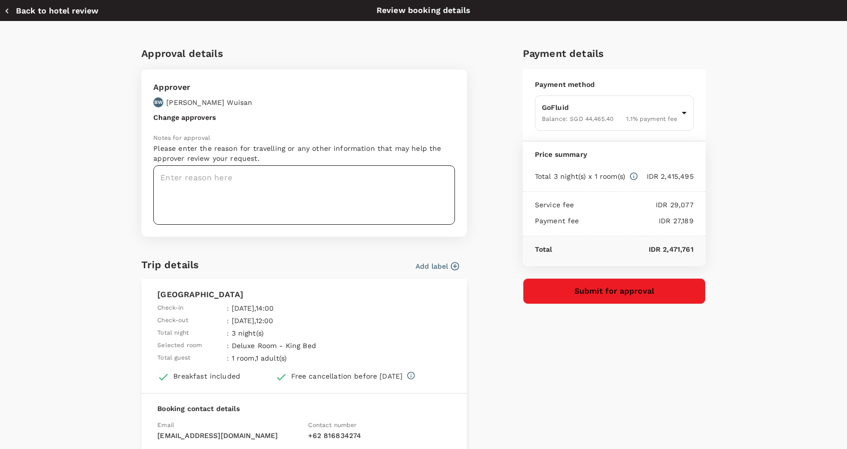
click at [306, 189] on textarea at bounding box center [304, 194] width 302 height 59
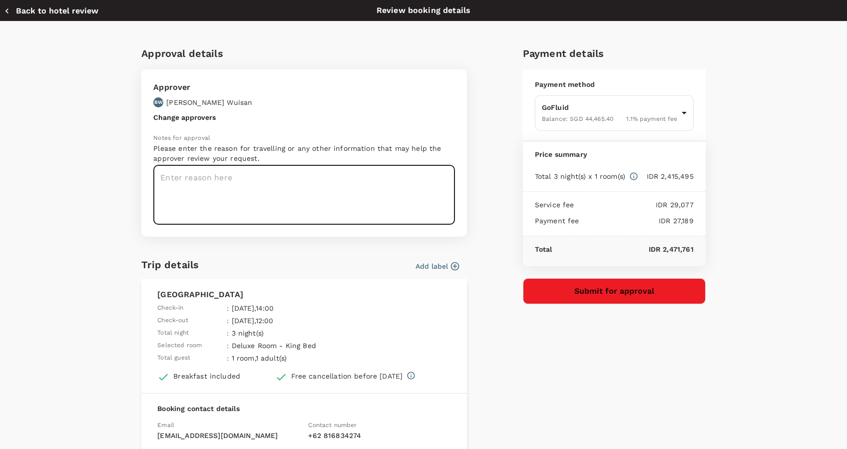
type textarea "H"
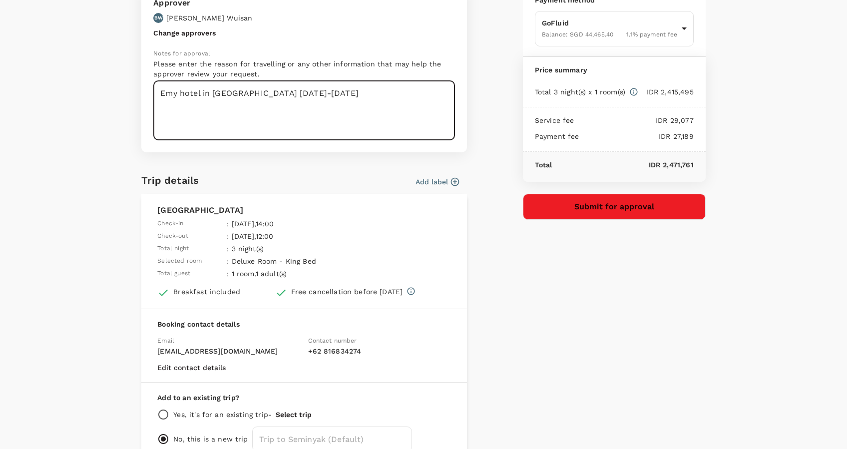
scroll to position [133, 0]
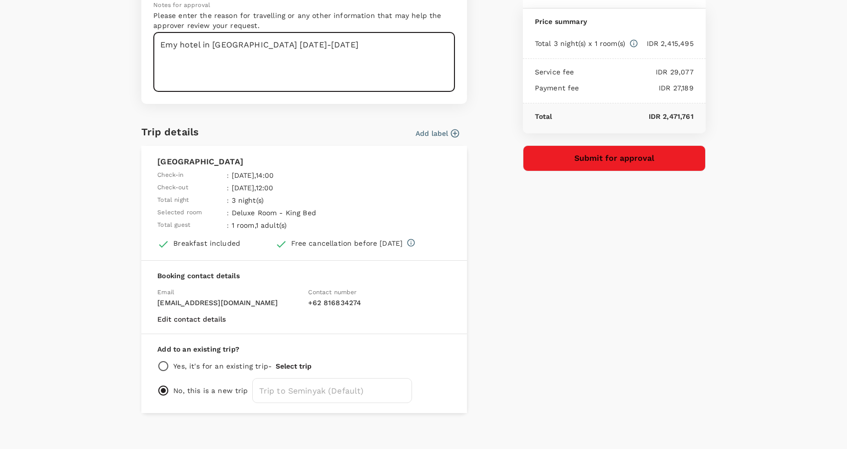
type textarea "Emy hotel in [GEOGRAPHIC_DATA] [DATE]-[DATE]"
click at [526, 157] on button "Submit for approval" at bounding box center [614, 158] width 183 height 26
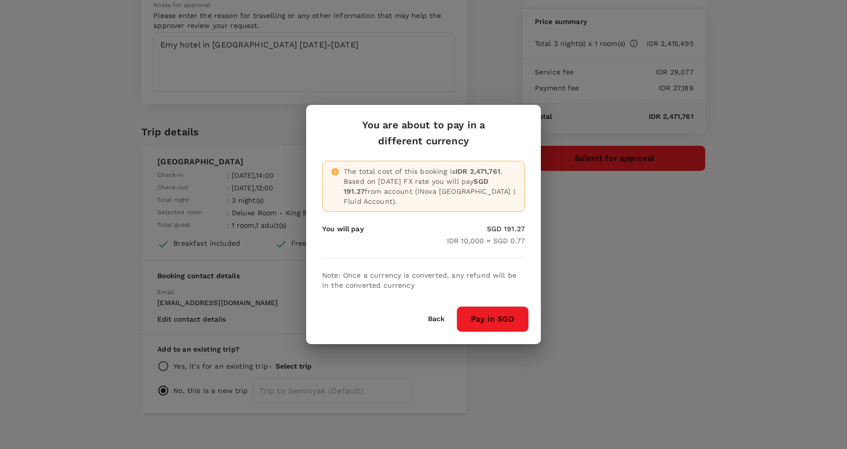
click at [493, 318] on button "Pay in SGD" at bounding box center [493, 319] width 72 height 26
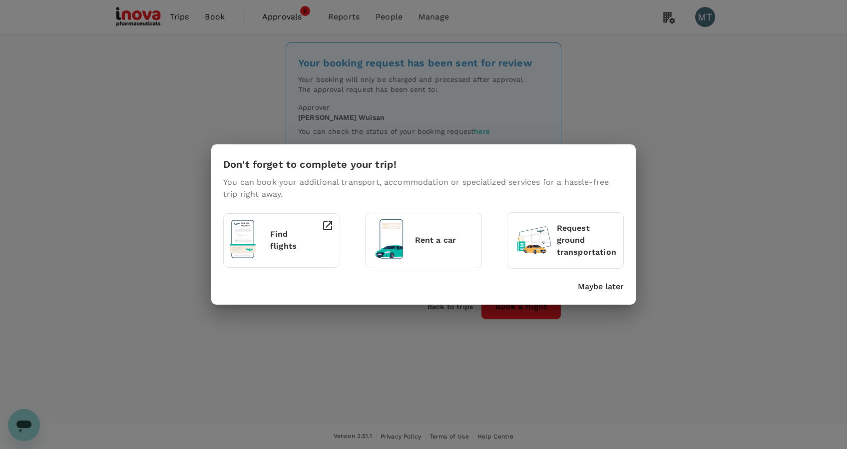
click at [613, 286] on p "Maybe later" at bounding box center [601, 287] width 46 height 12
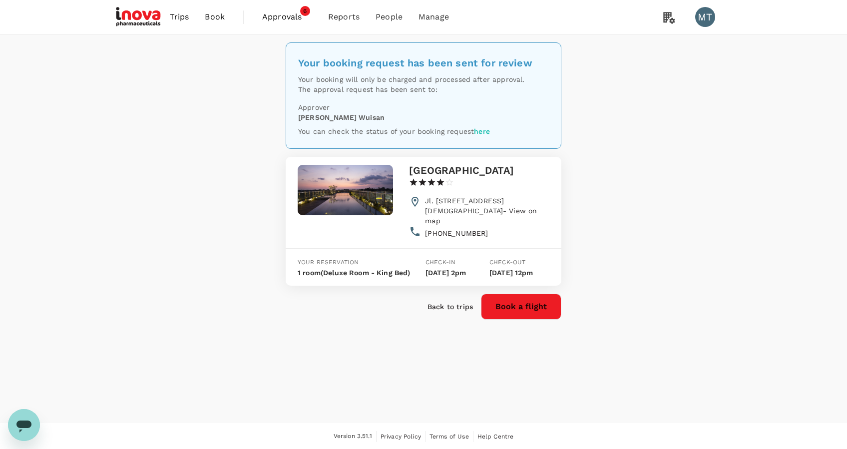
click at [283, 18] on span "Approvals" at bounding box center [287, 17] width 50 height 12
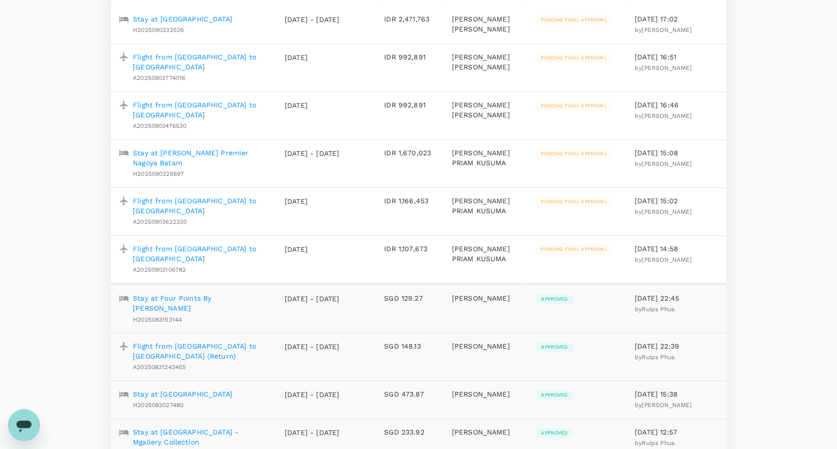
scroll to position [200, 0]
